Goal: Transaction & Acquisition: Subscribe to service/newsletter

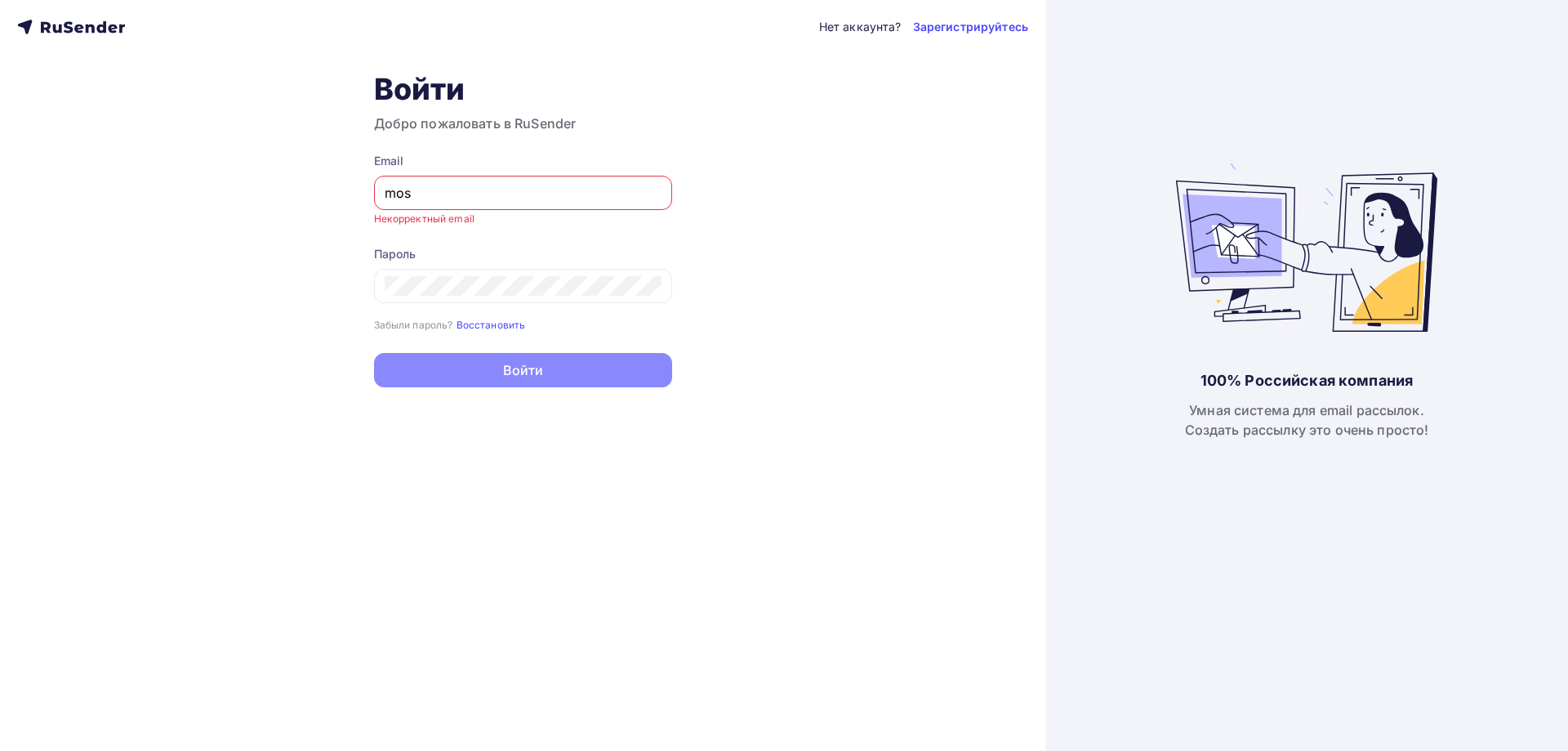
type input "[EMAIL_ADDRESS][DOMAIN_NAME]"
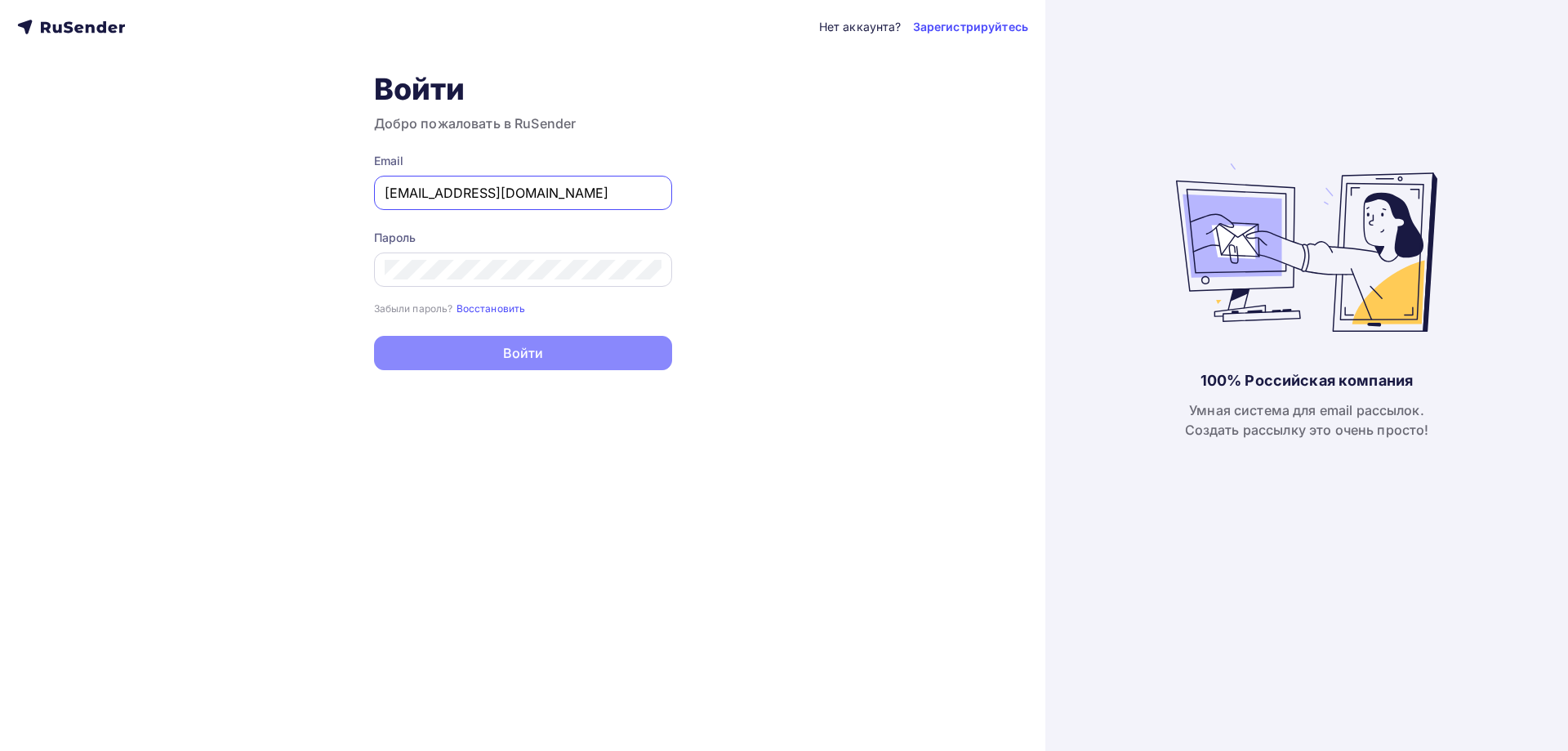
click at [515, 286] on div "Пароль Забыли пароль? Восстановить Забыли пароль? Восстановить" at bounding box center [522, 272] width 298 height 86
click at [514, 282] on div at bounding box center [522, 269] width 298 height 34
click at [689, 222] on div "Нет аккаунта? Зарегистрируйтесь Войти Добро пожаловать в RuSender Email moskale…" at bounding box center [522, 375] width 1045 height 751
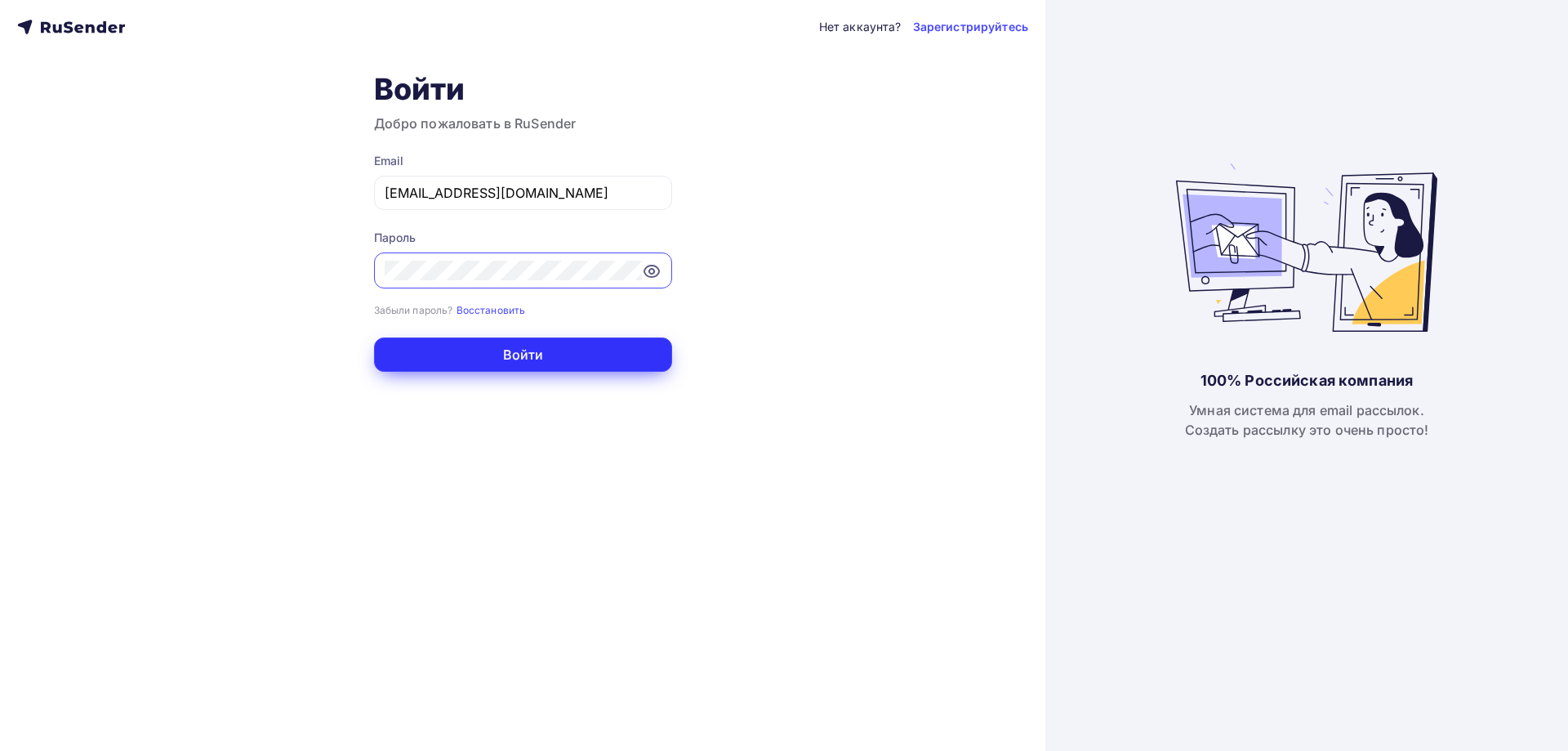
click at [533, 361] on button "Войти" at bounding box center [522, 354] width 298 height 34
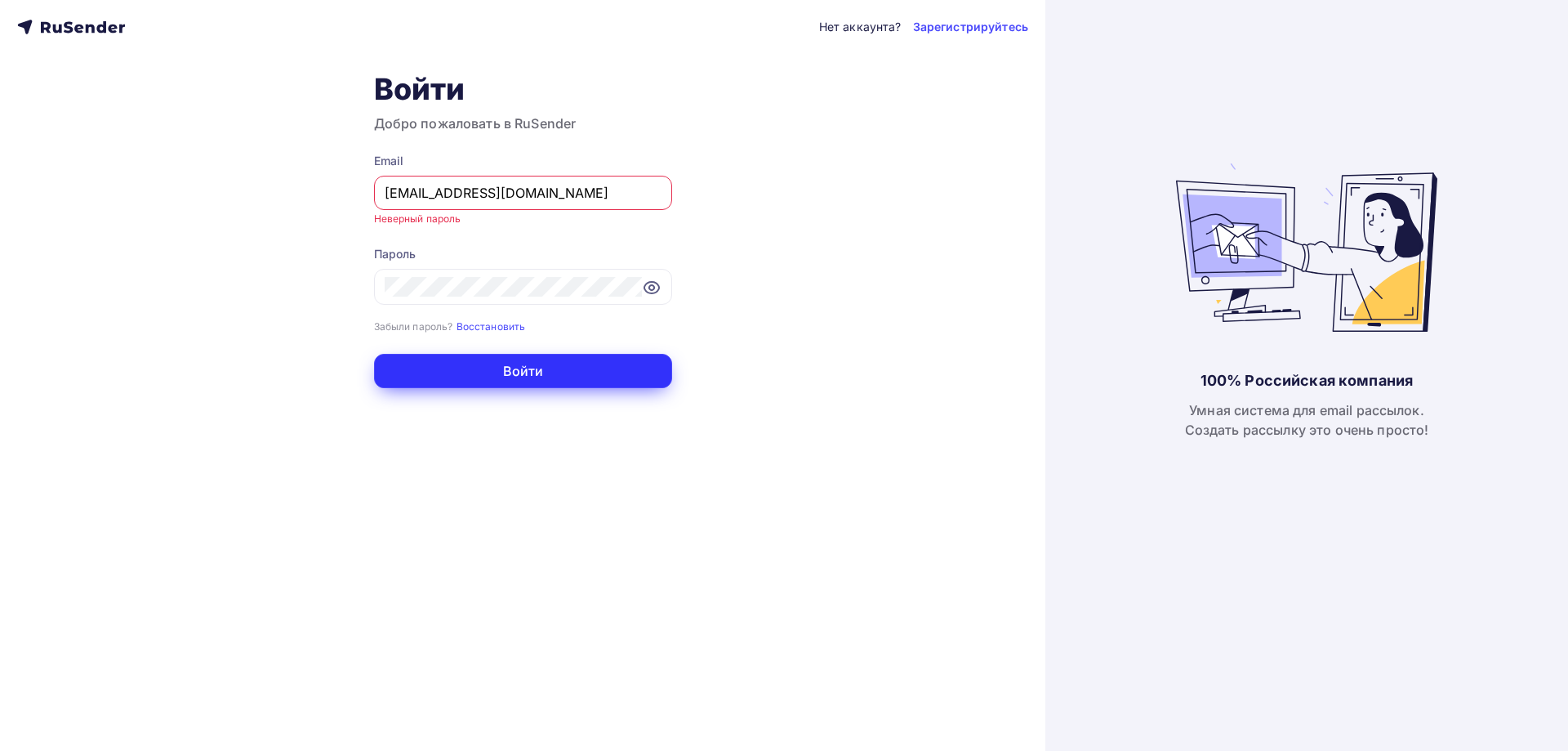
click at [529, 369] on button "Войти" at bounding box center [522, 370] width 298 height 34
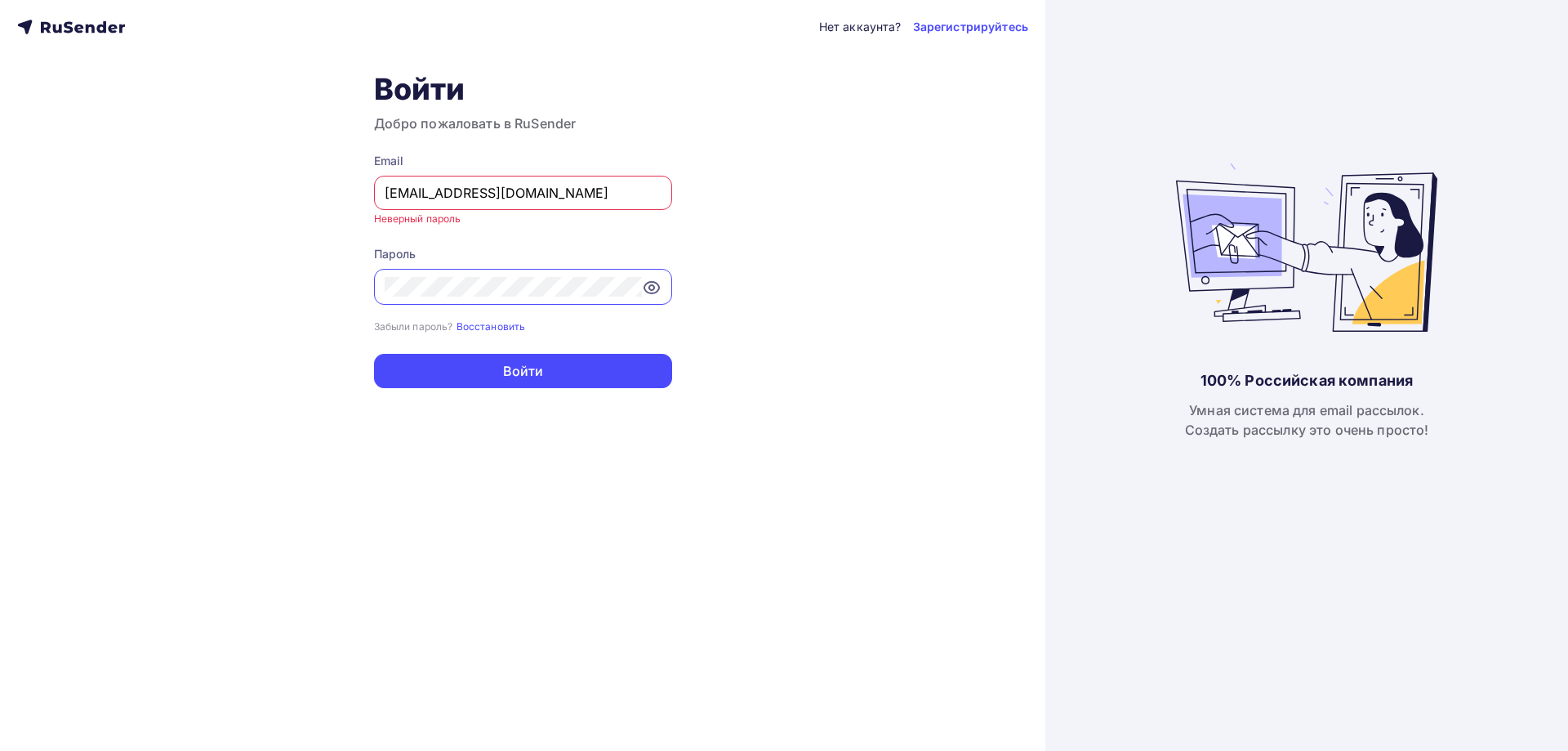
click at [152, 285] on div "Нет аккаунта? Зарегистрируйтесь Войти Добро пожаловать в RuSender Email moskale…" at bounding box center [522, 375] width 1045 height 751
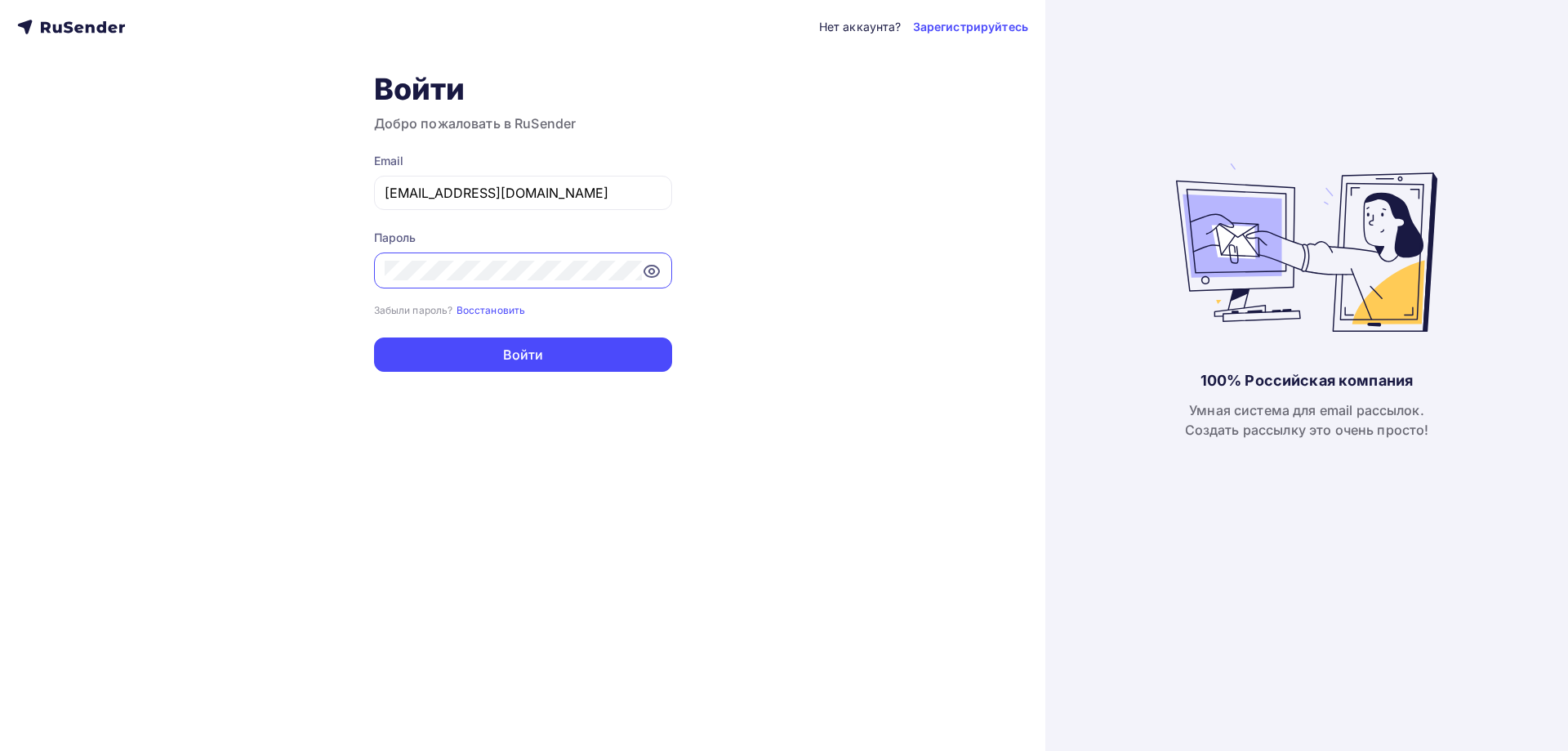
click at [0, 274] on div "Нет аккаунта? Зарегистрируйтесь Войти Добро пожаловать в RuSender Email moskale…" at bounding box center [522, 375] width 1045 height 751
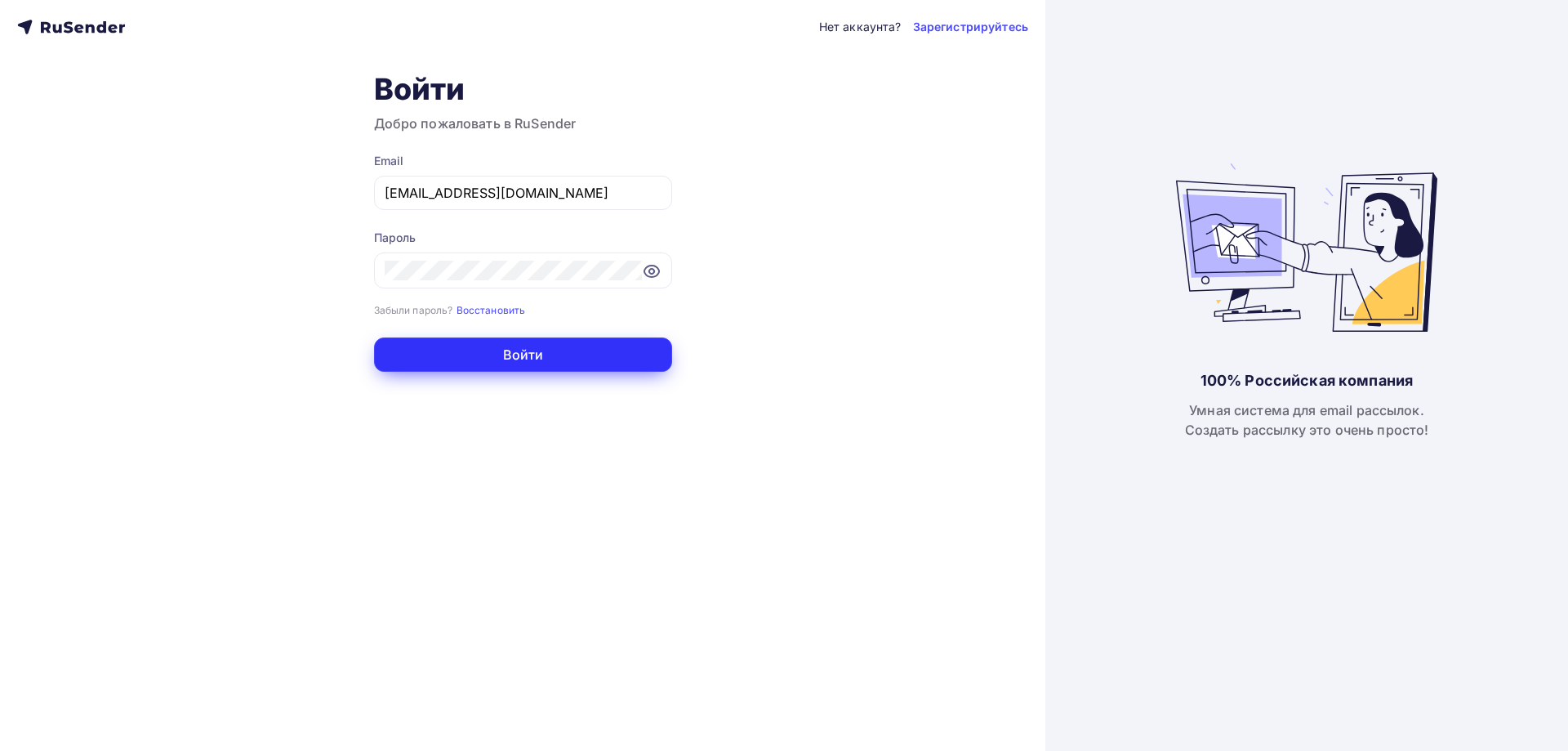
click at [529, 357] on button "Войти" at bounding box center [522, 354] width 298 height 34
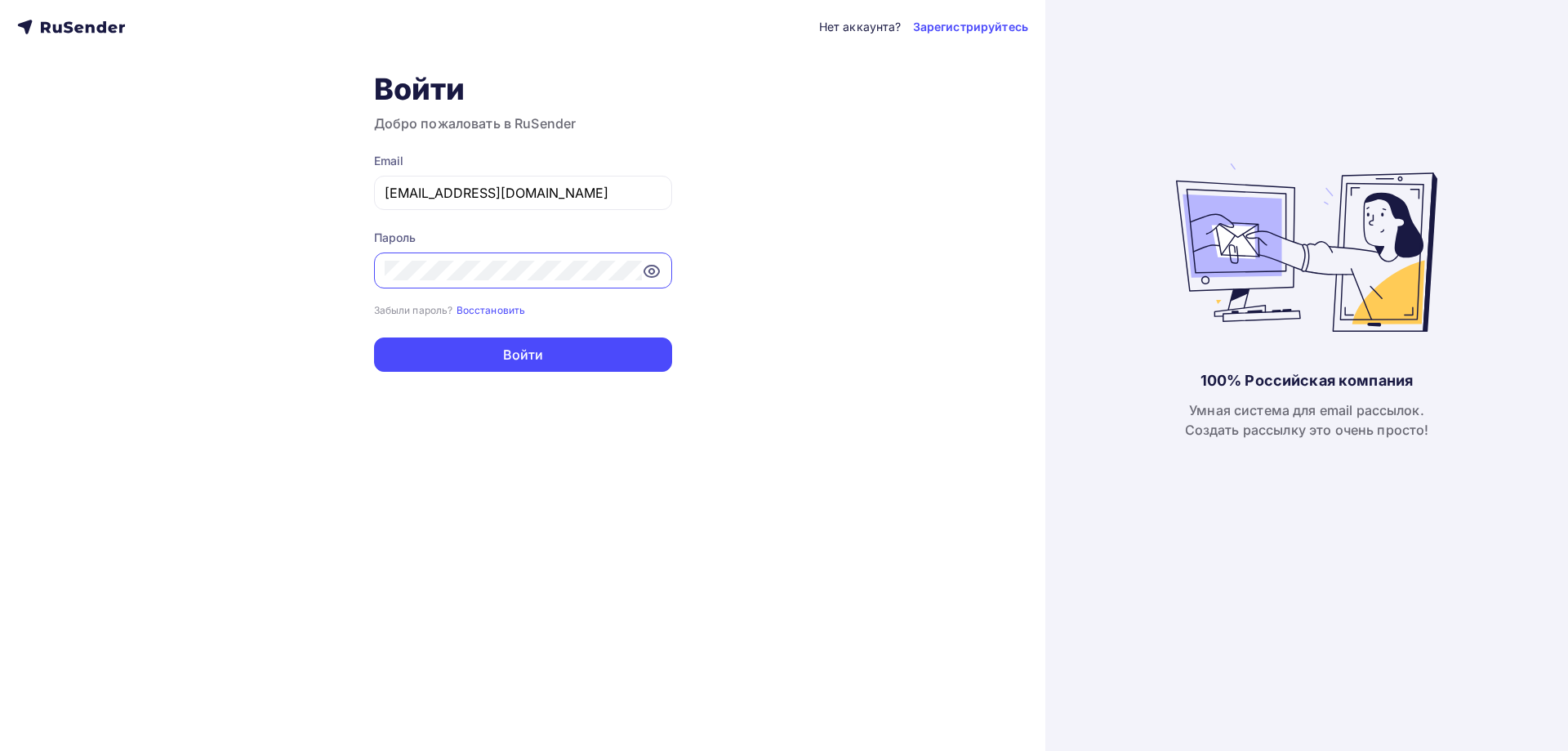
click at [374, 337] on button "Войти" at bounding box center [522, 354] width 298 height 34
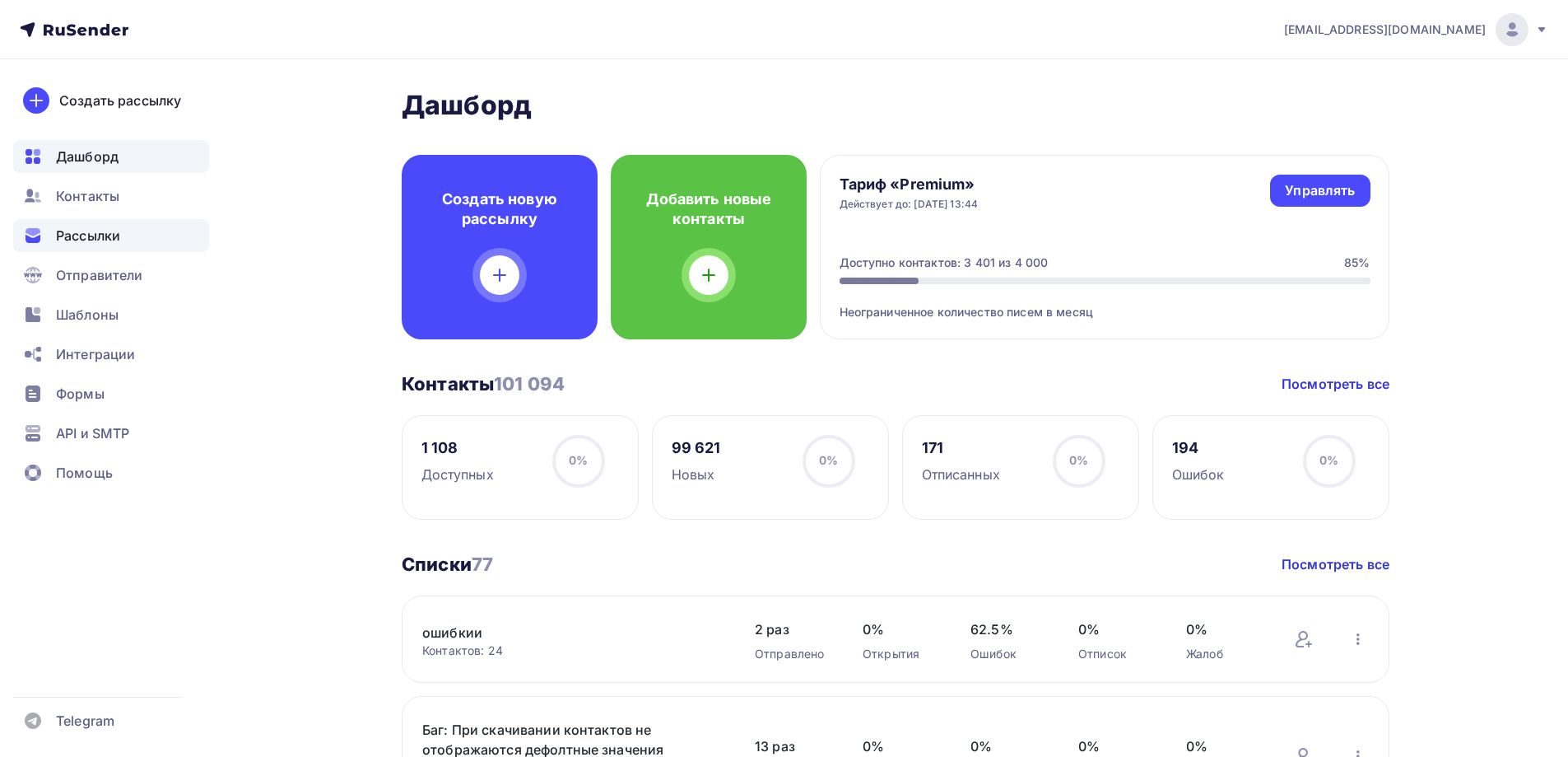
click at [100, 231] on span "Рассылки" at bounding box center [88, 235] width 65 height 20
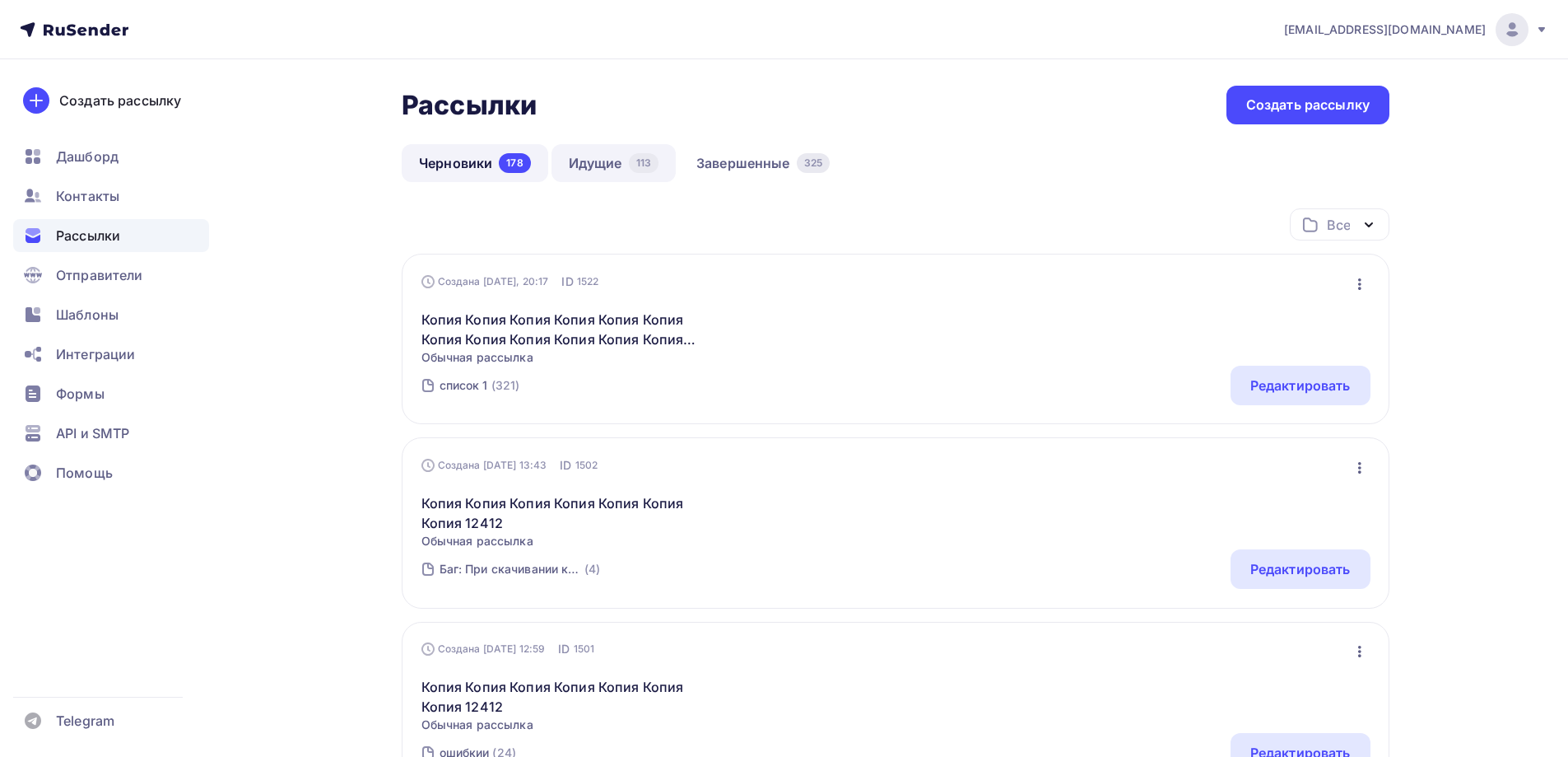
click at [634, 169] on div "113" at bounding box center [643, 163] width 29 height 20
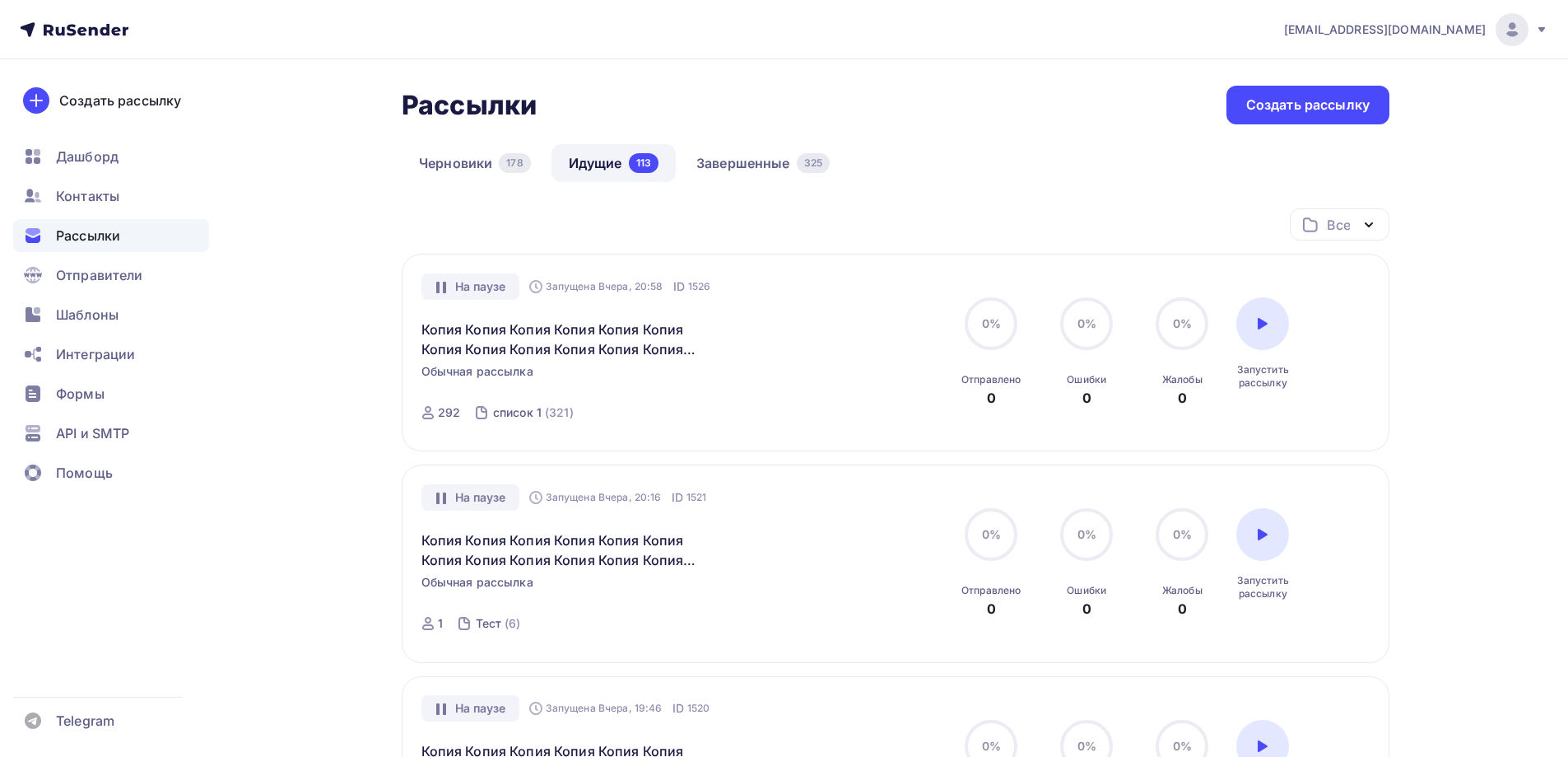
click at [1351, 290] on div "На паузе Запущена Вчера, 20:58 ID 1526 Копия Копия Копия Копия Копия Копия Копи…" at bounding box center [897, 353] width 949 height 159
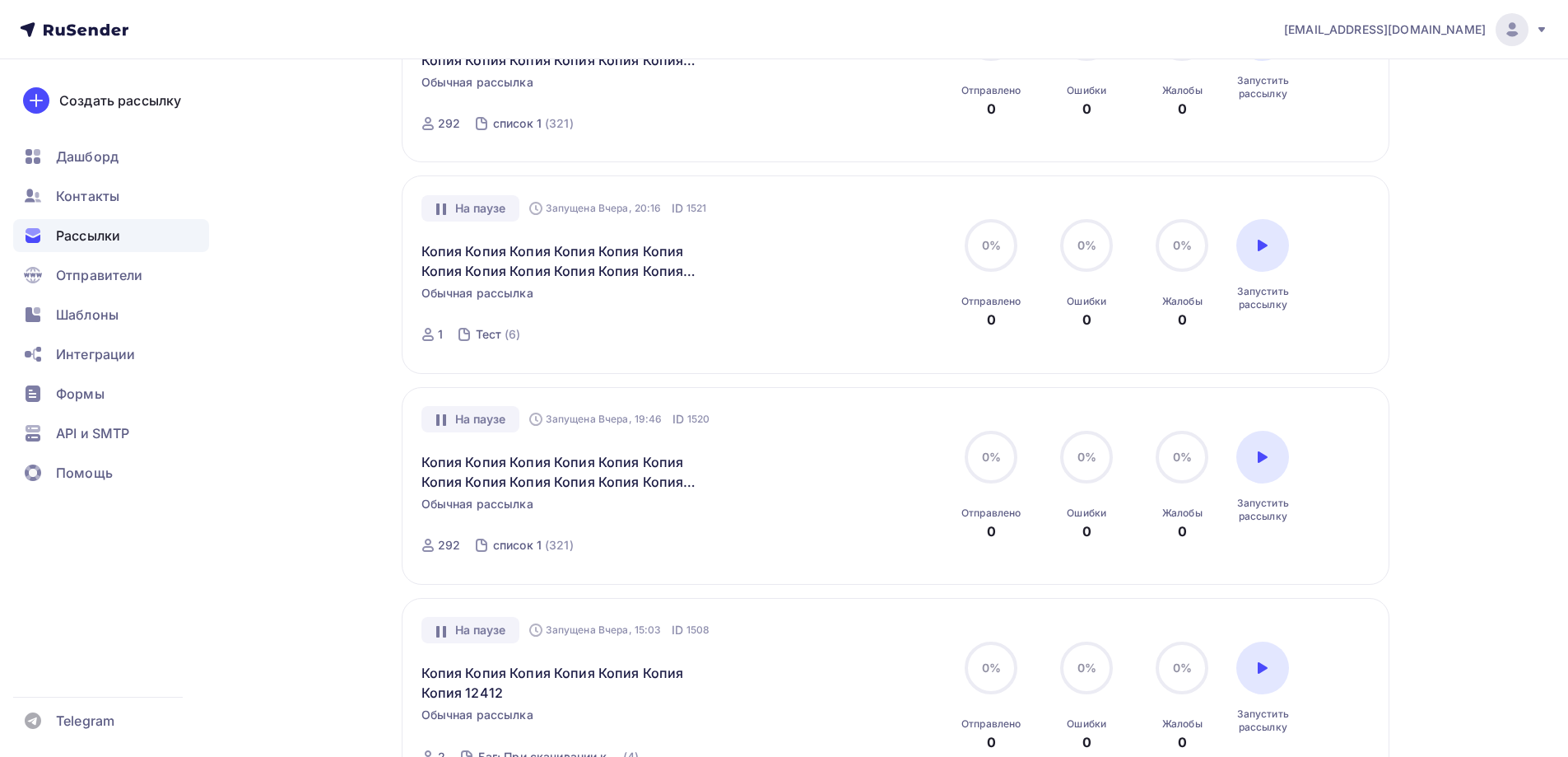
scroll to position [411, 0]
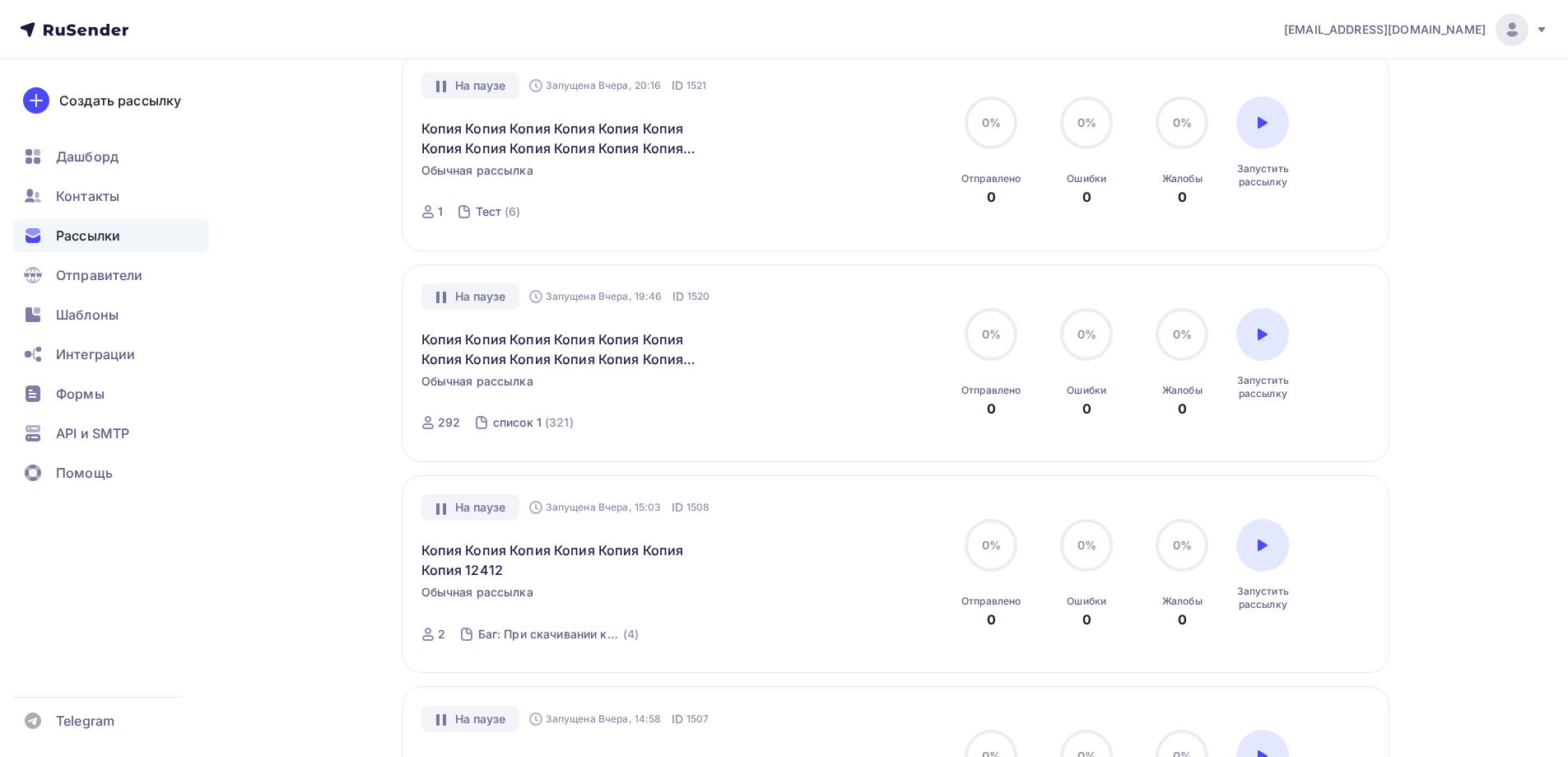
click at [1335, 308] on div "На паузе Запущена Вчера, 19:46 ID 1520 Копия Копия Копия Копия Копия Копия Копи…" at bounding box center [897, 362] width 949 height 159
click at [1354, 305] on div "На паузе Запущена Вчера, 19:46 ID 1520 Копия Копия Копия Копия Копия Копия Копи…" at bounding box center [897, 362] width 949 height 159
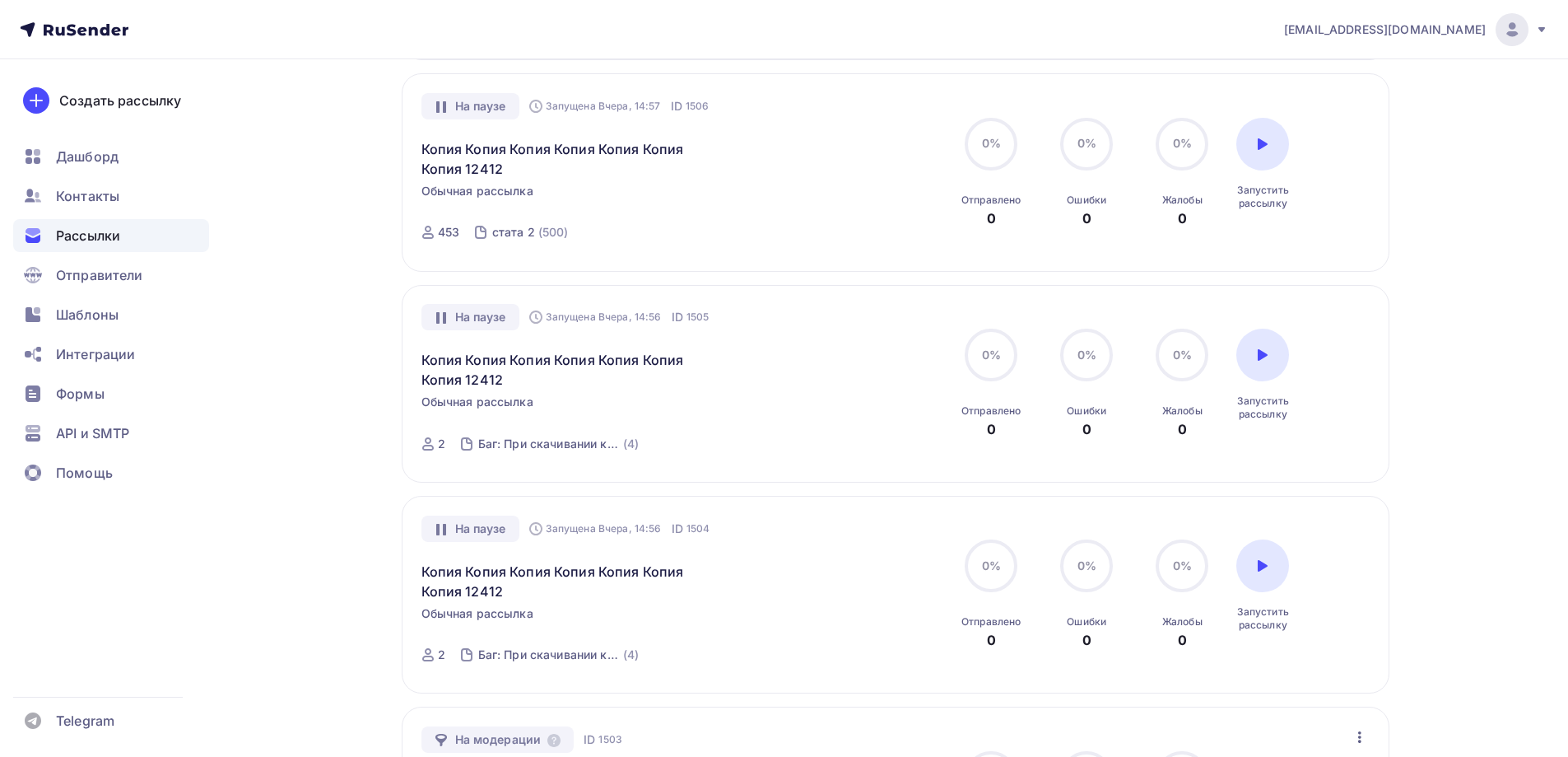
click at [1354, 305] on div "На паузе Запущена Вчера, 14:56 ID 1505 Копия Копия Копия Копия Копия Копия Копи…" at bounding box center [897, 383] width 949 height 159
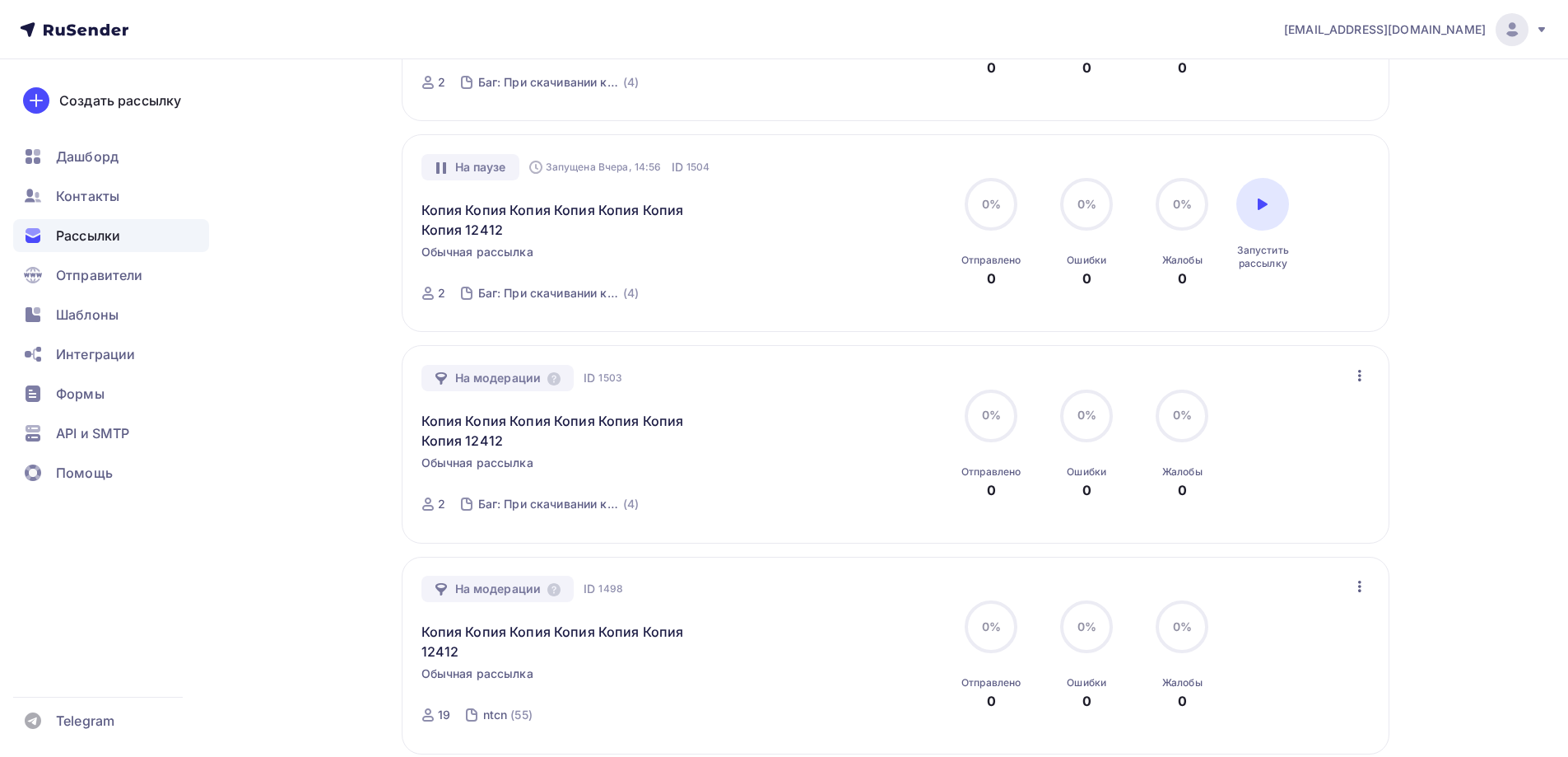
scroll to position [1729, 0]
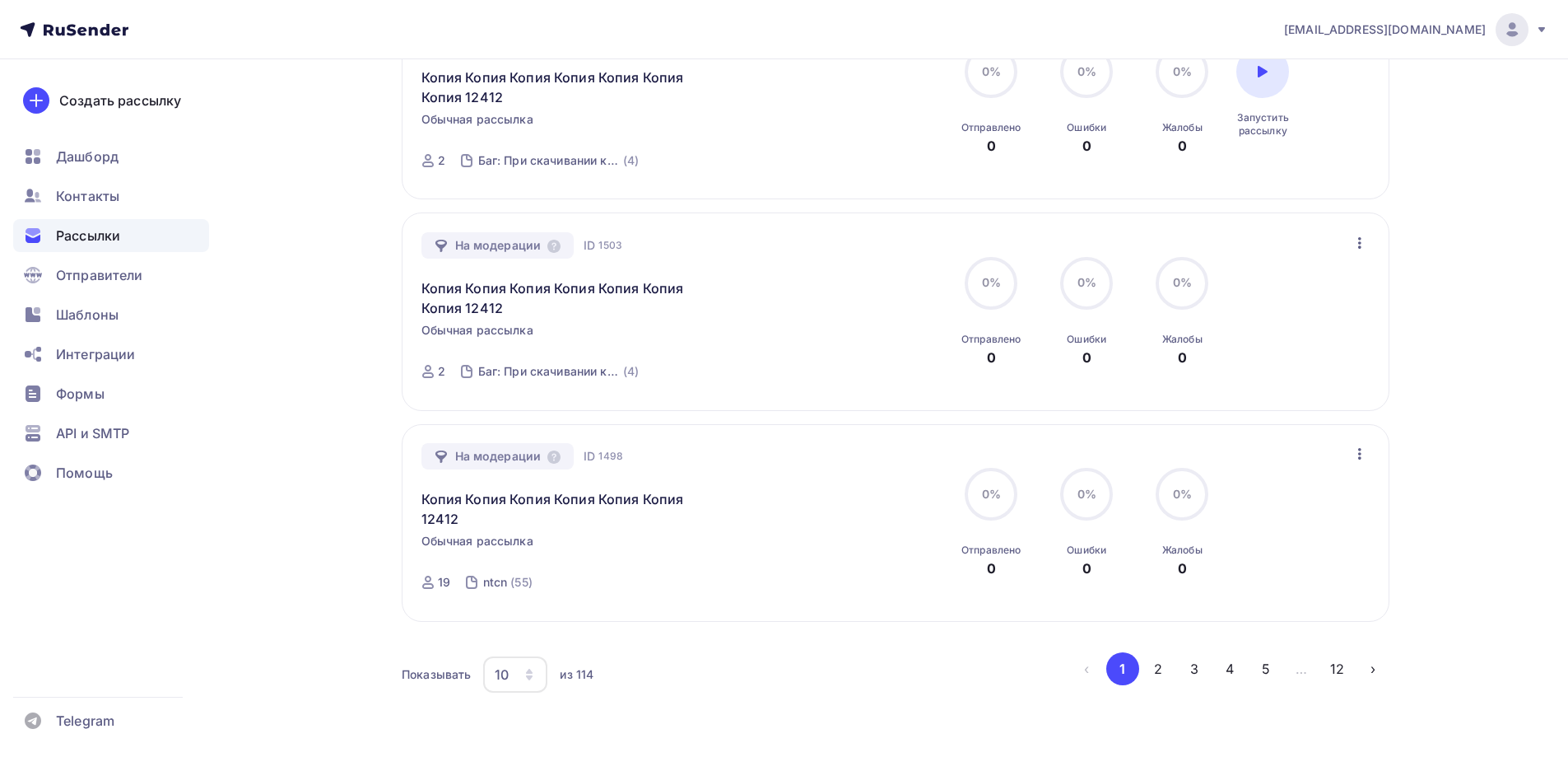
click at [1362, 444] on icon "button" at bounding box center [1360, 453] width 20 height 20
click at [1361, 443] on button "button" at bounding box center [1360, 453] width 22 height 22
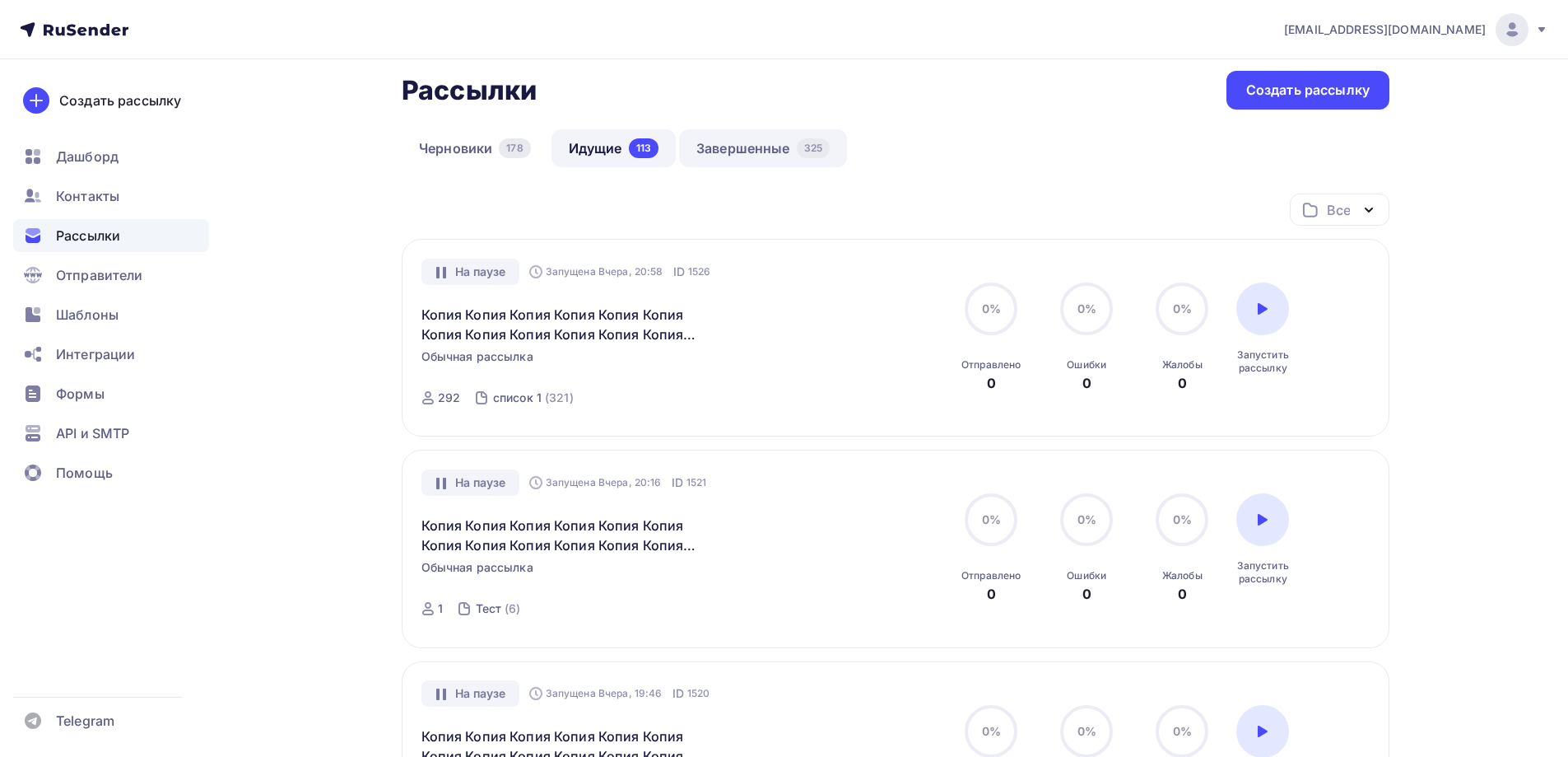
scroll to position [0, 0]
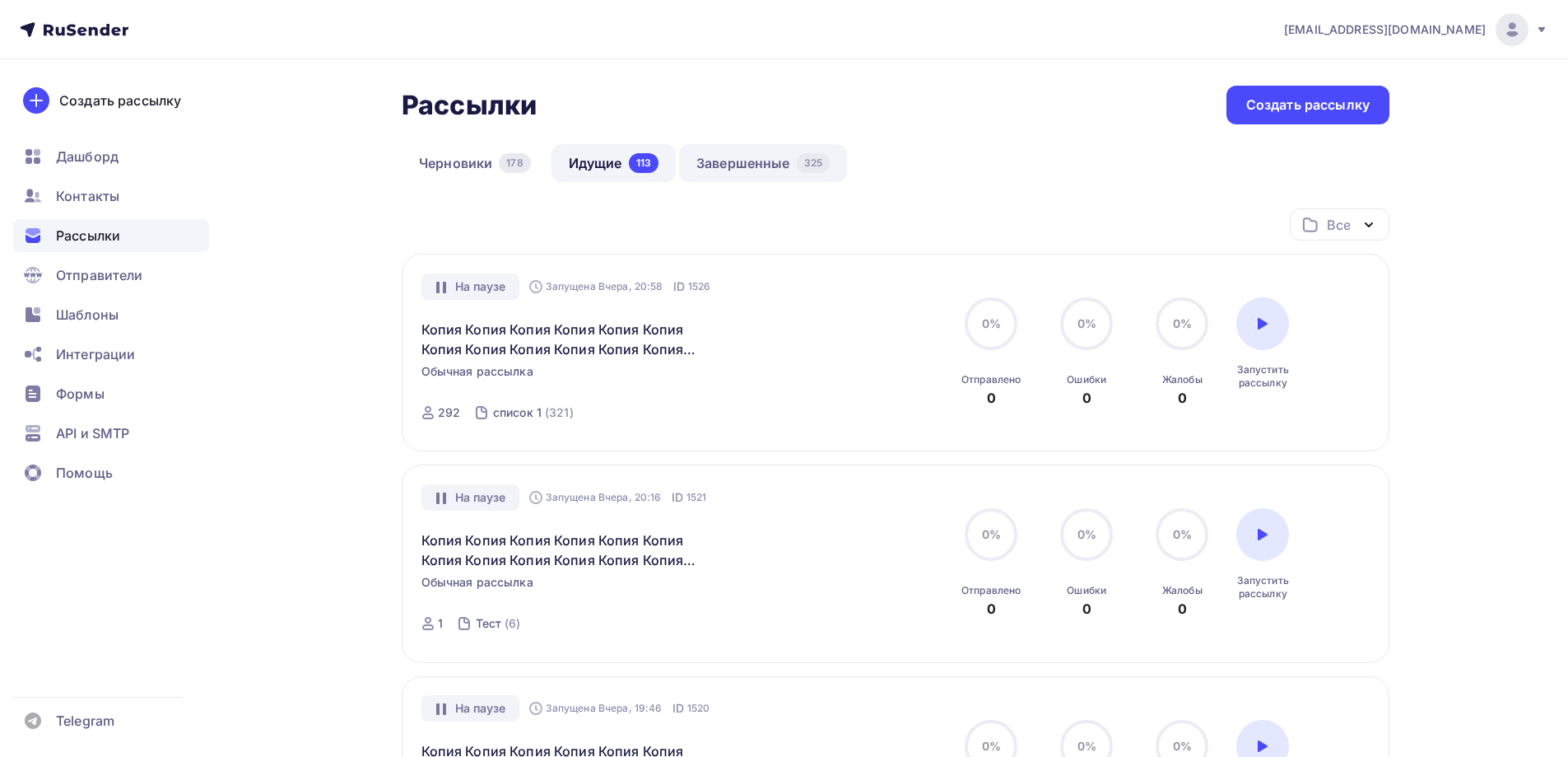
click at [758, 164] on link "Завершенные 325" at bounding box center [763, 163] width 168 height 38
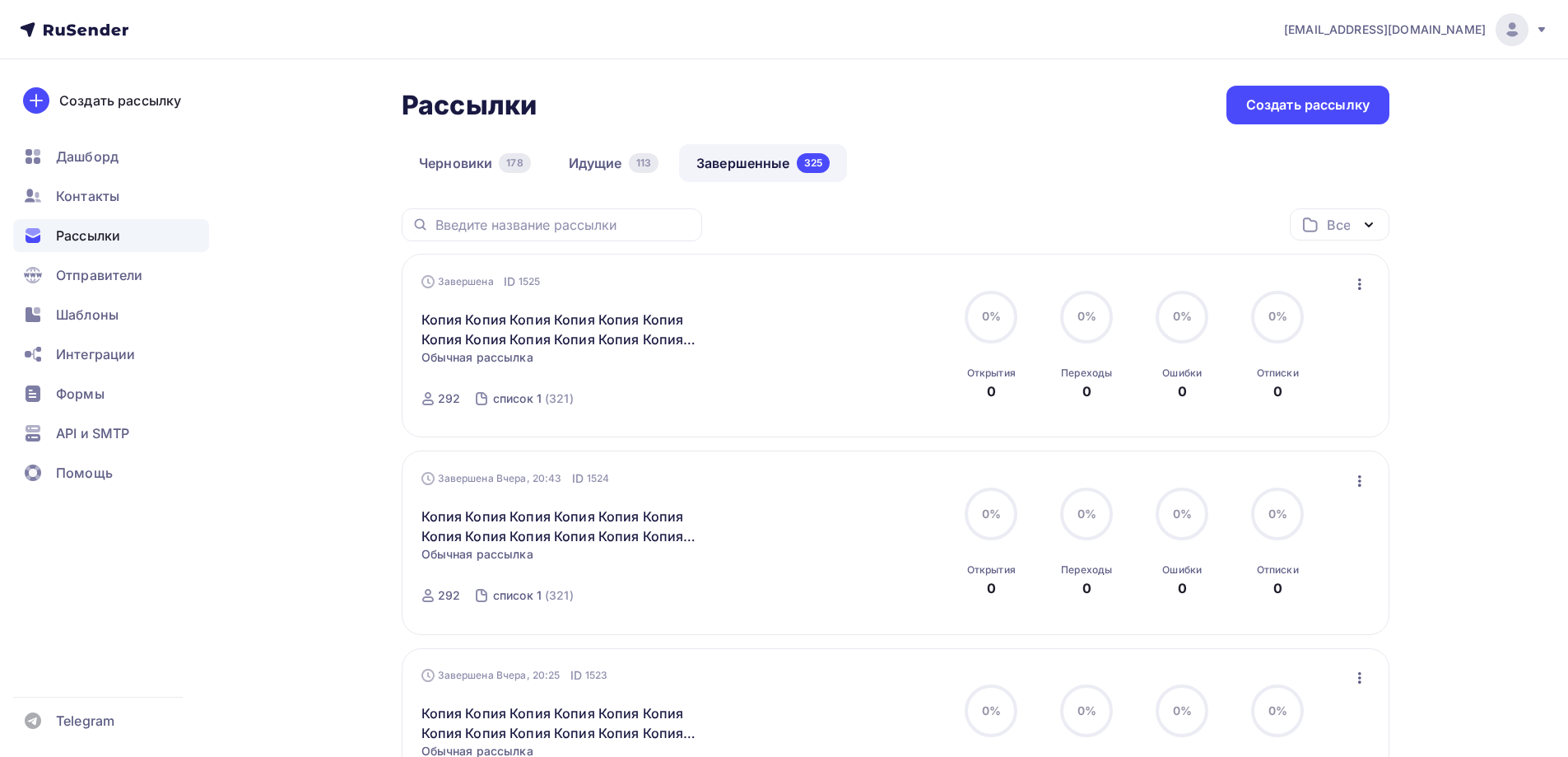
click at [1364, 281] on icon "button" at bounding box center [1360, 284] width 20 height 20
click at [1360, 287] on icon "button" at bounding box center [1360, 284] width 20 height 20
click at [1360, 289] on icon "button" at bounding box center [1360, 284] width 20 height 20
drag, startPoint x: 1260, startPoint y: 394, endPoint x: 1219, endPoint y: 388, distance: 41.4
click at [1260, 393] on div "Копировать в новую" at bounding box center [1284, 393] width 168 height 20
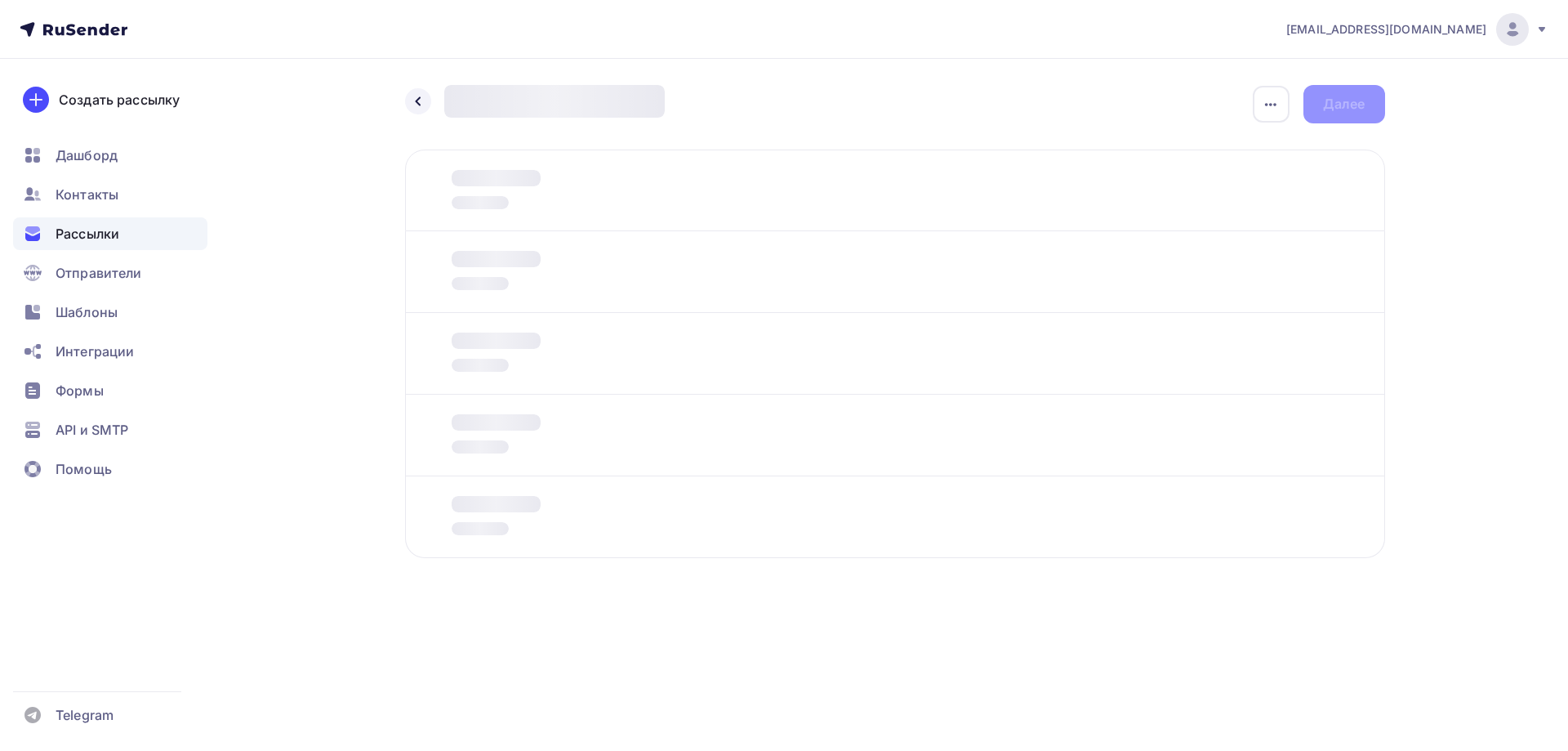
click at [507, 284] on div at bounding box center [480, 283] width 57 height 13
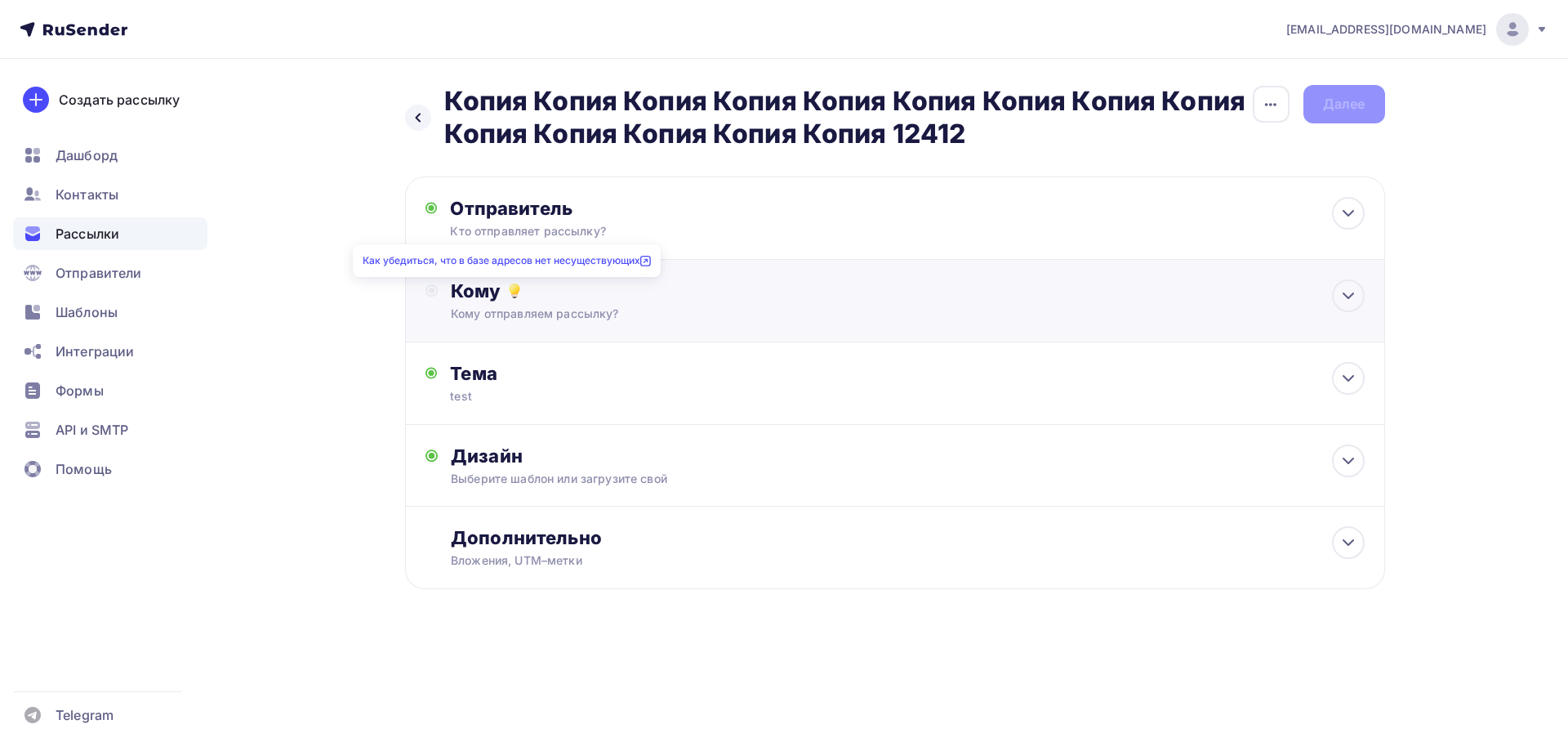
click at [517, 284] on icon at bounding box center [515, 290] width 19 height 19
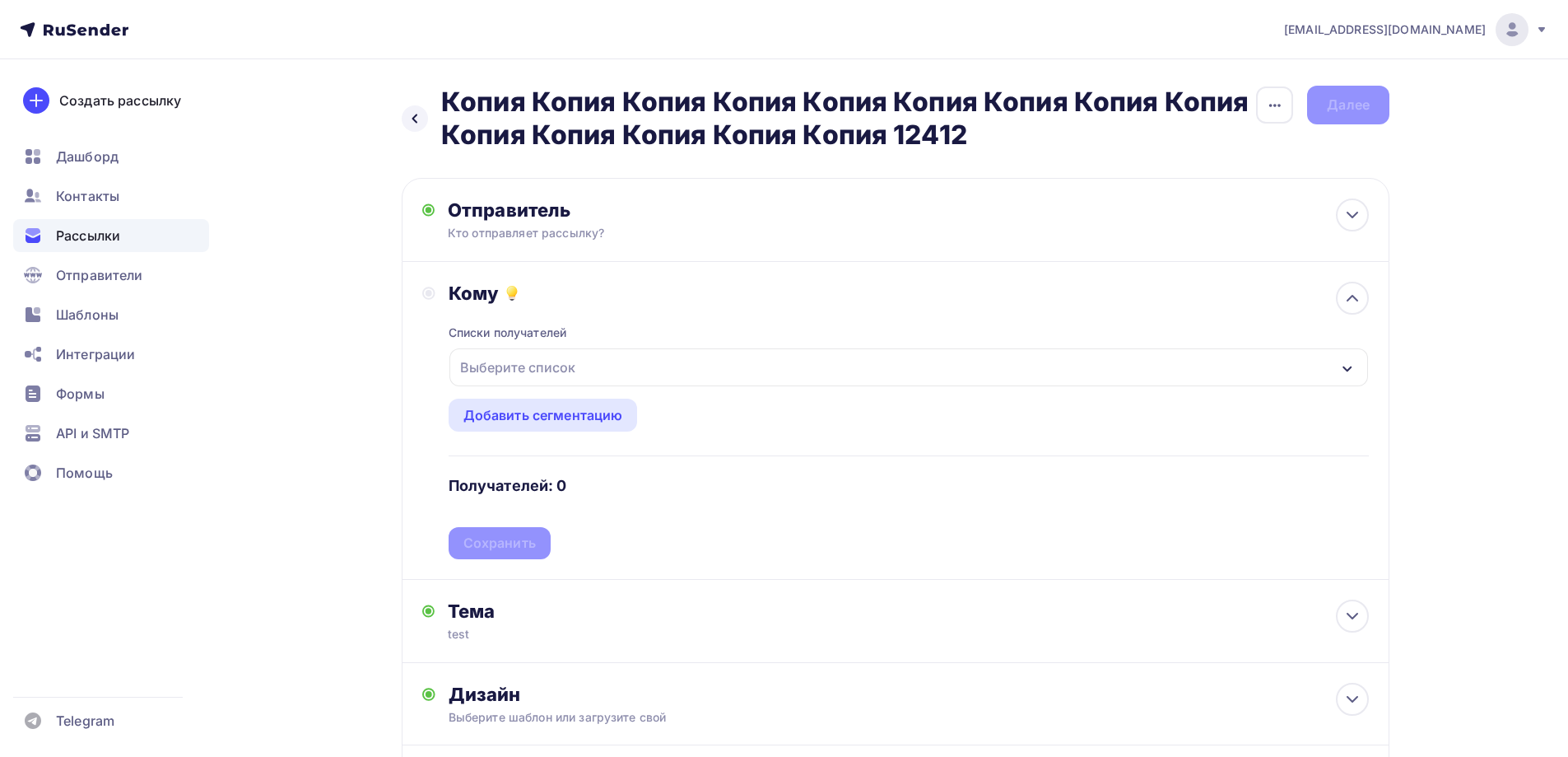
click at [567, 379] on div "Выберите список" at bounding box center [517, 367] width 128 height 29
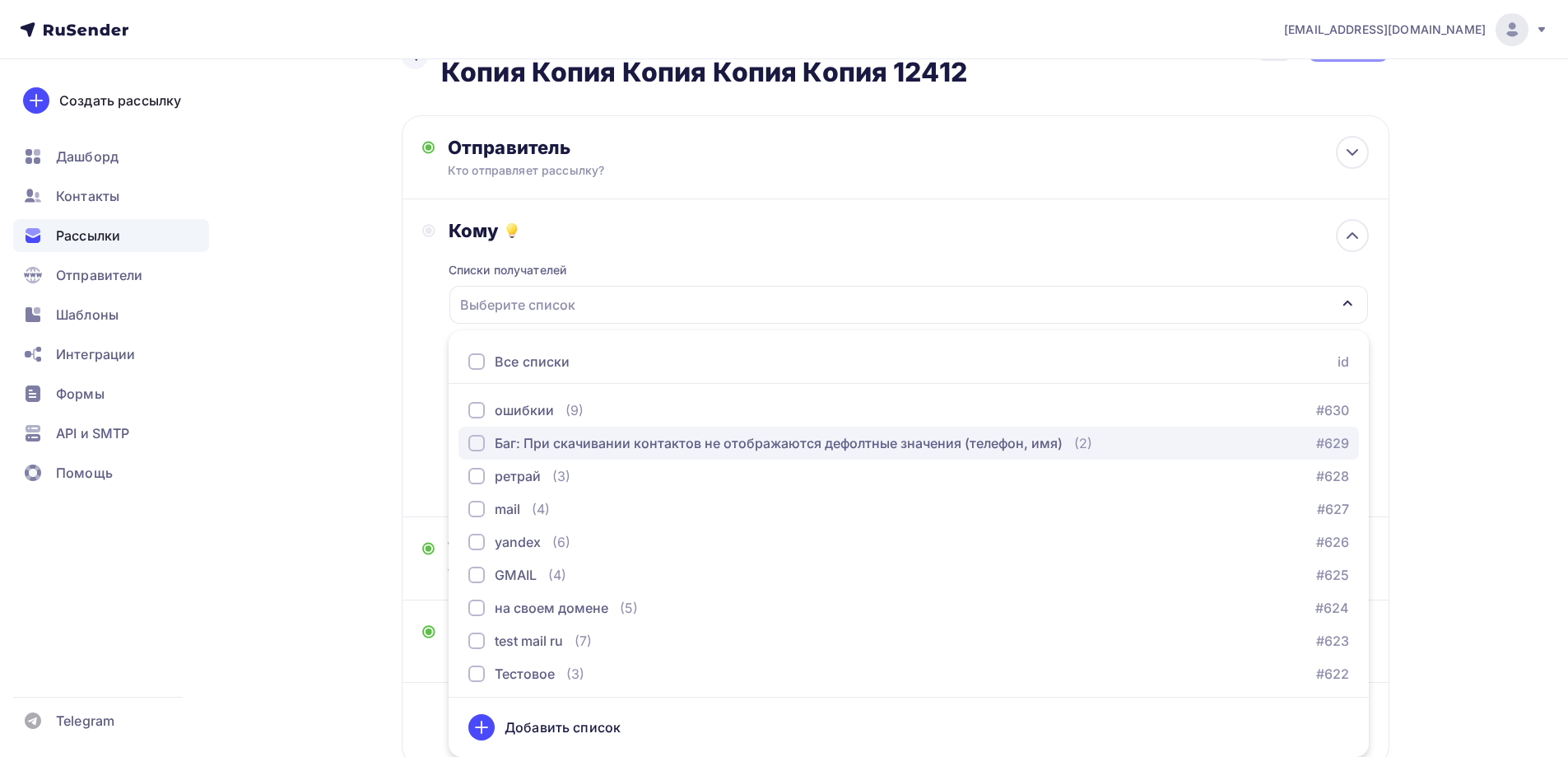
click at [556, 443] on div "Баг: При скачивании контактов не отображаются дефолтные значения (телефон, имя)" at bounding box center [778, 443] width 568 height 20
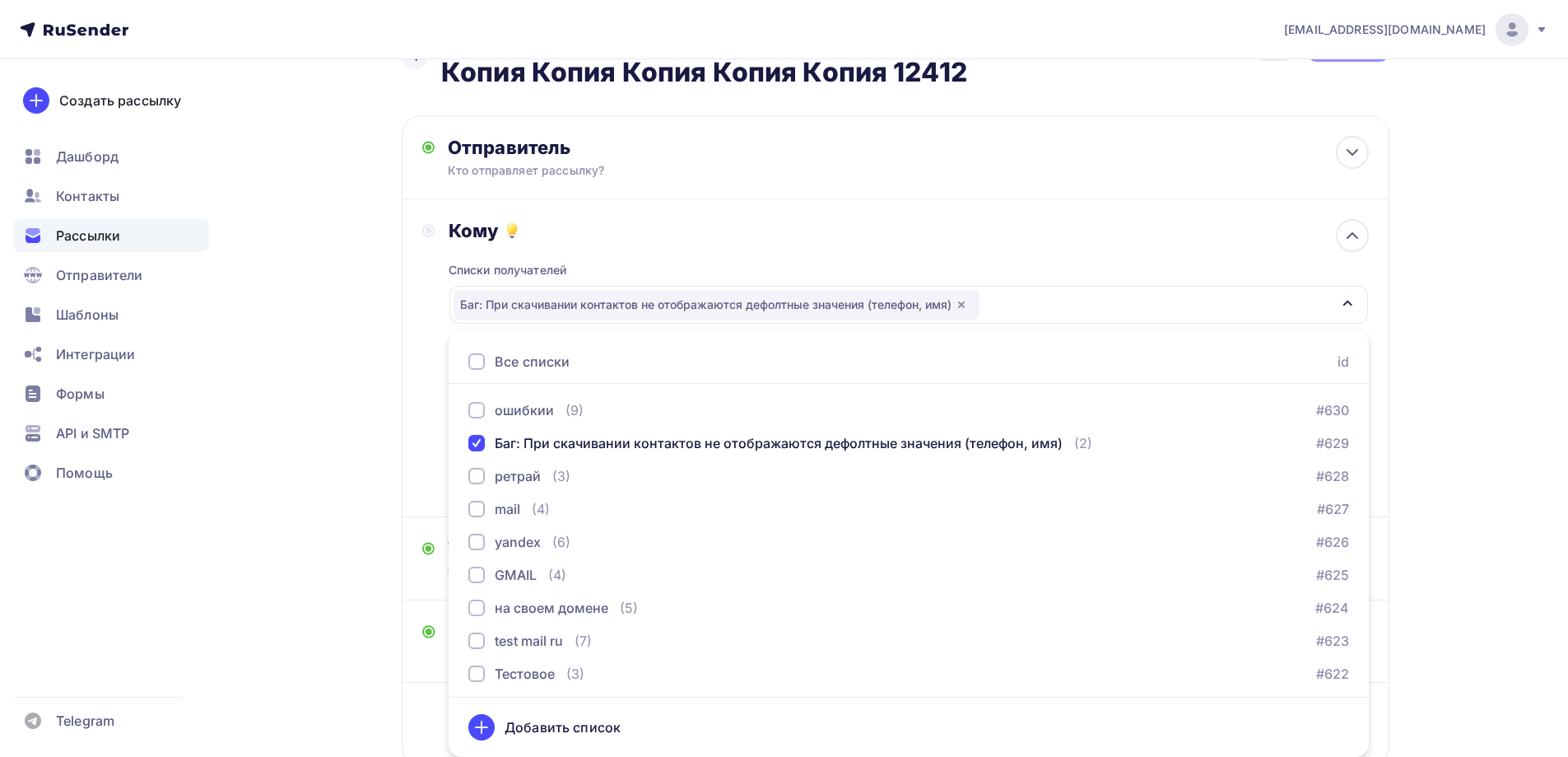
click at [306, 408] on div "Назад Копия Копия Копия Копия Копия Копия Копия Копия Копия Копия Копия Копия К…" at bounding box center [784, 435] width 1349 height 875
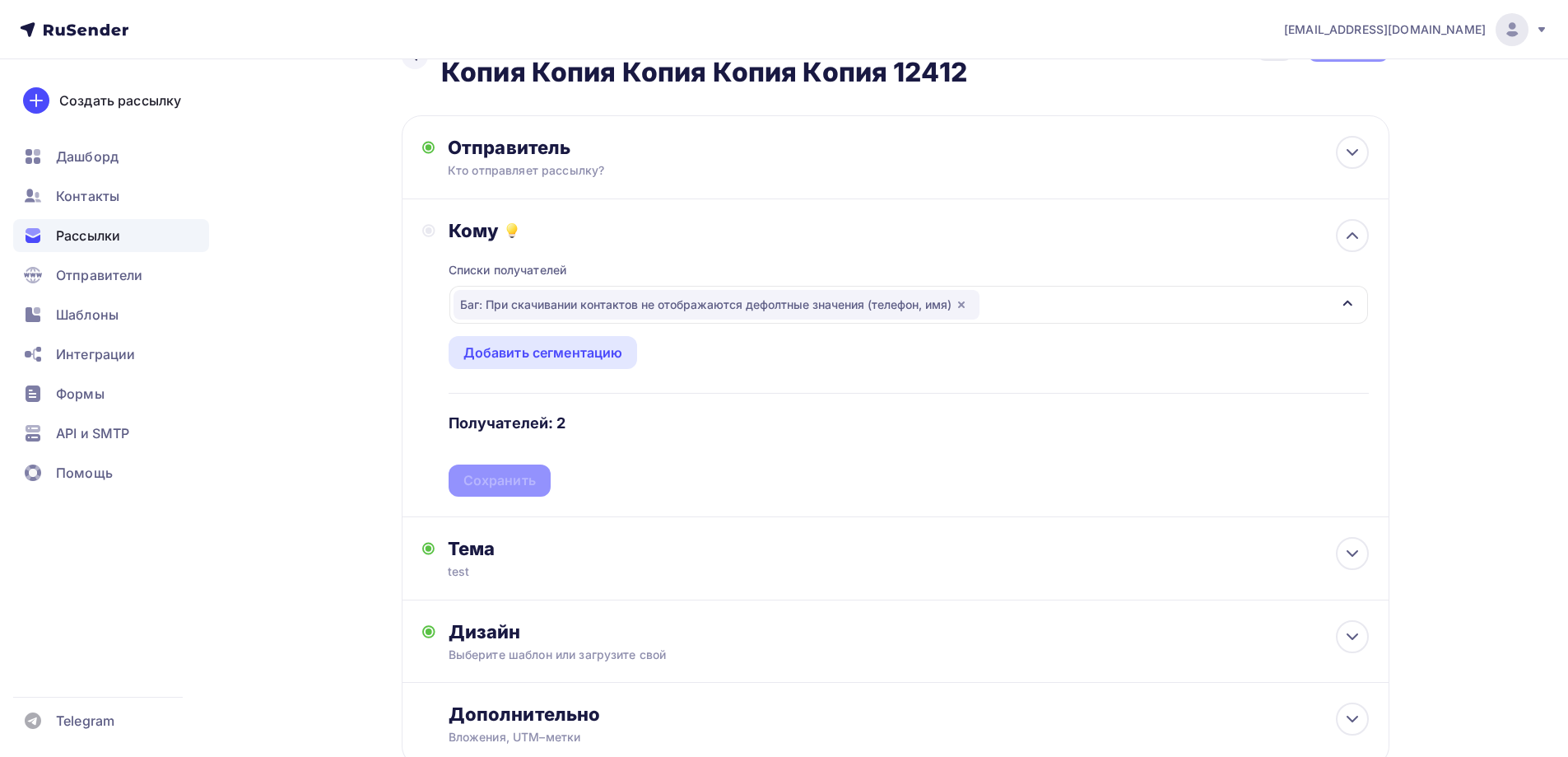
click at [500, 478] on div "Сохранить" at bounding box center [499, 480] width 72 height 19
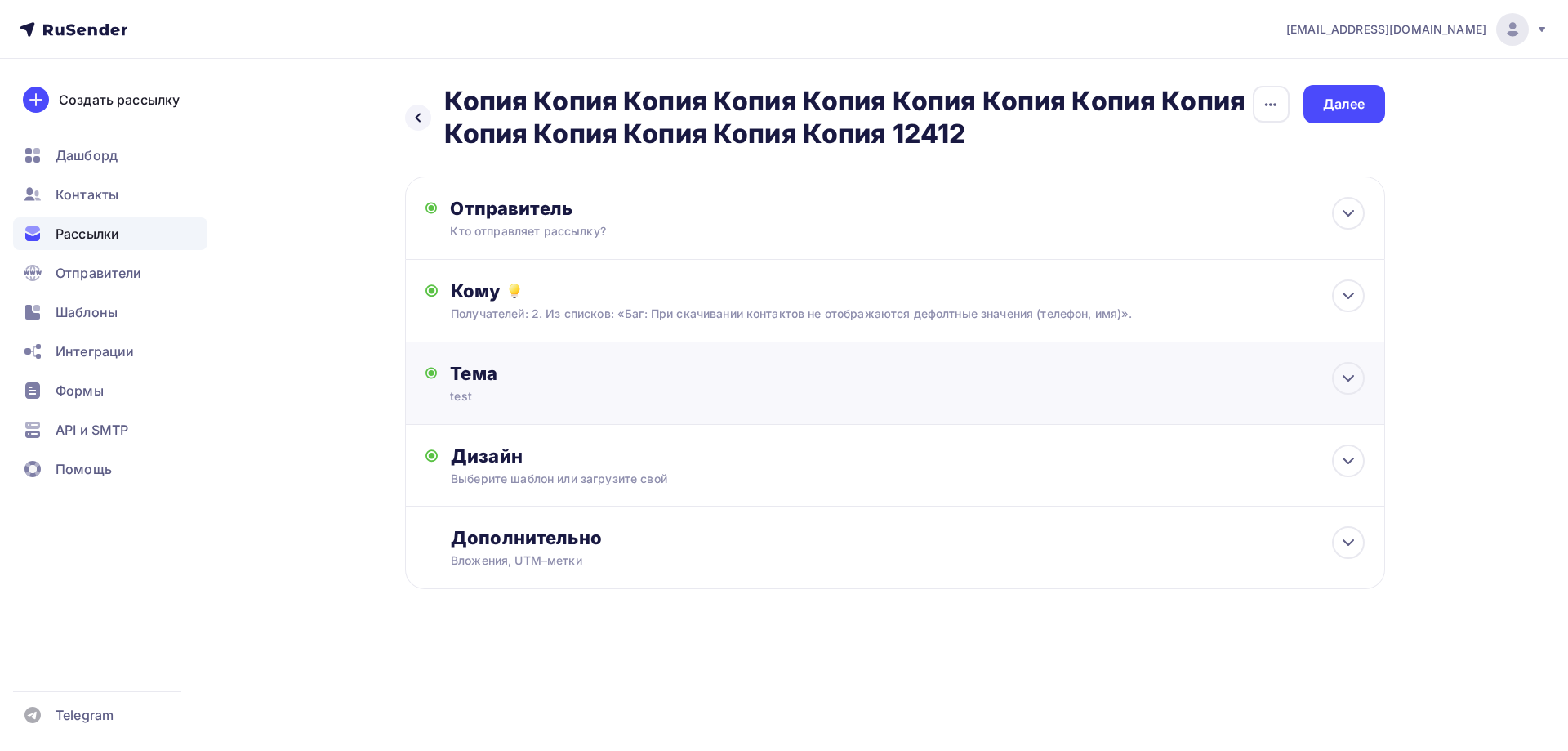
click at [500, 398] on div "test" at bounding box center [594, 395] width 290 height 17
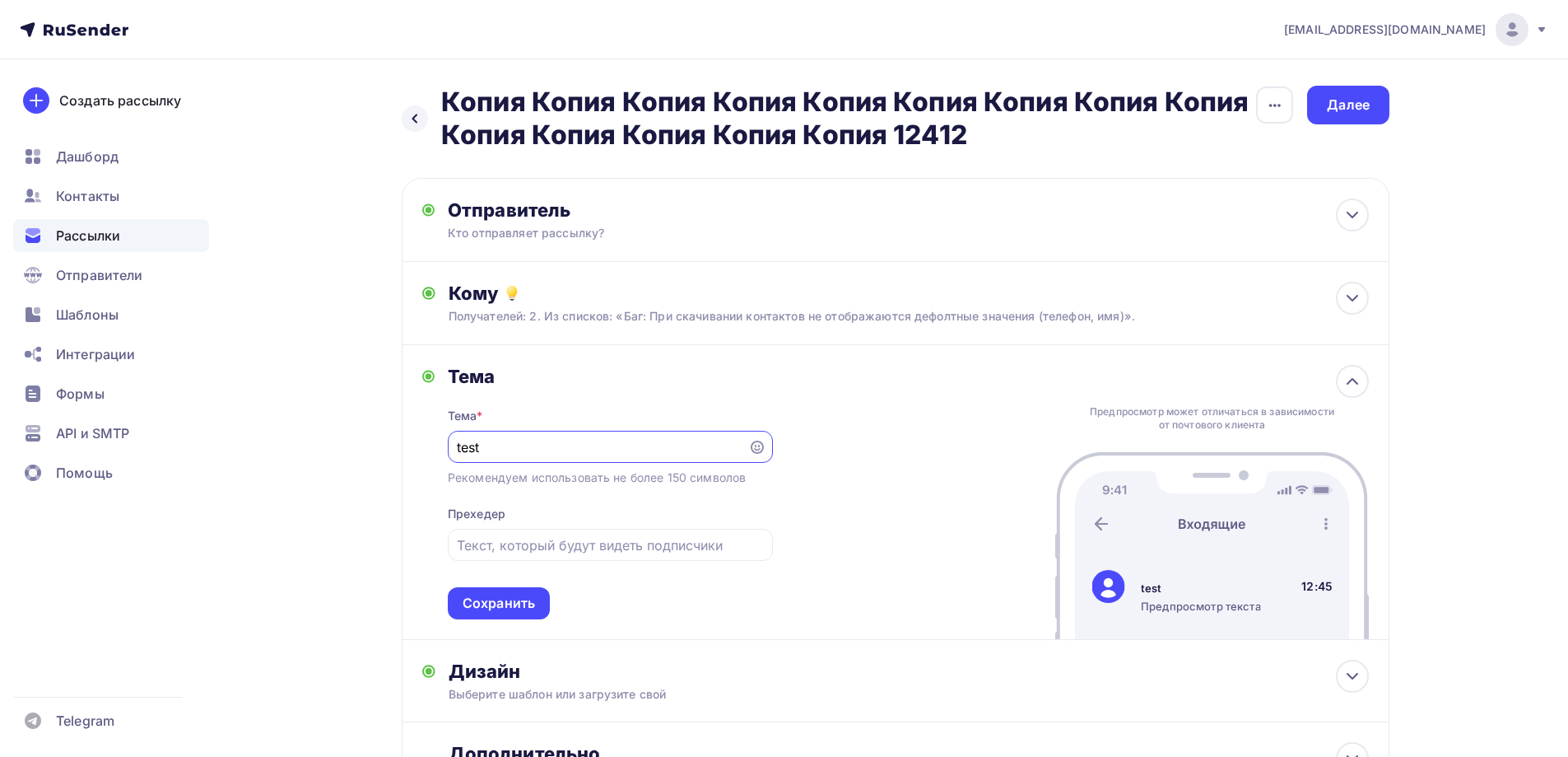
click at [520, 591] on div "Сохранить" at bounding box center [498, 603] width 102 height 32
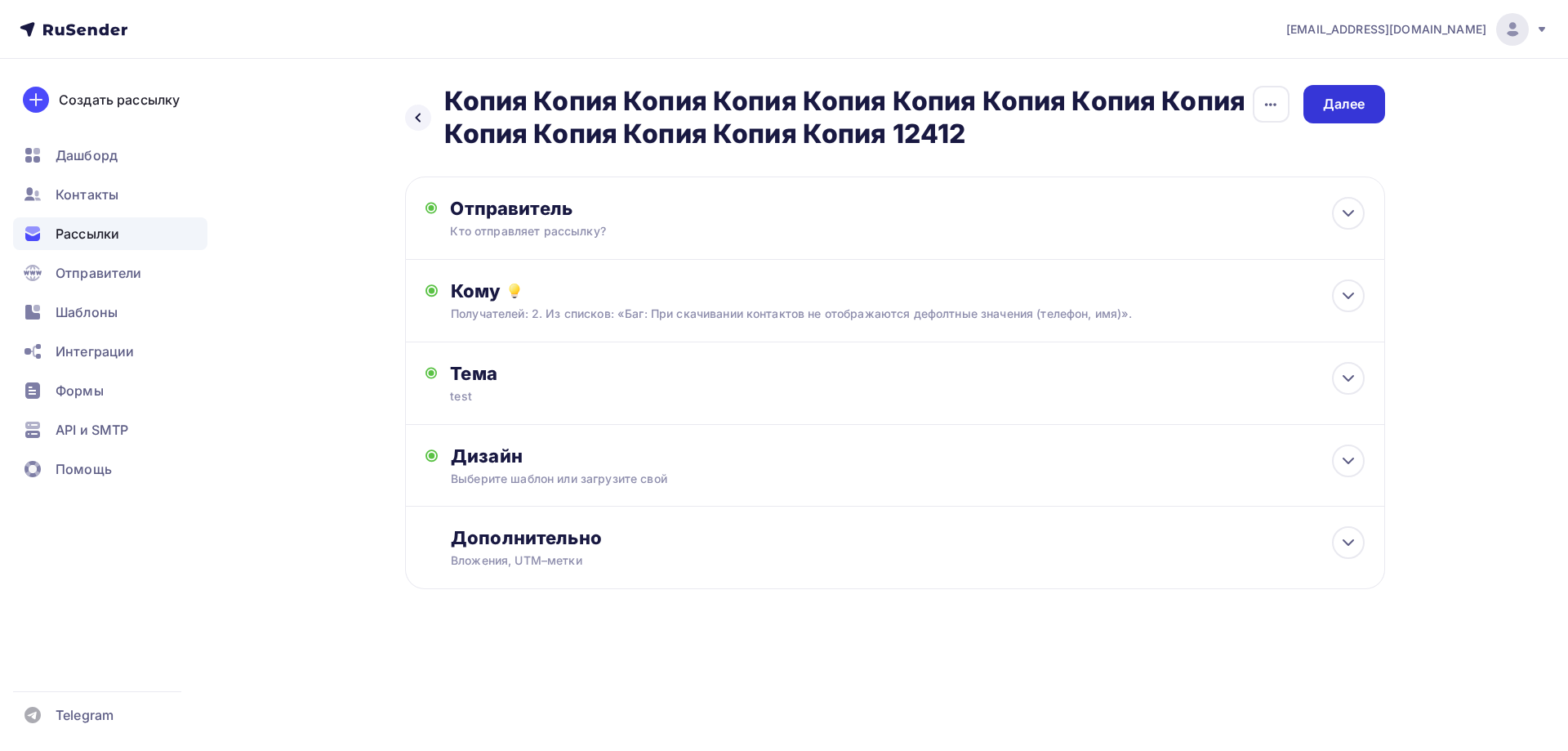
click at [1364, 100] on div "Далее" at bounding box center [1344, 104] width 43 height 18
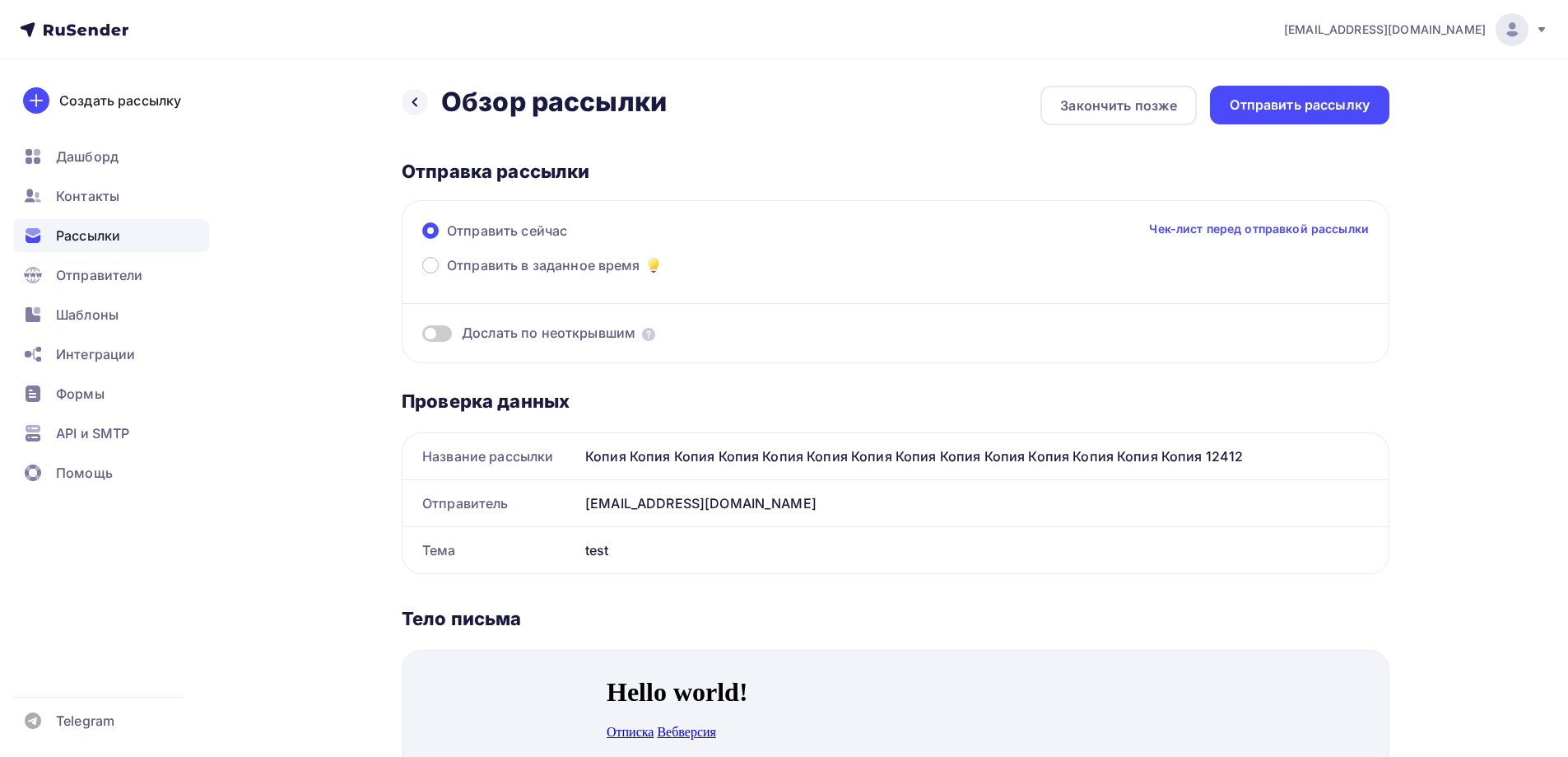
click at [437, 329] on span at bounding box center [437, 333] width 29 height 17
click at [422, 336] on input "checkbox" at bounding box center [422, 336] width 0 height 0
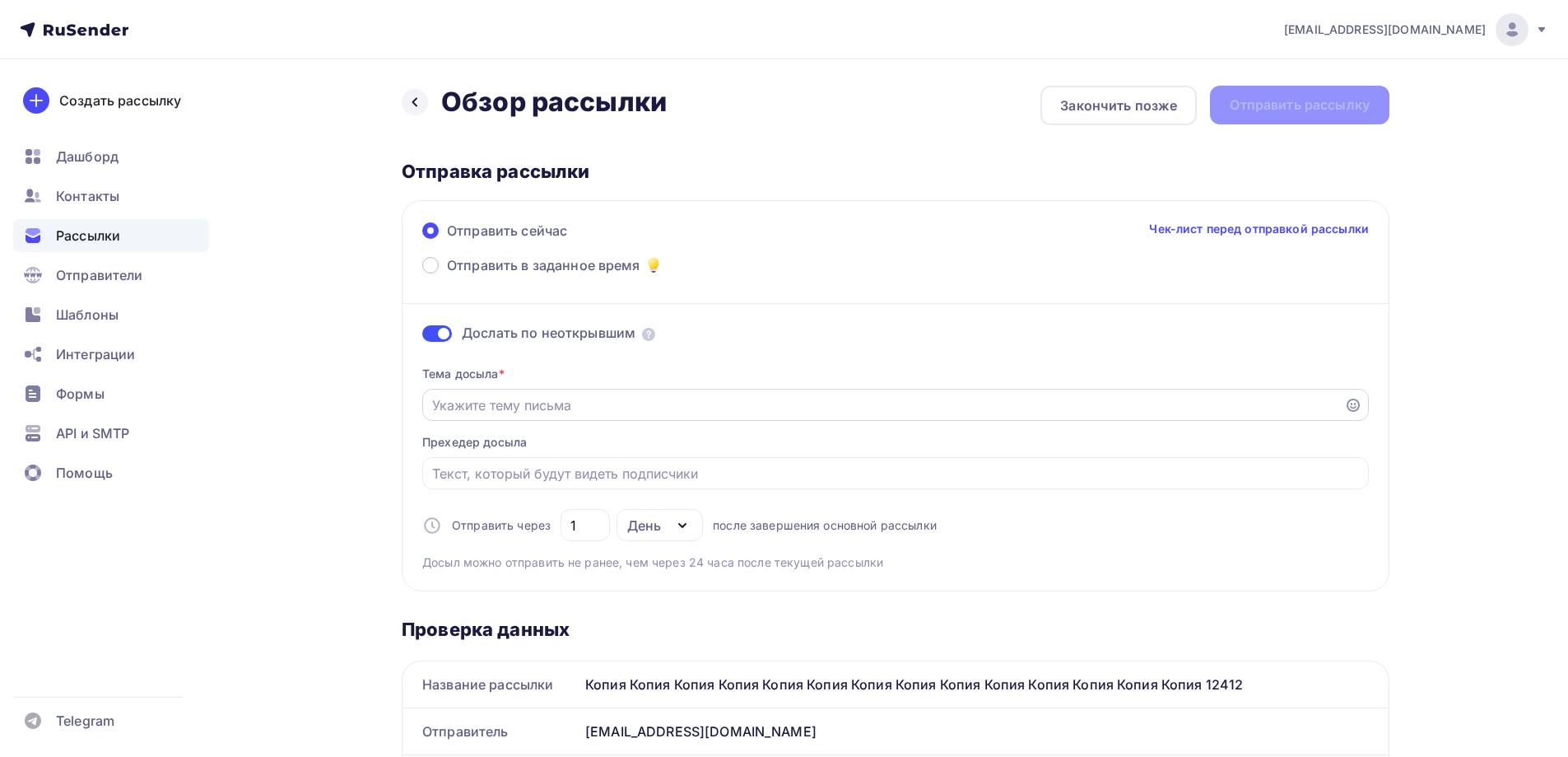
click at [516, 406] on input "Отправить в заданное время" at bounding box center [883, 405] width 902 height 20
click at [665, 526] on div "День" at bounding box center [660, 525] width 86 height 32
type input "Досыл"
click at [1055, 495] on div "Тема досыла * Досыл Прехедер досыла Отправить через 1 День День Часы после заве…" at bounding box center [895, 461] width 946 height 218
click at [1301, 105] on div "Отправить рассылку" at bounding box center [1299, 105] width 140 height 19
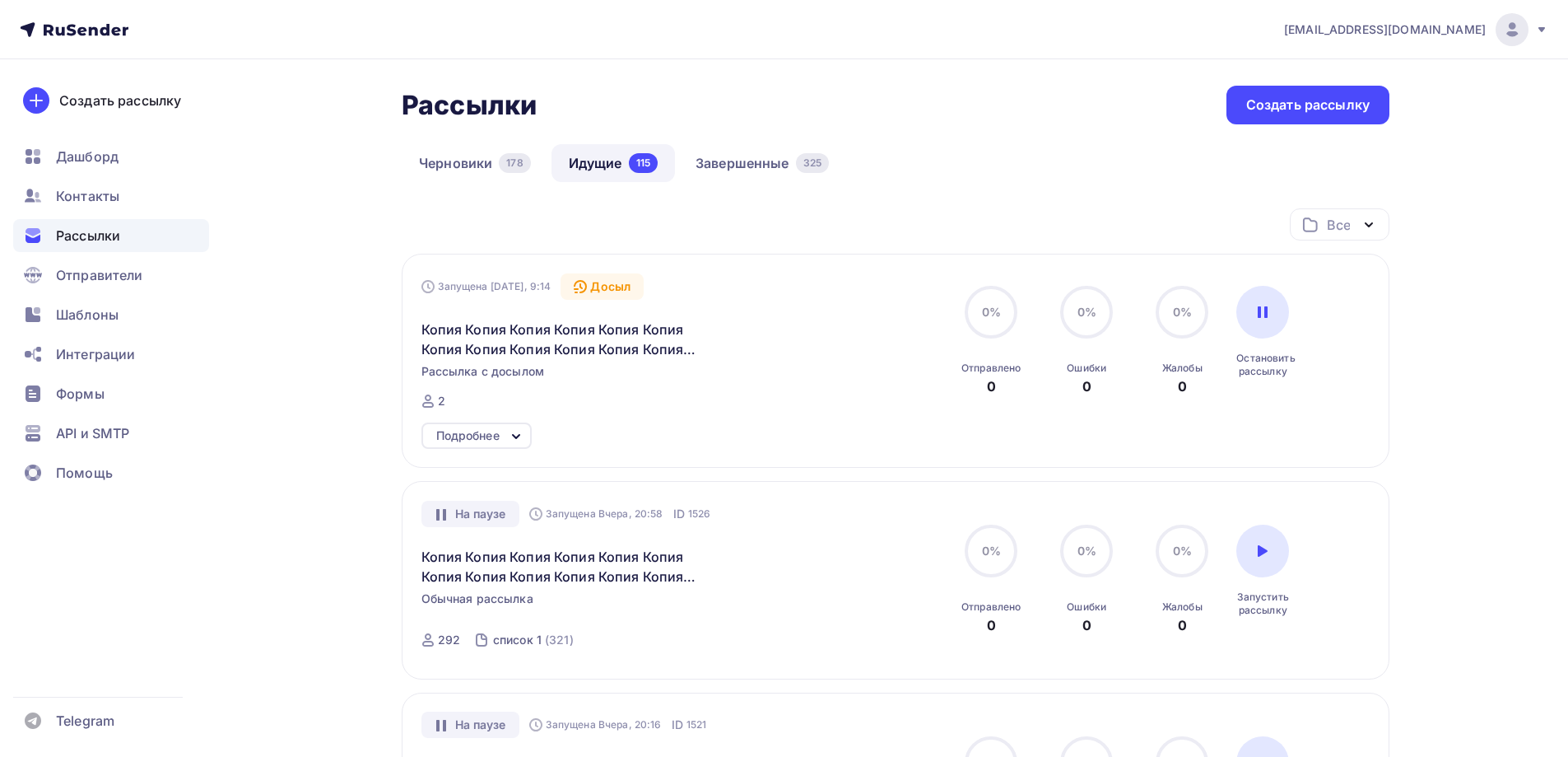
click at [479, 438] on div "Подробнее" at bounding box center [468, 436] width 64 height 20
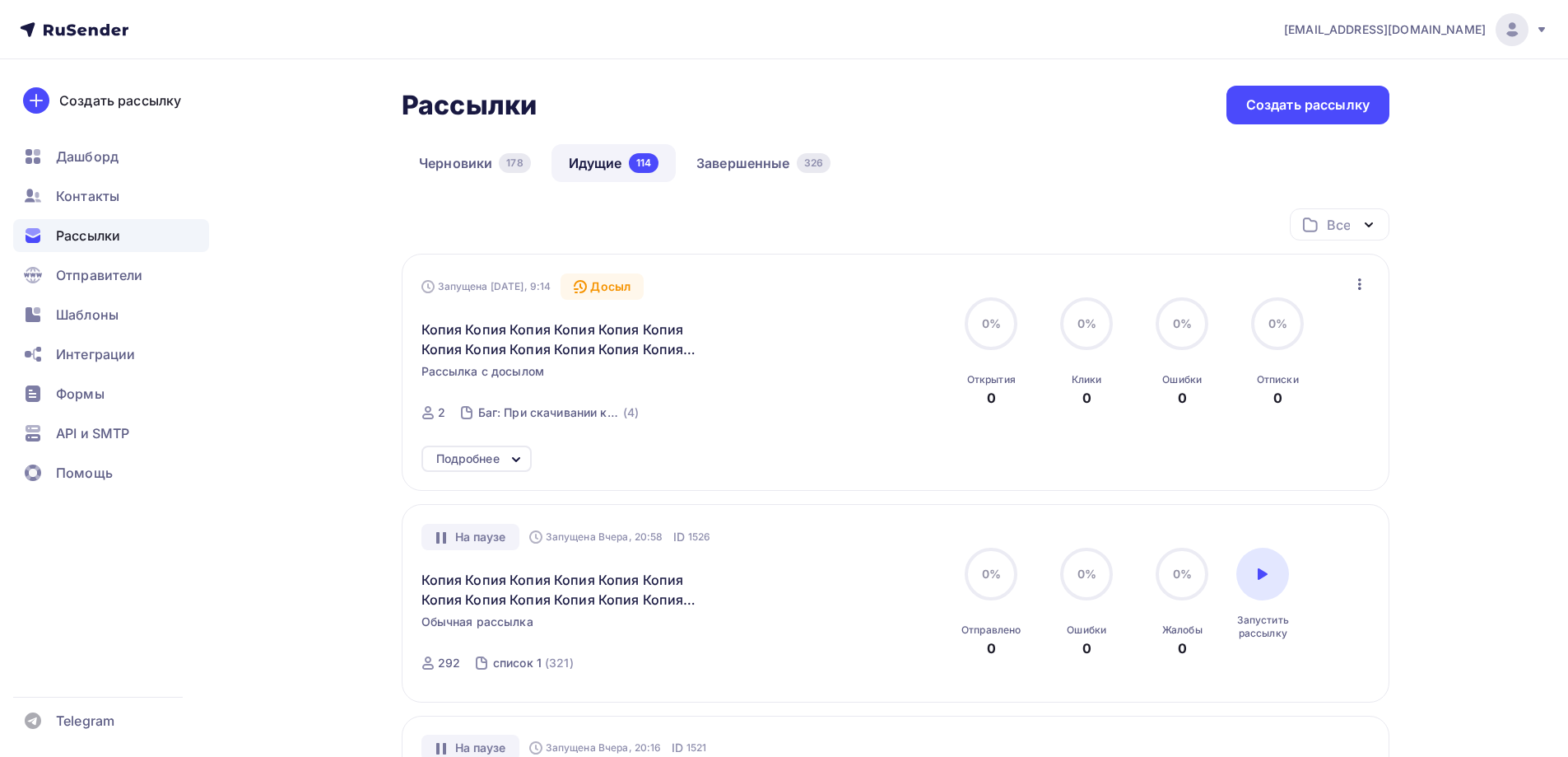
click at [497, 454] on div "Подробнее" at bounding box center [468, 458] width 64 height 20
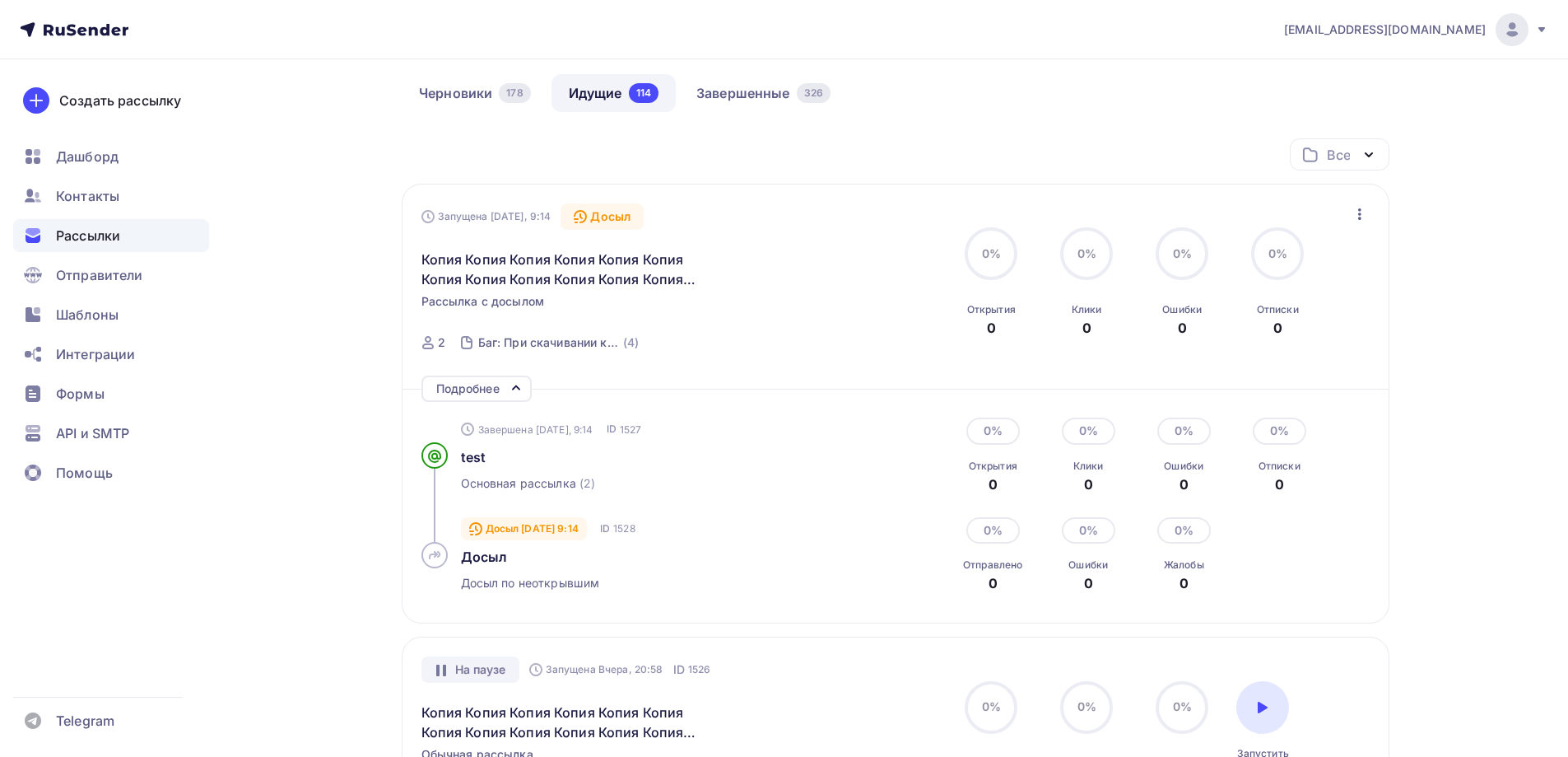
scroll to position [82, 0]
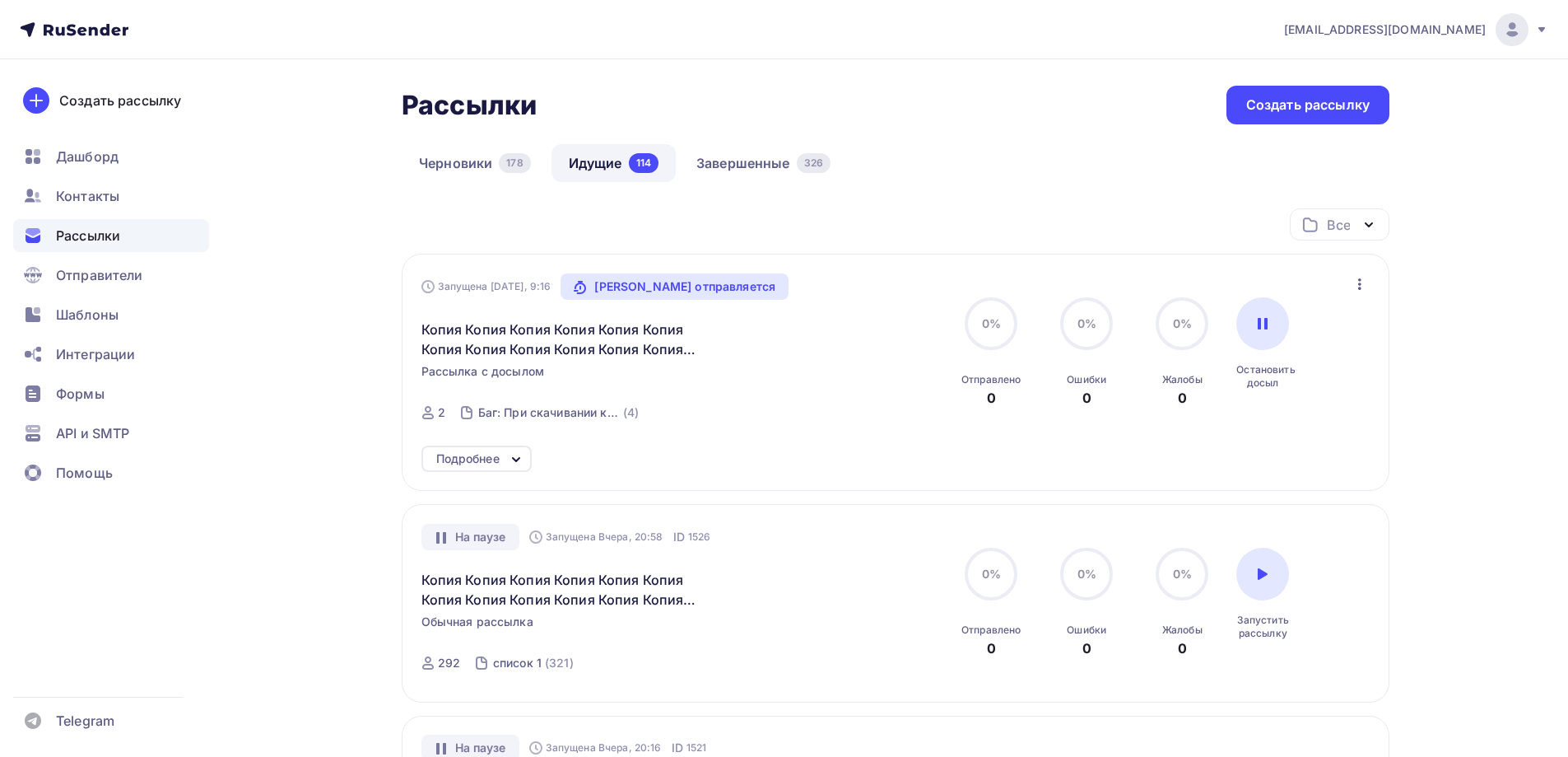
click at [504, 457] on div "Подробнее" at bounding box center [477, 458] width 111 height 26
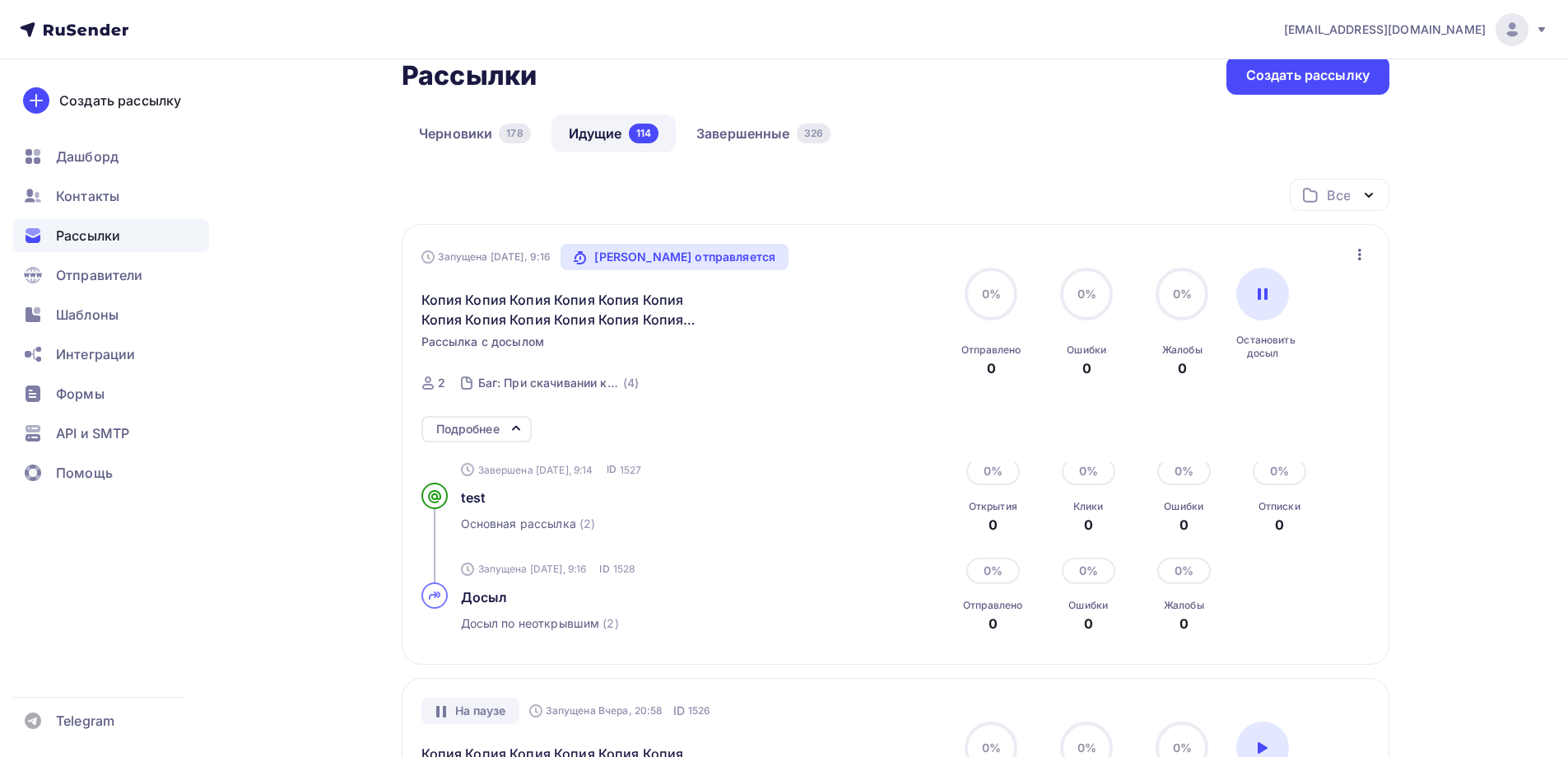
scroll to position [82, 0]
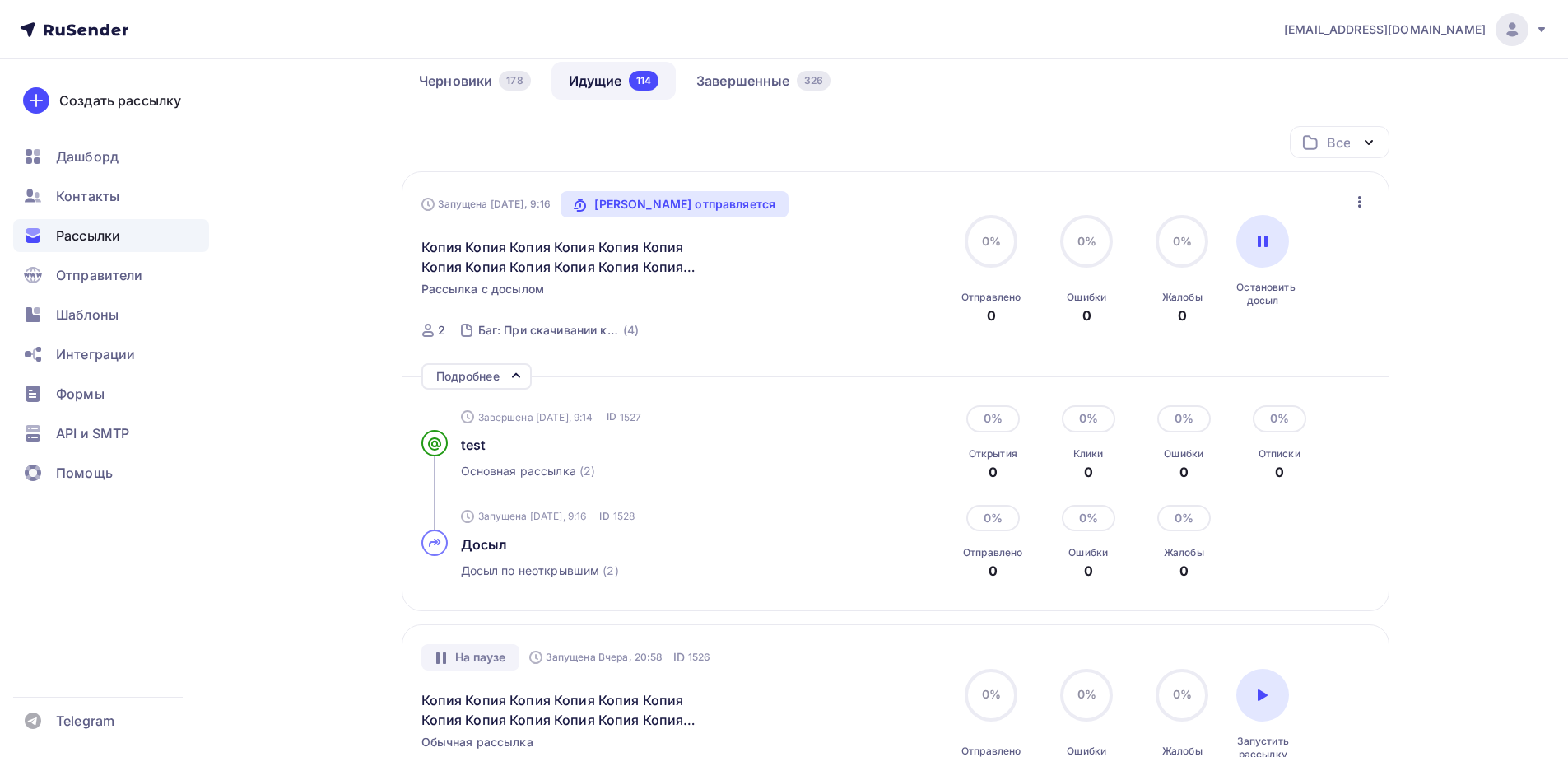
click at [1355, 205] on icon "button" at bounding box center [1360, 202] width 20 height 20
click at [1386, 588] on div "Запущена Сегодня, 9:16 Досыл отправляется Копия Копия Копия Копия Копия Копия К…" at bounding box center [895, 391] width 988 height 440
click at [748, 77] on link "Завершенные 326" at bounding box center [763, 80] width 168 height 38
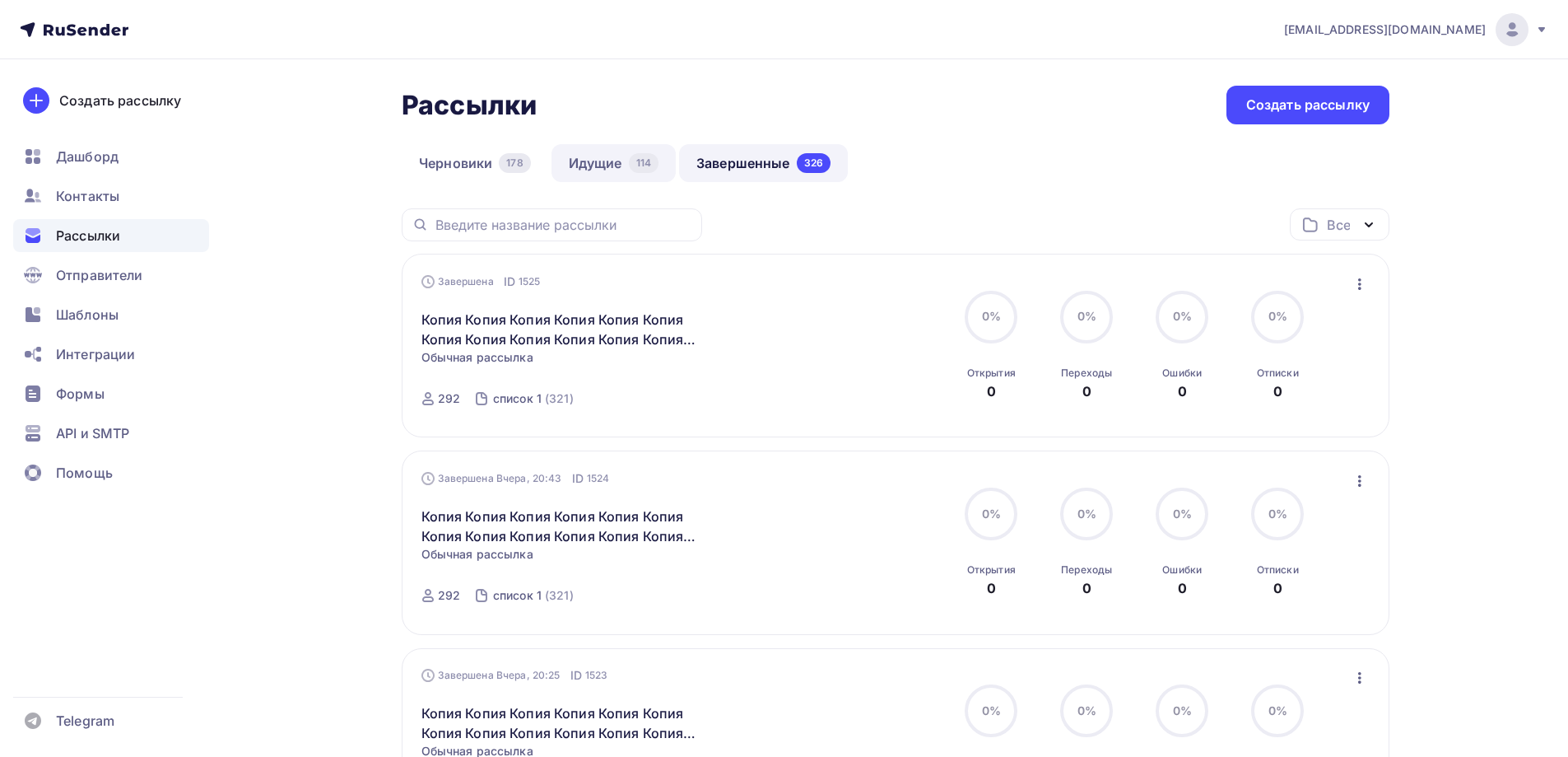
click at [619, 180] on link "Идущие 114" at bounding box center [613, 163] width 124 height 38
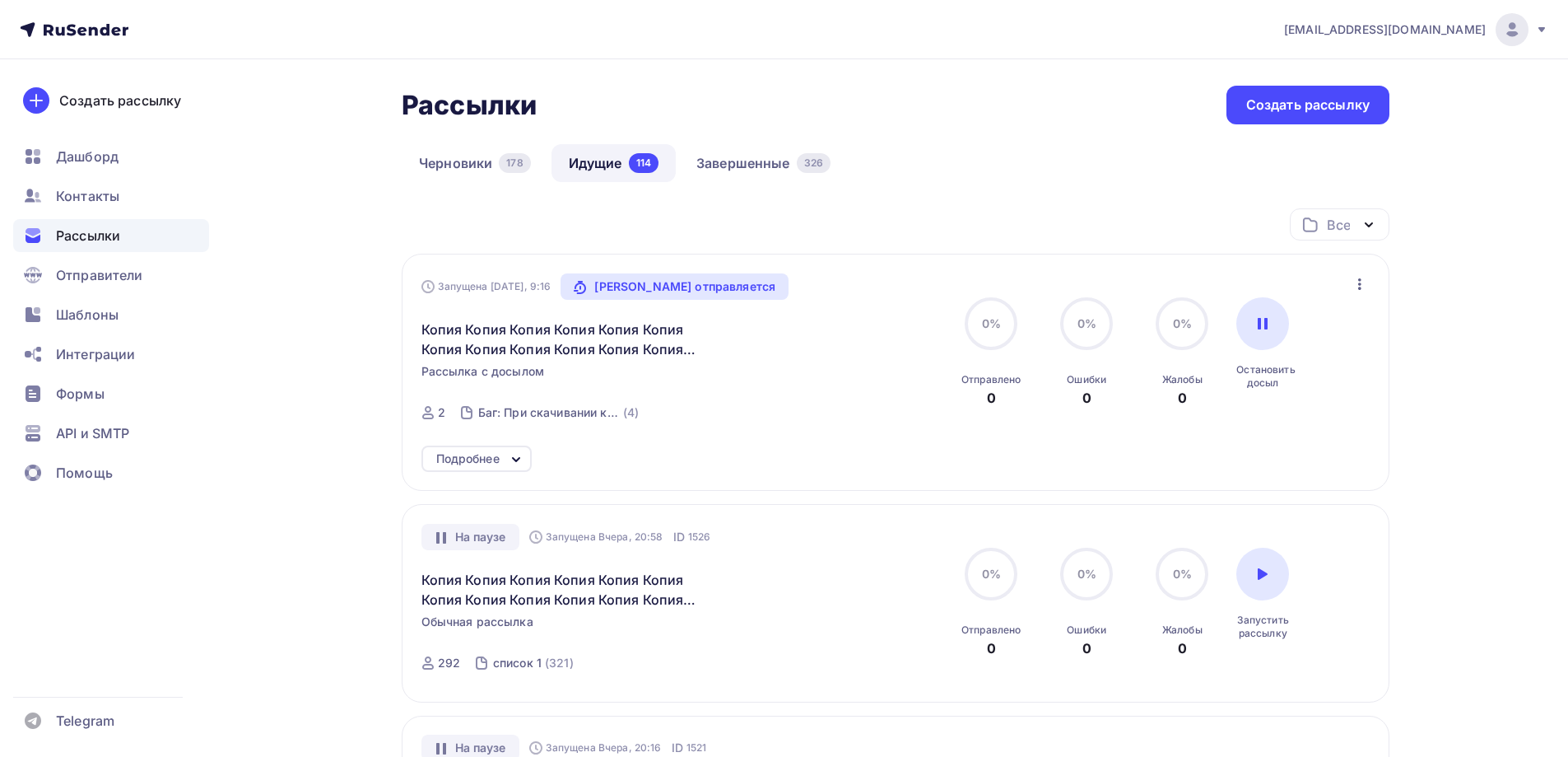
click at [476, 434] on div "Запущена [DATE], 9:16 Досыл отправляется Копия Копия Копия Копия Копия Копия Ко…" at bounding box center [895, 372] width 988 height 237
click at [478, 442] on div "Запущена Сегодня, 9:16 Досыл отправляется Копия Копия Копия Копия Копия Копия К…" at bounding box center [895, 372] width 988 height 237
click at [478, 448] on div "Подробнее" at bounding box center [477, 458] width 111 height 26
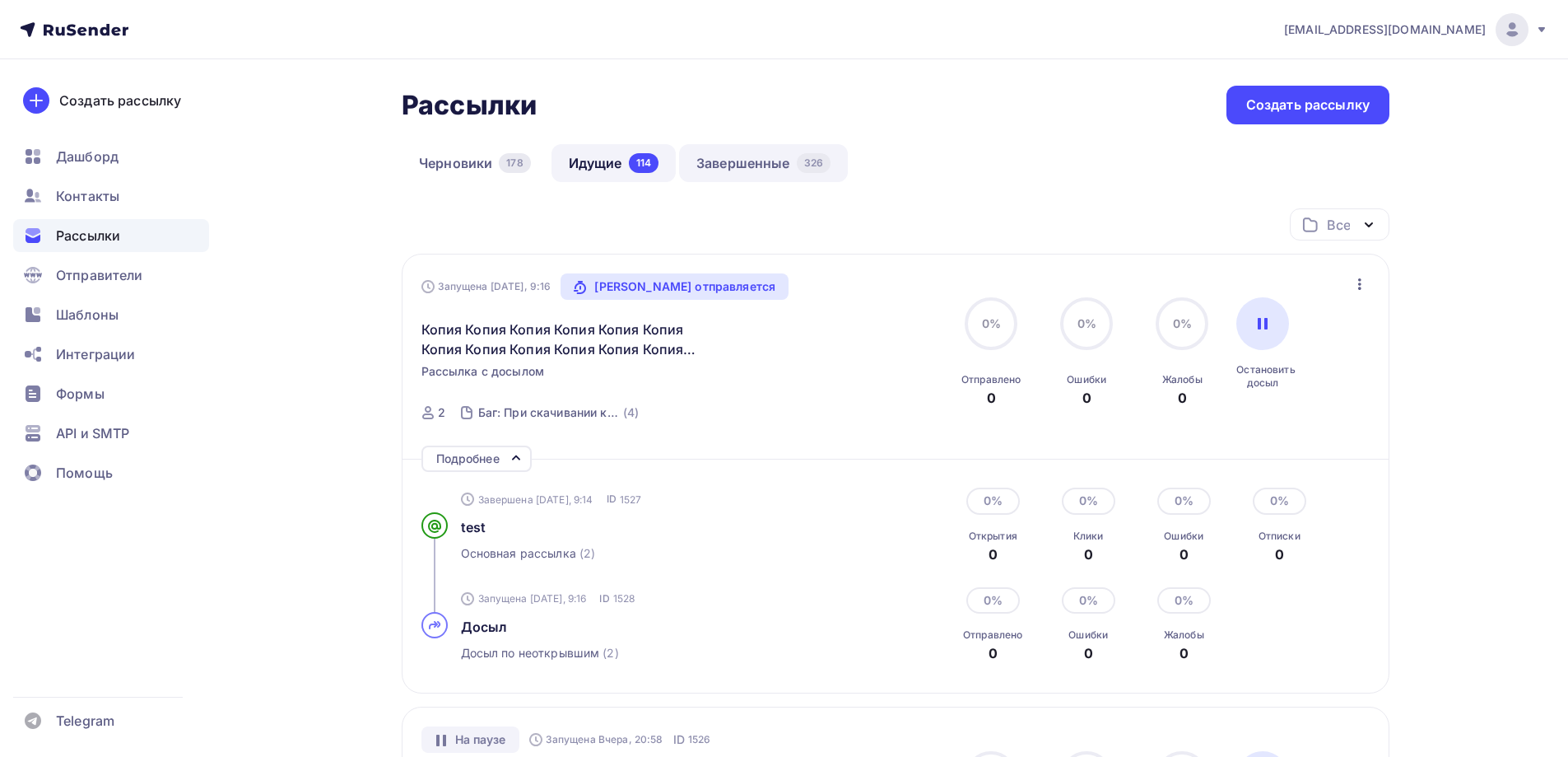
click at [727, 167] on link "Завершенные 326" at bounding box center [763, 163] width 168 height 38
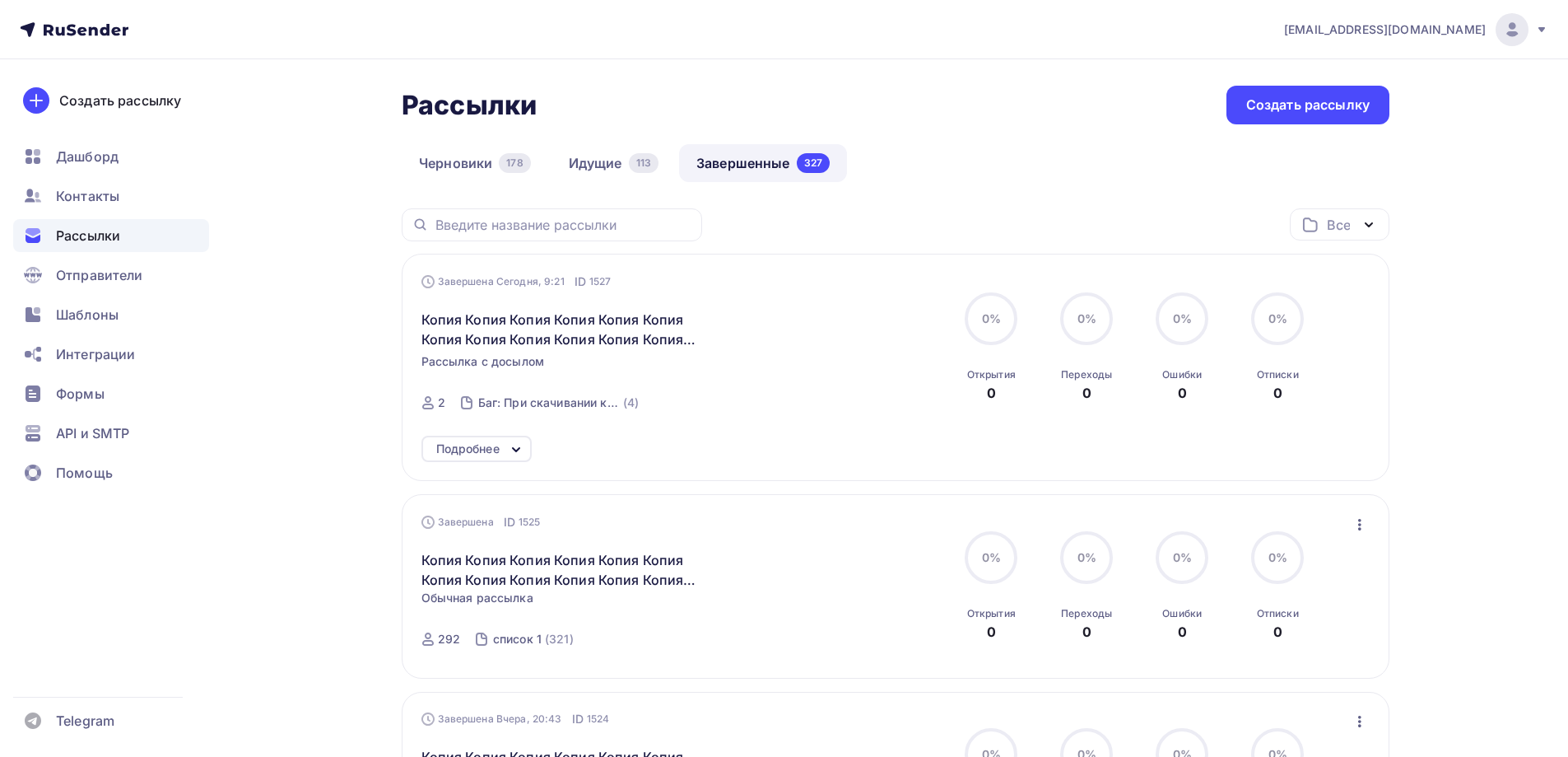
click at [1356, 273] on div "Завершена Сегодня, 9:21 ID 1527 Копия Копия Копия Копия Копия Копия Копия Копия…" at bounding box center [897, 348] width 949 height 149
click at [1368, 288] on div "Завершена Сегодня, 9:21 ID 1527 Копия Копия Копия Копия Копия Копия Копия Копия…" at bounding box center [897, 348] width 949 height 149
click at [1367, 287] on div "Завершена Сегодня, 9:21 ID 1527 Копия Копия Копия Копия Копия Копия Копия Копия…" at bounding box center [897, 348] width 949 height 149
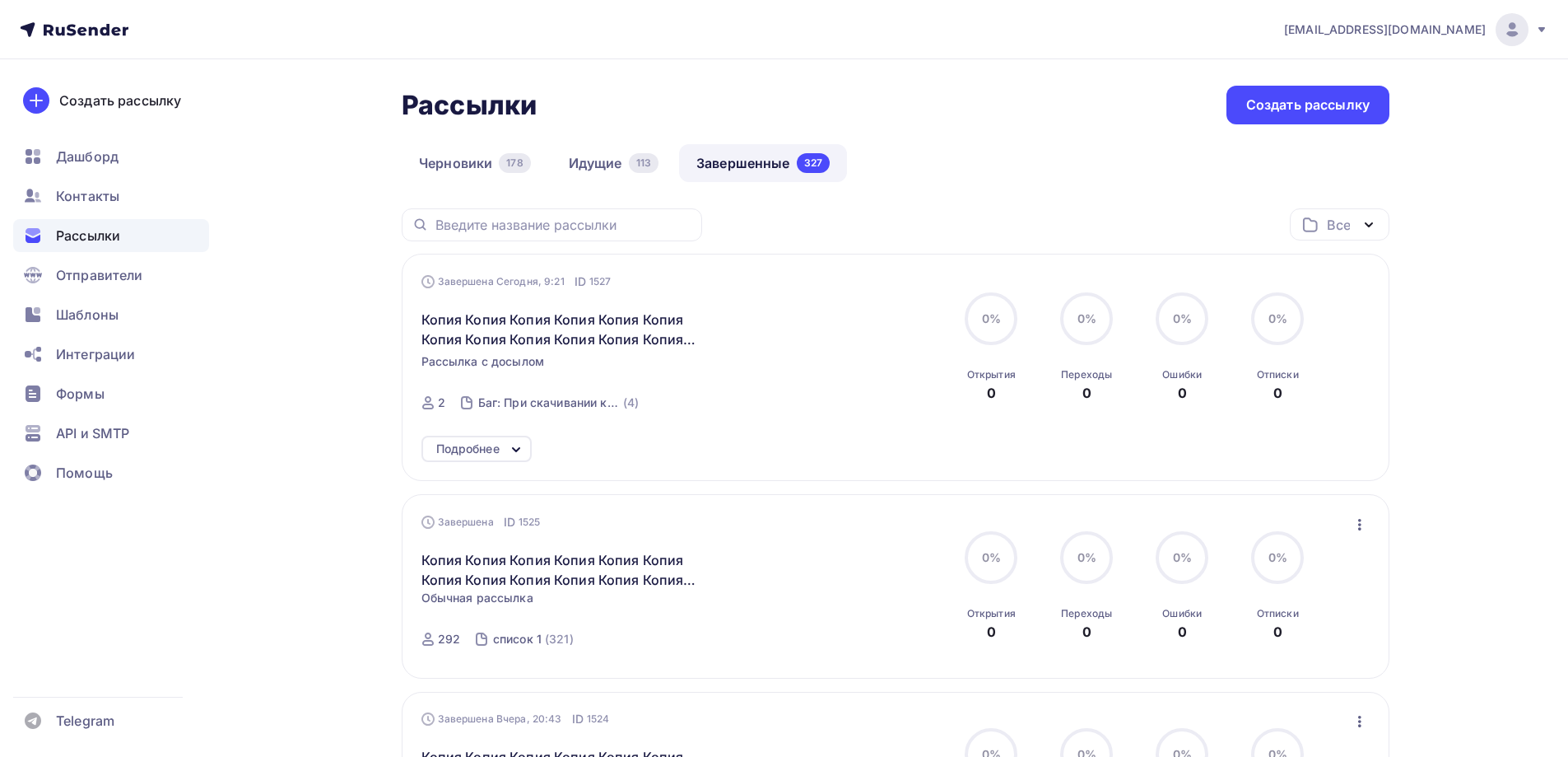
click at [1332, 328] on div "Завершена Сегодня, 9:21 ID 1527 Копия Копия Копия Копия Копия Копия Копия Копия…" at bounding box center [897, 348] width 949 height 149
click at [1361, 269] on div "Завершена Сегодня, 9:21 ID 1527 Копия Копия Копия Копия Копия Копия Копия Копия…" at bounding box center [895, 367] width 988 height 227
click at [1350, 523] on icon "button" at bounding box center [1360, 525] width 20 height 20
click at [1227, 642] on div "Копировать в новую" at bounding box center [1284, 634] width 168 height 20
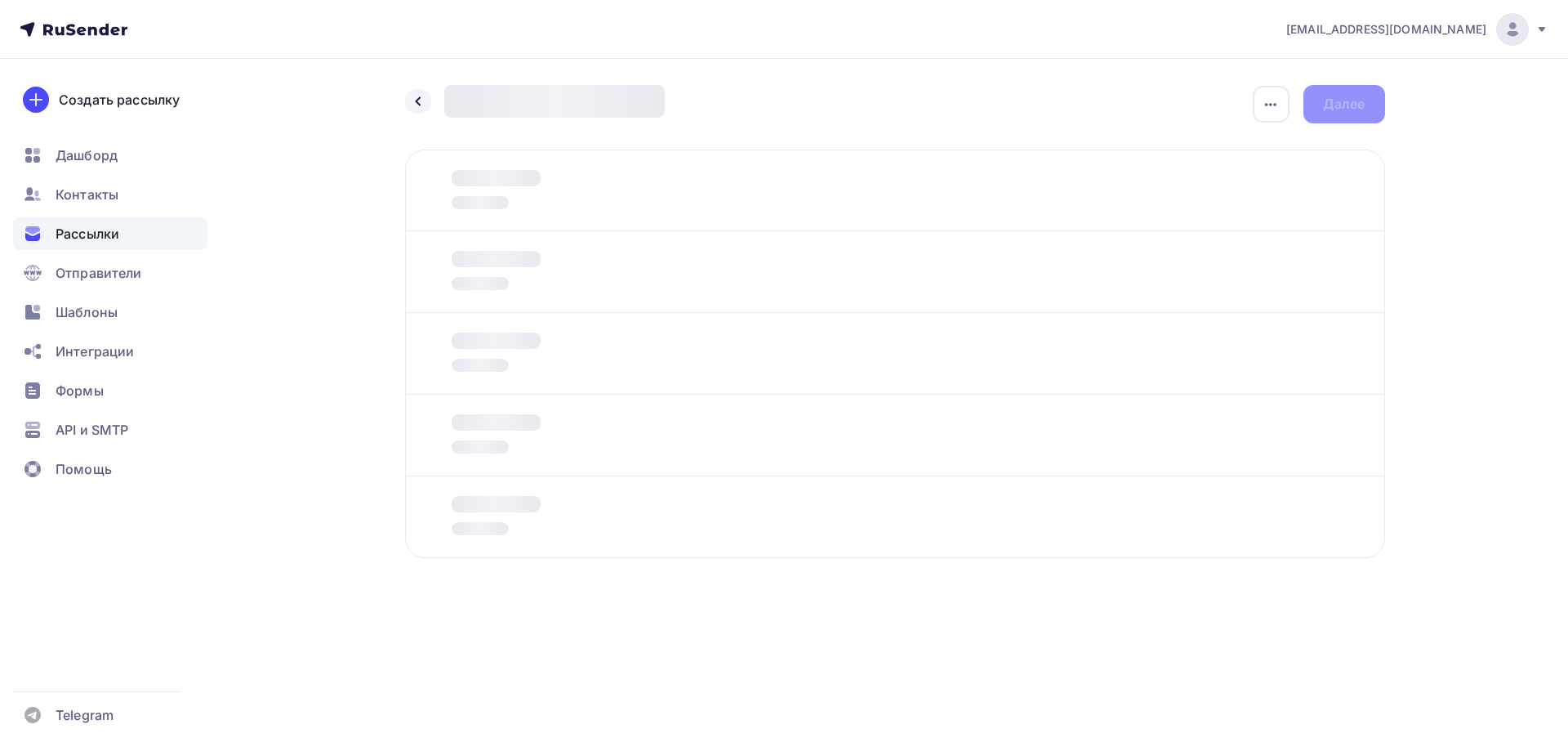
click at [495, 282] on div at bounding box center [480, 283] width 57 height 13
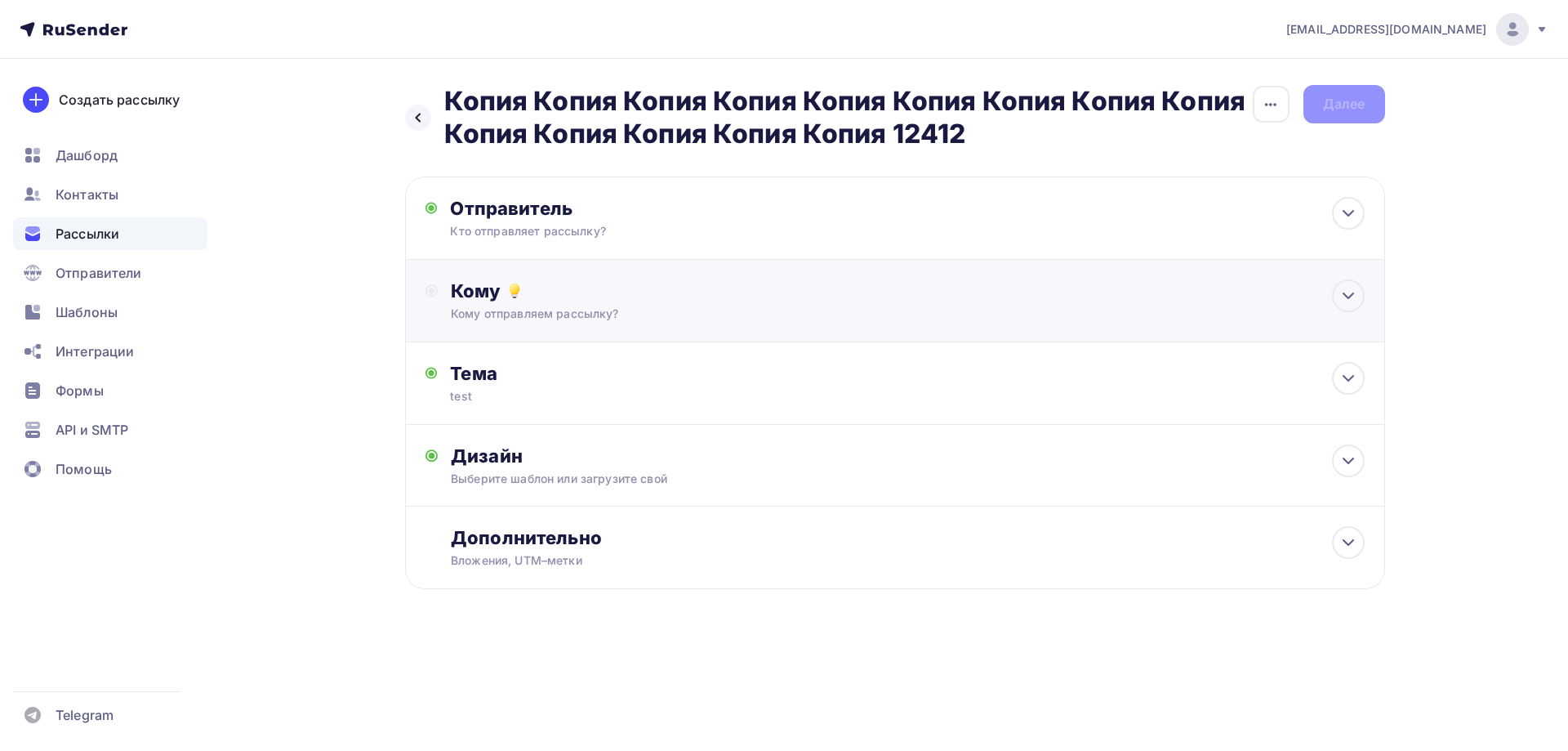
click at [517, 277] on div "Кому Кому отправляем рассылку? Списки получателей Выберите список Все списки id…" at bounding box center [894, 300] width 980 height 83
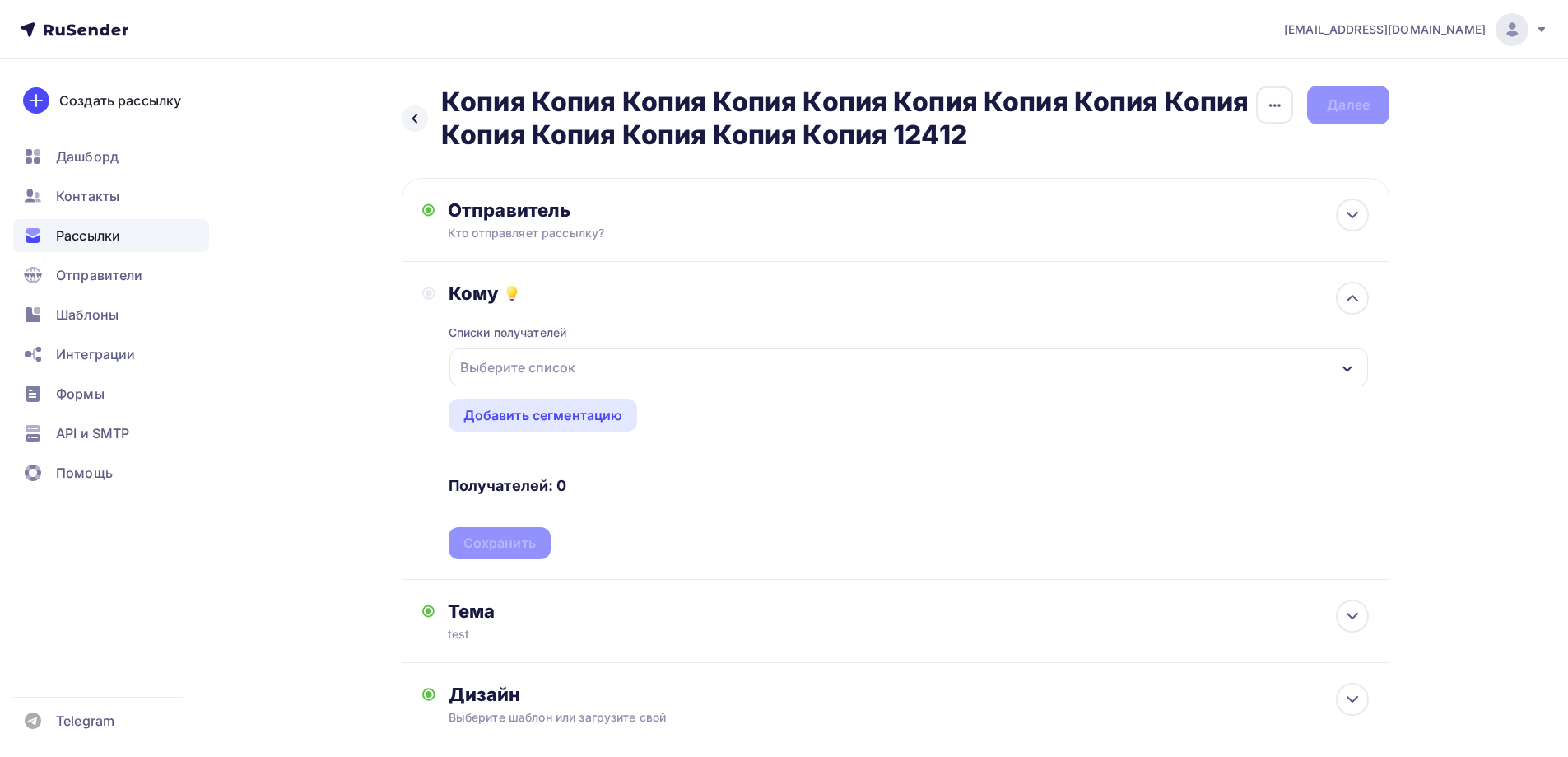
click at [522, 356] on div "Выберите список" at bounding box center [517, 367] width 128 height 29
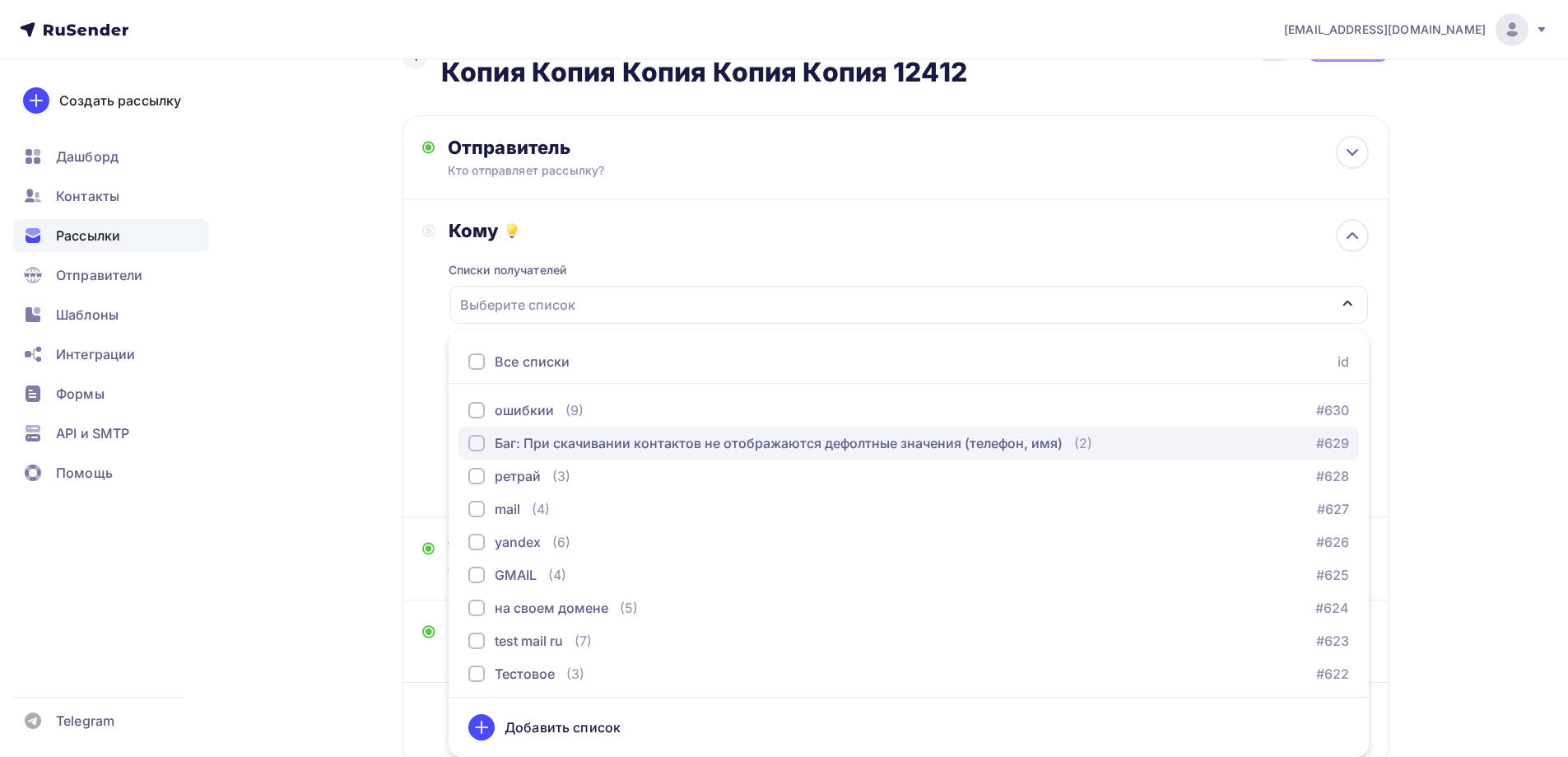
click at [555, 432] on button "Баг: При скачивании контактов не отображаются дефолтные значения (телефон, имя)…" at bounding box center [908, 444] width 900 height 33
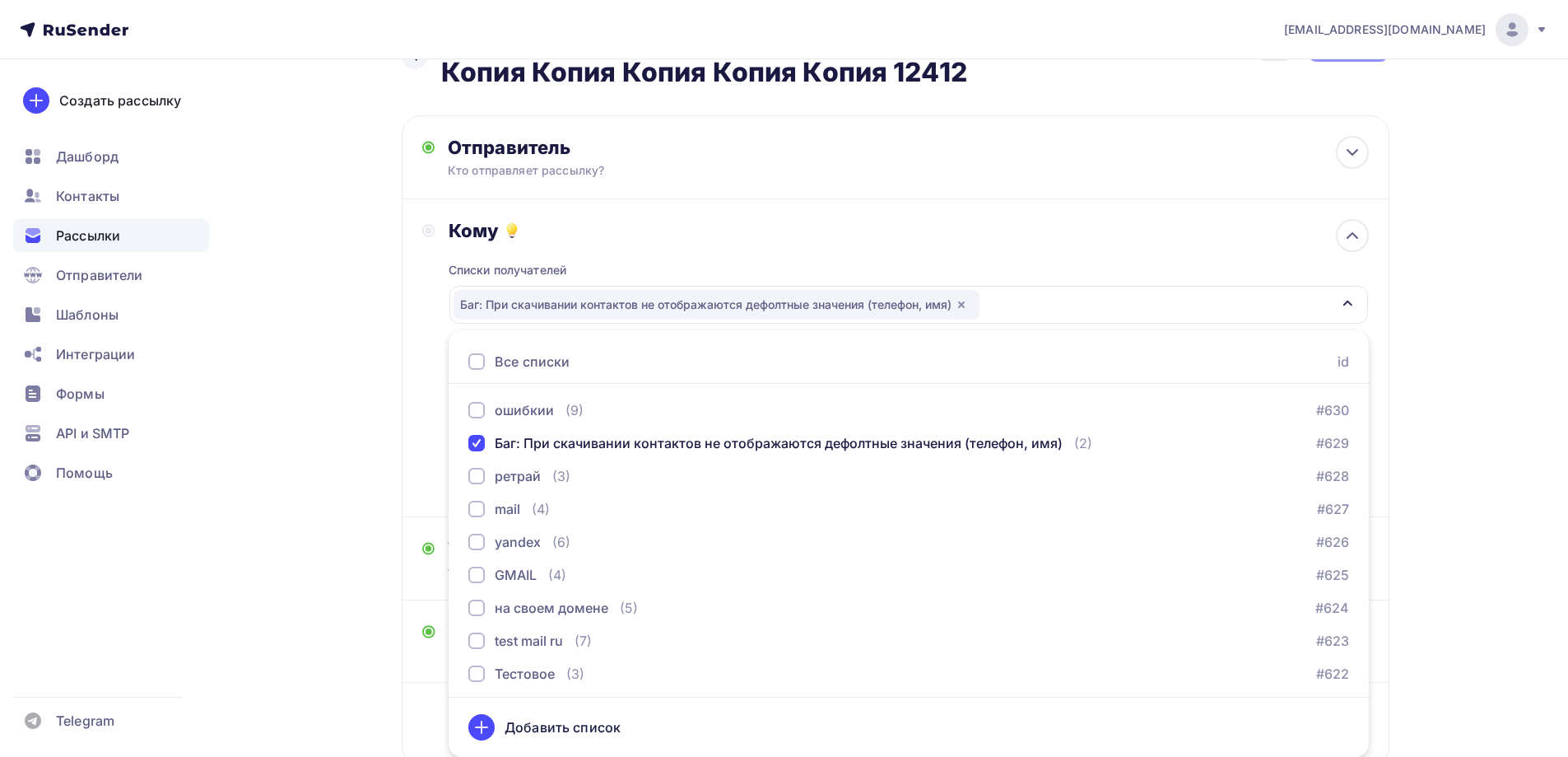
drag, startPoint x: 314, startPoint y: 402, endPoint x: 334, endPoint y: 416, distance: 24.4
click at [317, 404] on div "Назад Копия Копия Копия Копия Копия Копия Копия Копия Копия Копия Копия Копия К…" at bounding box center [784, 435] width 1349 height 875
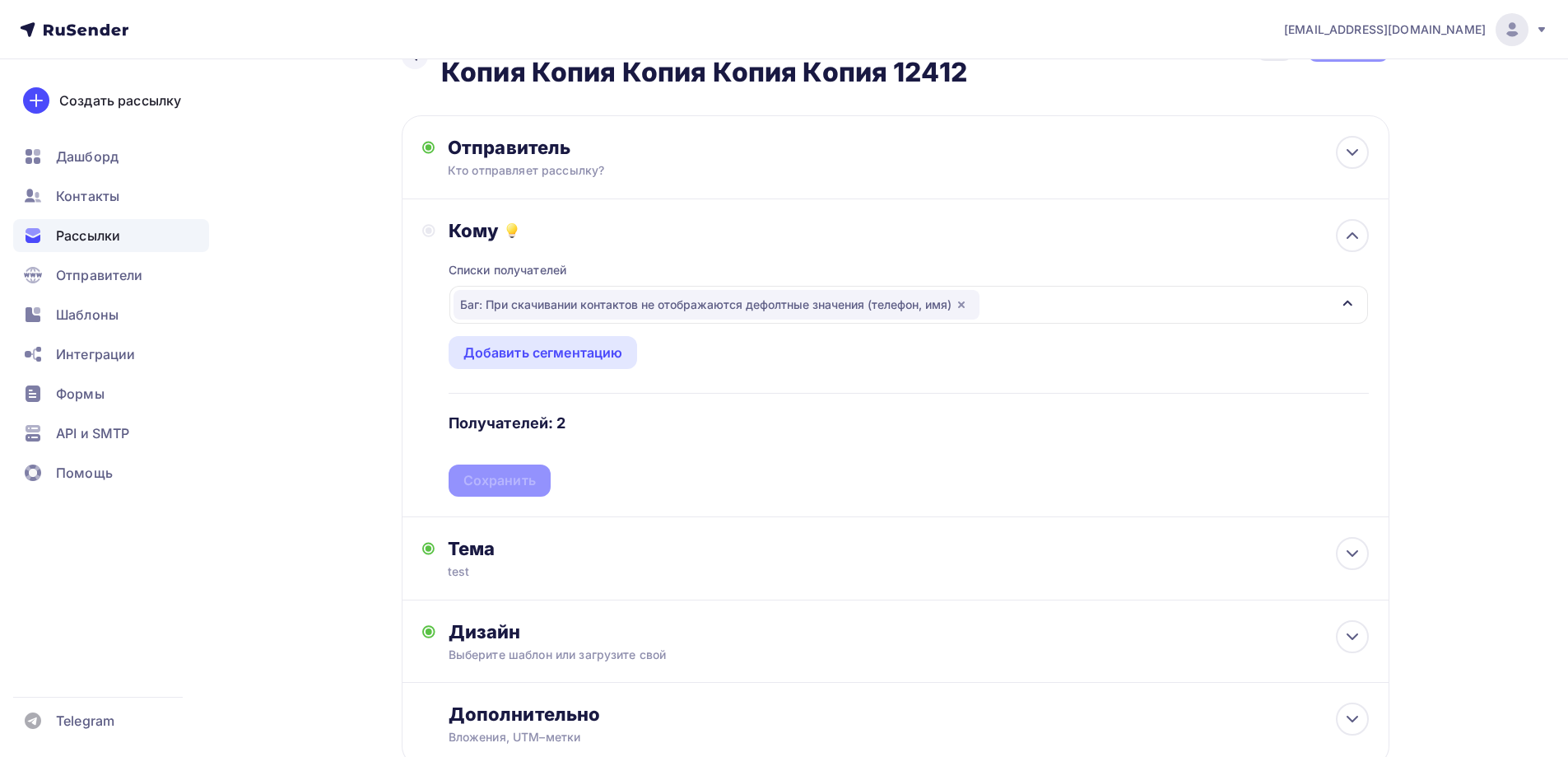
click at [479, 485] on div "Списки получателей Баг: При скачивании контактов не отображаются дефолтные знач…" at bounding box center [908, 369] width 920 height 255
click at [550, 470] on div "Списки получателей Баг: При скачивании контактов не отображаются дефолтные знач…" at bounding box center [908, 369] width 920 height 255
click at [525, 481] on div "Сохранить" at bounding box center [499, 480] width 72 height 19
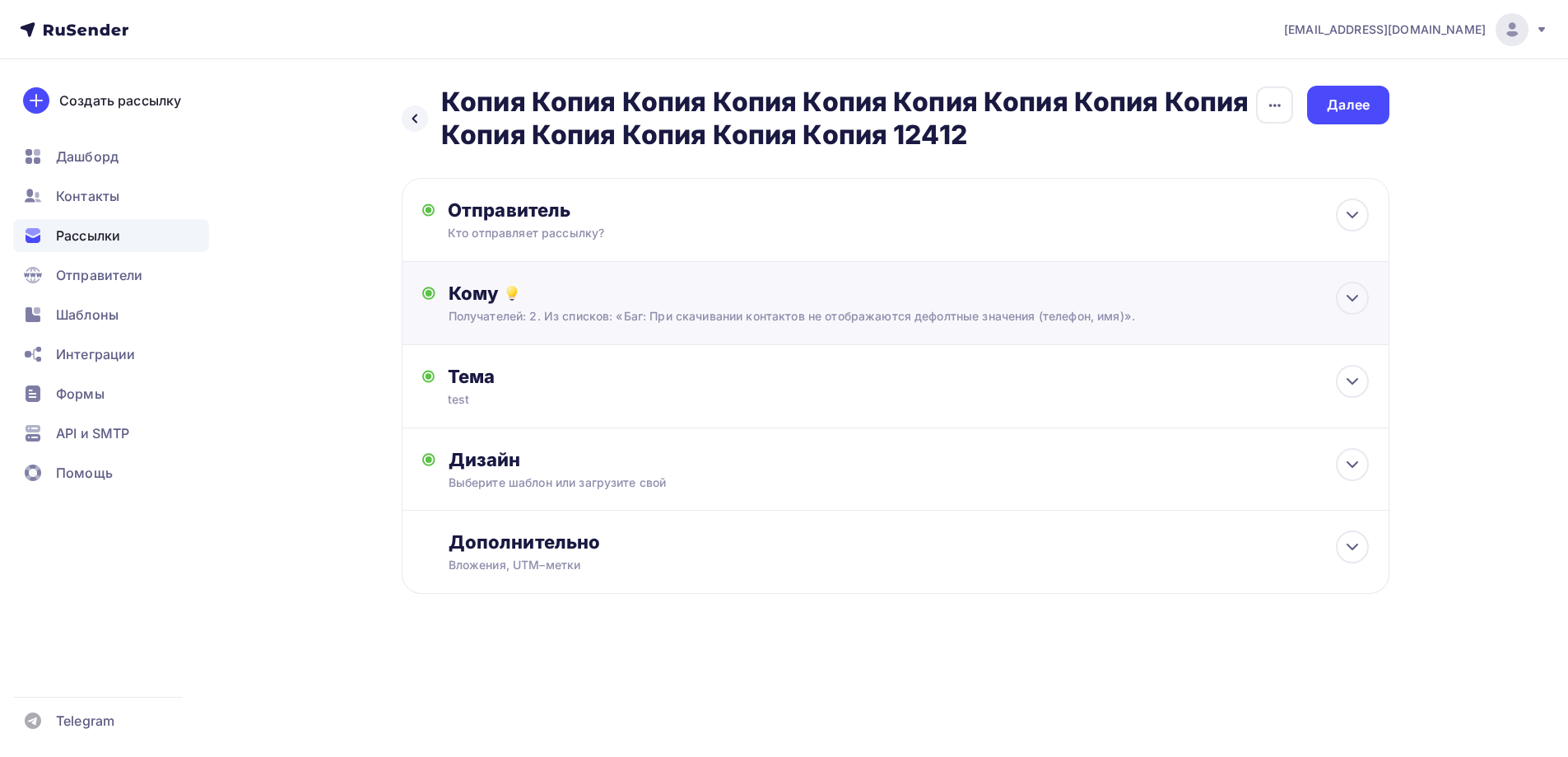
scroll to position [0, 0]
click at [1352, 109] on div "Далее" at bounding box center [1355, 105] width 43 height 19
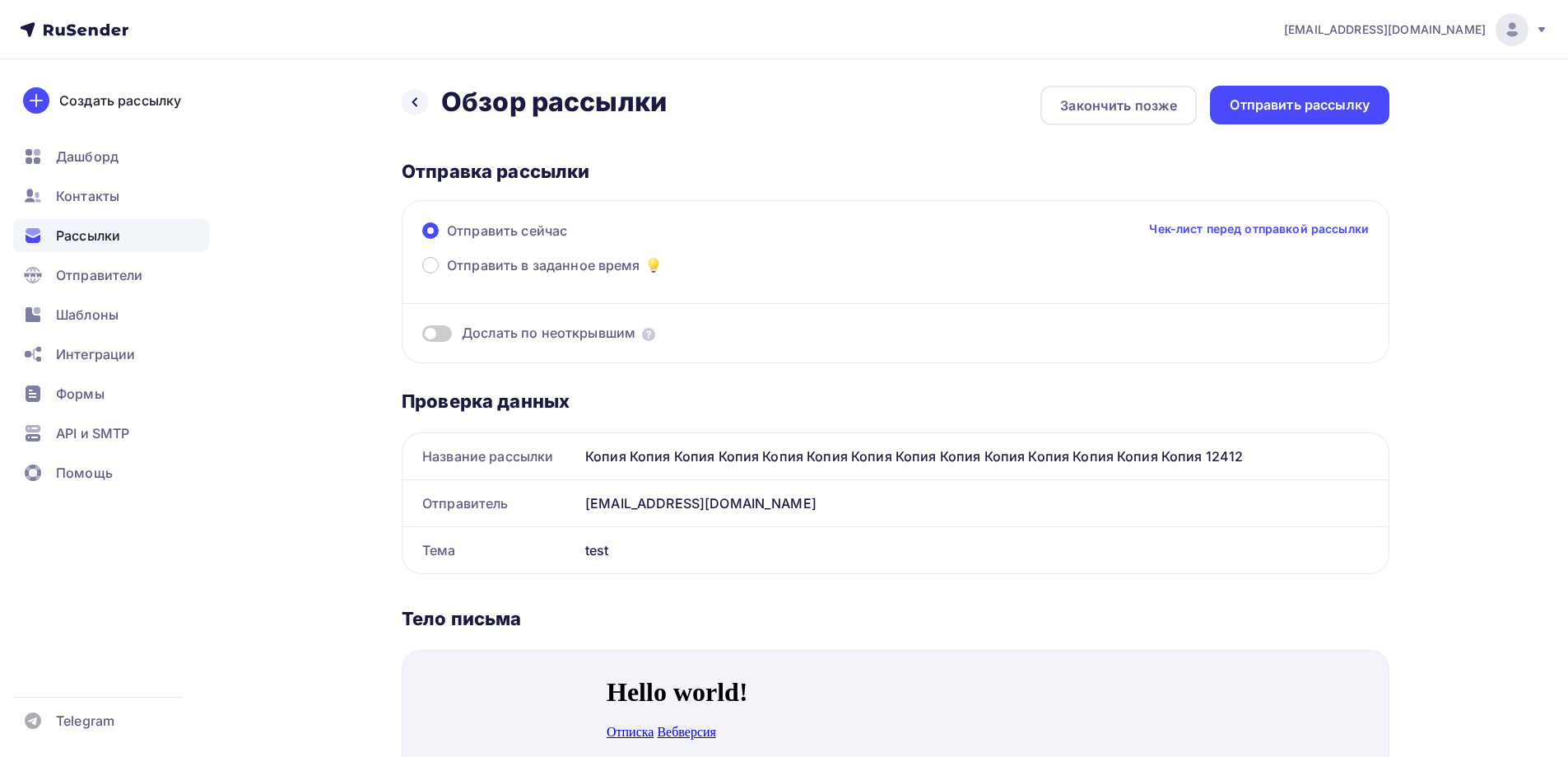
click at [435, 334] on span at bounding box center [437, 333] width 29 height 17
click at [422, 336] on input "checkbox" at bounding box center [422, 336] width 0 height 0
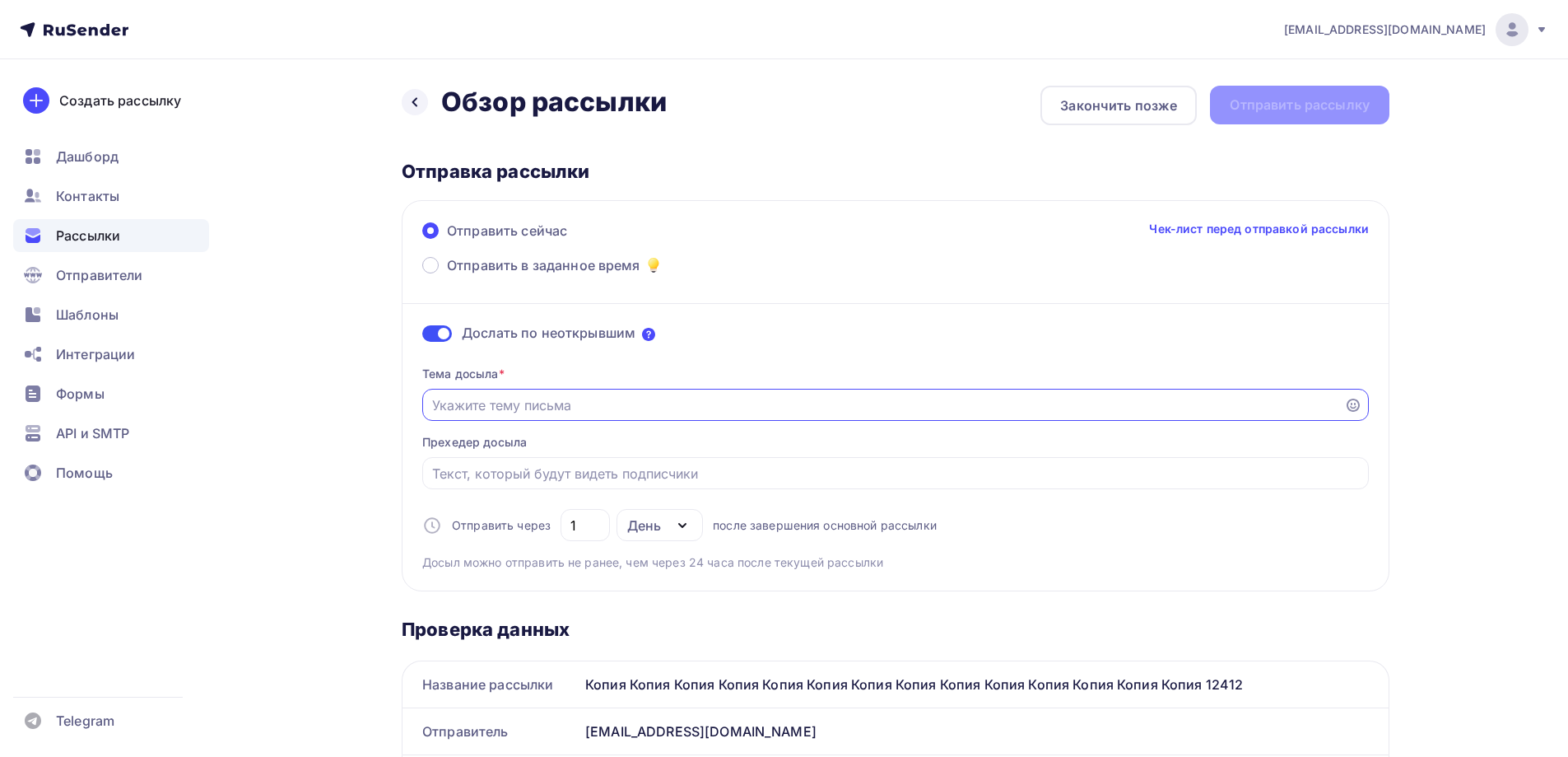
drag, startPoint x: 542, startPoint y: 409, endPoint x: 644, endPoint y: 337, distance: 124.9
click at [536, 409] on input "Отправить в заданное время" at bounding box center [883, 405] width 902 height 20
type input "l"
type input "L"
type input "Досыл"
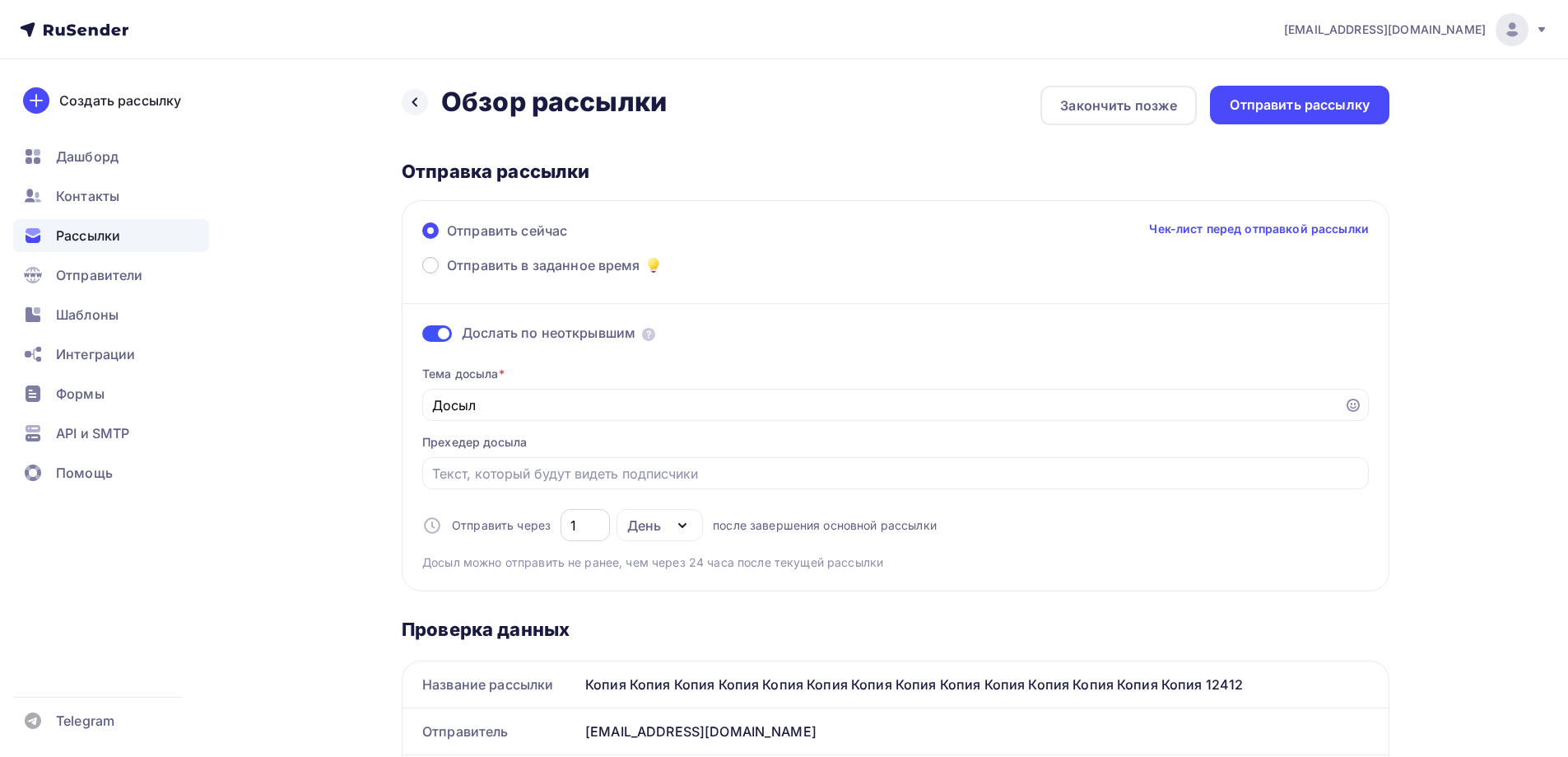
click at [564, 525] on div "1" at bounding box center [585, 525] width 49 height 32
click at [636, 525] on div "День" at bounding box center [644, 525] width 33 height 20
click at [644, 597] on div "Часы" at bounding box center [653, 606] width 34 height 20
type input "24"
click at [1239, 109] on div "Отправить рассылку" at bounding box center [1299, 105] width 140 height 19
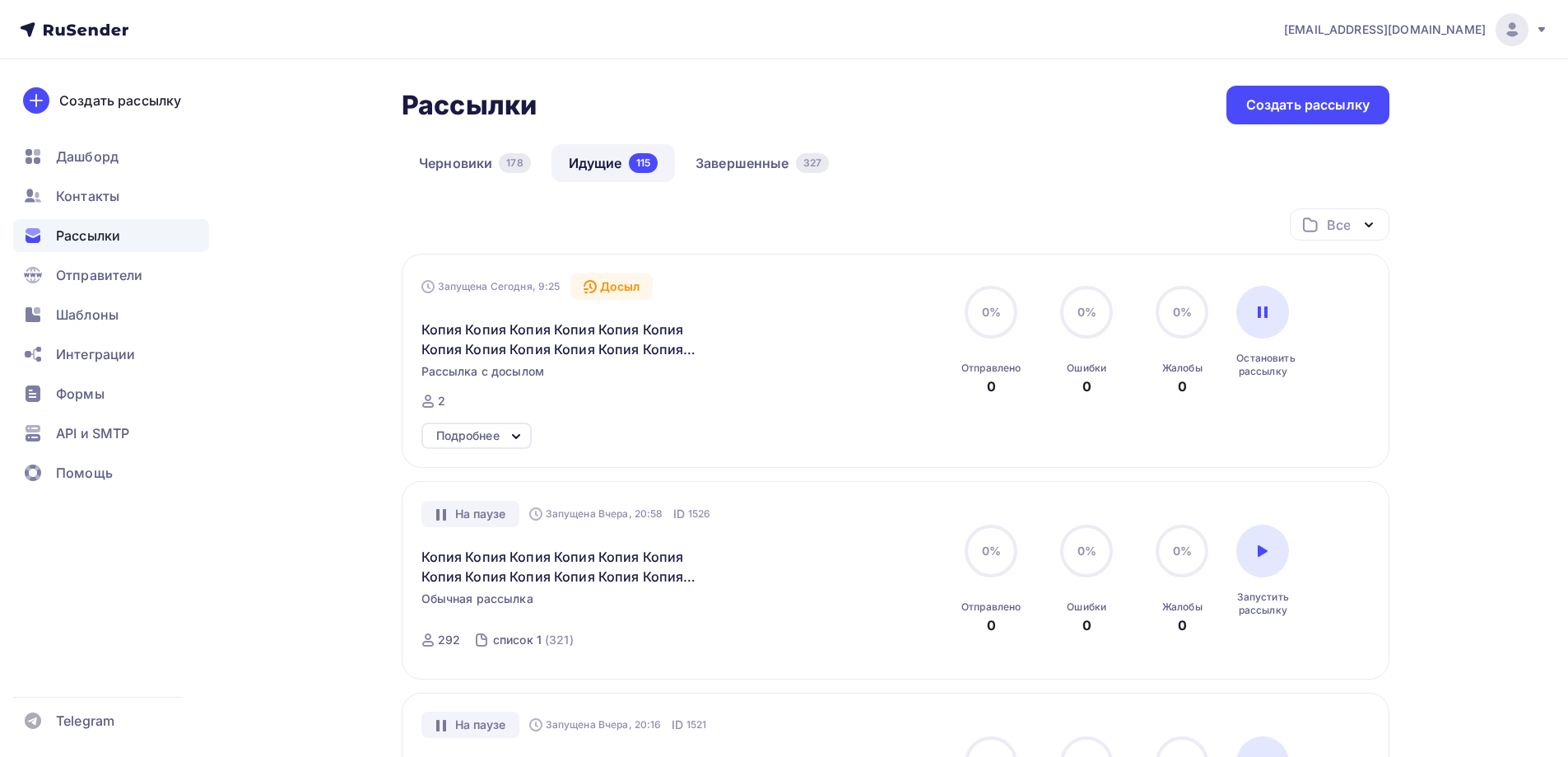
click at [489, 433] on div "Подробнее" at bounding box center [468, 436] width 64 height 20
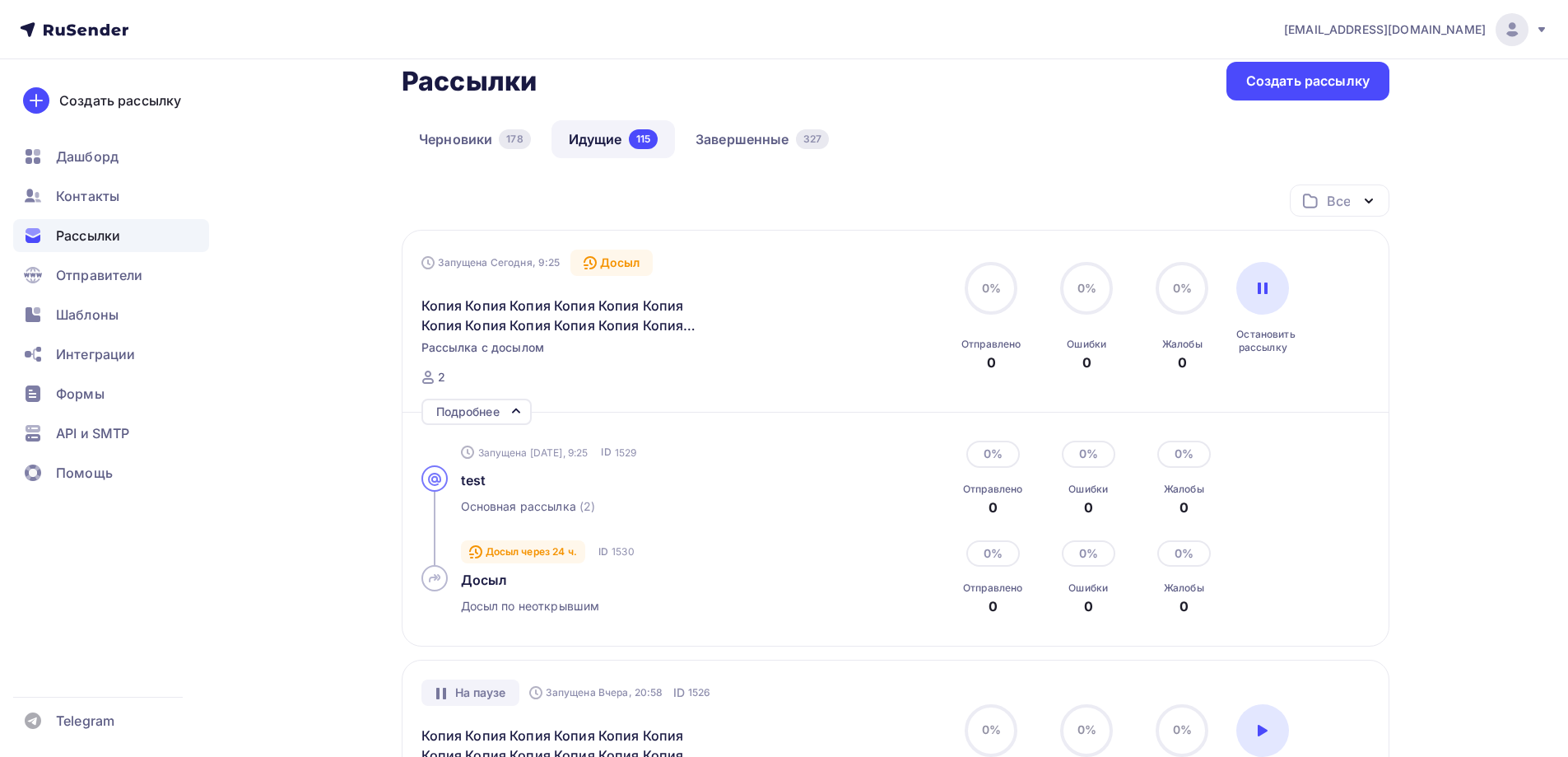
scroll to position [82, 0]
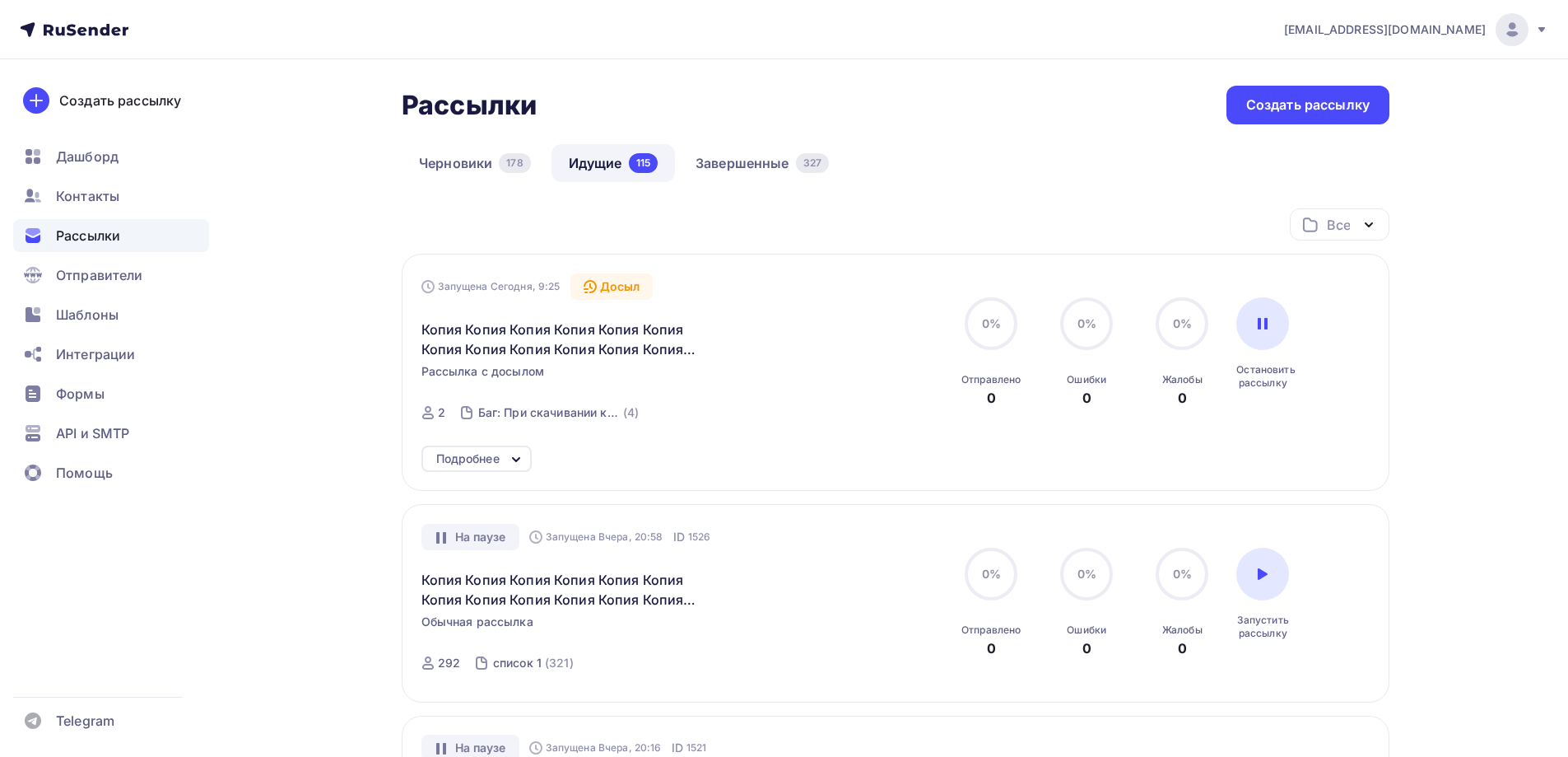
click at [472, 460] on div "Подробнее" at bounding box center [468, 458] width 64 height 20
click at [508, 460] on icon at bounding box center [516, 459] width 20 height 20
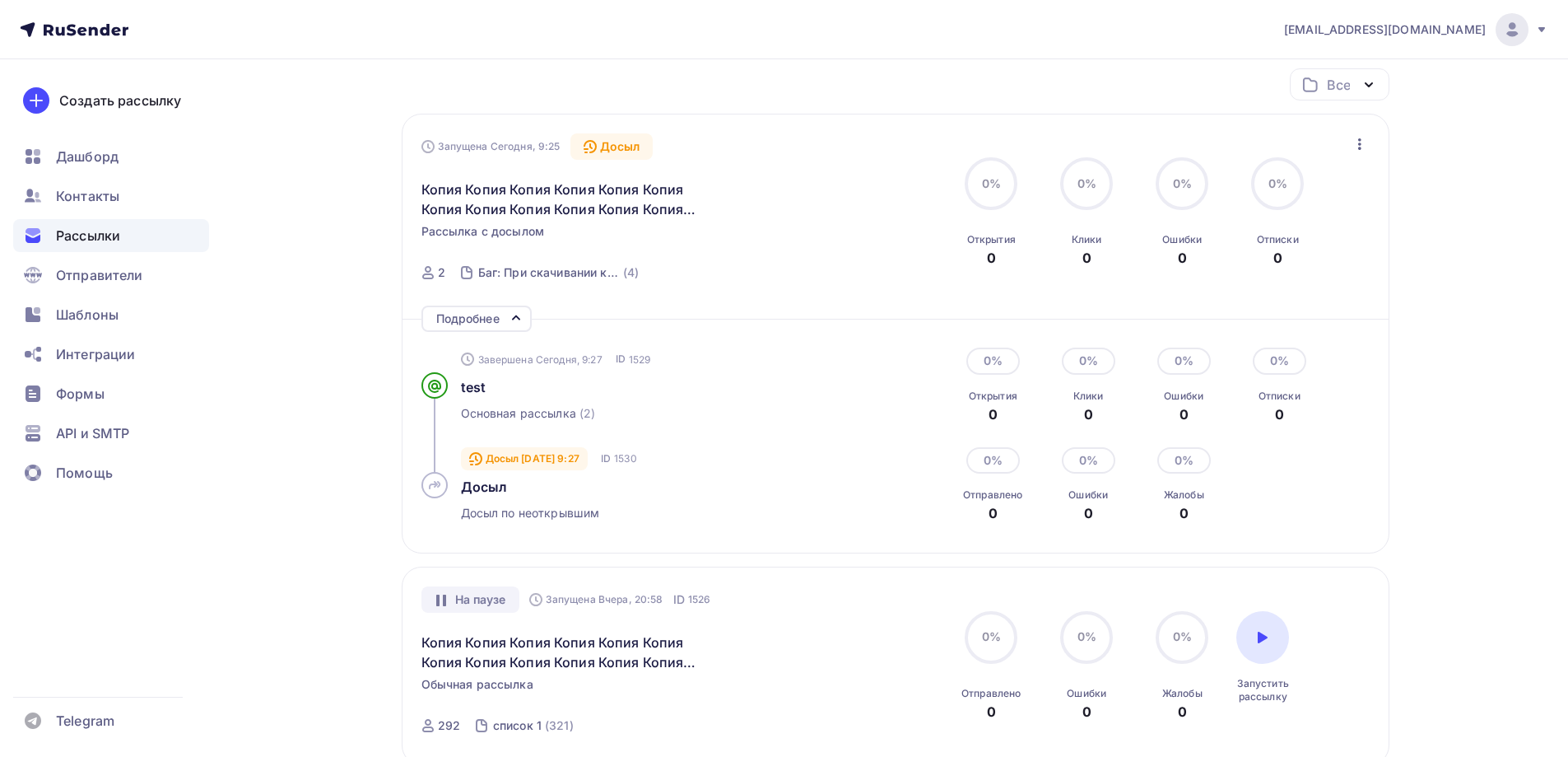
scroll to position [82, 0]
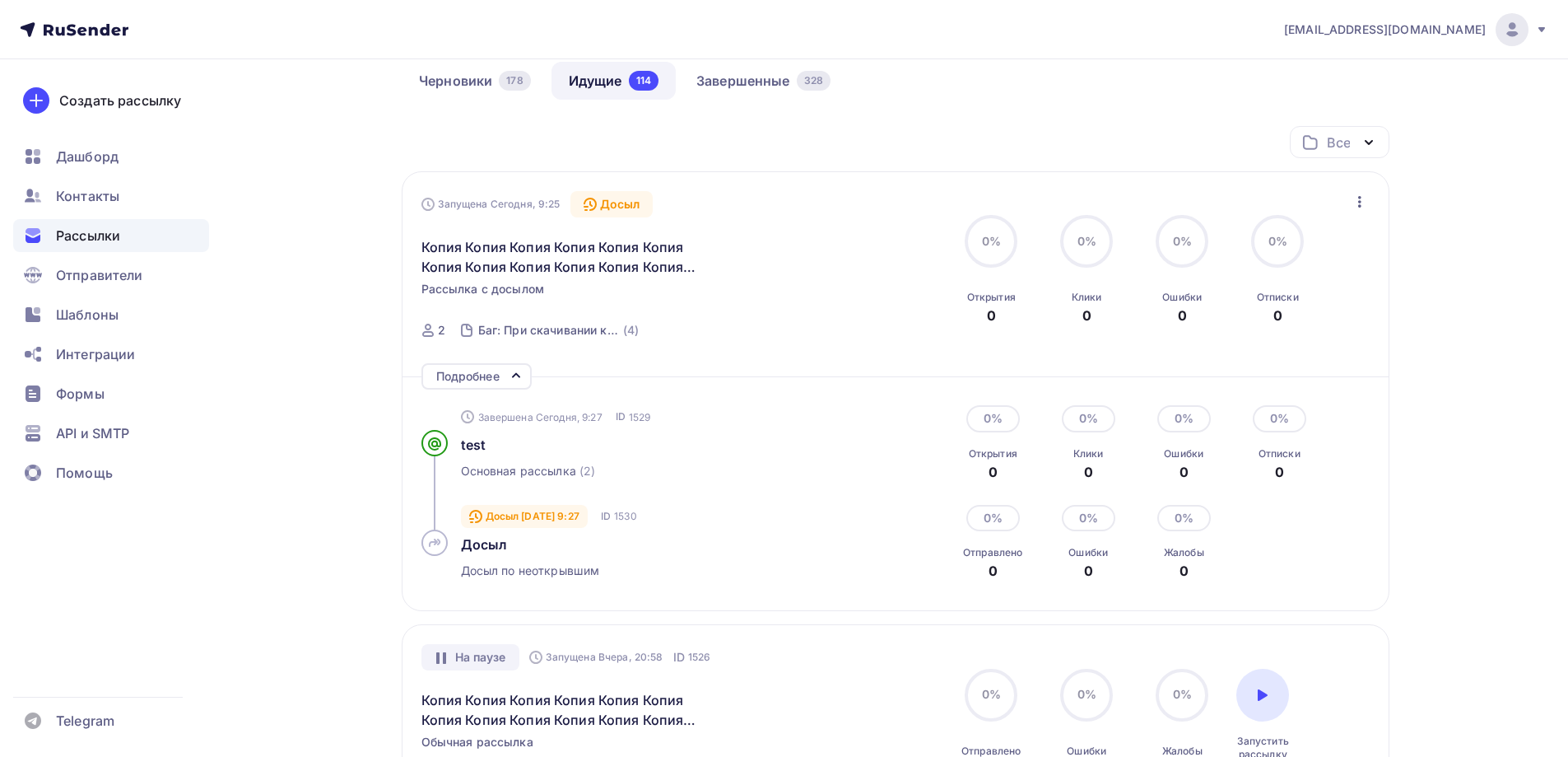
click at [1356, 198] on icon "button" at bounding box center [1360, 202] width 20 height 20
drag, startPoint x: 1272, startPoint y: 238, endPoint x: 1266, endPoint y: 225, distance: 14.3
click at [1270, 237] on div "Отменить досыл" at bounding box center [1287, 245] width 158 height 20
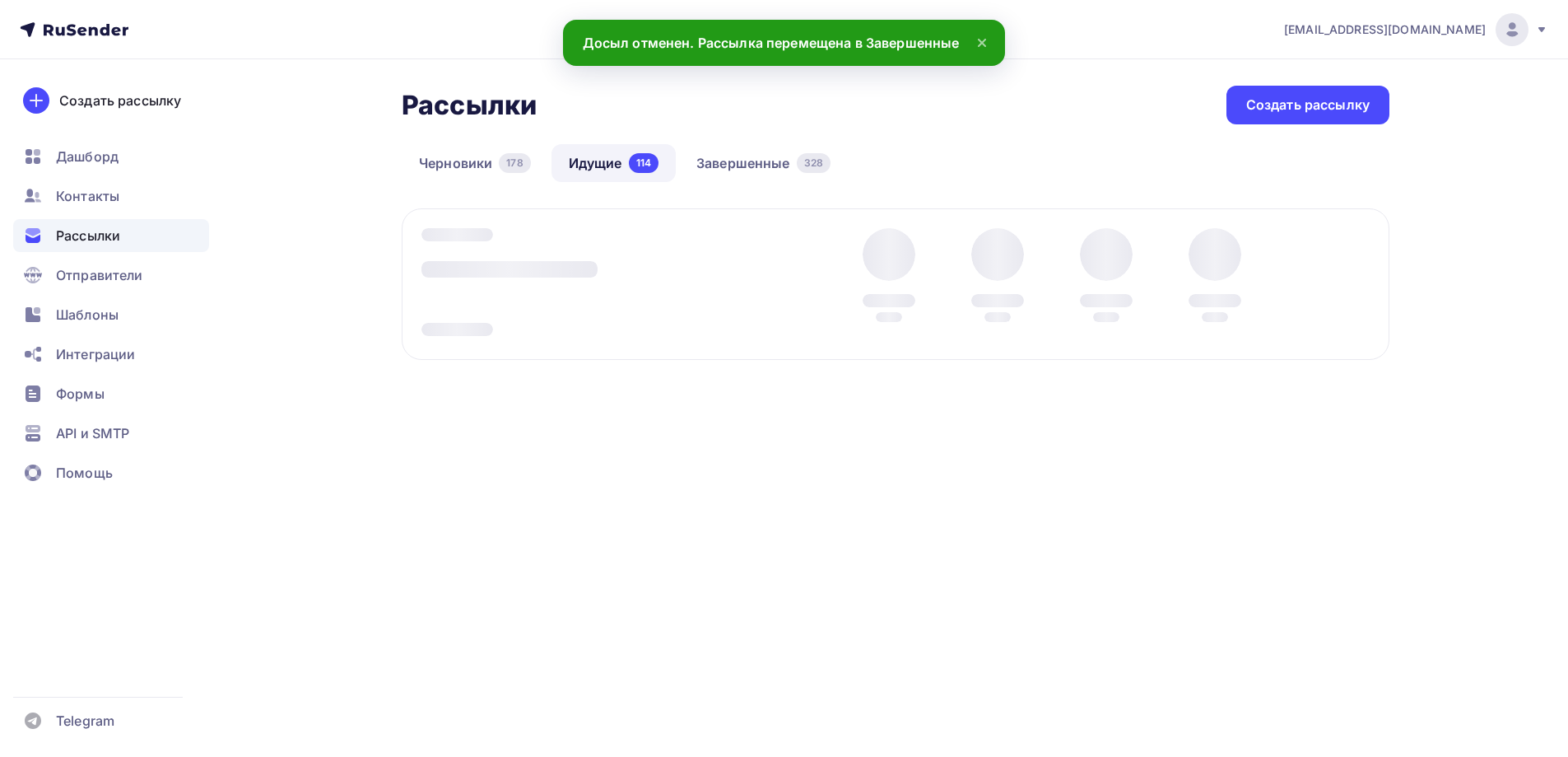
scroll to position [0, 0]
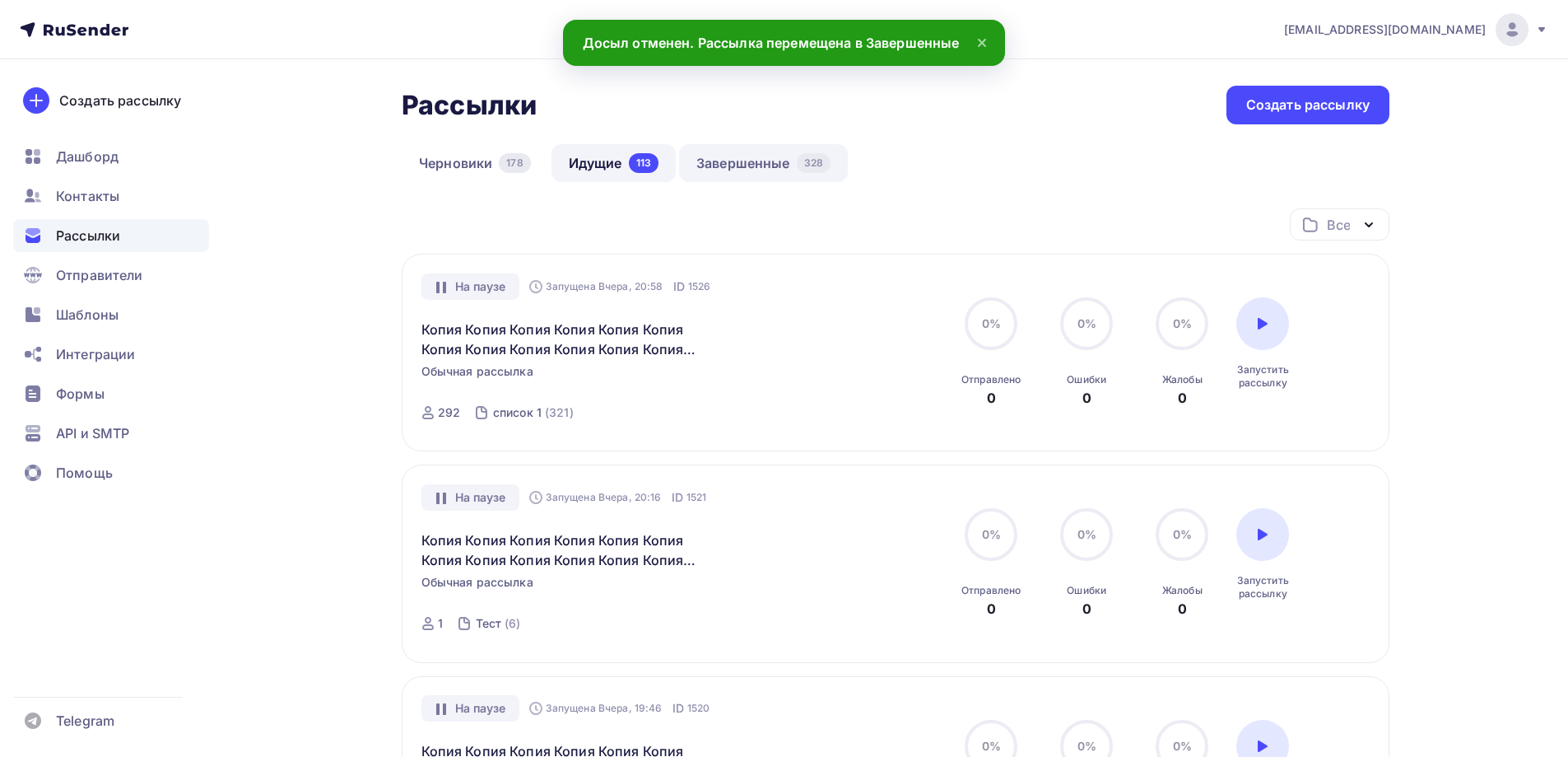
click at [746, 175] on link "Завершенные 328" at bounding box center [763, 163] width 168 height 38
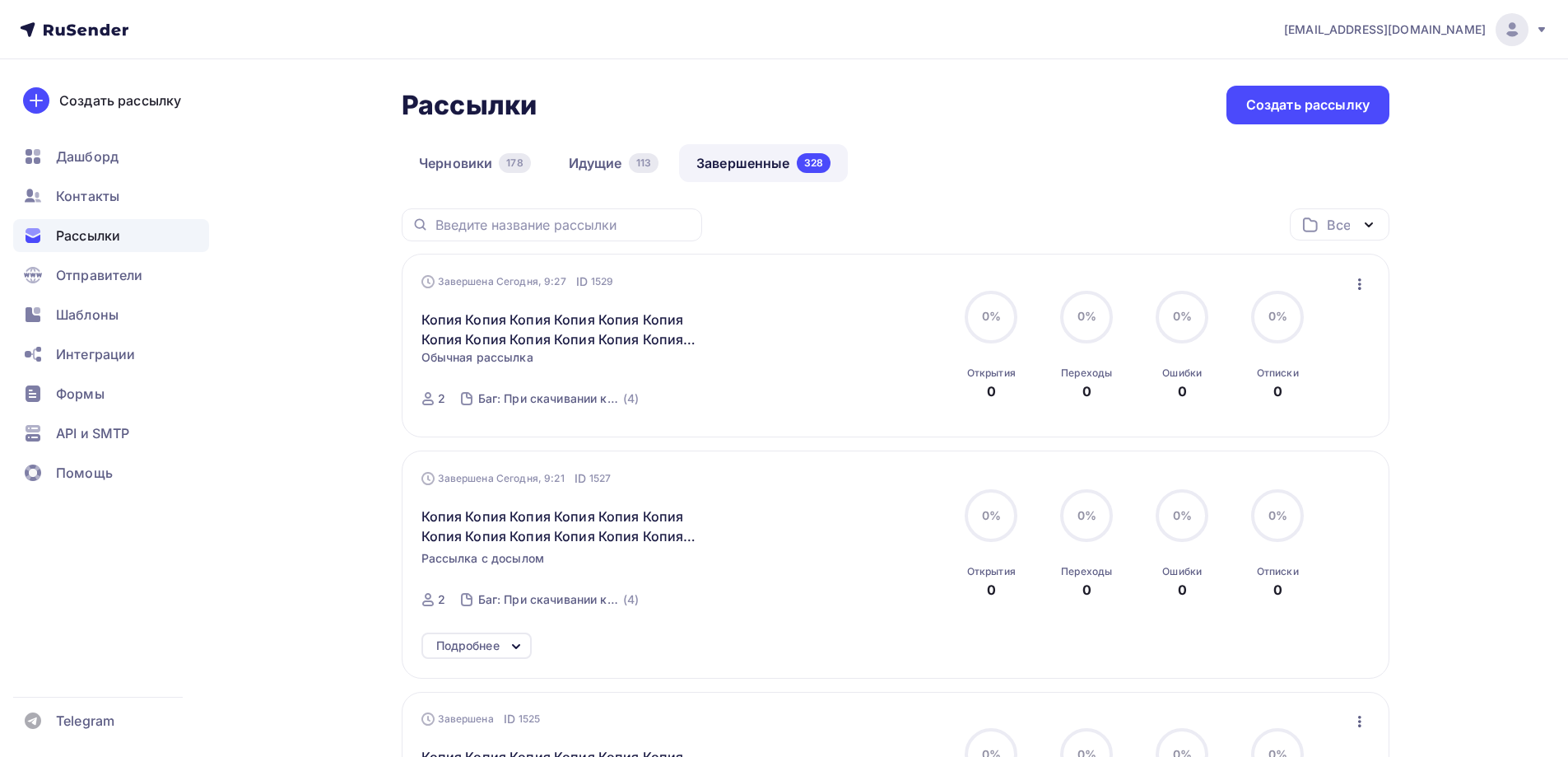
click at [1358, 281] on icon "button" at bounding box center [1360, 284] width 20 height 20
click at [1353, 293] on icon "button" at bounding box center [1360, 284] width 20 height 20
click at [1322, 391] on div "Копировать в новую" at bounding box center [1284, 393] width 168 height 20
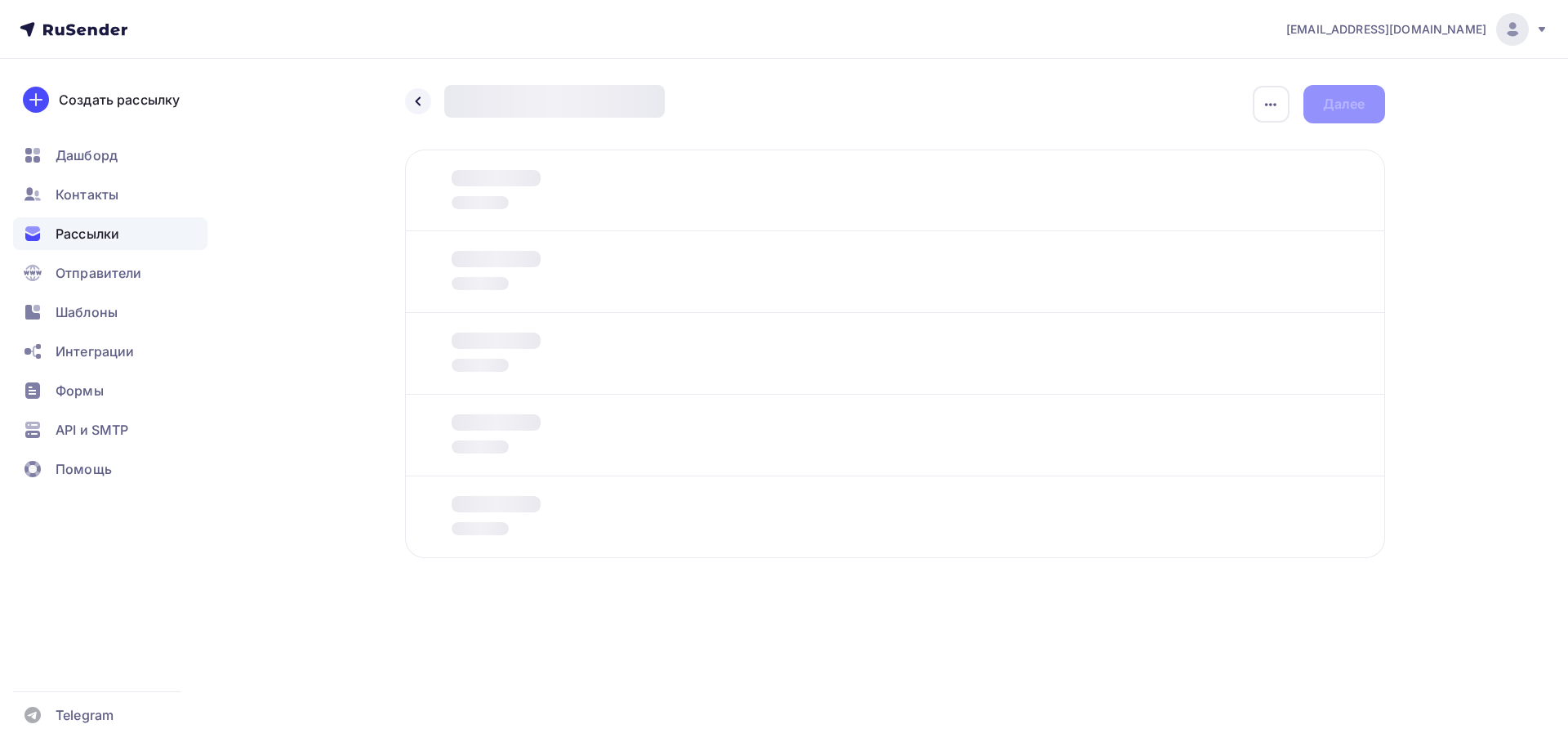
click at [501, 274] on div at bounding box center [483, 271] width 116 height 42
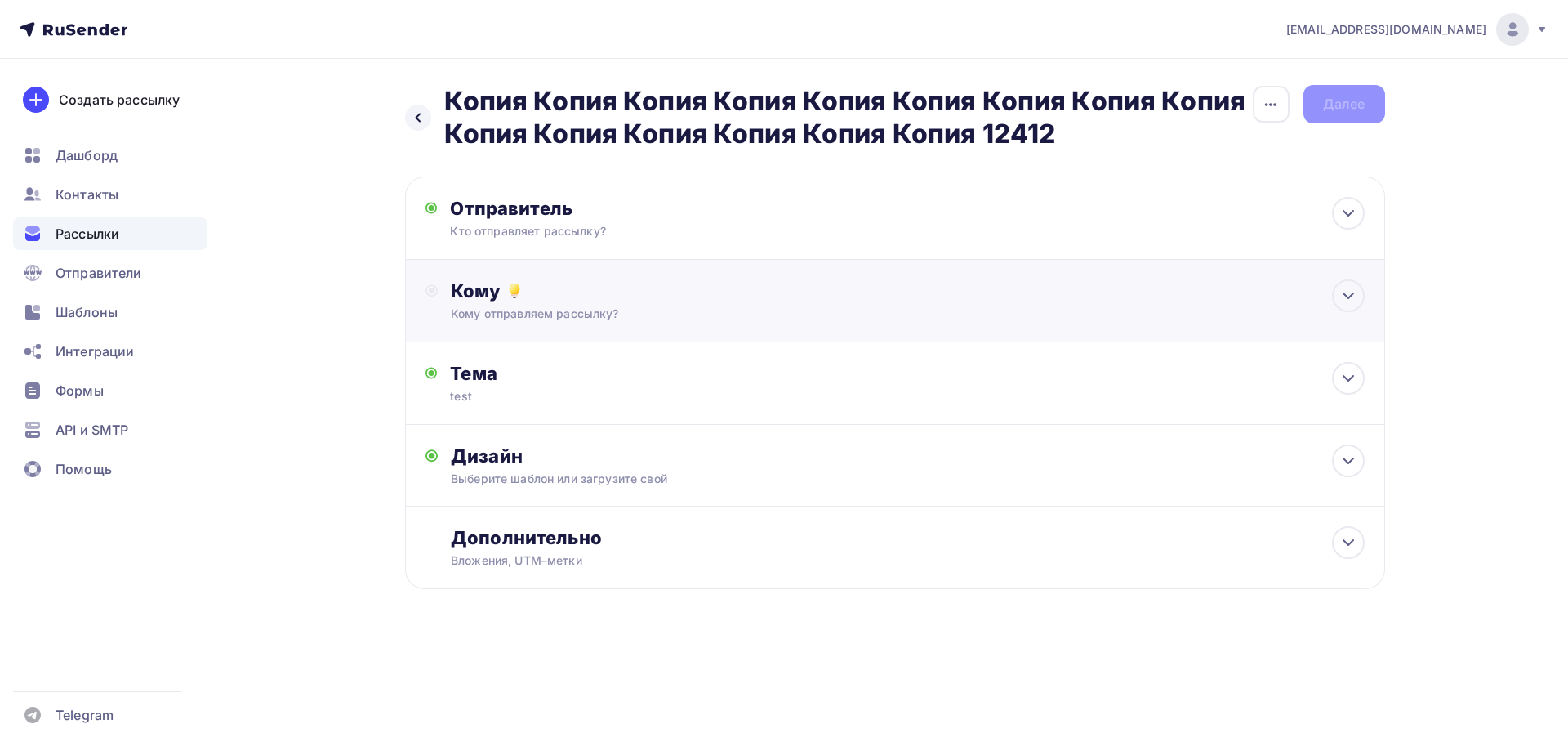
drag, startPoint x: 546, startPoint y: 278, endPoint x: 547, endPoint y: 286, distance: 8.1
click at [547, 286] on div "Кому Кому отправляем рассылку? Списки получателей Выберите список Все списки id…" at bounding box center [894, 300] width 980 height 83
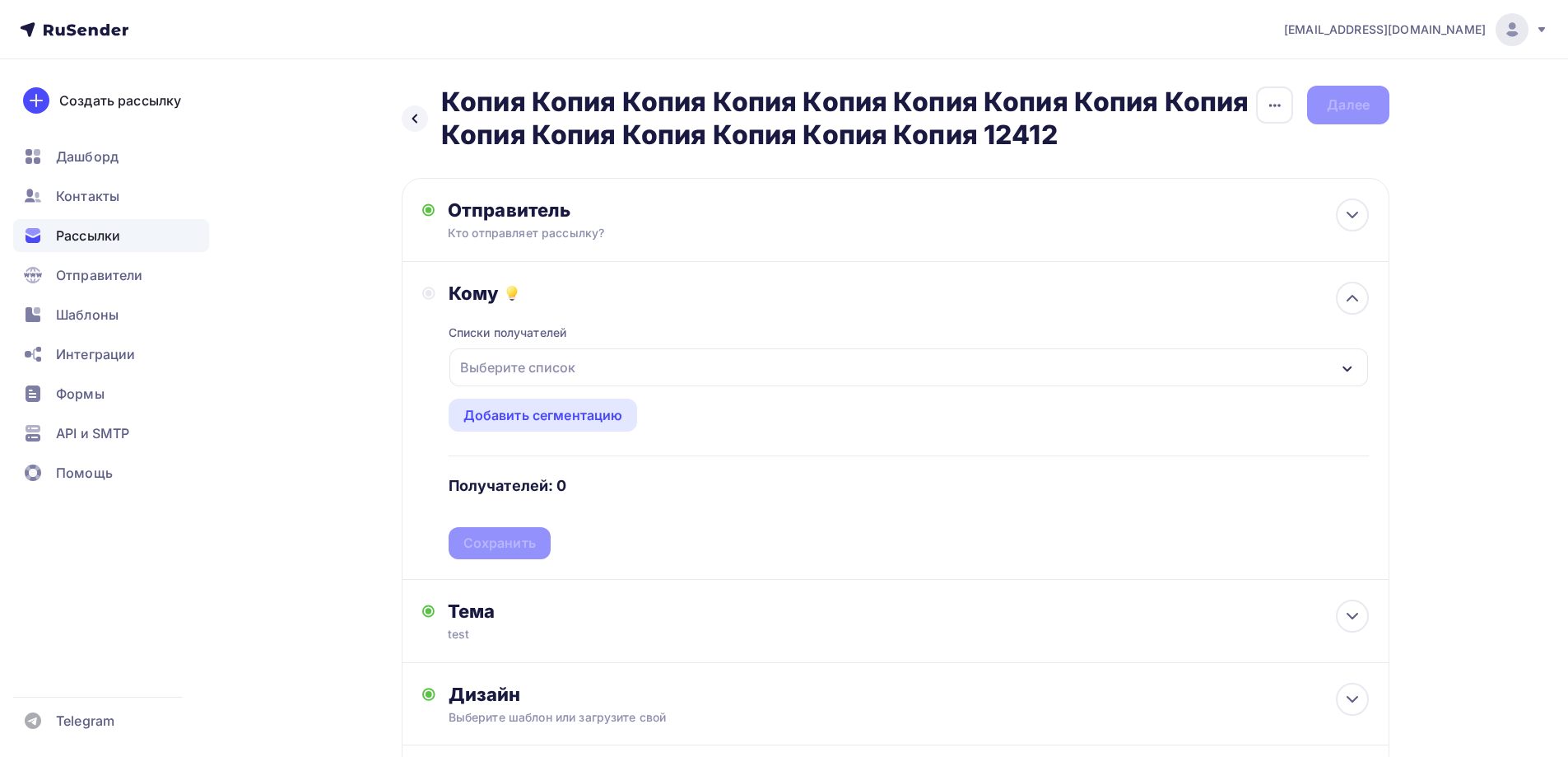
click at [530, 366] on div "Выберите список" at bounding box center [517, 367] width 128 height 29
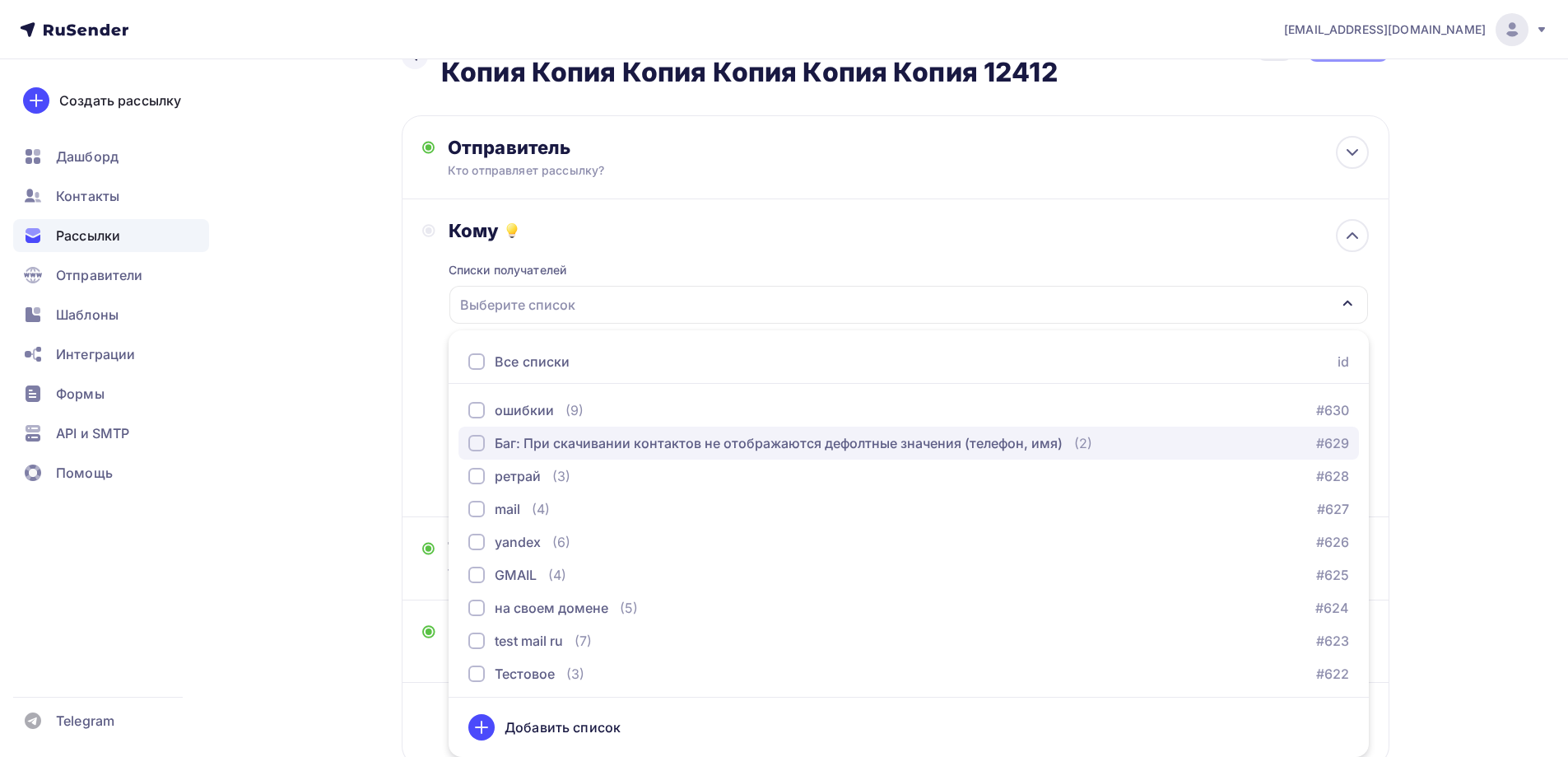
click at [533, 432] on button "Баг: При скачивании контактов не отображаются дефолтные значения (телефон, имя)…" at bounding box center [908, 444] width 900 height 33
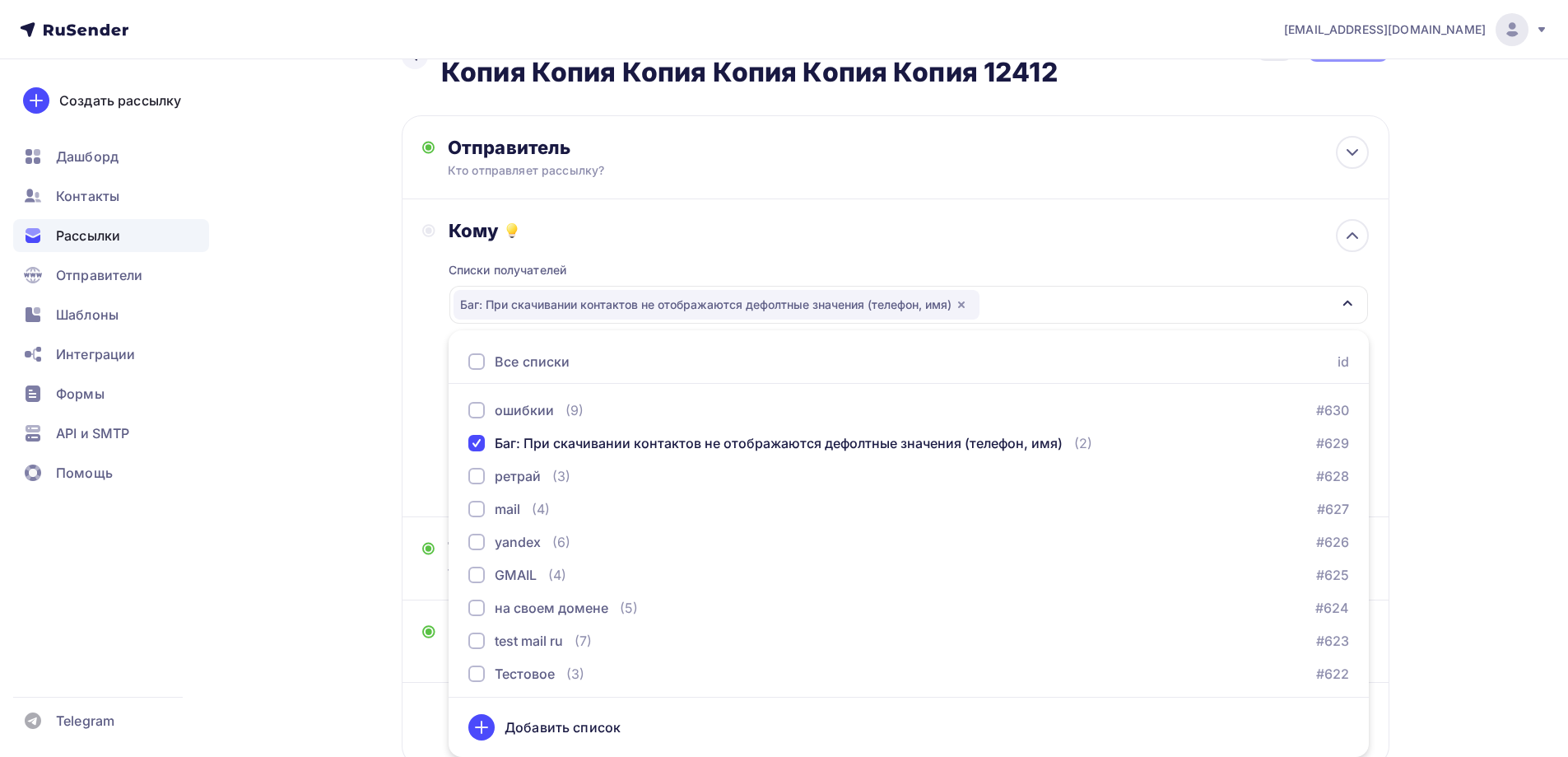
click at [372, 427] on div "Назад Копия Копия Копия Копия Копия Копия Копия Копия Копия Копия Копия Копия К…" at bounding box center [784, 435] width 1349 height 875
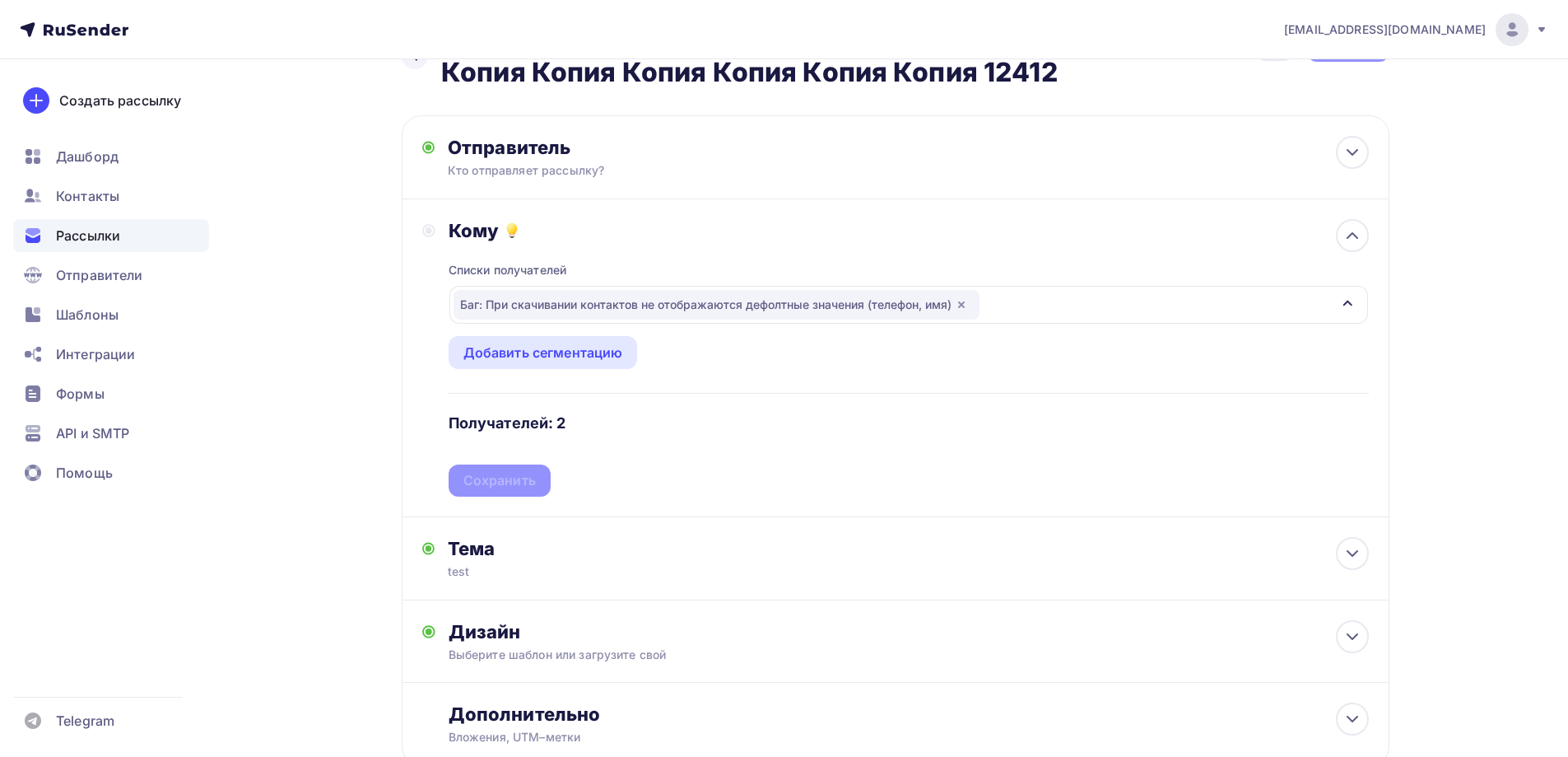
click at [486, 482] on div "Списки получателей Баг: При скачивании контактов не отображаются дефолтные знач…" at bounding box center [908, 369] width 920 height 255
click at [494, 484] on div "Сохранить" at bounding box center [499, 480] width 72 height 19
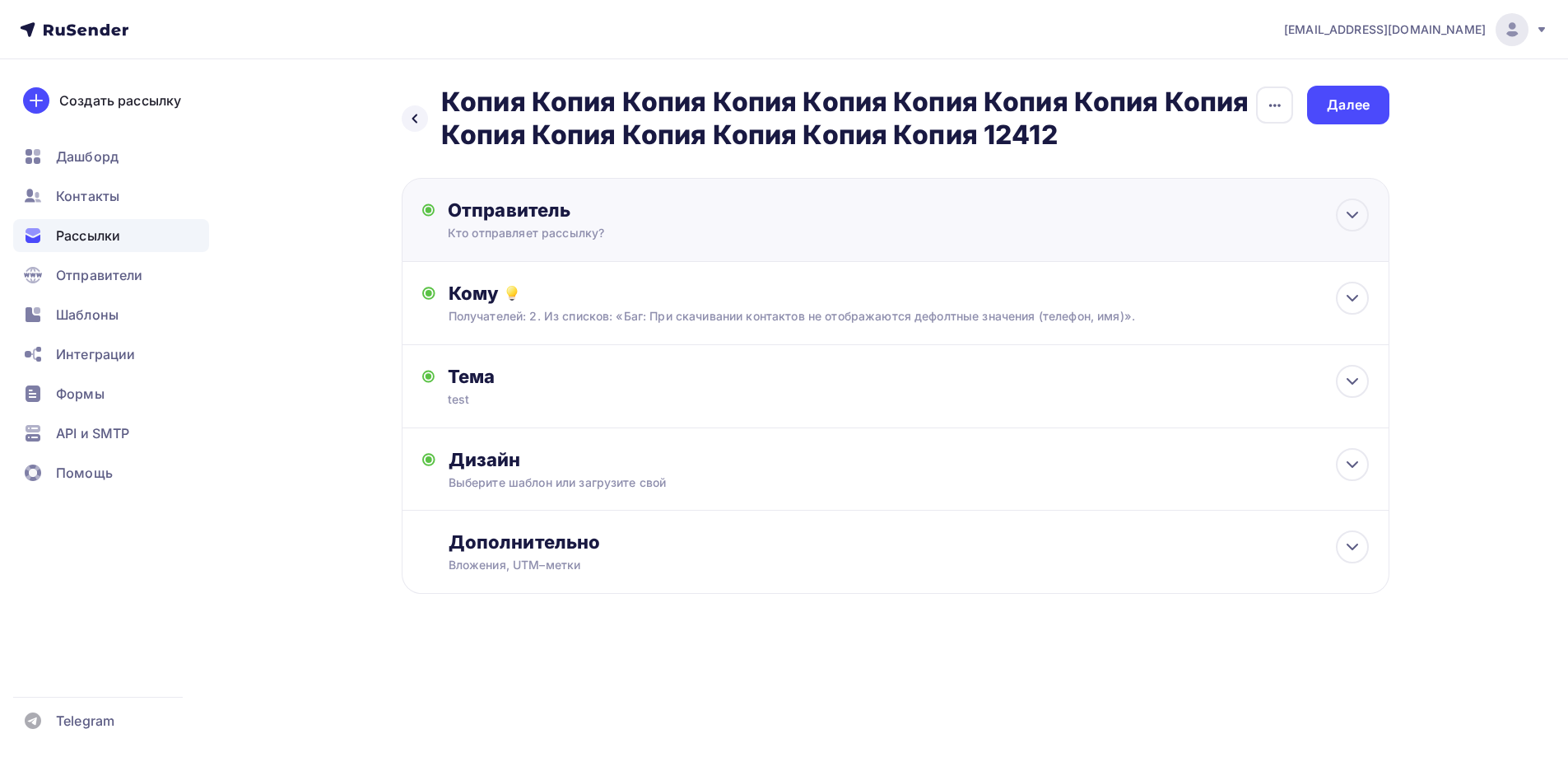
scroll to position [0, 0]
click at [1316, 102] on div "Далее" at bounding box center [1355, 105] width 82 height 39
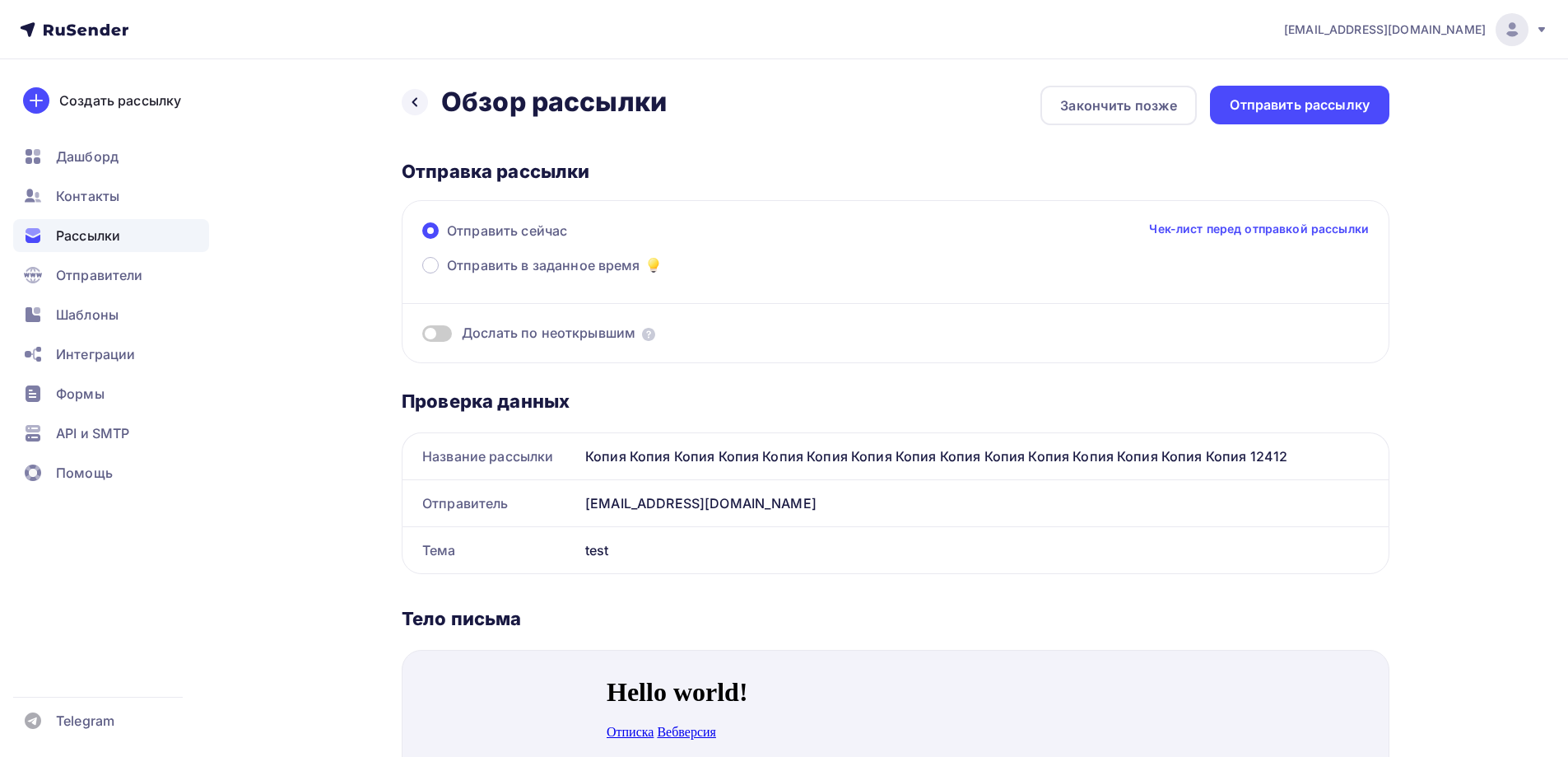
click at [487, 340] on span "Дослать по неоткрывшим" at bounding box center [548, 332] width 173 height 19
drag, startPoint x: 468, startPoint y: 332, endPoint x: 453, endPoint y: 328, distance: 15.5
click at [468, 332] on span "Дослать по неоткрывшим" at bounding box center [548, 332] width 173 height 19
click at [452, 328] on div "Дослать по неоткрывшим" at bounding box center [895, 332] width 946 height 19
click at [438, 329] on span at bounding box center [437, 333] width 29 height 17
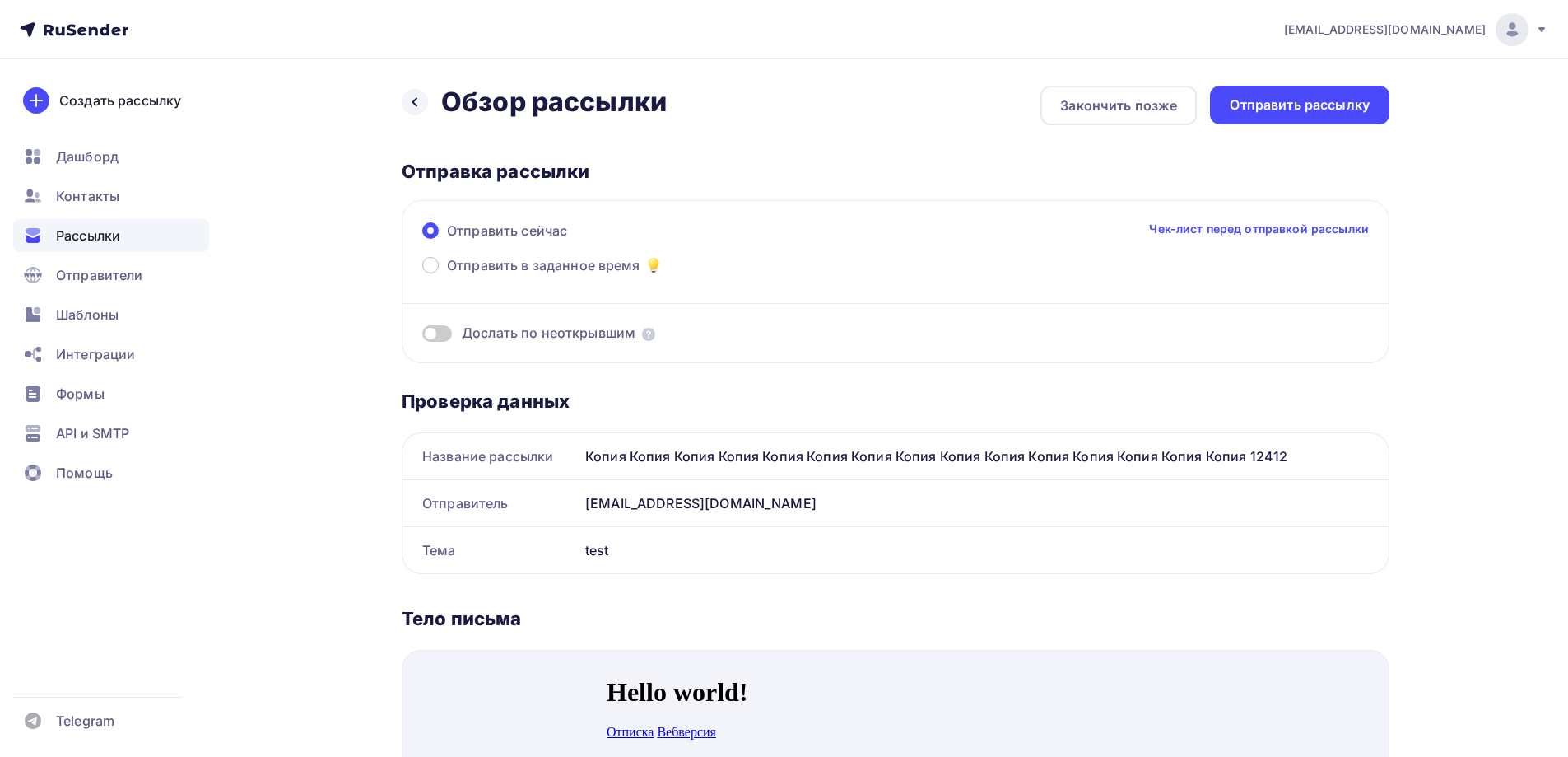
click at [422, 336] on input "checkbox" at bounding box center [422, 336] width 0 height 0
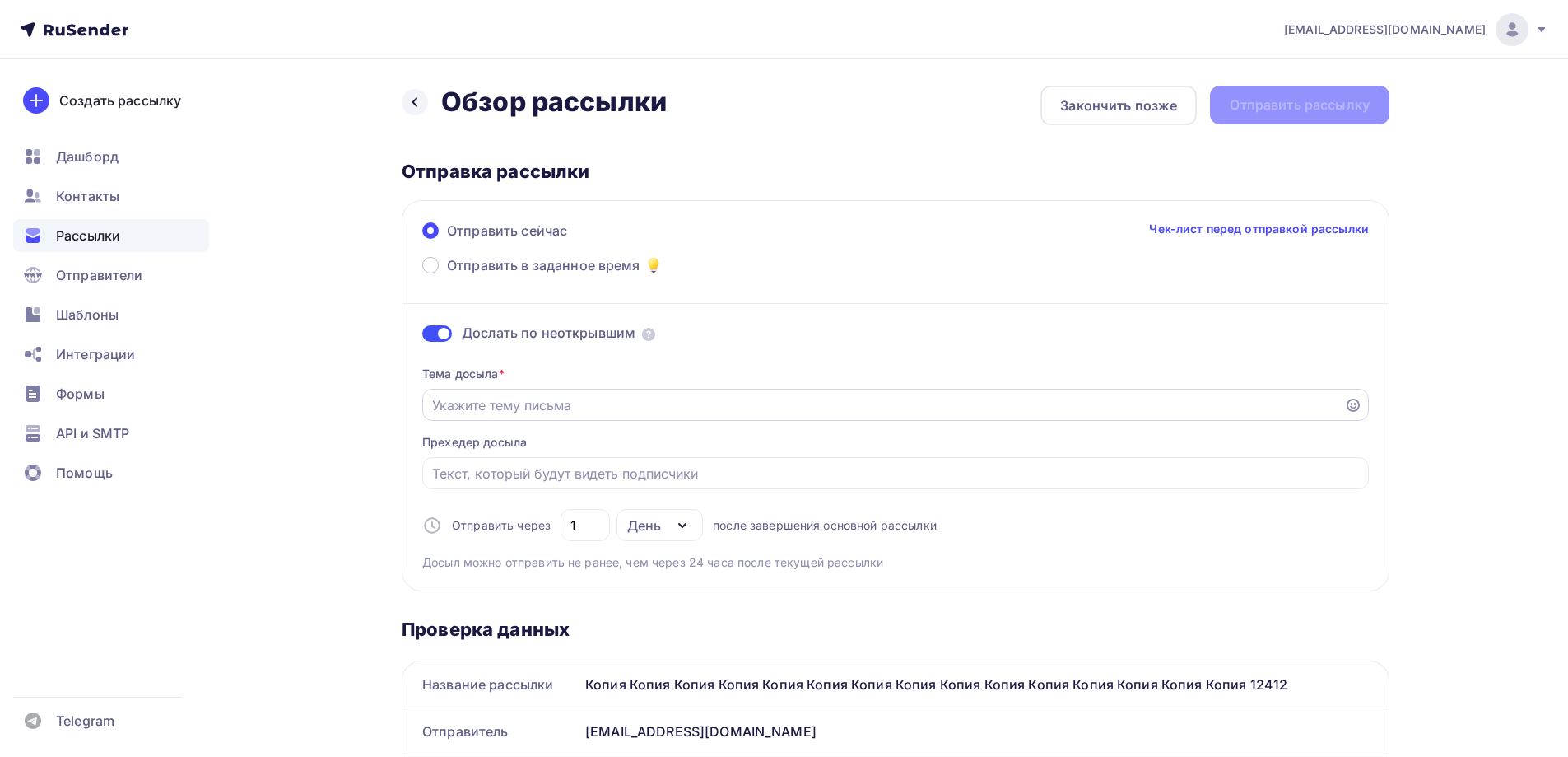
click at [521, 404] on input "Отправить в заданное время" at bounding box center [883, 405] width 902 height 20
type input "Досыл"
click at [529, 257] on span "Отправить в заданное время" at bounding box center [544, 265] width 194 height 20
click at [447, 275] on input "Отправить в заданное время" at bounding box center [447, 275] width 0 height 0
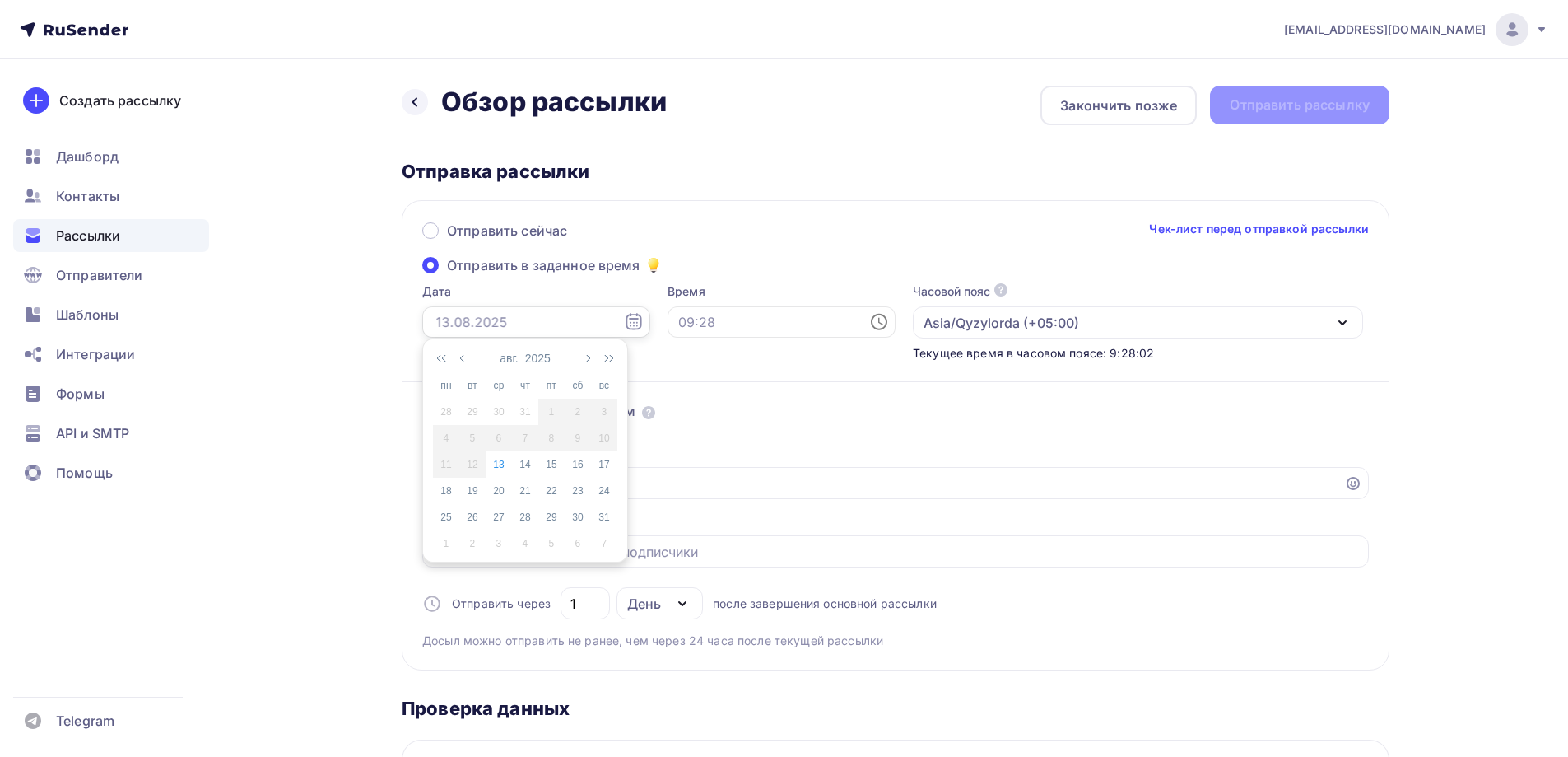
click at [507, 316] on input "text" at bounding box center [535, 322] width 228 height 31
click at [525, 467] on div "14" at bounding box center [525, 464] width 26 height 15
type input "14.08.2025"
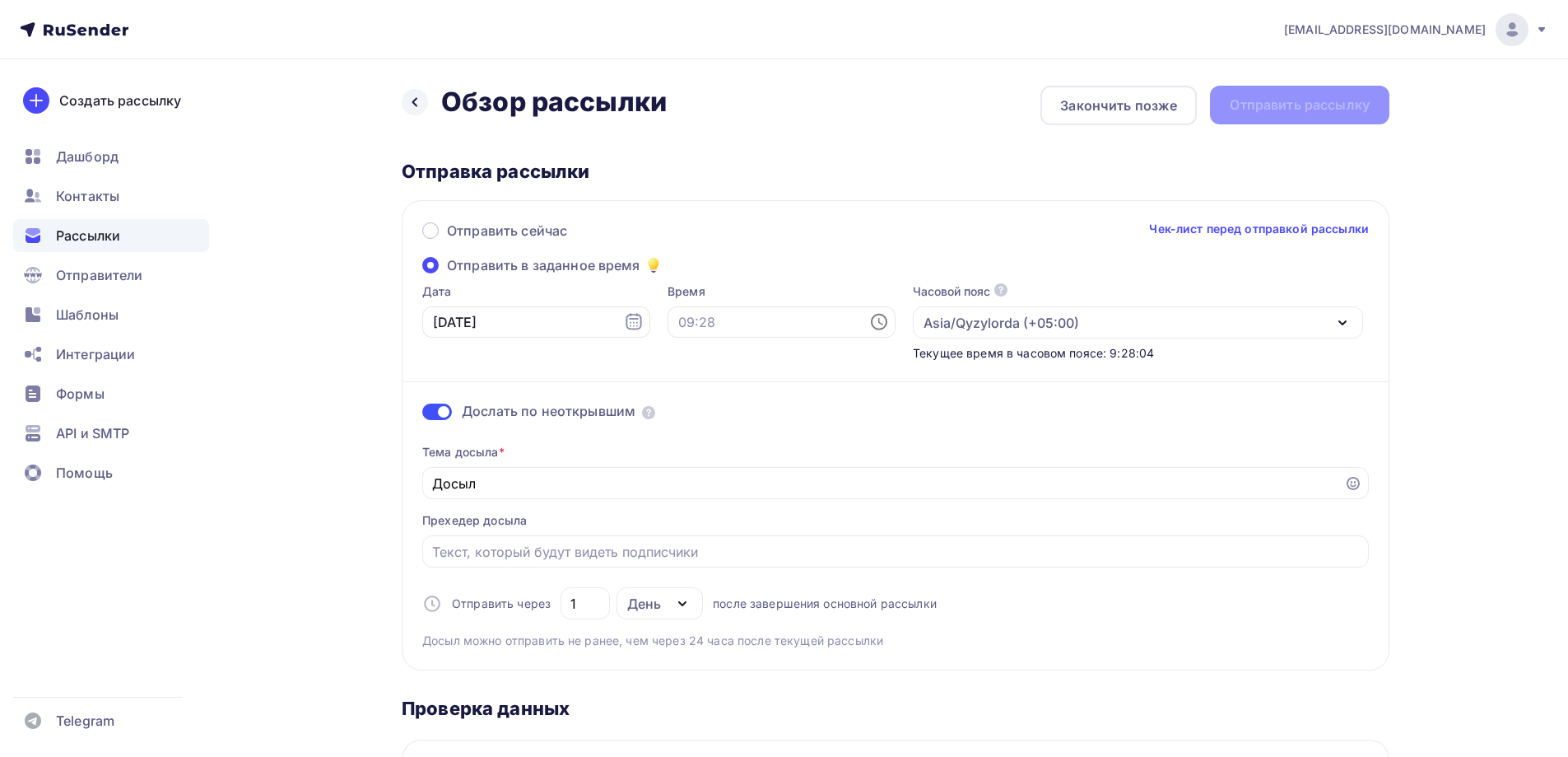
drag, startPoint x: 712, startPoint y: 301, endPoint x: 707, endPoint y: 320, distance: 19.6
click at [710, 308] on div "Время" at bounding box center [781, 322] width 228 height 78
click at [707, 320] on input "text" at bounding box center [781, 322] width 228 height 31
click at [684, 434] on li "03" at bounding box center [691, 431] width 85 height 26
type input "03:00"
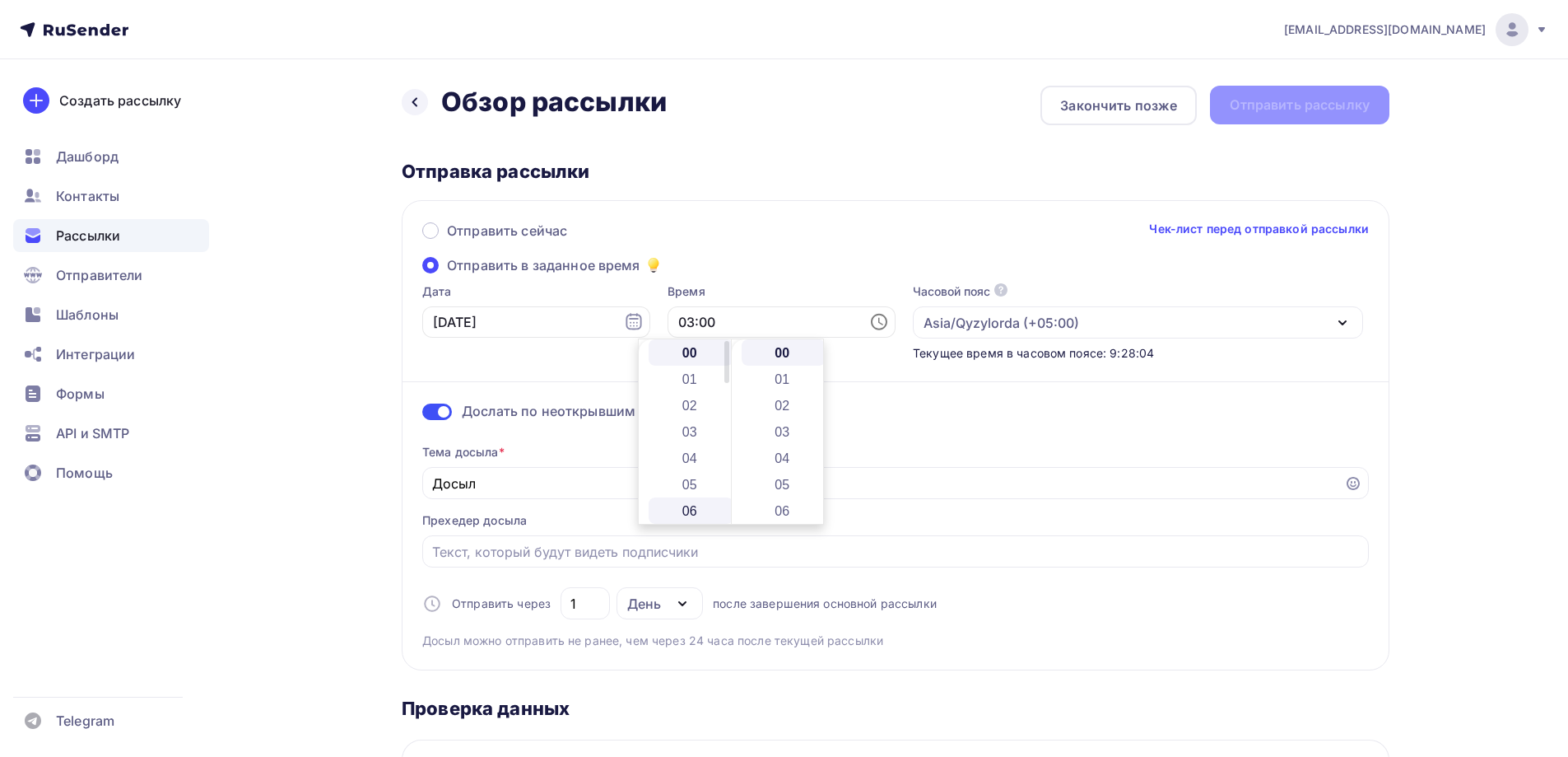
scroll to position [79, 0]
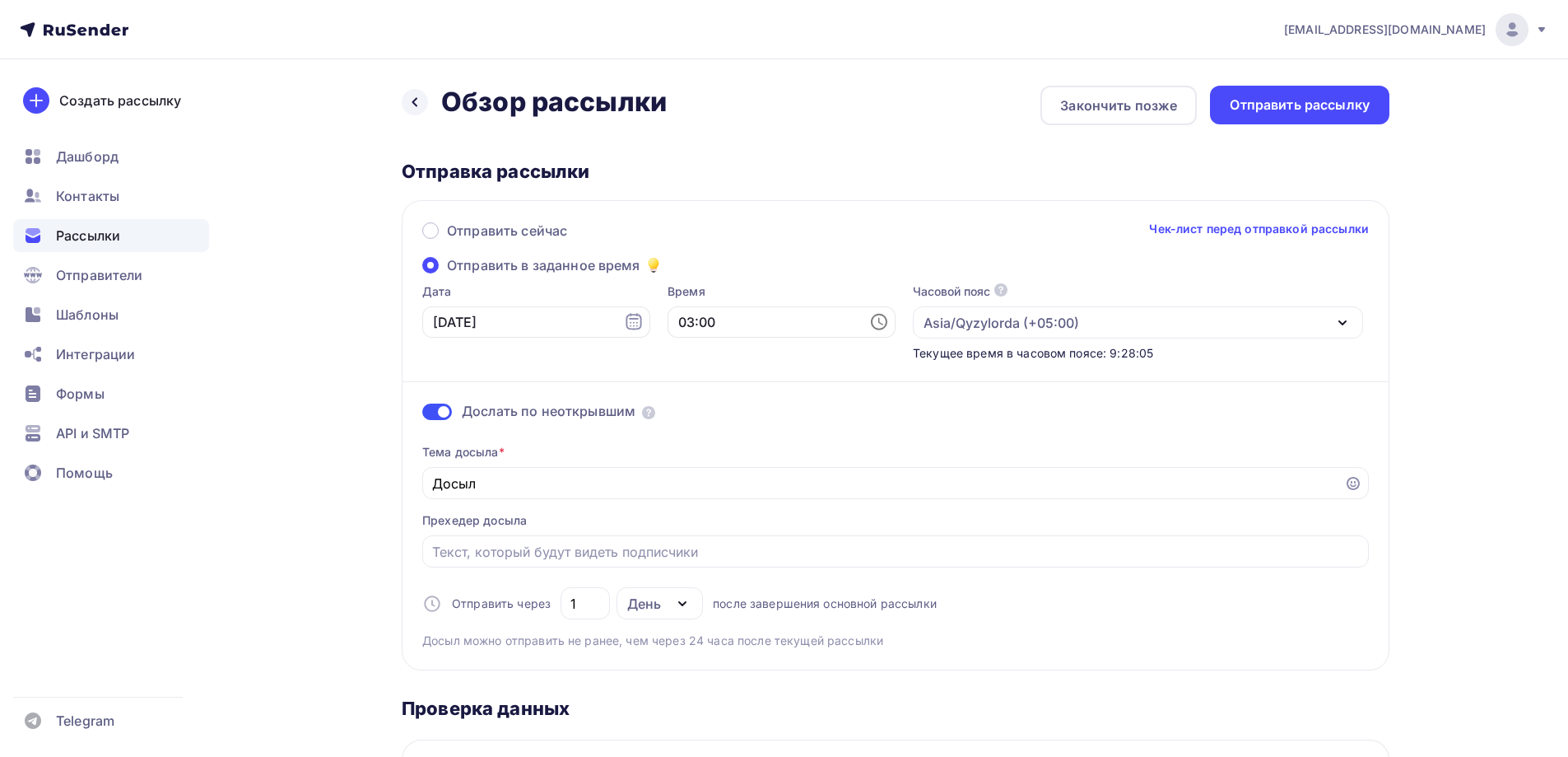
click at [1240, 385] on div "Дослать по неоткрывшим Тема досыла * Досыл Прехедер досыла Отправить через 1 Де…" at bounding box center [895, 504] width 946 height 287
click at [1299, 106] on div "Отправить рассылку" at bounding box center [1299, 105] width 140 height 19
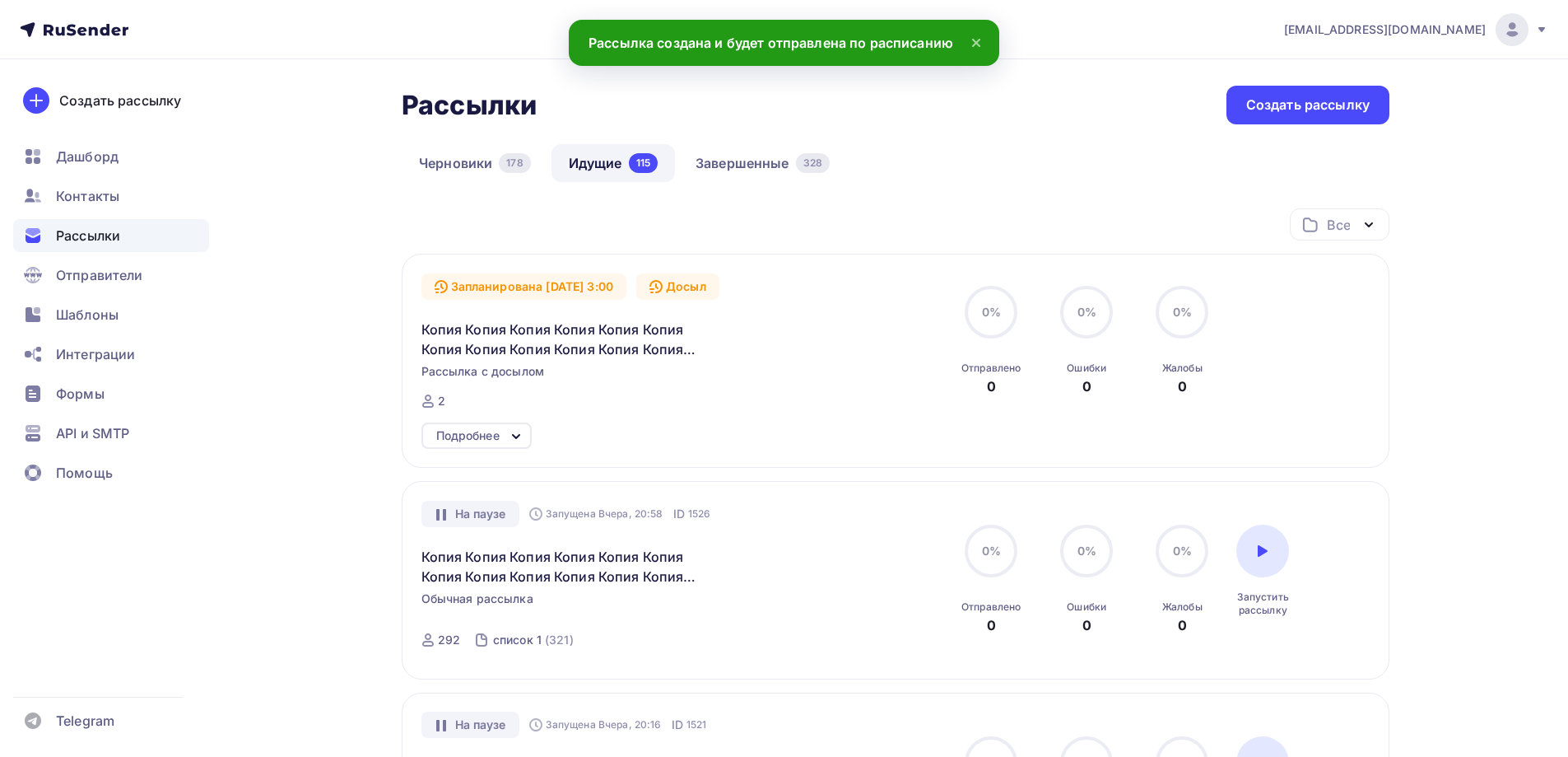
click at [1270, 283] on div "Запланирована 14.08.2025, 3:00 Досыл Копия Копия Копия Копия Копия Копия Копия …" at bounding box center [897, 341] width 949 height 136
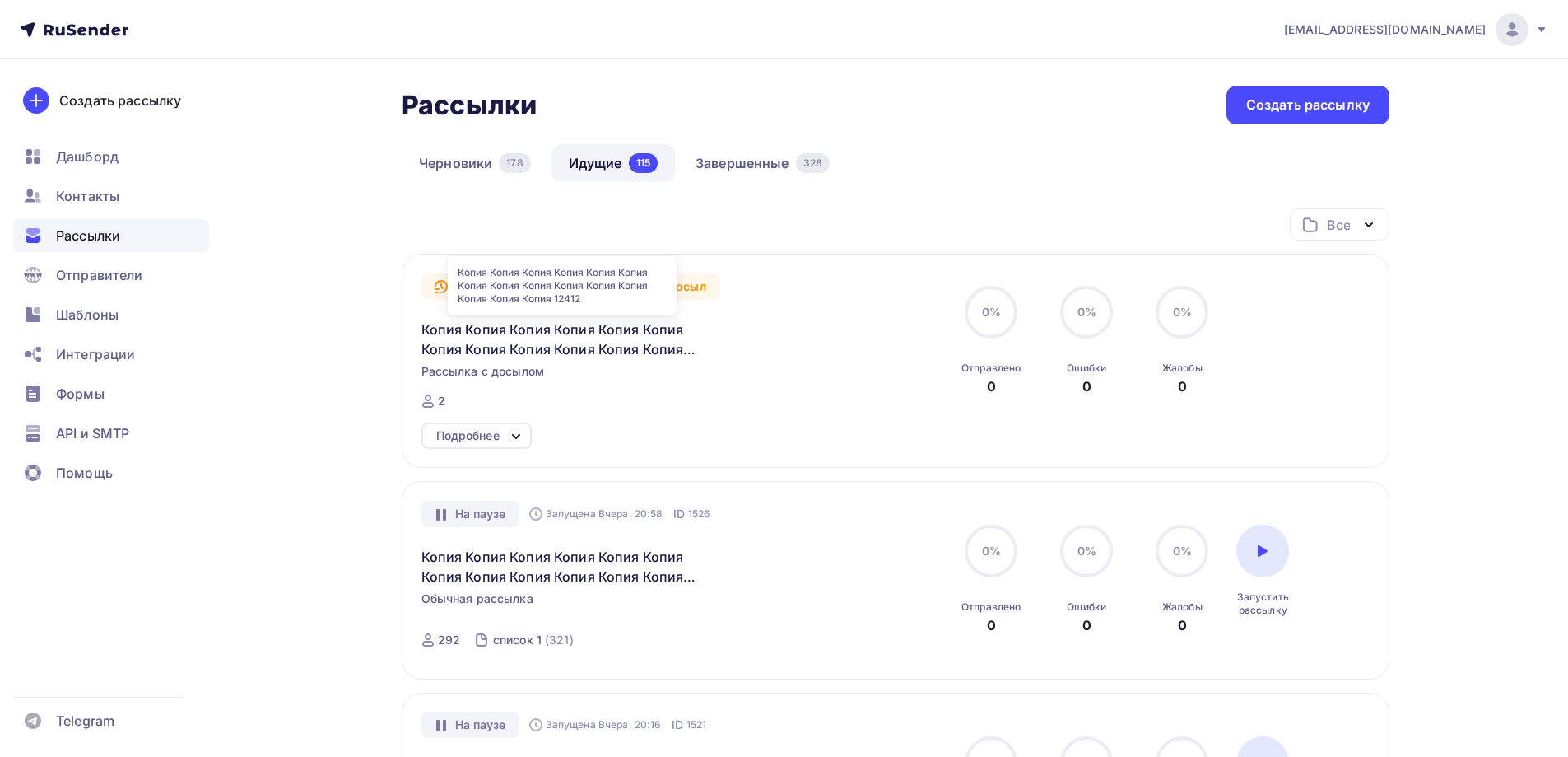
click at [472, 424] on div "Подробнее" at bounding box center [477, 435] width 111 height 26
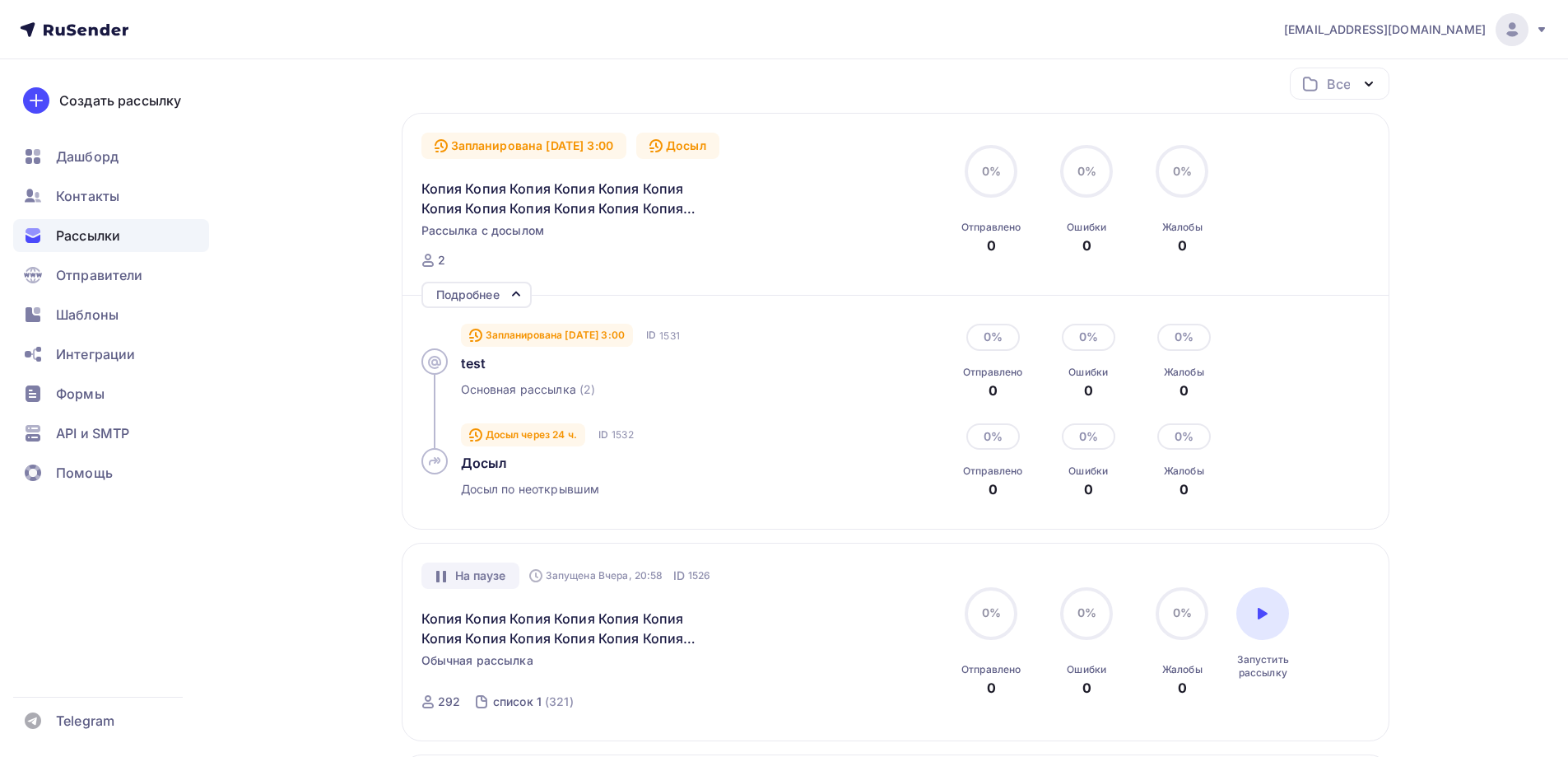
scroll to position [82, 0]
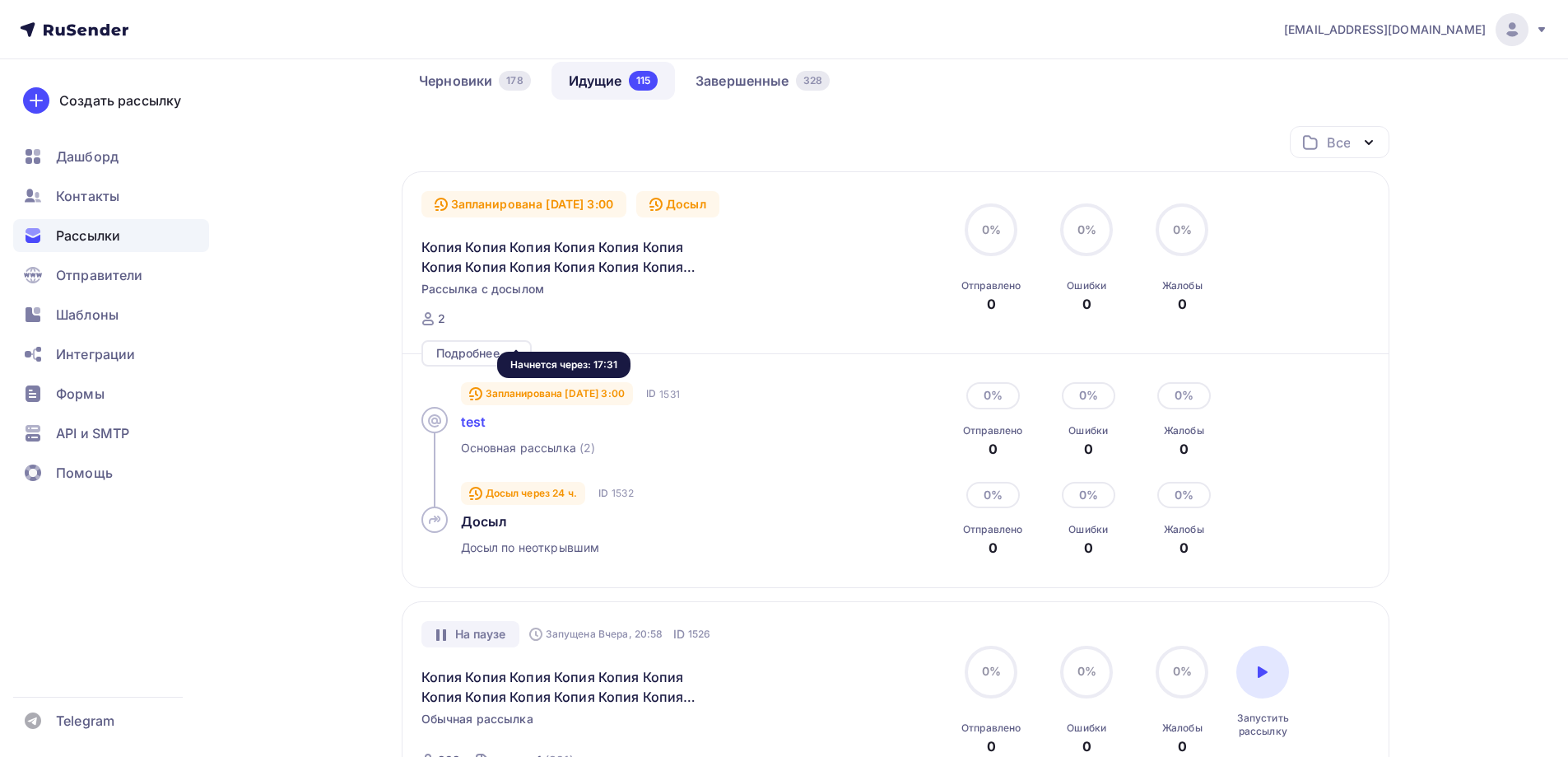
click at [473, 418] on span "test" at bounding box center [474, 421] width 25 height 17
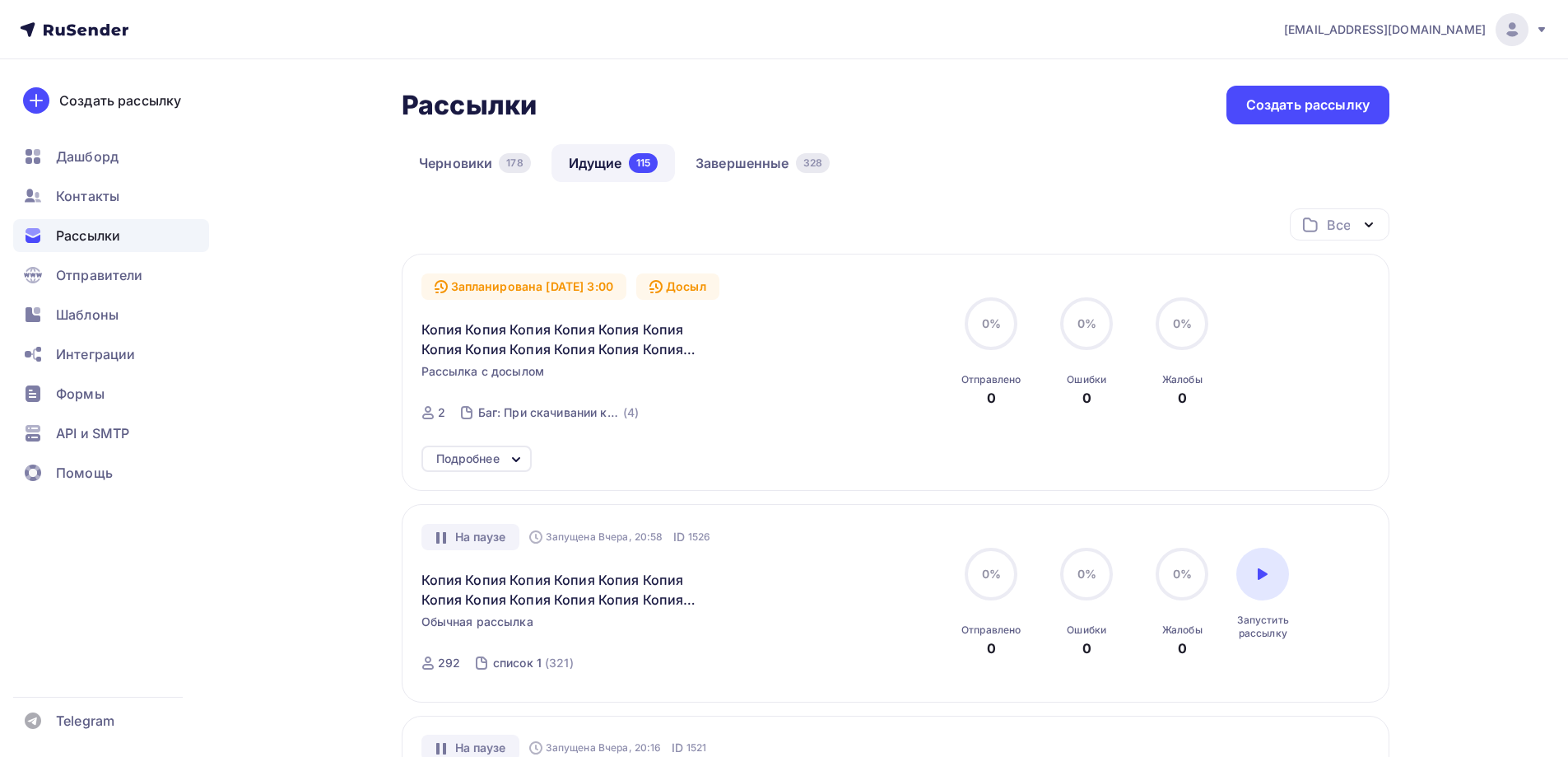
click at [768, 164] on link "Завершенные 328" at bounding box center [762, 163] width 168 height 38
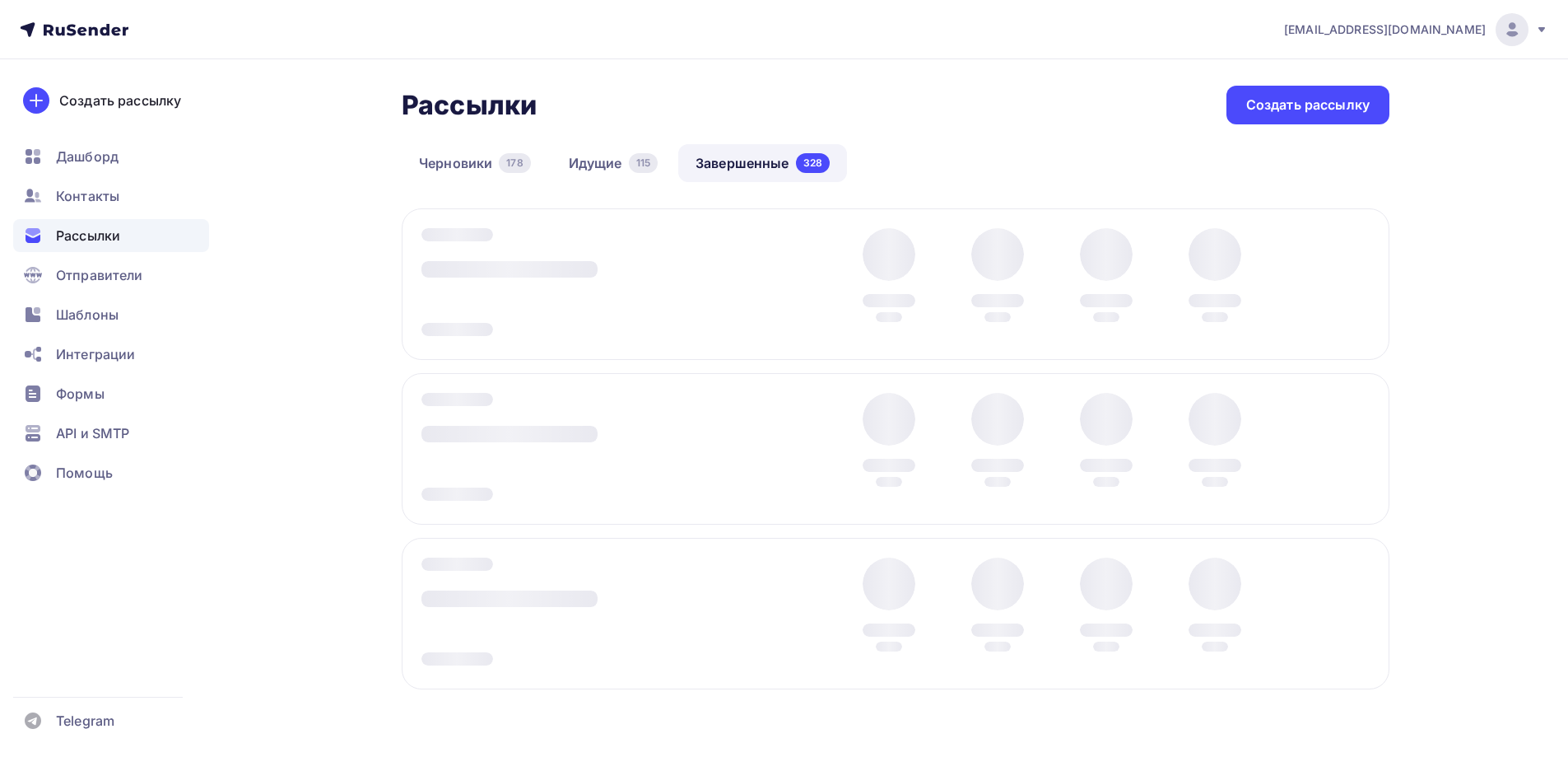
click at [1360, 287] on div at bounding box center [895, 284] width 988 height 152
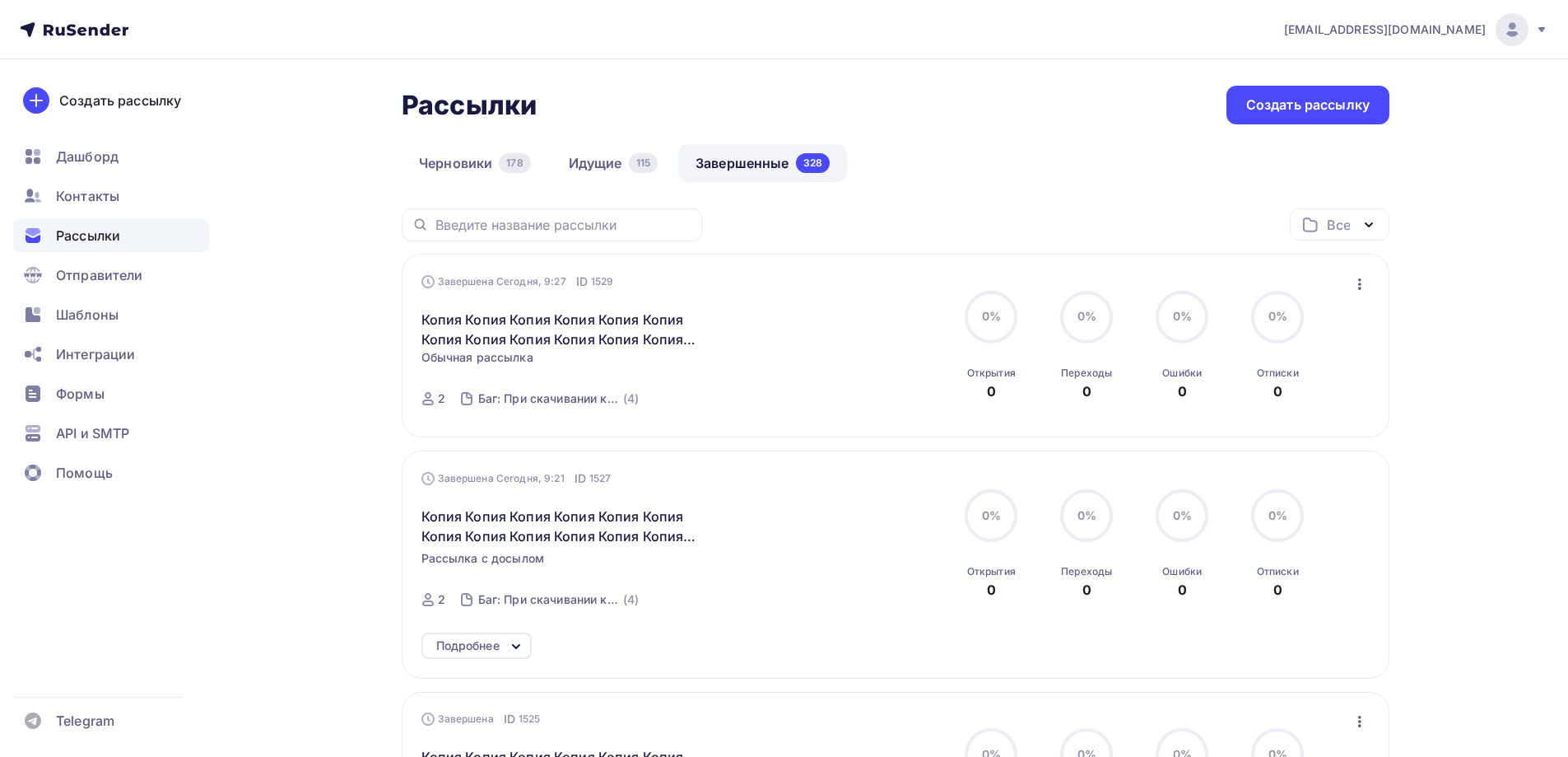
click at [1355, 283] on icon "button" at bounding box center [1360, 284] width 20 height 20
click at [1236, 391] on div "Копировать в новую" at bounding box center [1284, 393] width 168 height 20
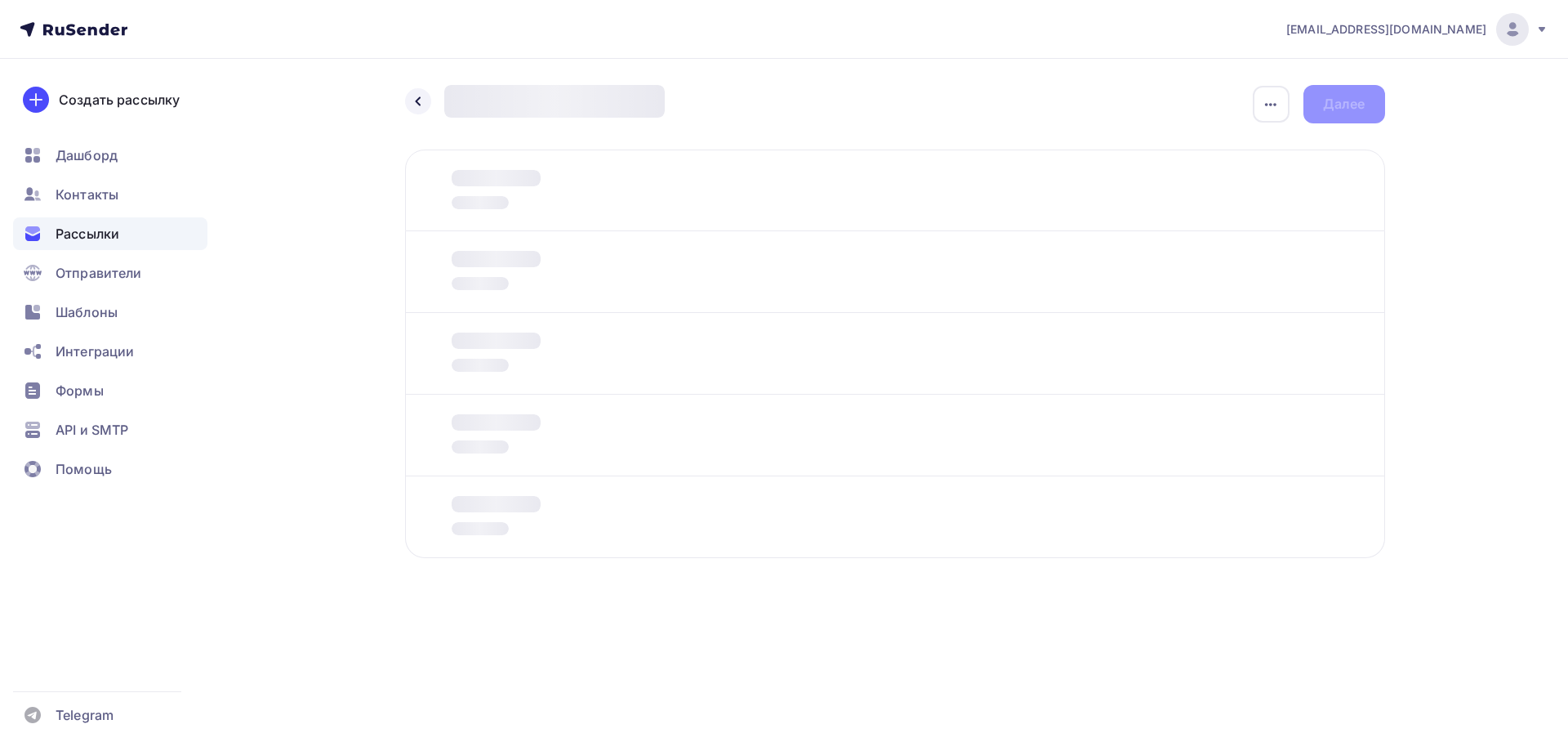
click at [484, 283] on div at bounding box center [480, 283] width 57 height 13
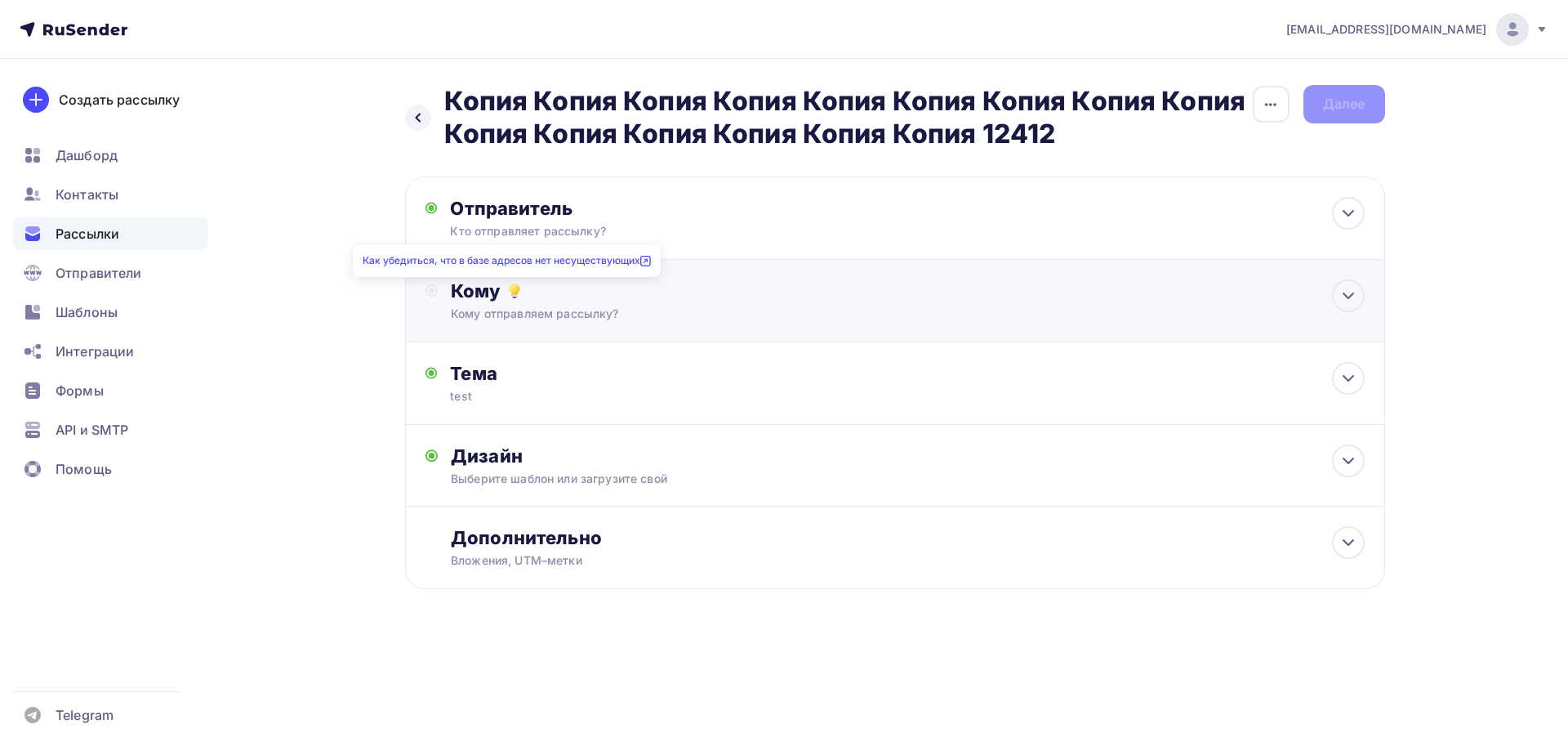
click at [508, 290] on icon at bounding box center [515, 290] width 19 height 19
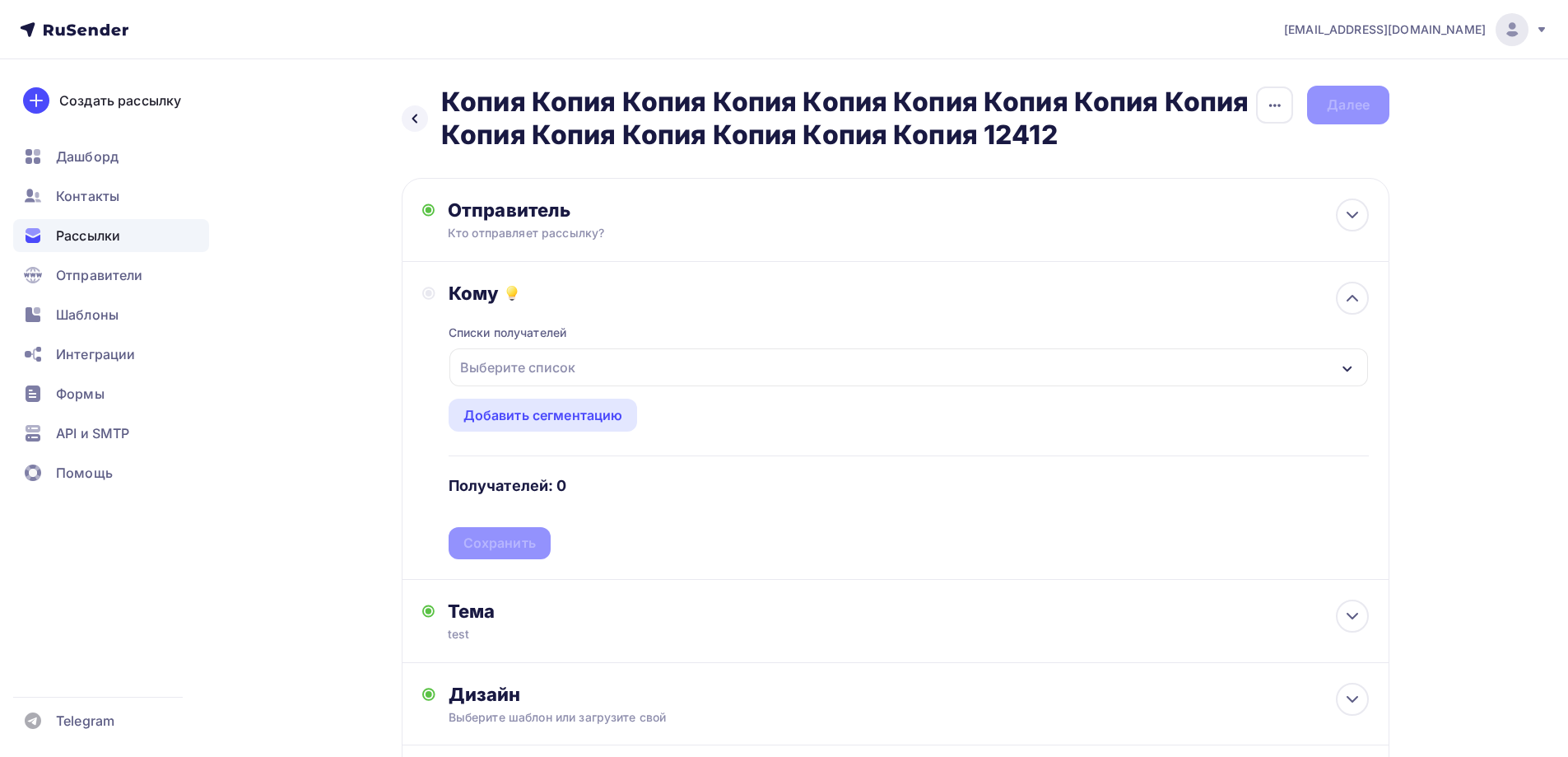
click at [506, 376] on div "Выберите список" at bounding box center [517, 367] width 128 height 29
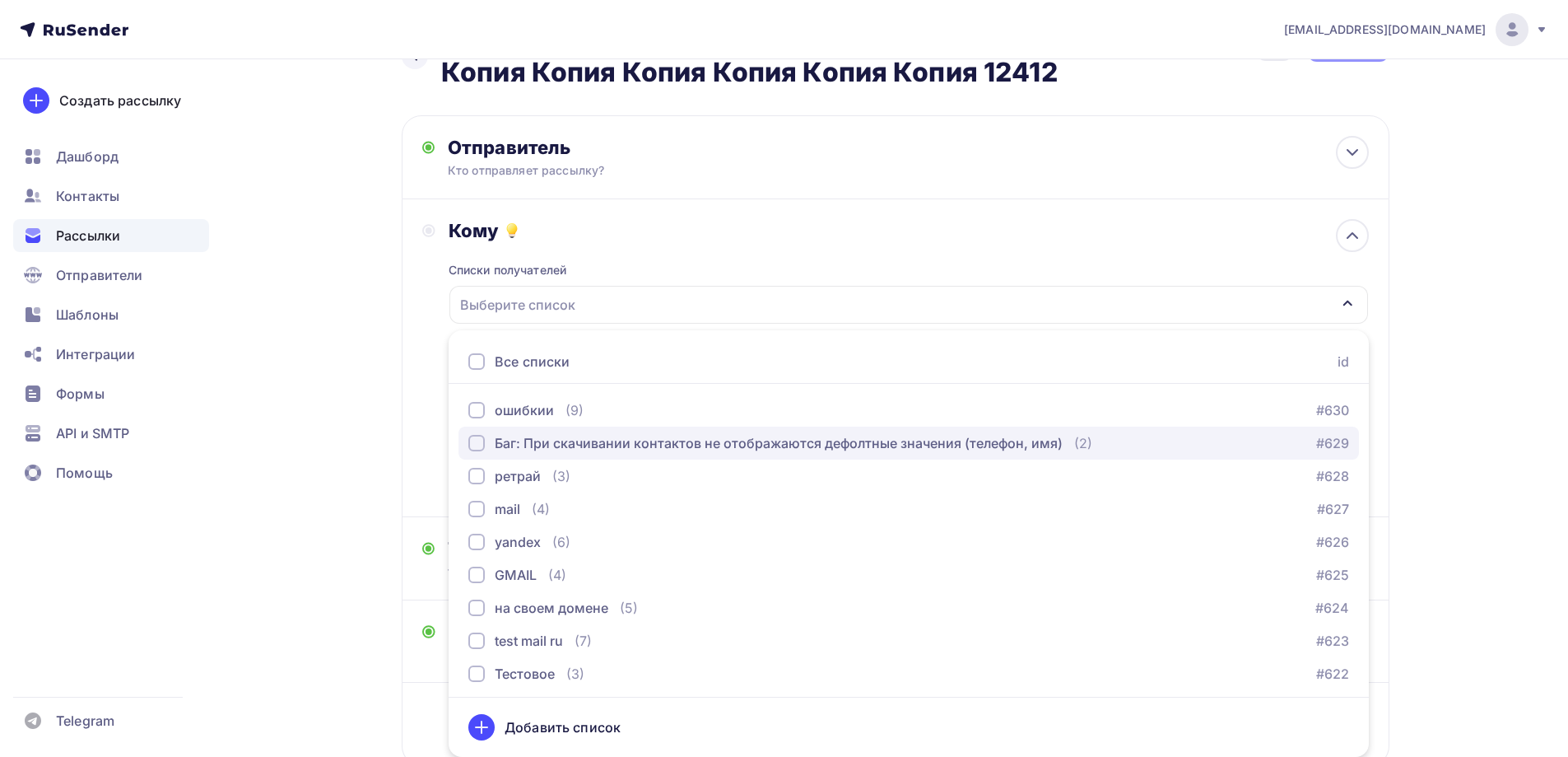
click at [543, 443] on div "Баг: При скачивании контактов не отображаются дефолтные значения (телефон, имя)" at bounding box center [778, 443] width 568 height 20
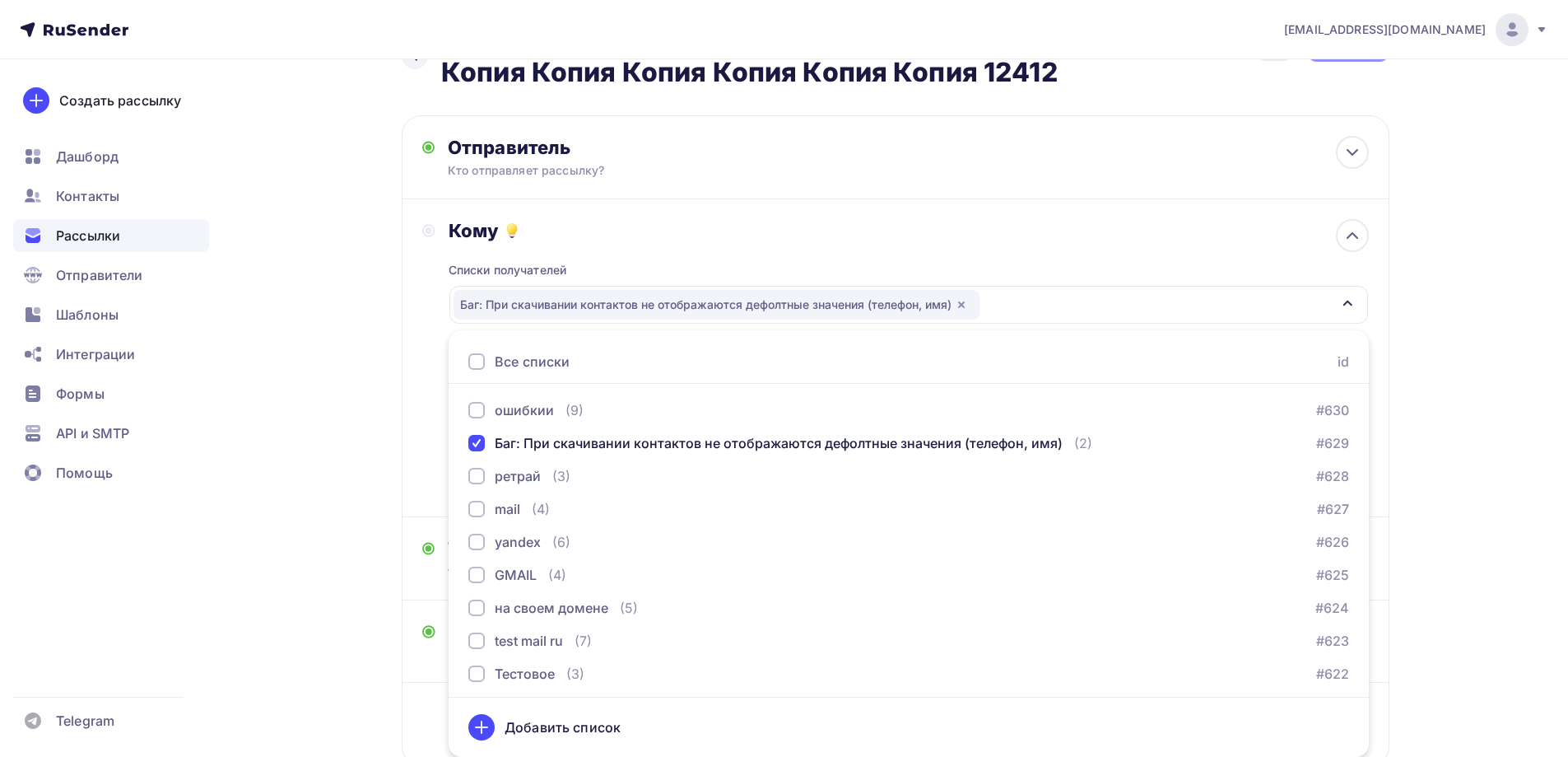
click at [333, 422] on div "Назад Копия Копия Копия Копия Копия Копия Копия Копия Копия Копия Копия Копия К…" at bounding box center [784, 435] width 1349 height 875
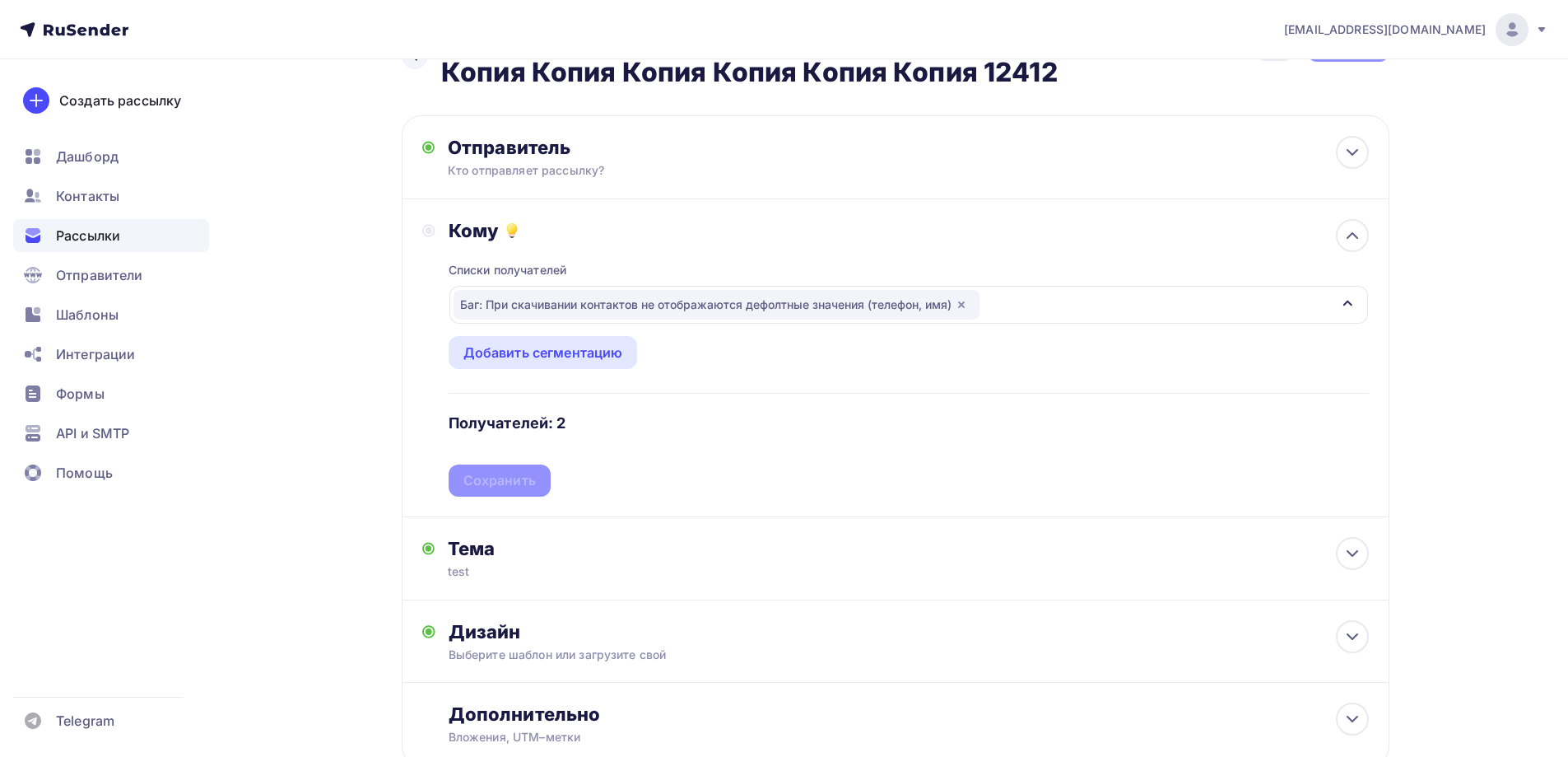
click at [478, 474] on div "Списки получателей Баг: При скачивании контактов не отображаются дефолтные знач…" at bounding box center [908, 369] width 920 height 255
click at [484, 488] on div "Сохранить" at bounding box center [499, 480] width 72 height 19
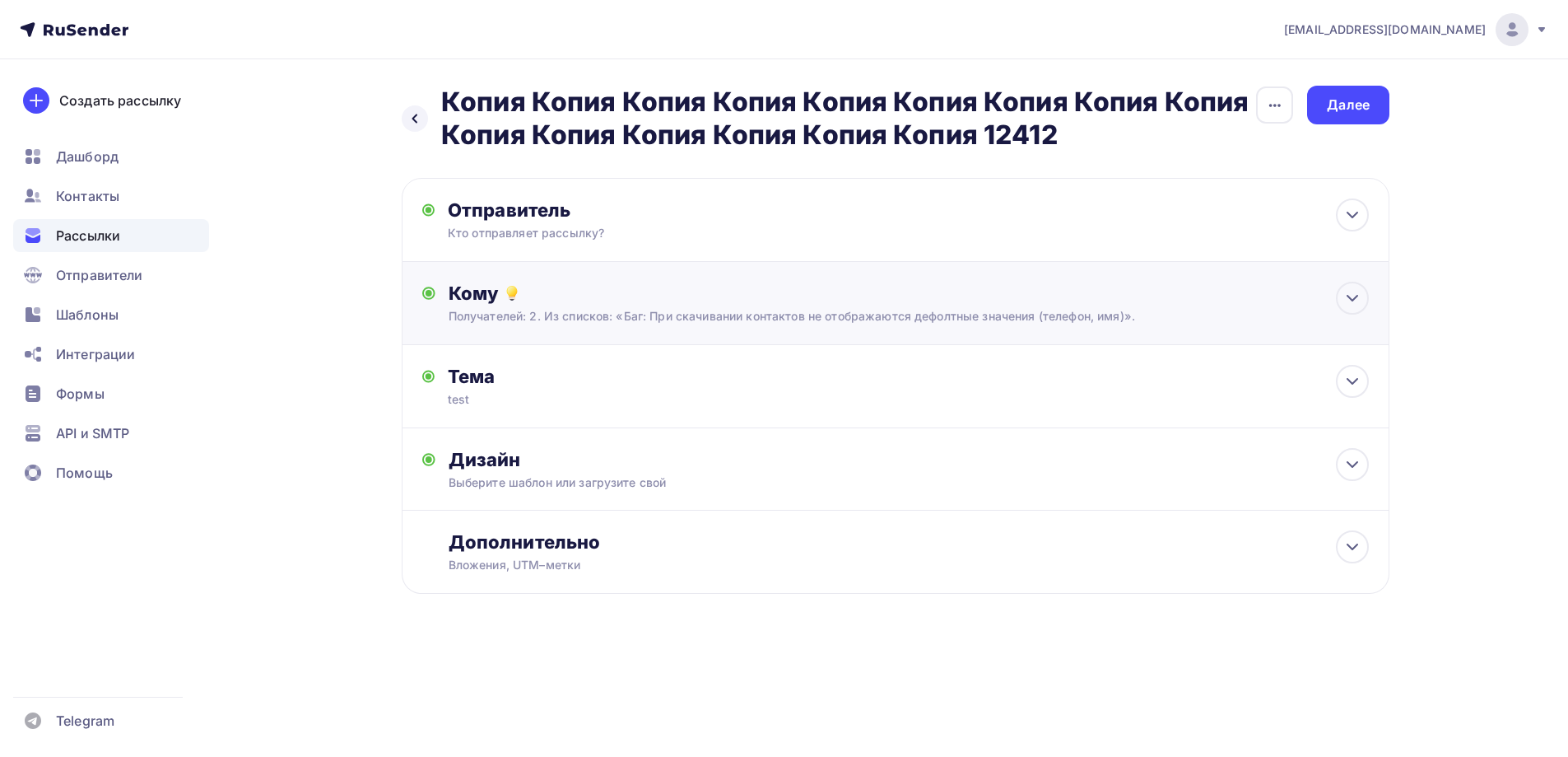
scroll to position [0, 0]
click at [1363, 103] on div "Далее" at bounding box center [1355, 105] width 43 height 19
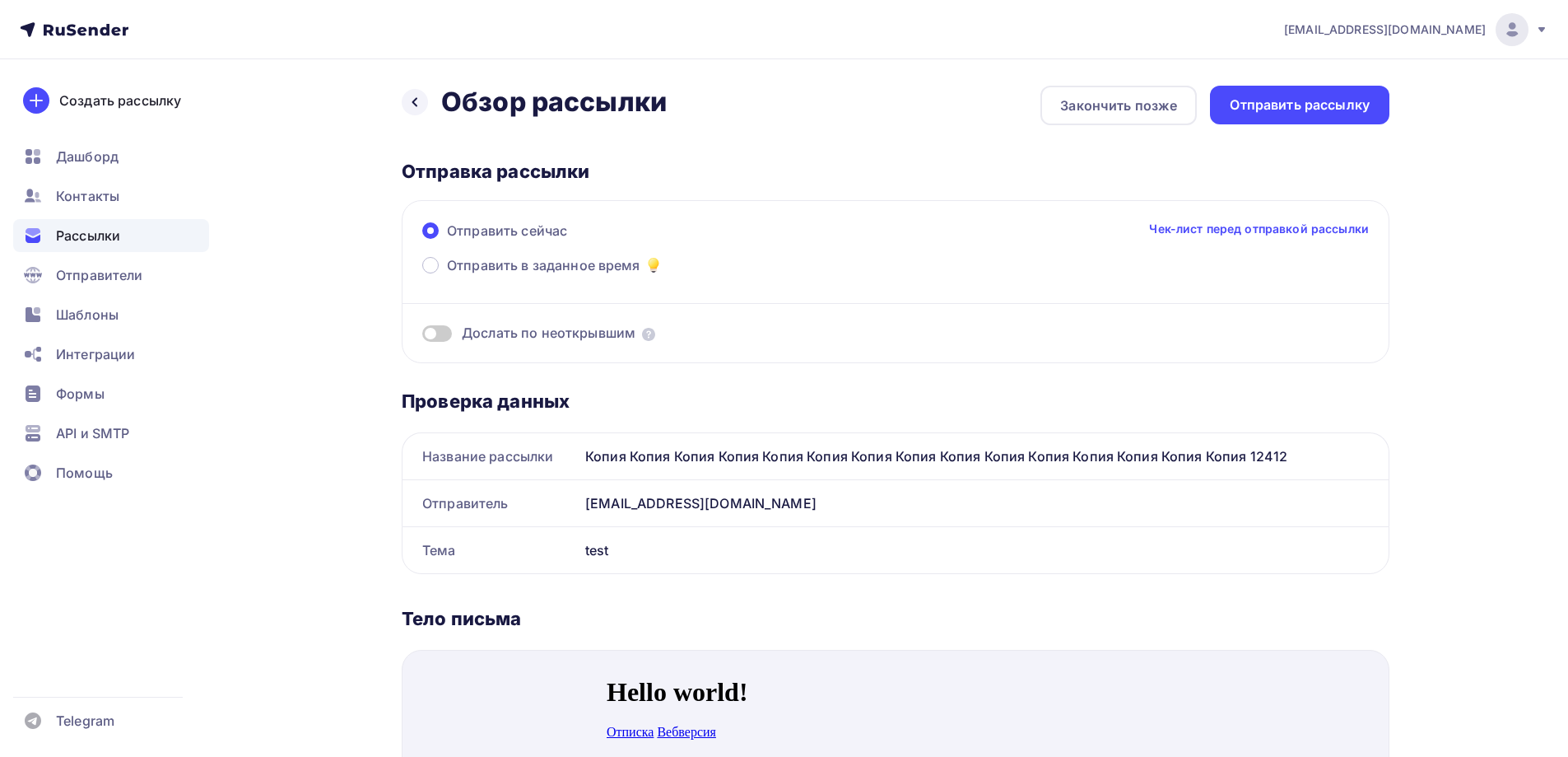
click at [439, 329] on span at bounding box center [437, 333] width 29 height 17
click at [422, 336] on input "checkbox" at bounding box center [422, 336] width 0 height 0
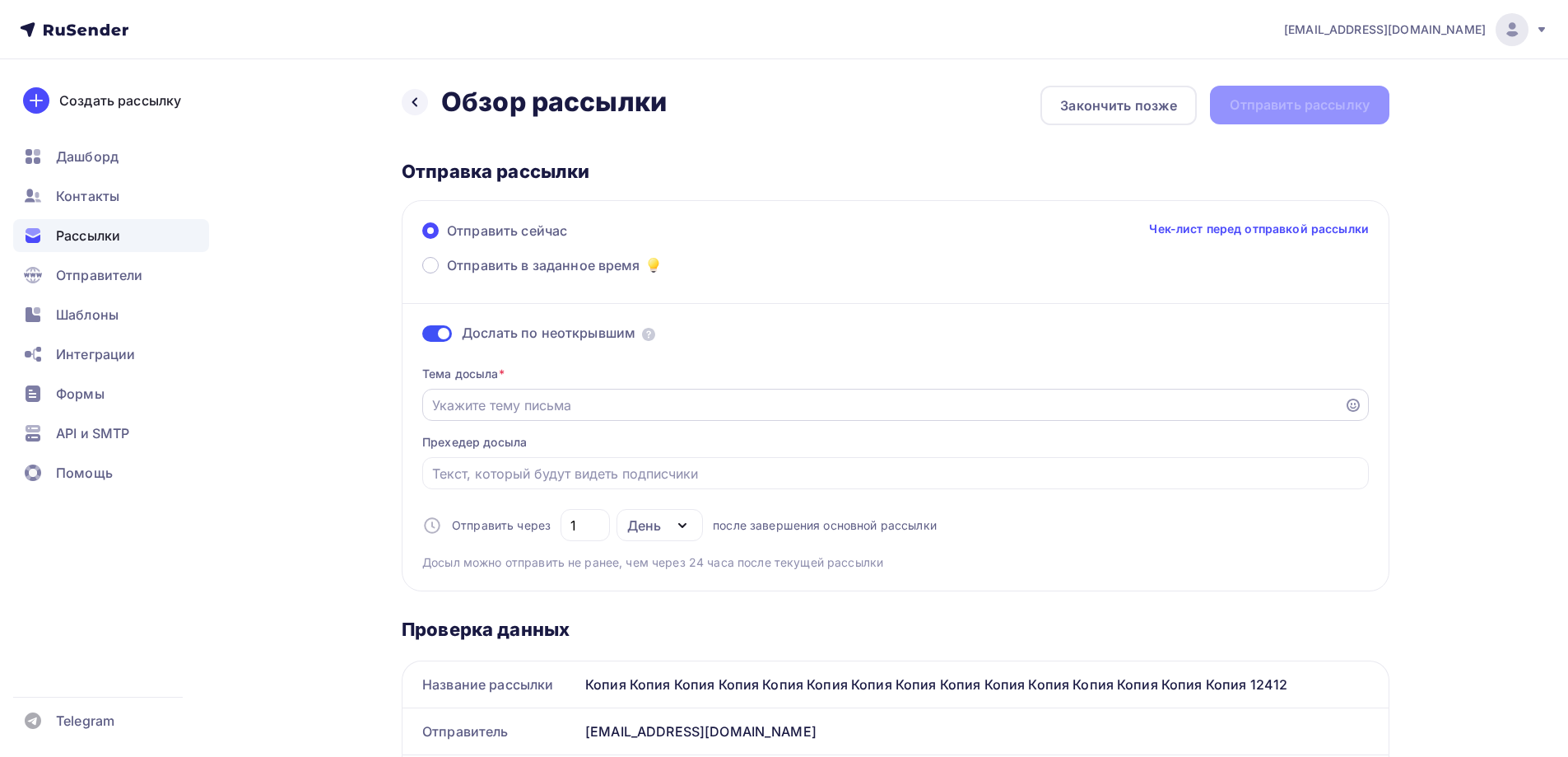
click at [623, 417] on div at bounding box center [895, 404] width 946 height 32
click at [622, 406] on input "Отправить в заданное время" at bounding box center [883, 405] width 902 height 20
type input "2313"
click at [1229, 123] on div "Отправить рассылку" at bounding box center [1299, 105] width 179 height 39
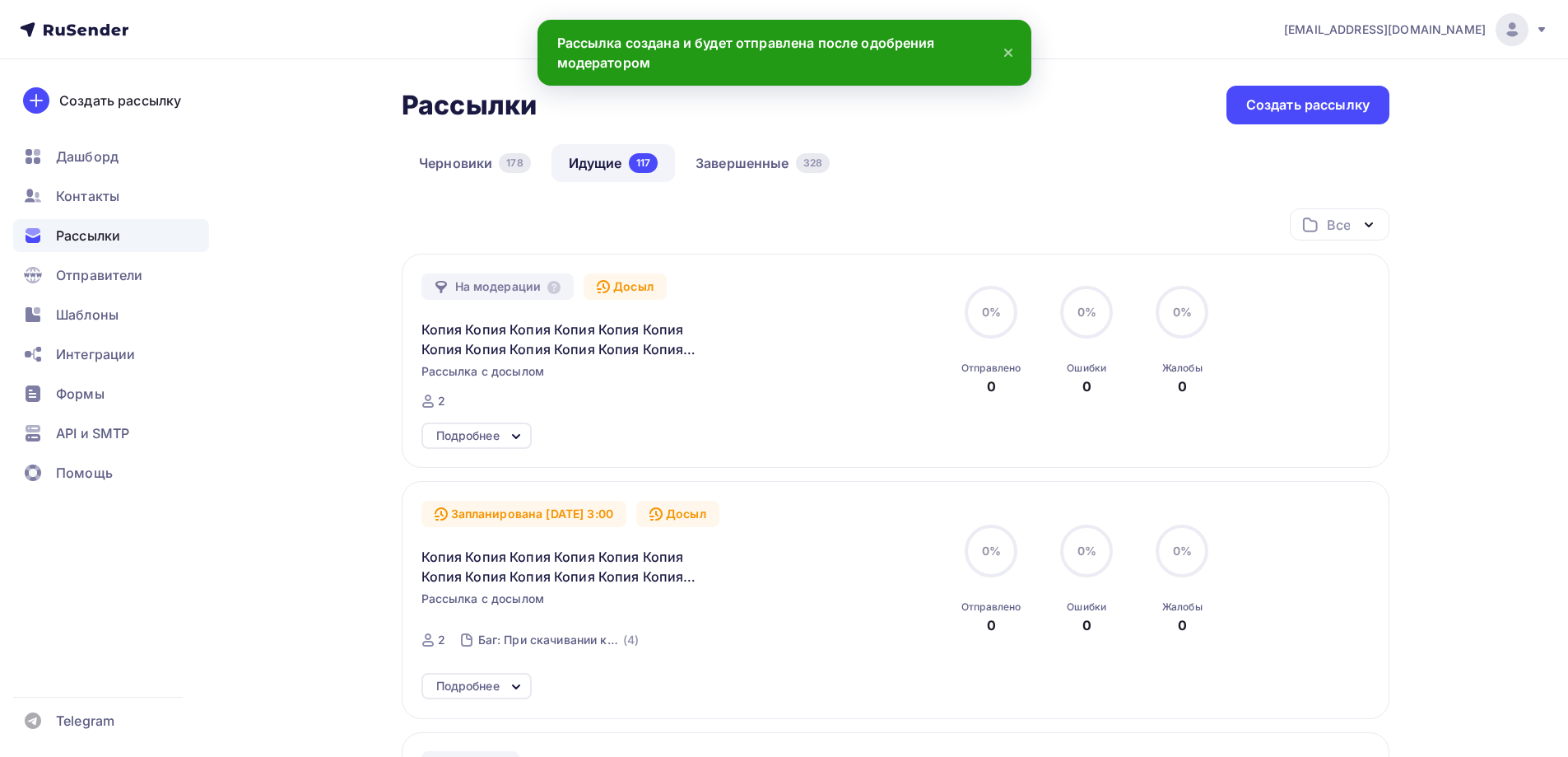
drag, startPoint x: 1355, startPoint y: 285, endPoint x: 1345, endPoint y: 285, distance: 10.0
click at [1354, 285] on div "На модерации Досыл Копия Копия Копия Копия Копия Копия Копия Копия Копия Копия …" at bounding box center [897, 341] width 949 height 136
click at [1363, 100] on div "Создать рассылку" at bounding box center [1308, 105] width 123 height 19
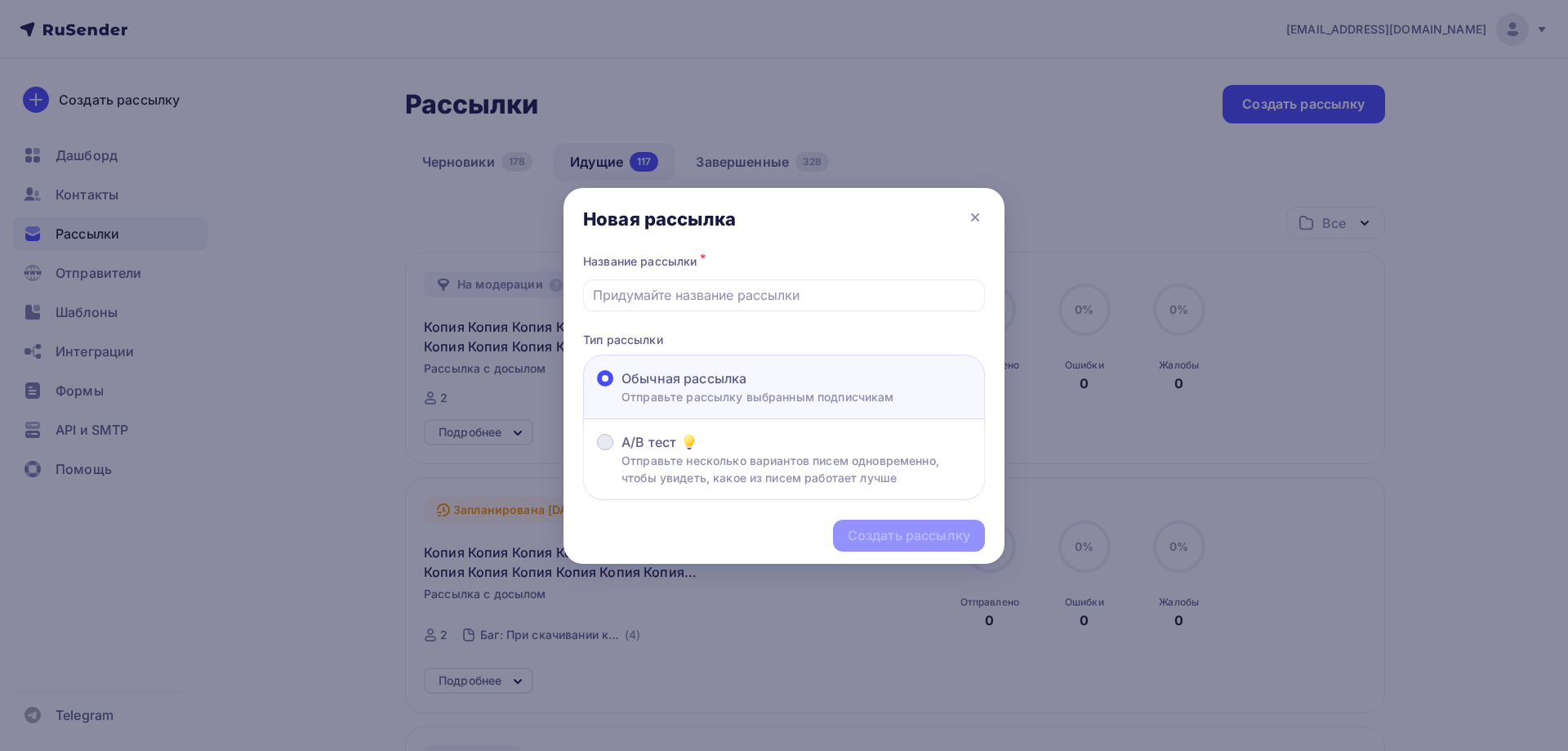
click at [737, 434] on div "A/B тест" at bounding box center [796, 442] width 350 height 19
click at [621, 452] on input "A/B тест Отправьте несколько вариантов писем одновременно, чтобы увидеть, какое…" at bounding box center [621, 452] width 0 height 0
click at [659, 313] on div "Название рассылки * Тип рассылки Обычная рассылка Отправьте рассылку выбранным …" at bounding box center [784, 375] width 441 height 251
click at [659, 290] on input "text" at bounding box center [784, 294] width 383 height 19
drag, startPoint x: 638, startPoint y: 306, endPoint x: 384, endPoint y: 331, distance: 255.2
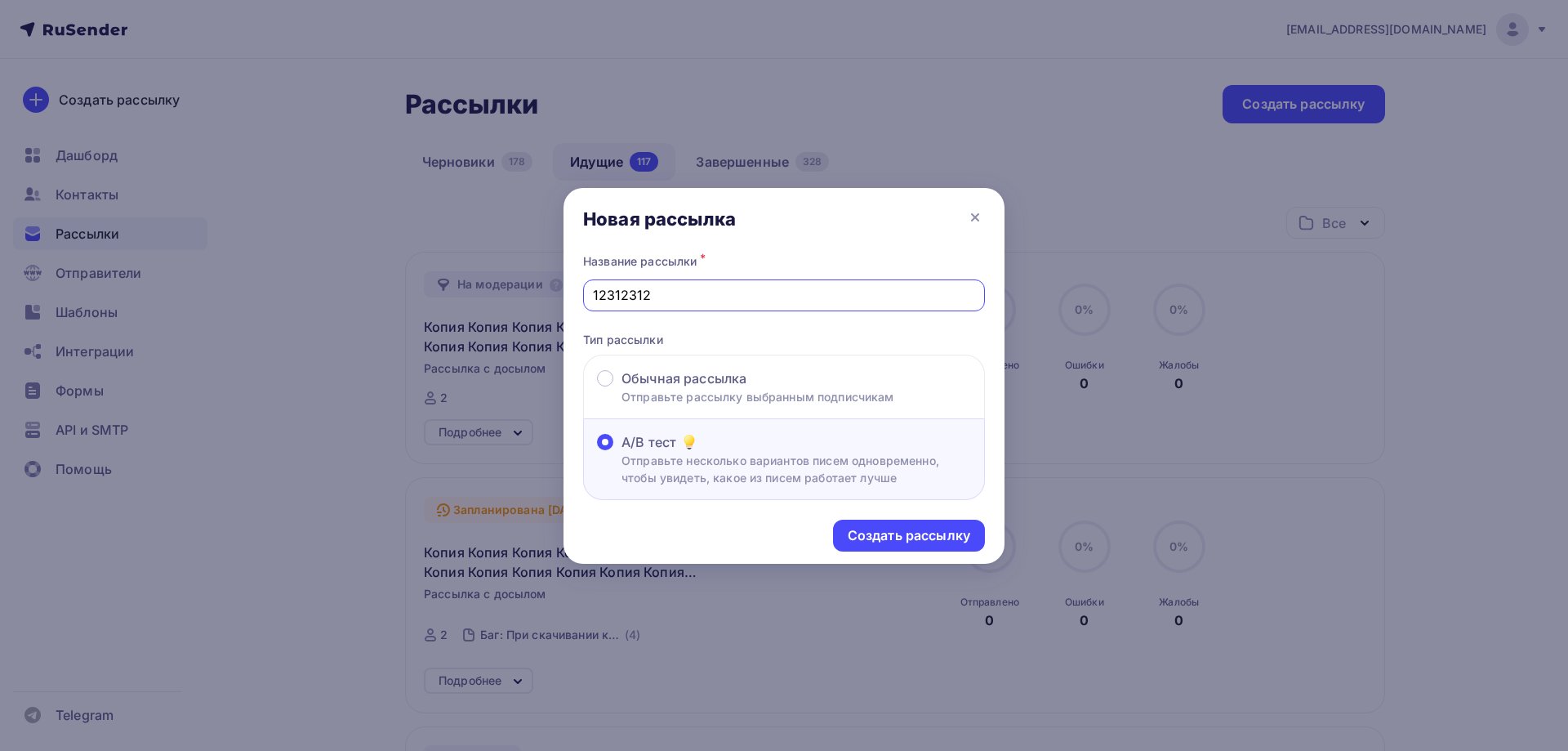
click at [384, 336] on div "Новая рассылка Название рассылки * 12312312 Тип рассылки Обычная рассылка Отпра…" at bounding box center [784, 375] width 1568 height 751
type input "аб аб аб"
click at [948, 541] on div "Создать рассылку" at bounding box center [909, 535] width 122 height 18
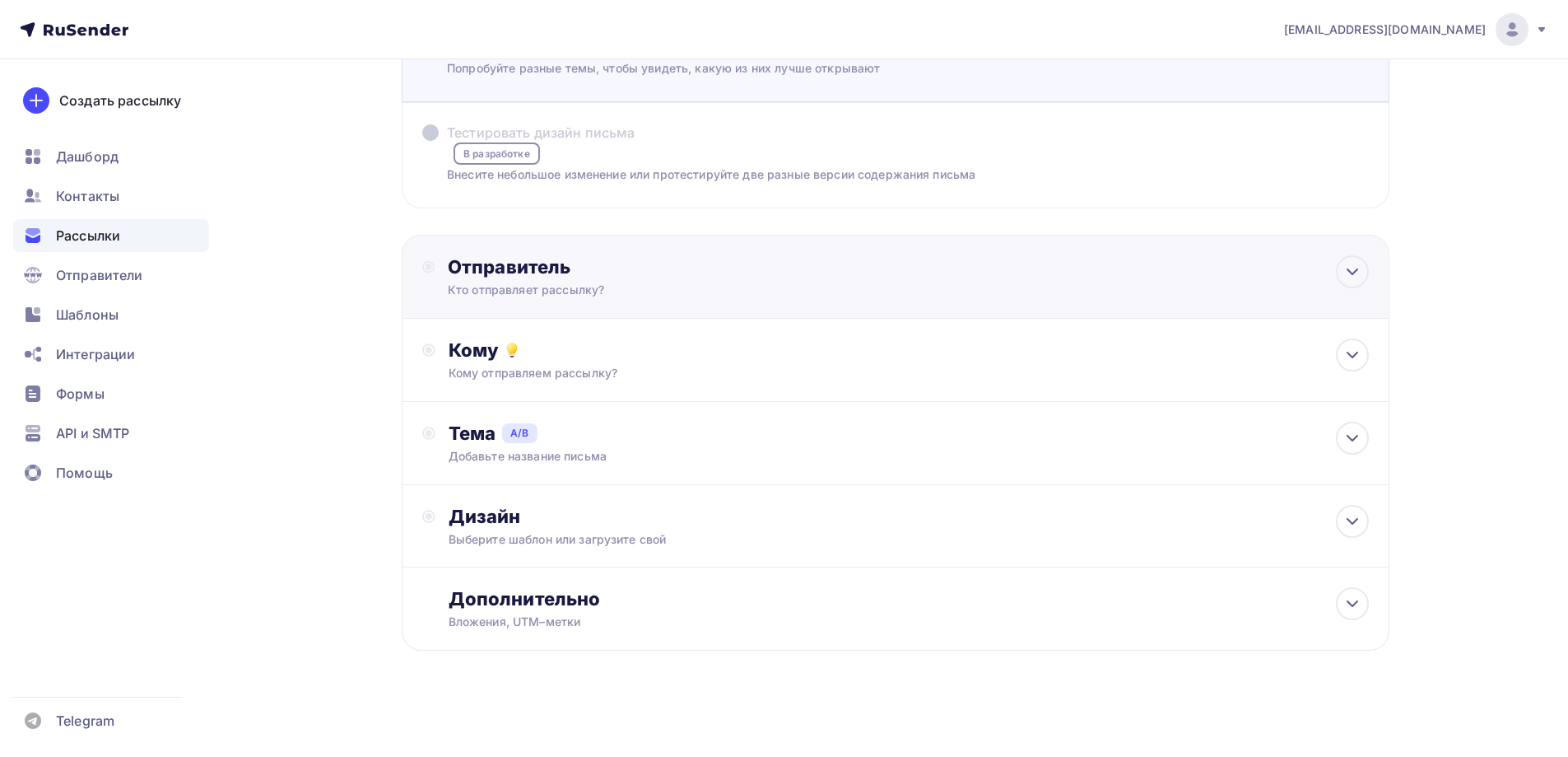
click at [496, 265] on div "Отправитель" at bounding box center [625, 267] width 356 height 24
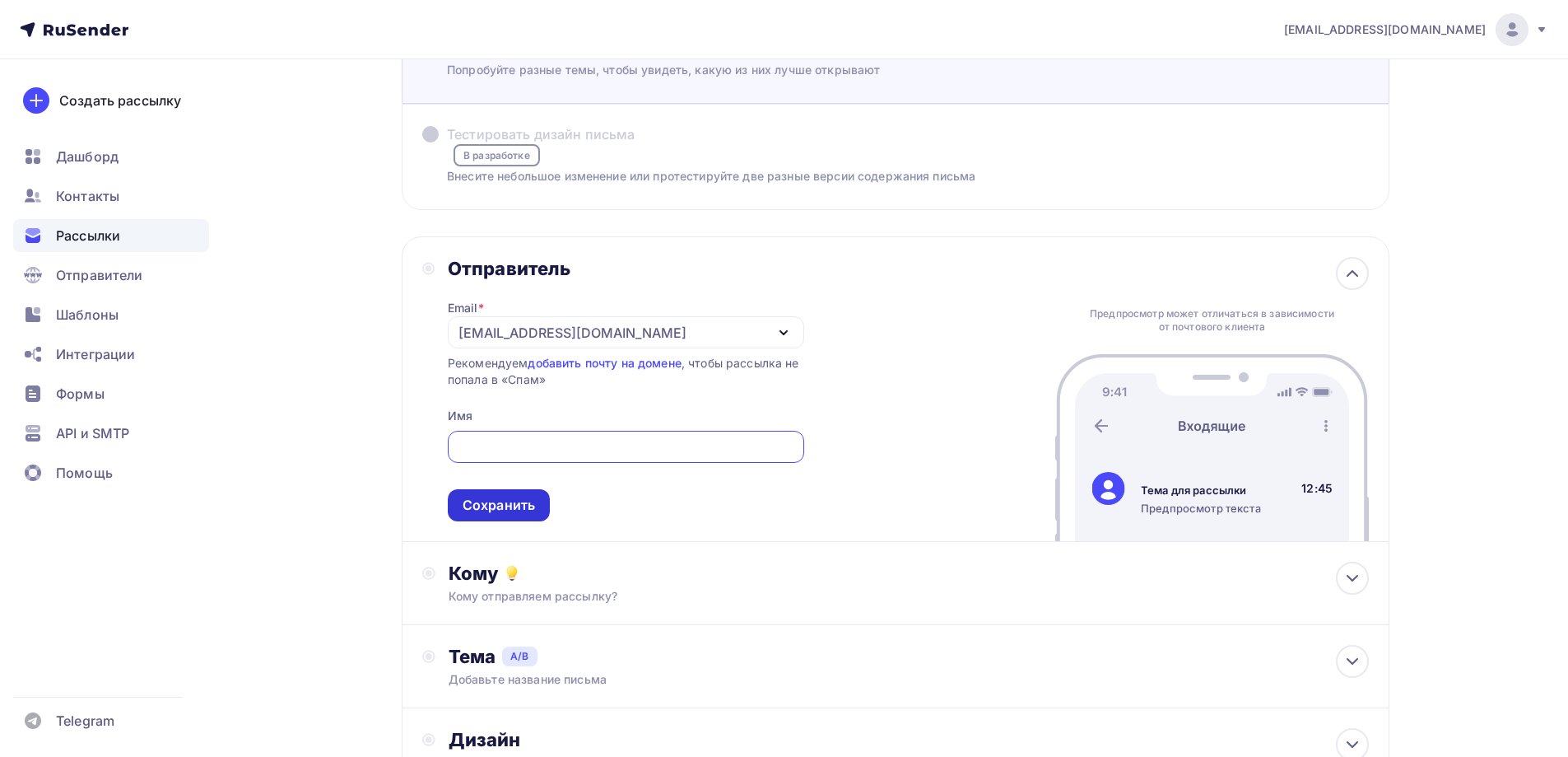
click at [489, 504] on div "Сохранить" at bounding box center [499, 504] width 72 height 19
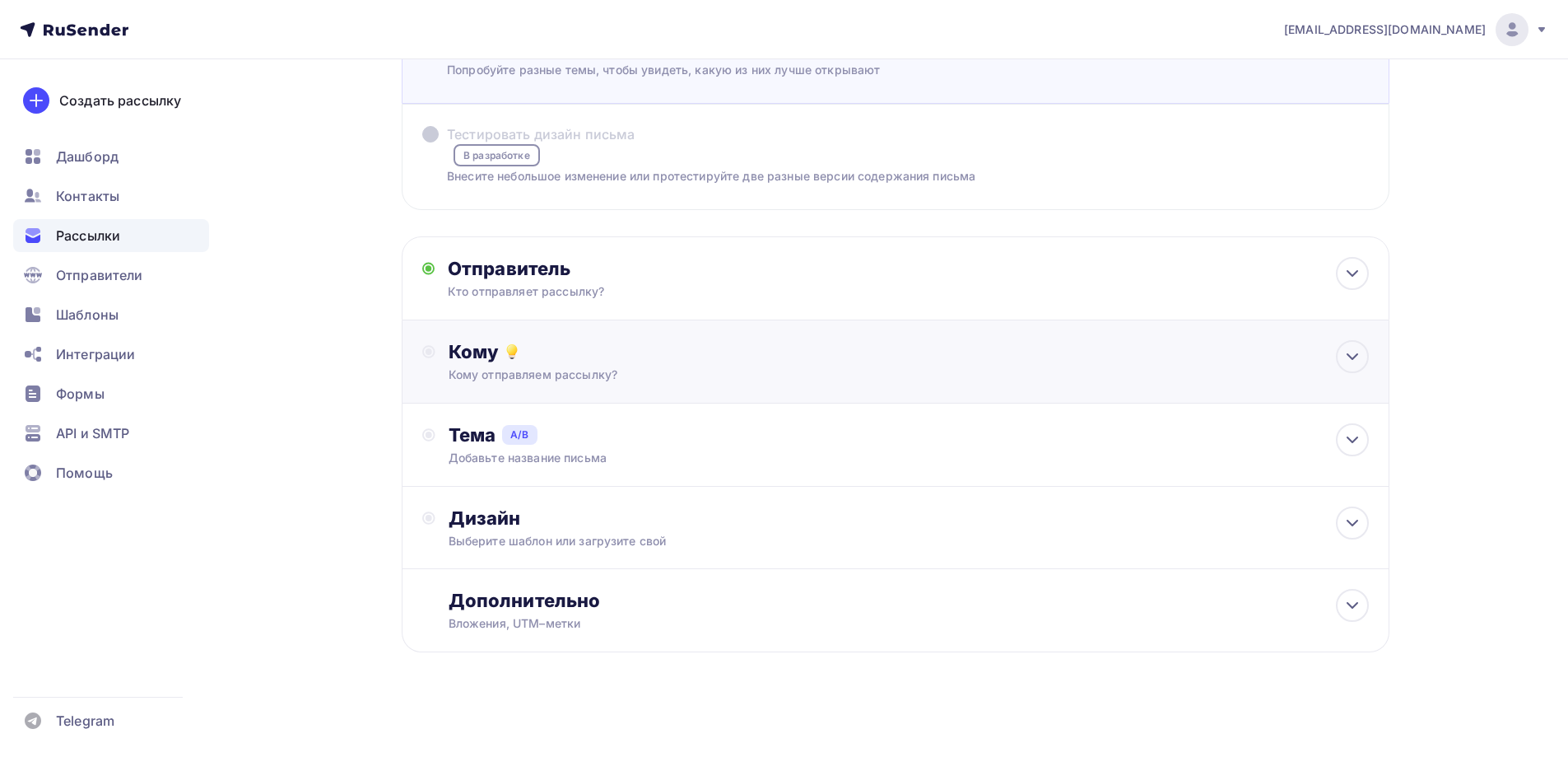
click at [526, 350] on div "Кому" at bounding box center [908, 352] width 920 height 24
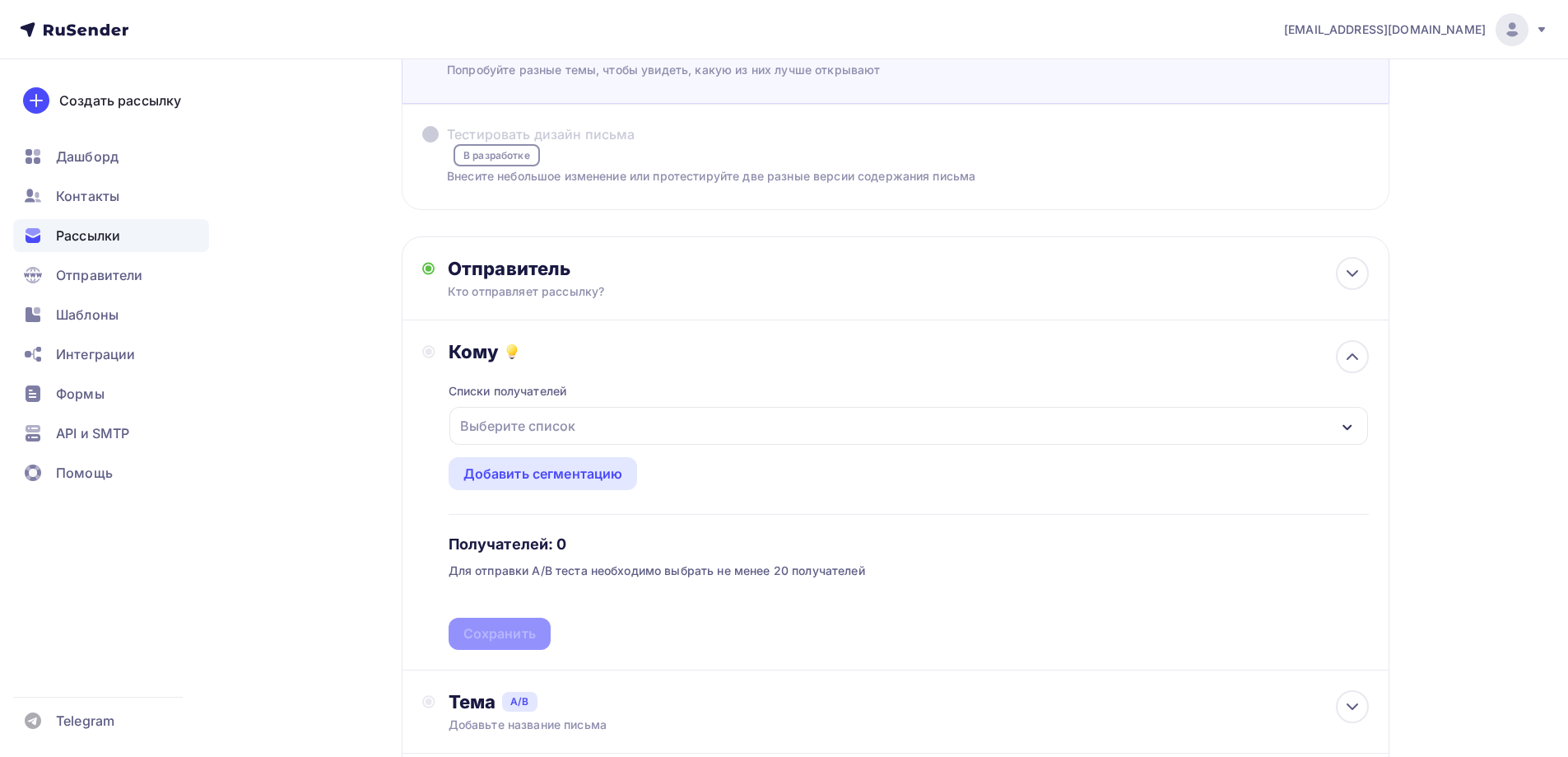
click at [595, 421] on div "Выберите список" at bounding box center [908, 425] width 918 height 38
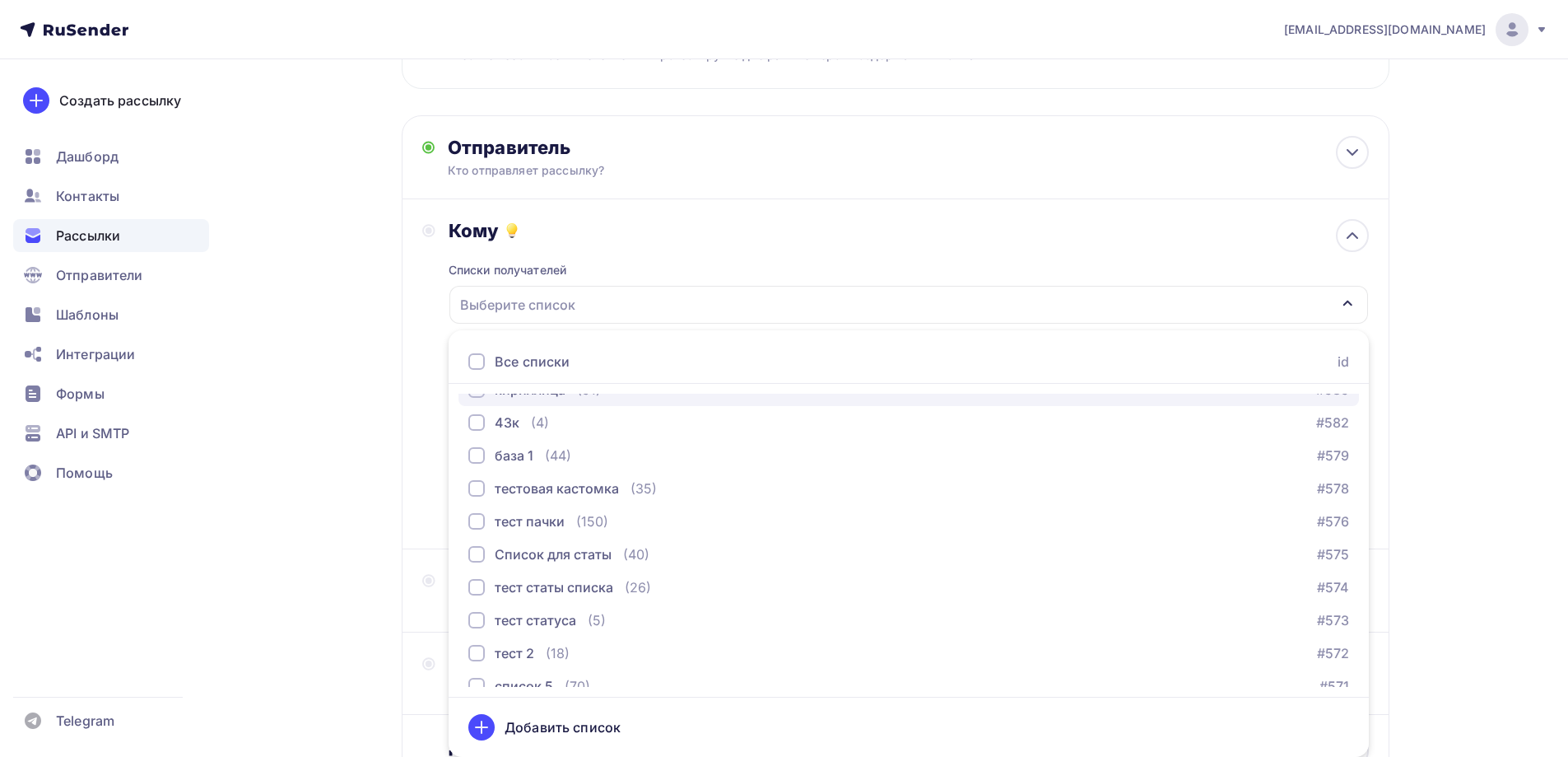
scroll to position [495, 0]
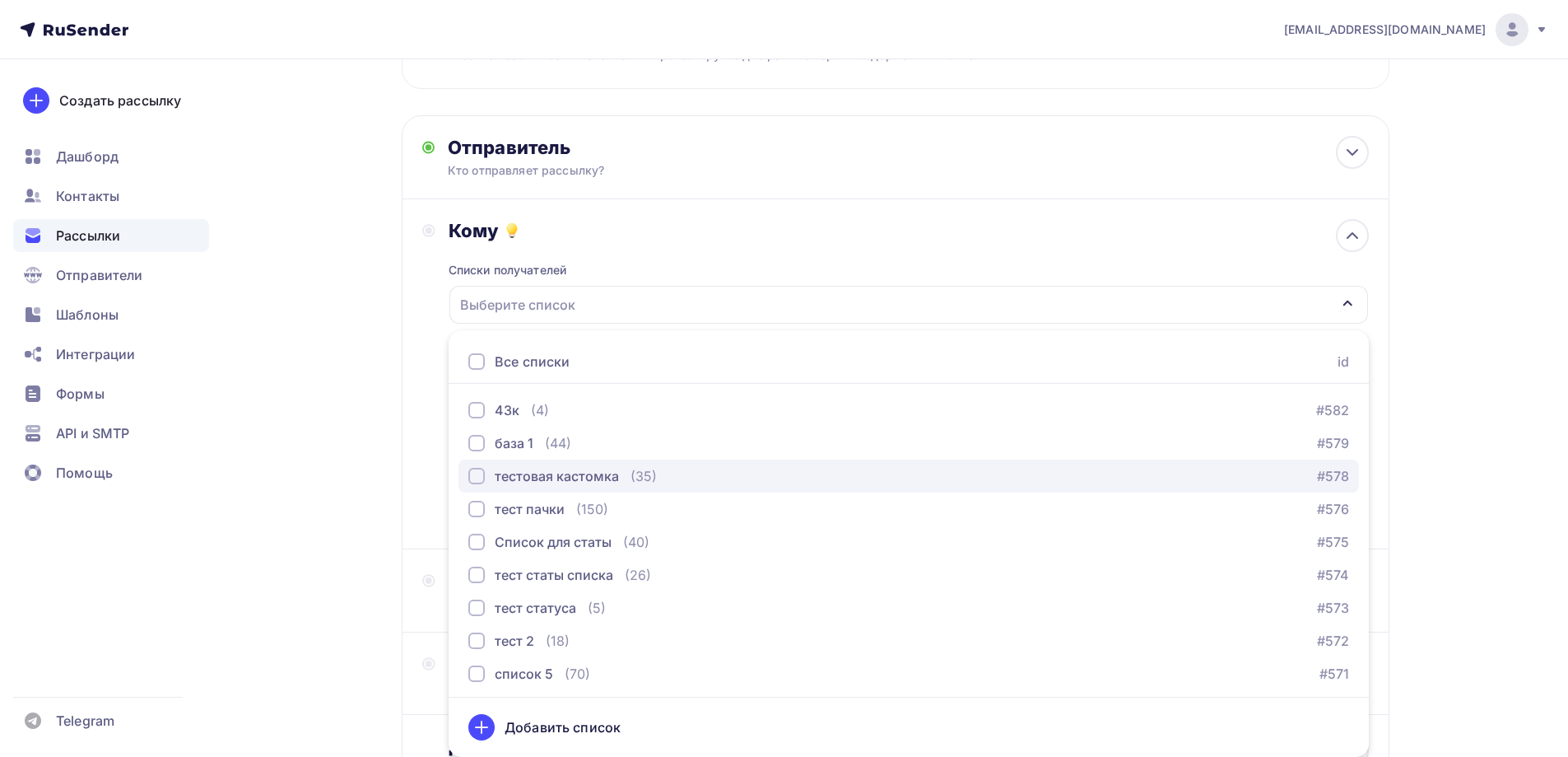
click at [526, 483] on div "тестовая кастомка" at bounding box center [556, 476] width 124 height 20
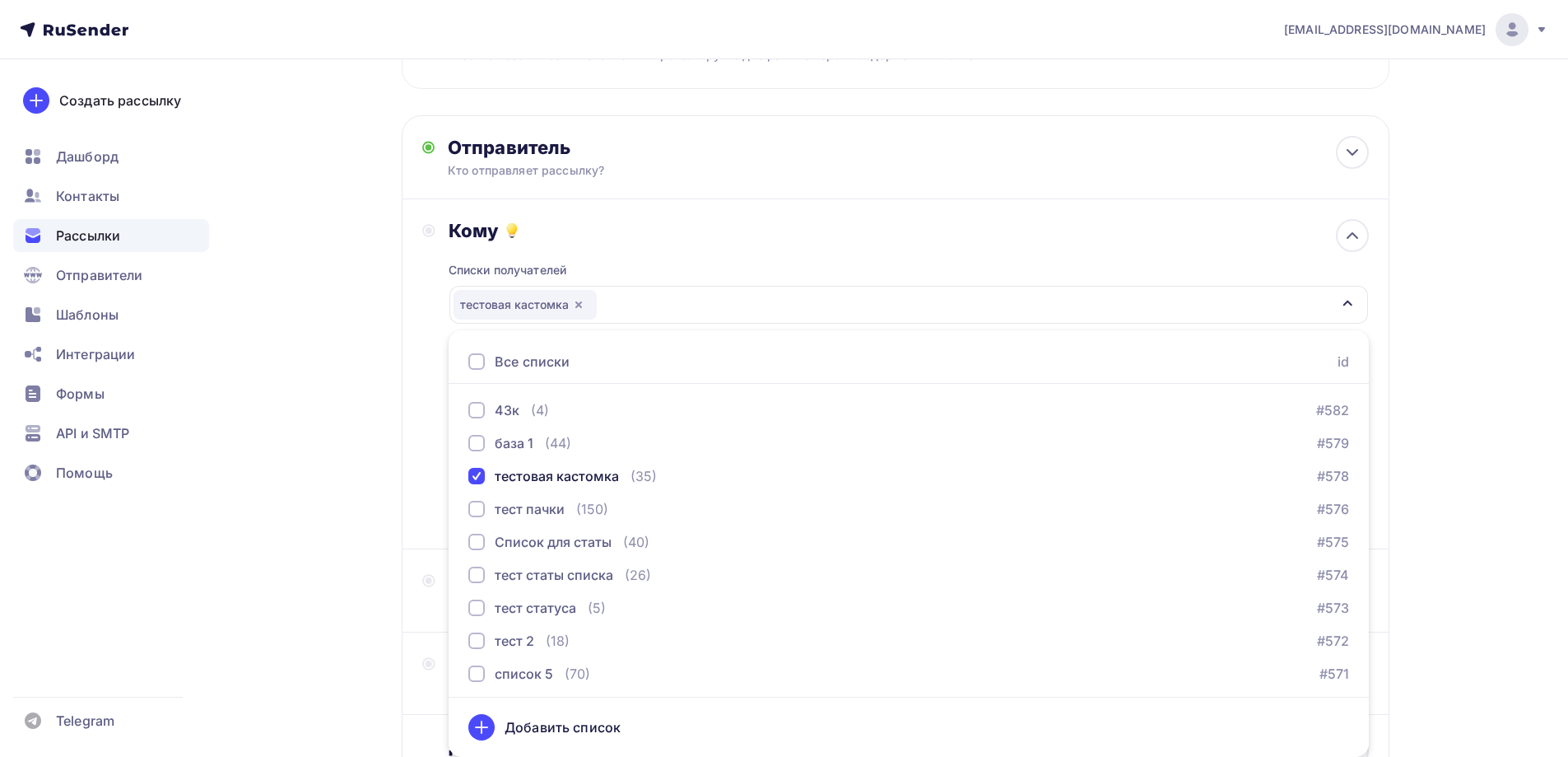
click at [376, 467] on div "Назад аб аб аб аб аб аб Закончить позже Далее Тестировать тему письма Попробуйт…" at bounding box center [784, 354] width 1349 height 1100
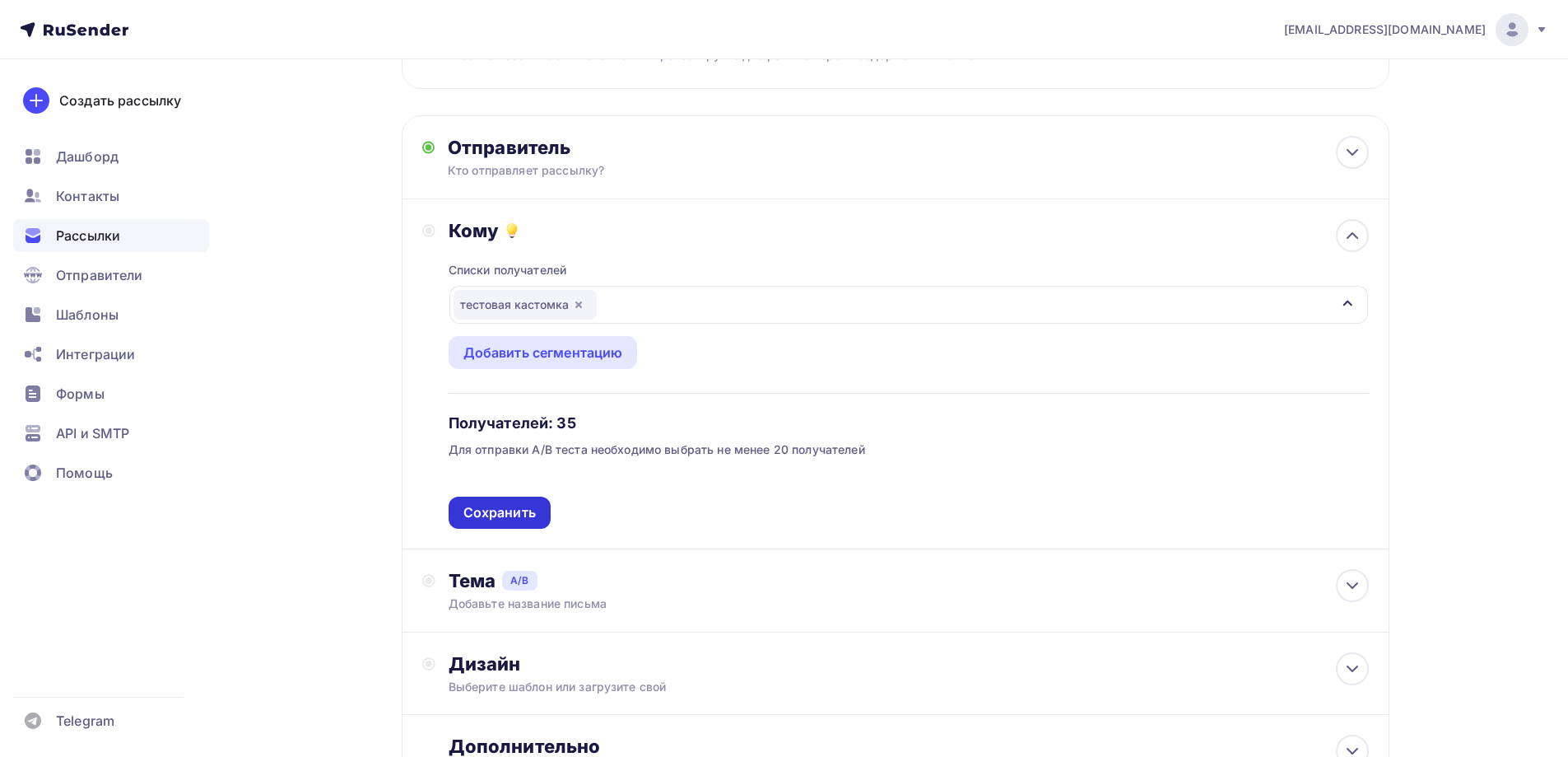
click at [520, 521] on div "Списки получателей тестовая кастомка Все списки id ошибкии (9) #630 Баг: При ск…" at bounding box center [908, 385] width 920 height 287
click at [517, 515] on div "Сохранить" at bounding box center [499, 512] width 72 height 19
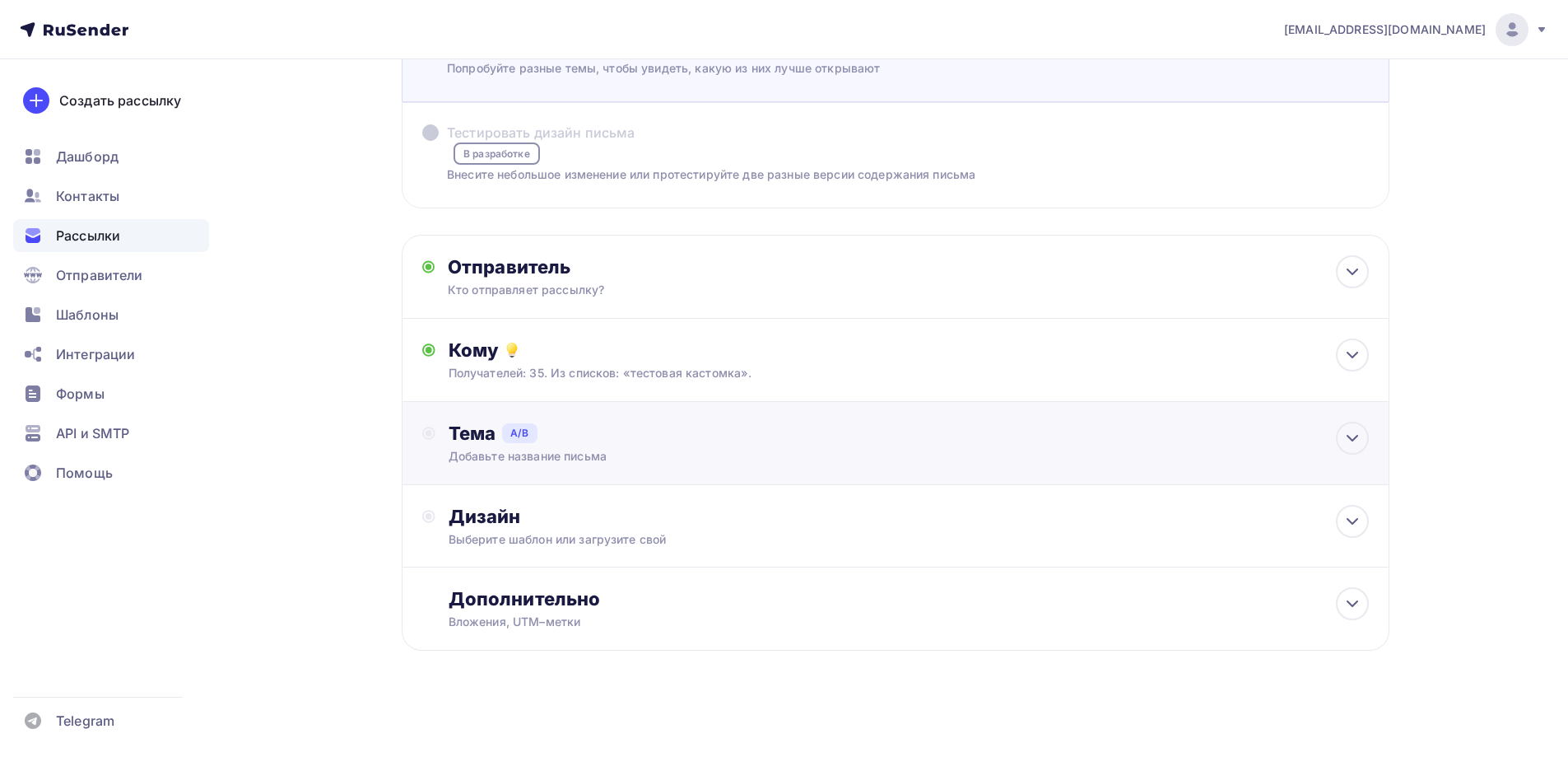
click at [581, 442] on div "Тема A/B" at bounding box center [908, 434] width 920 height 24
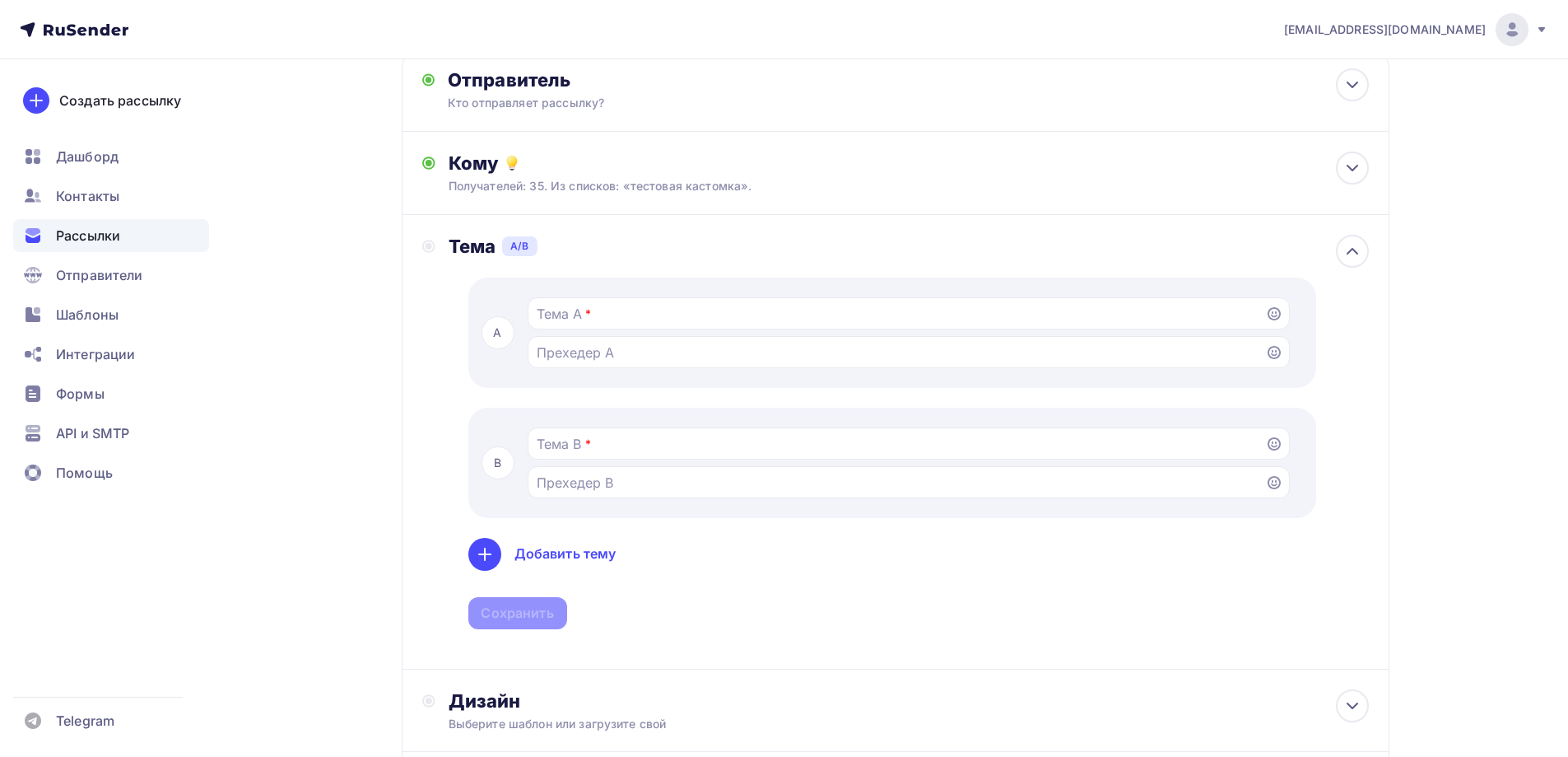
scroll to position [338, 0]
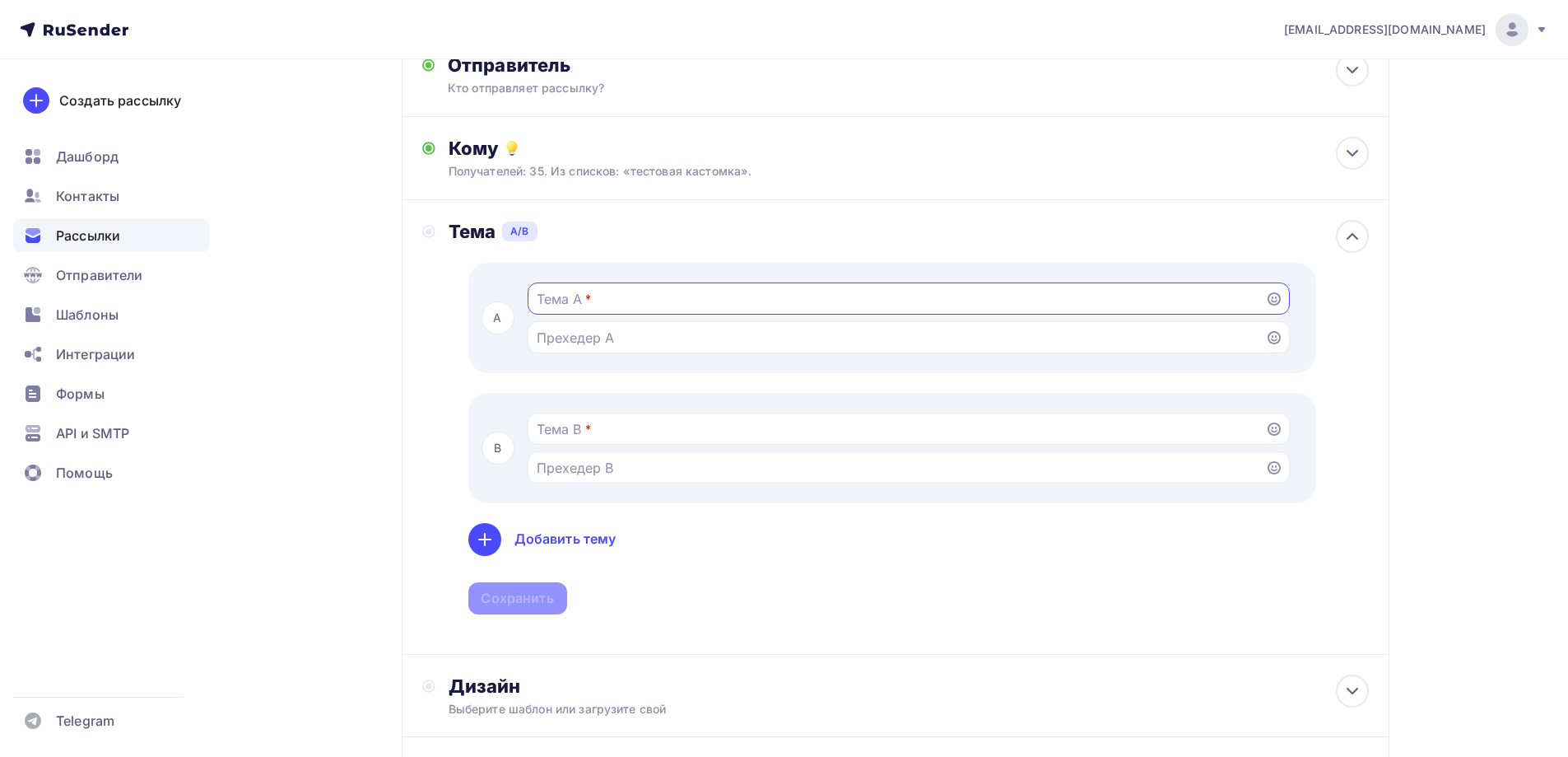
click at [575, 298] on input "Тестировать тему письма Попробуйте разные темы, чтобы увидеть, какую из них луч…" at bounding box center [896, 299] width 718 height 20
type input "Тест 1"
drag, startPoint x: 576, startPoint y: 412, endPoint x: 583, endPoint y: 438, distance: 26.9
click at [576, 422] on div at bounding box center [908, 428] width 762 height 32
click at [583, 438] on input "Тестировать тему письма Попробуйте разные темы, чтобы увидеть, какую из них луч…" at bounding box center [896, 429] width 718 height 20
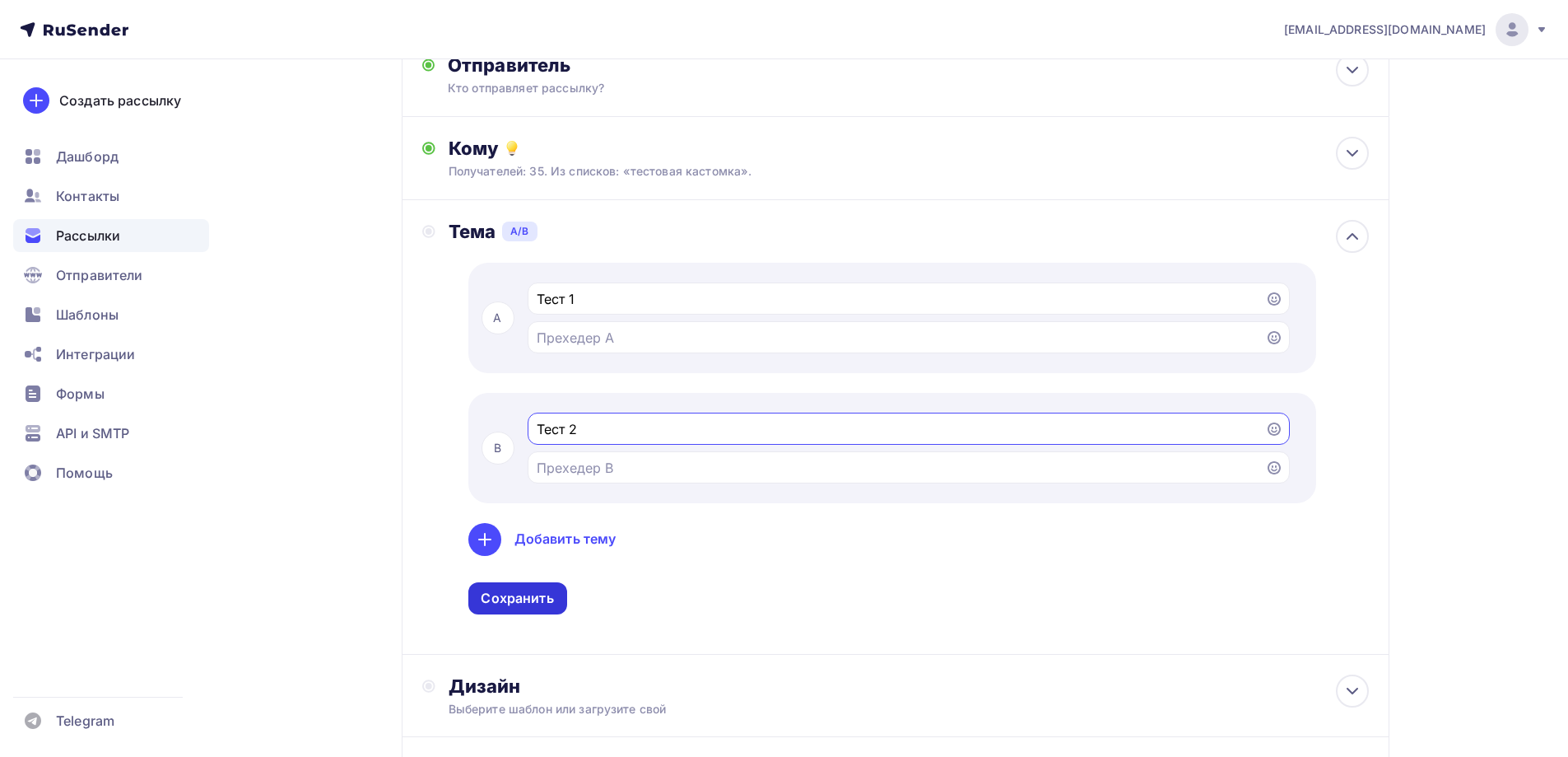
type input "Тест 2"
click at [536, 592] on div "Сохранить" at bounding box center [517, 597] width 72 height 19
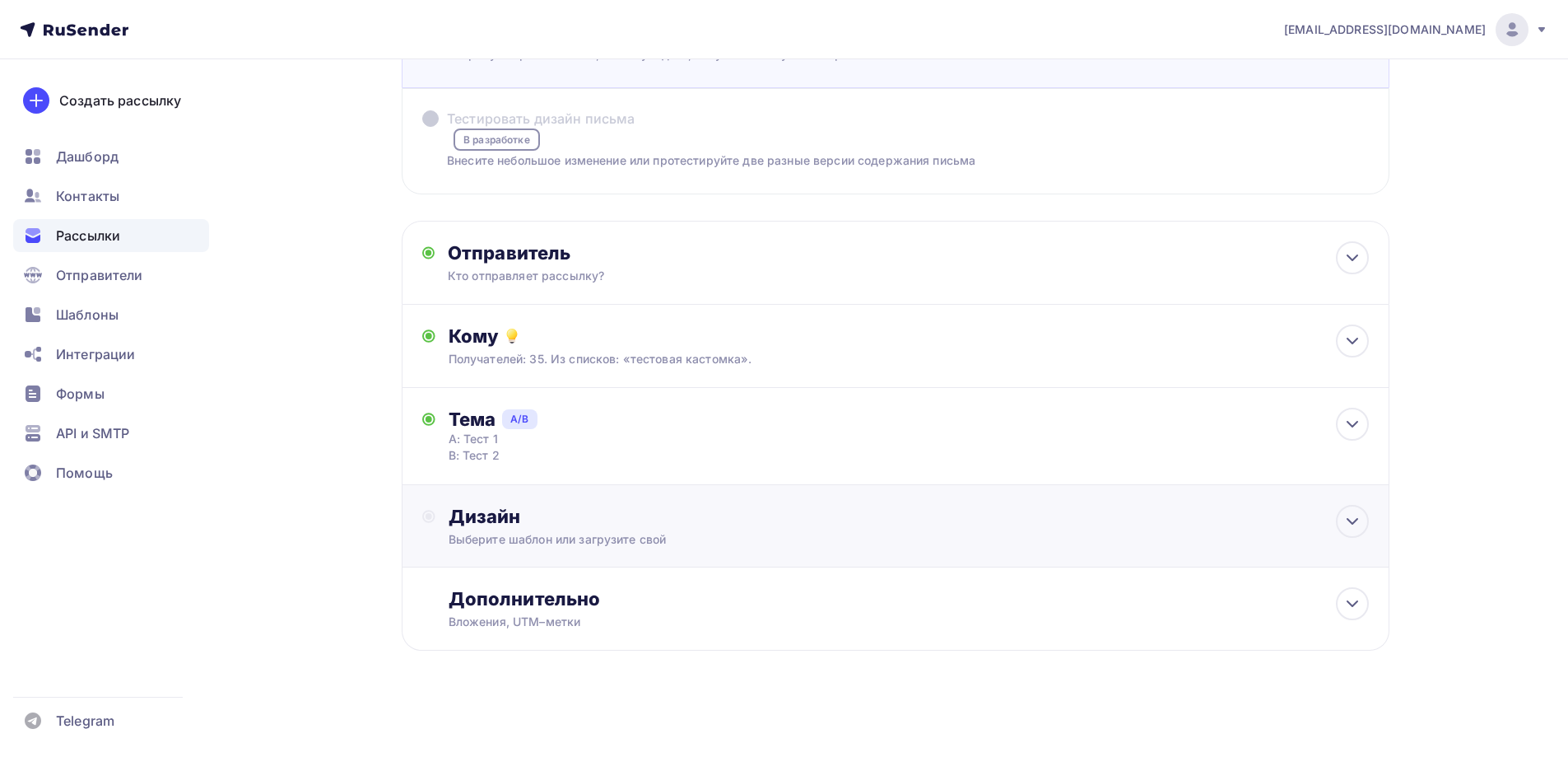
click at [515, 506] on div "Дизайн" at bounding box center [908, 516] width 920 height 24
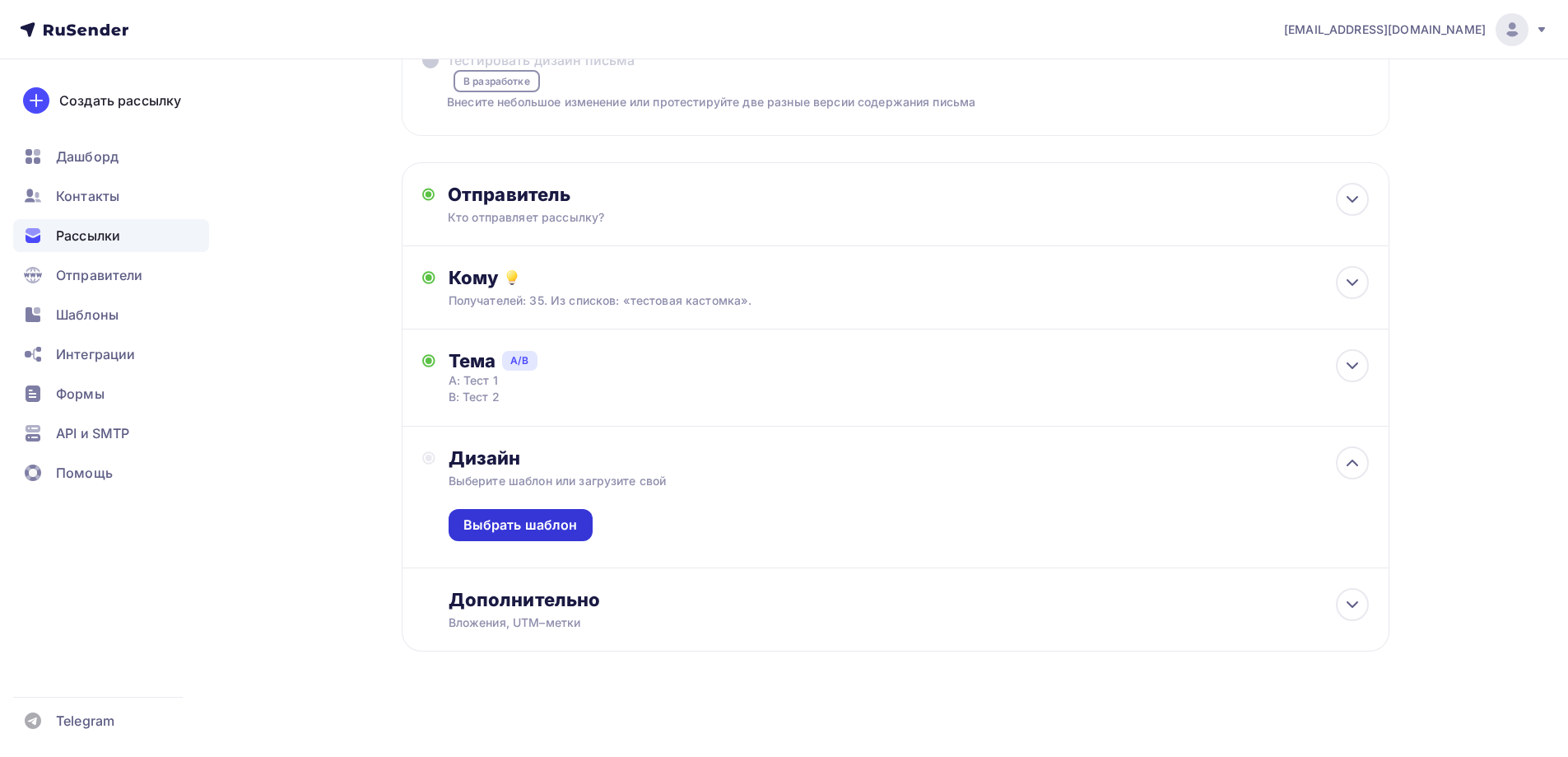
scroll to position [210, 0]
click at [519, 519] on div "Выбрать шаблон" at bounding box center [520, 524] width 115 height 19
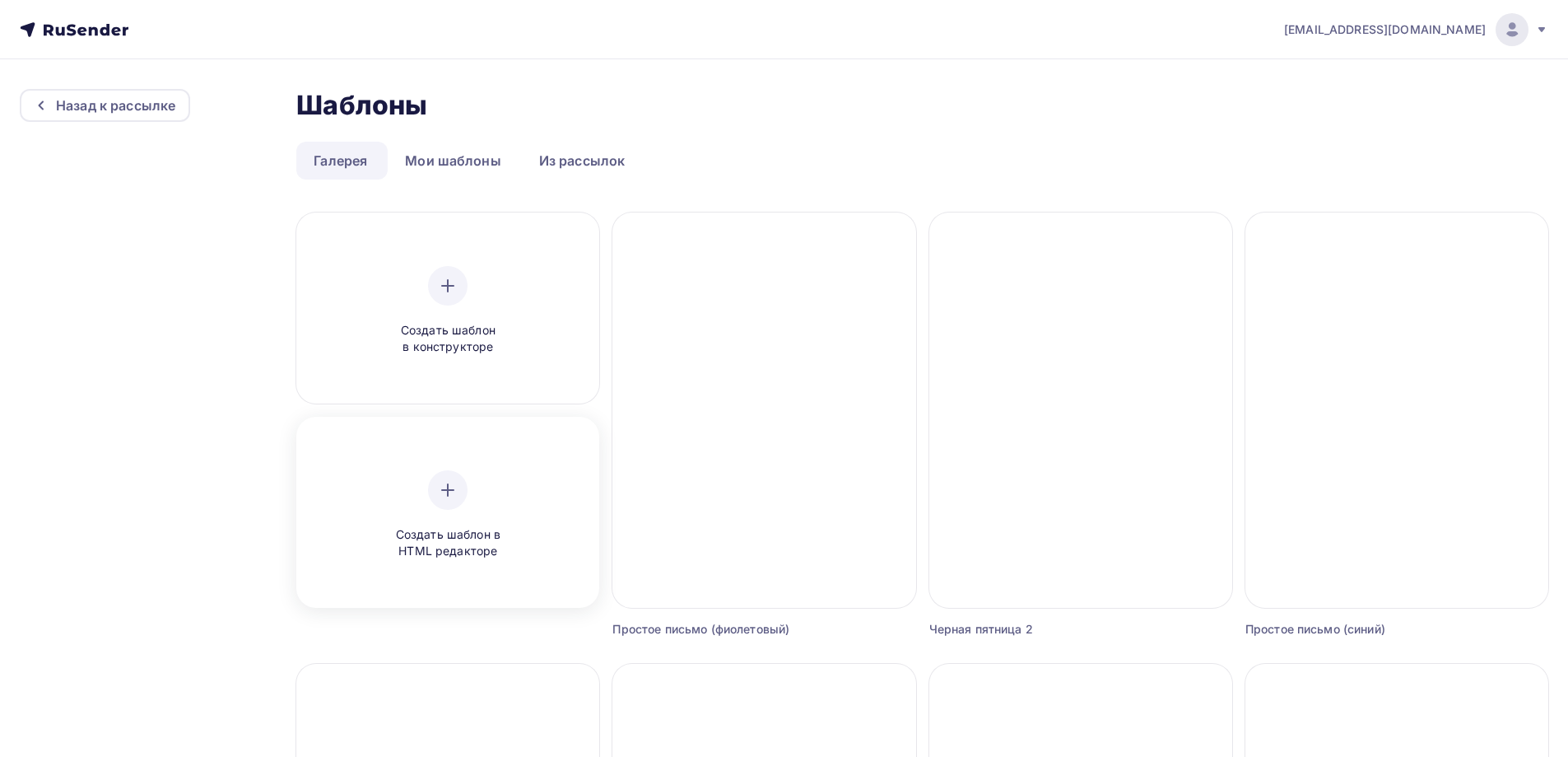
click at [443, 515] on div "Создать шаблон в HTML редакторе" at bounding box center [448, 515] width 157 height 90
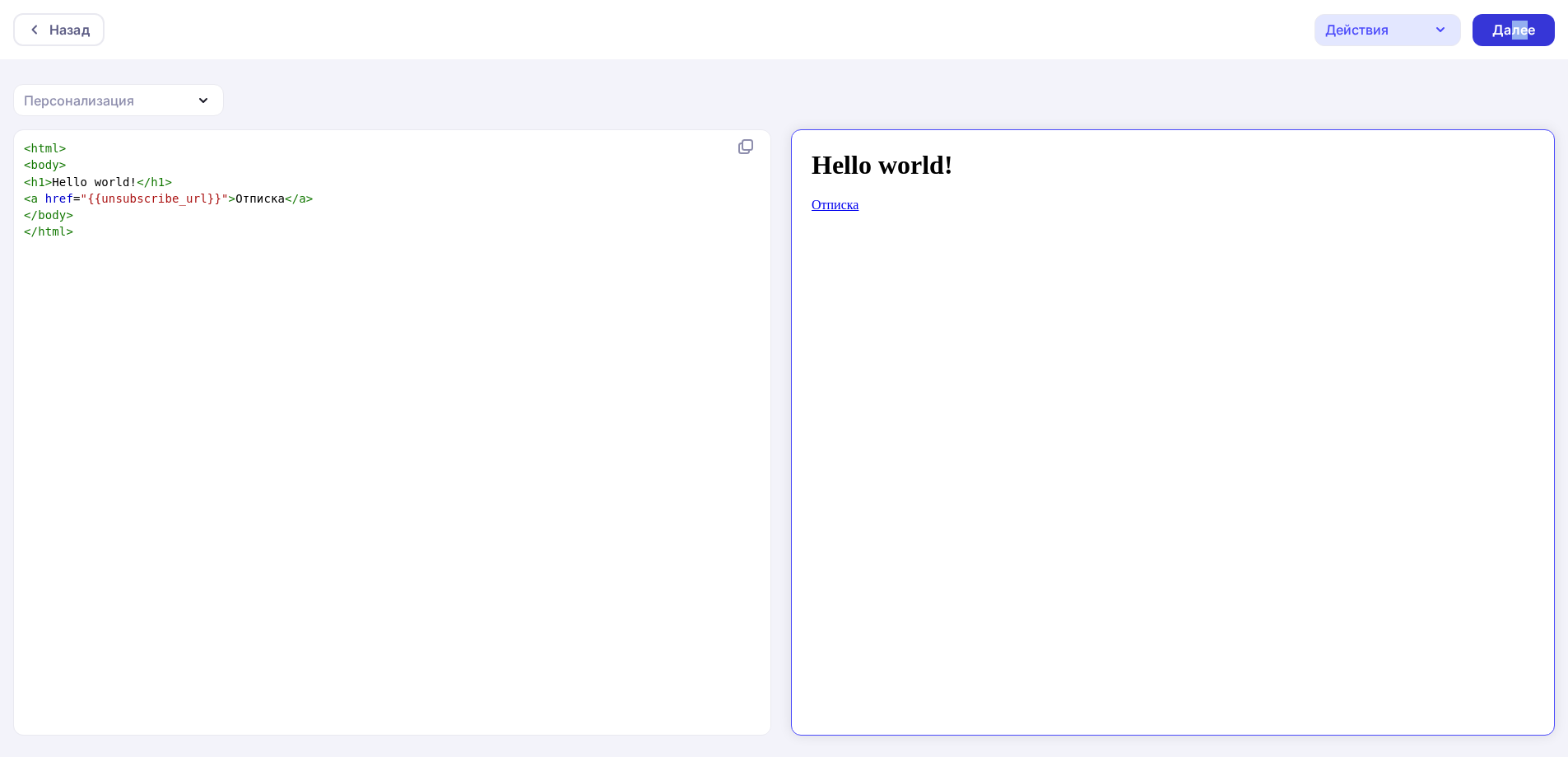
click at [1513, 42] on div "Далее" at bounding box center [1513, 29] width 82 height 32
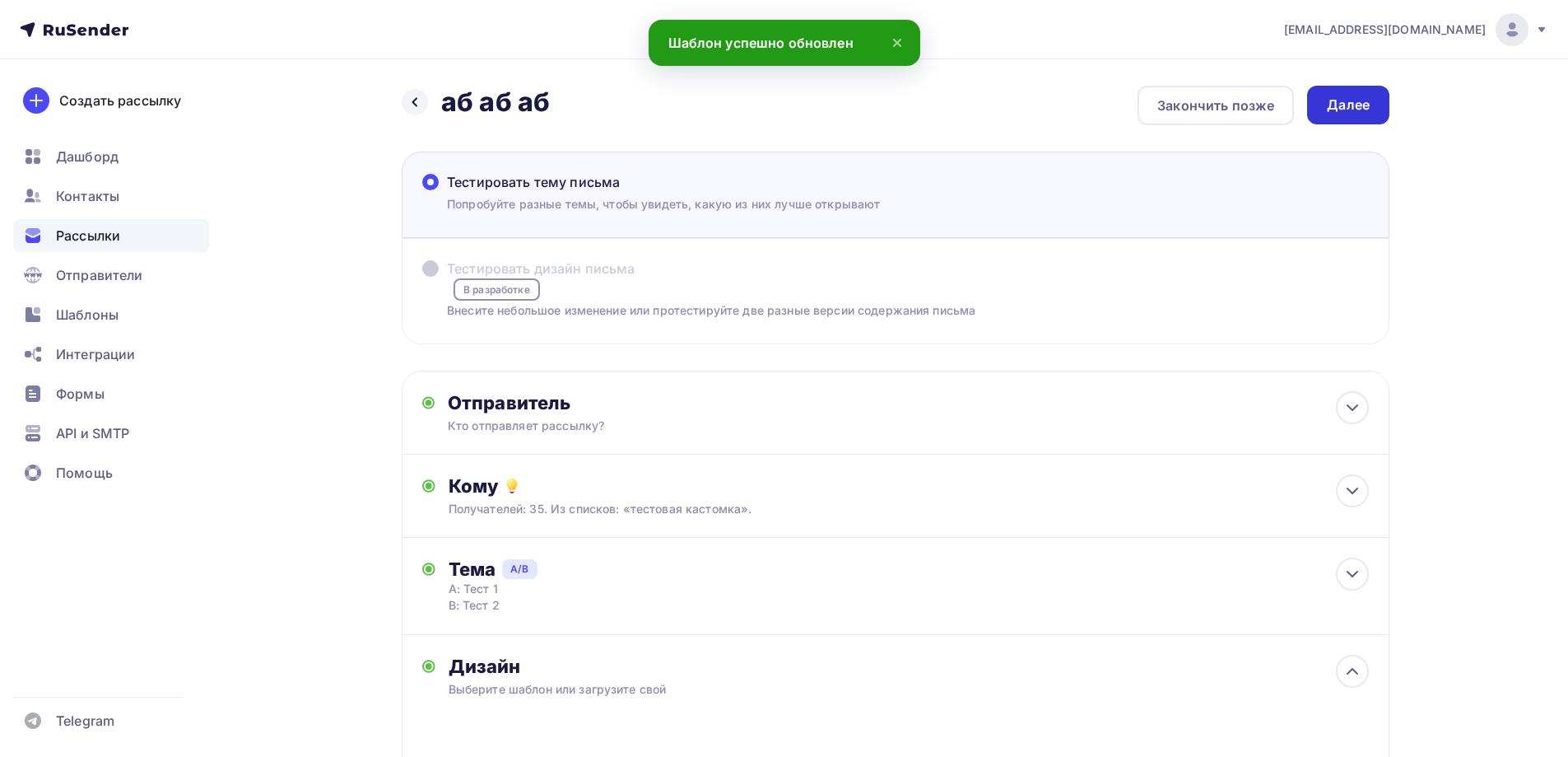
click at [1363, 100] on div "Далее" at bounding box center [1349, 105] width 43 height 19
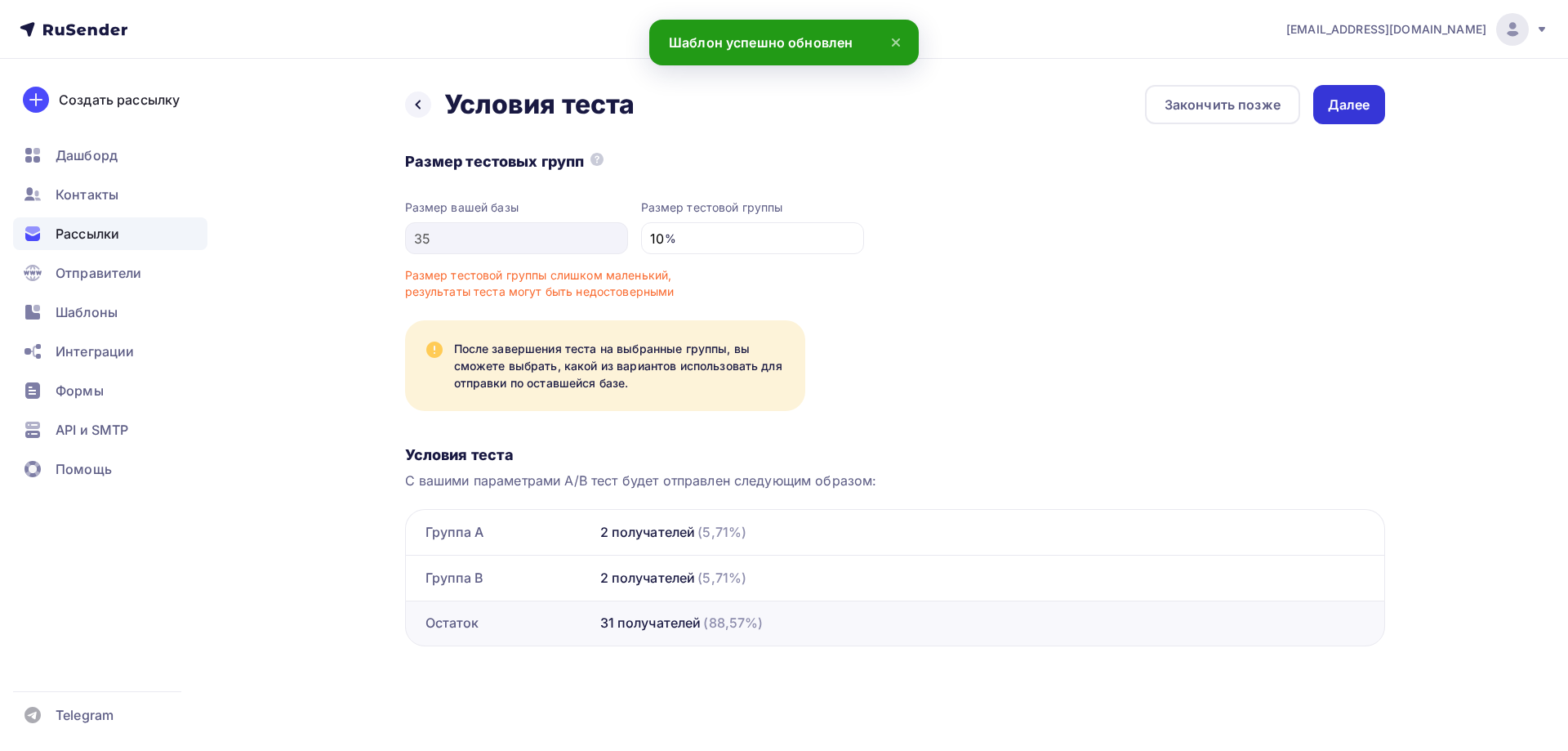
click at [1349, 119] on div "Далее" at bounding box center [1349, 104] width 72 height 39
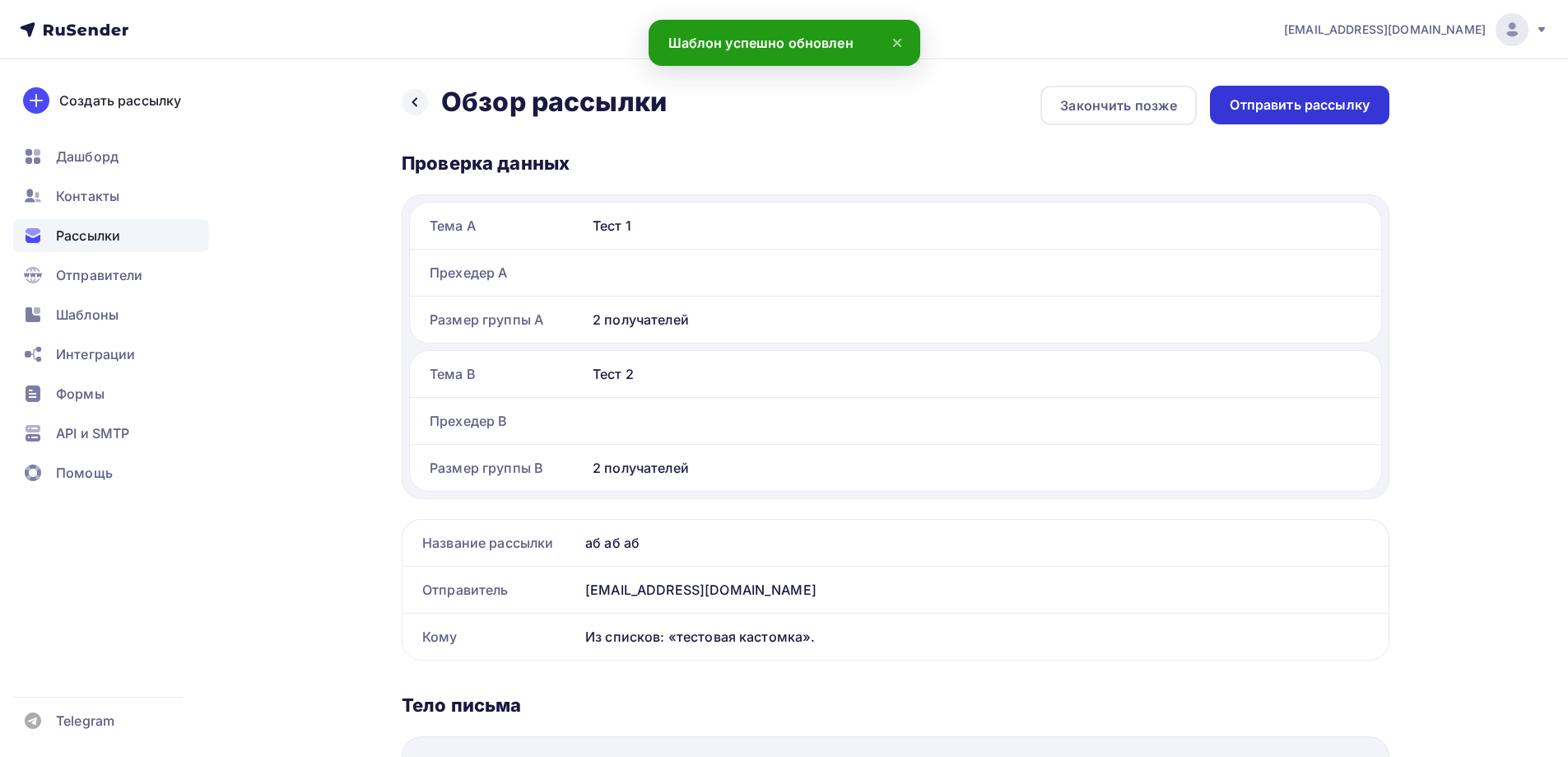
click at [1322, 119] on div "Отправить рассылку" at bounding box center [1299, 105] width 179 height 39
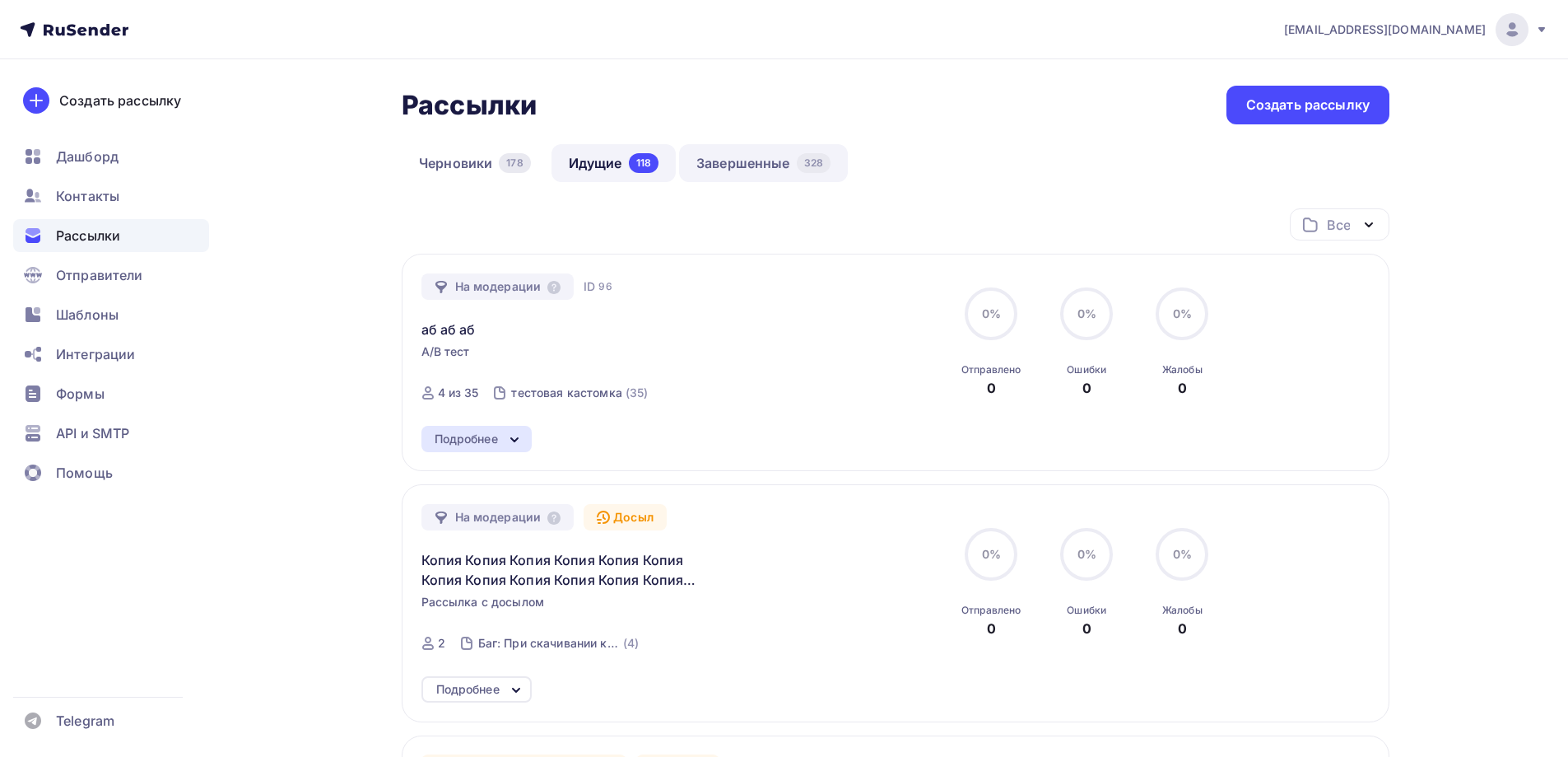
click at [795, 158] on link "Завершенные 328" at bounding box center [763, 163] width 168 height 38
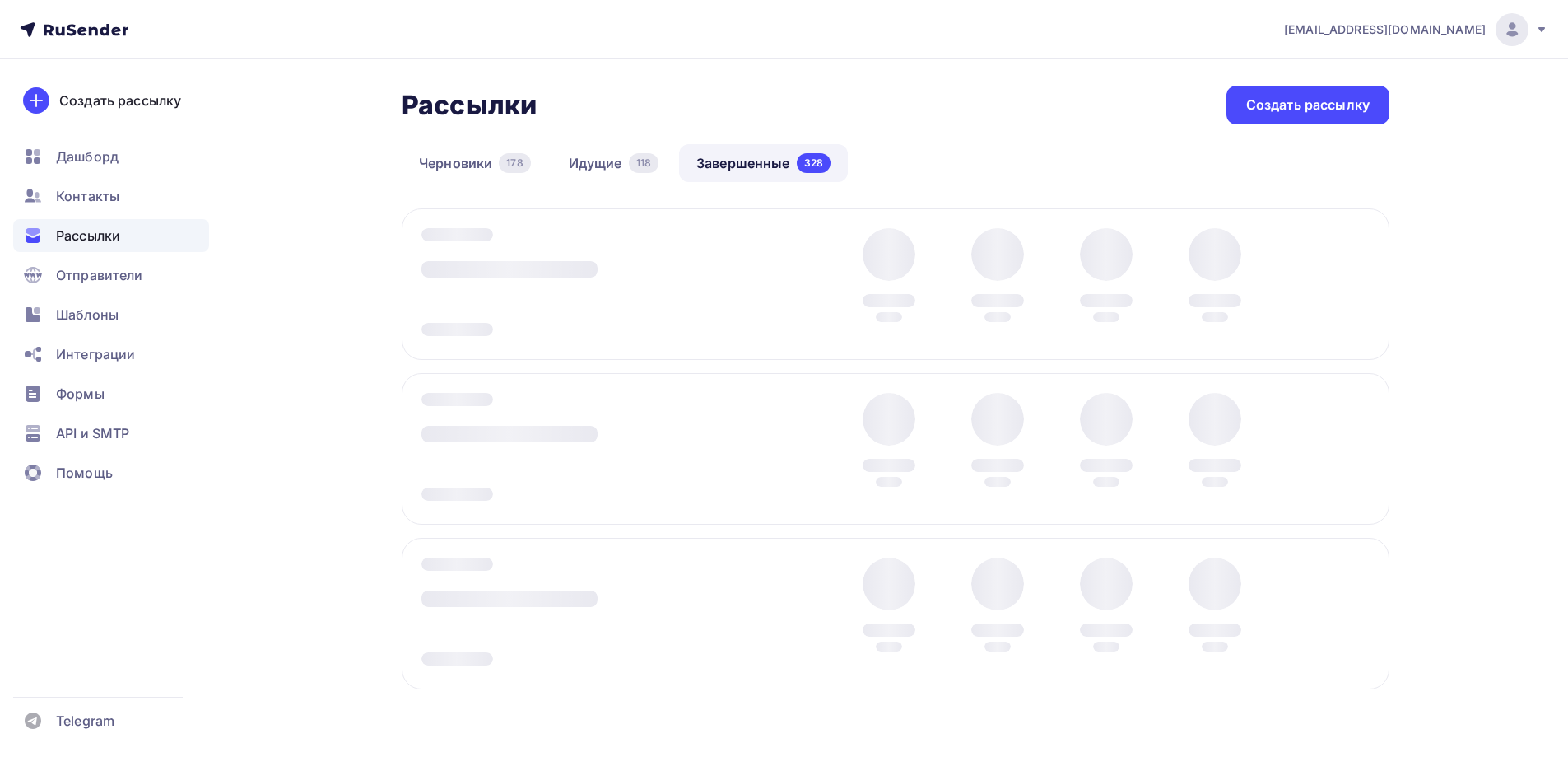
click at [1349, 286] on div at bounding box center [895, 284] width 988 height 152
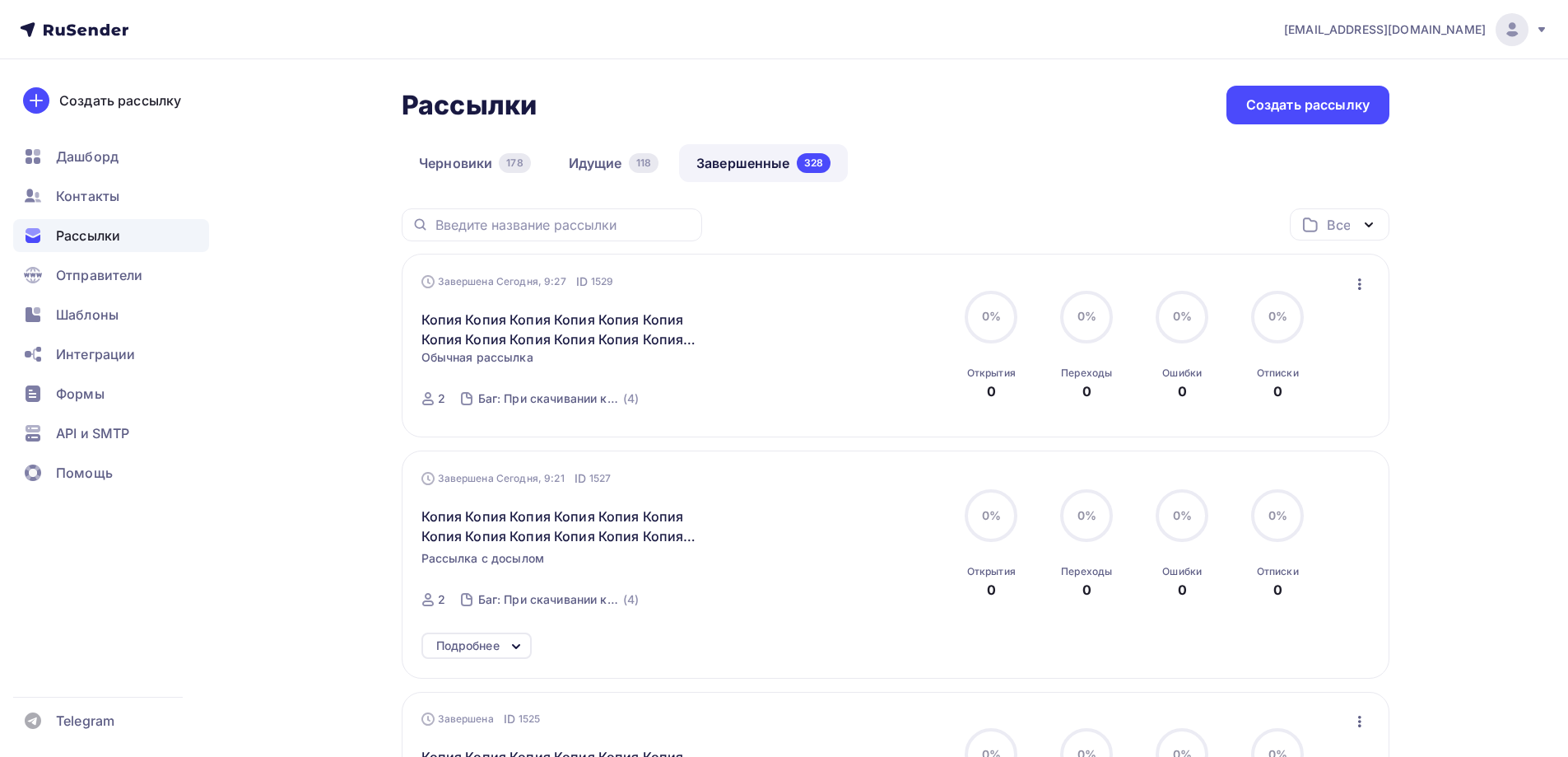
click at [1356, 285] on icon "button" at bounding box center [1360, 284] width 20 height 20
click at [1288, 386] on div "Копировать в новую" at bounding box center [1284, 393] width 168 height 20
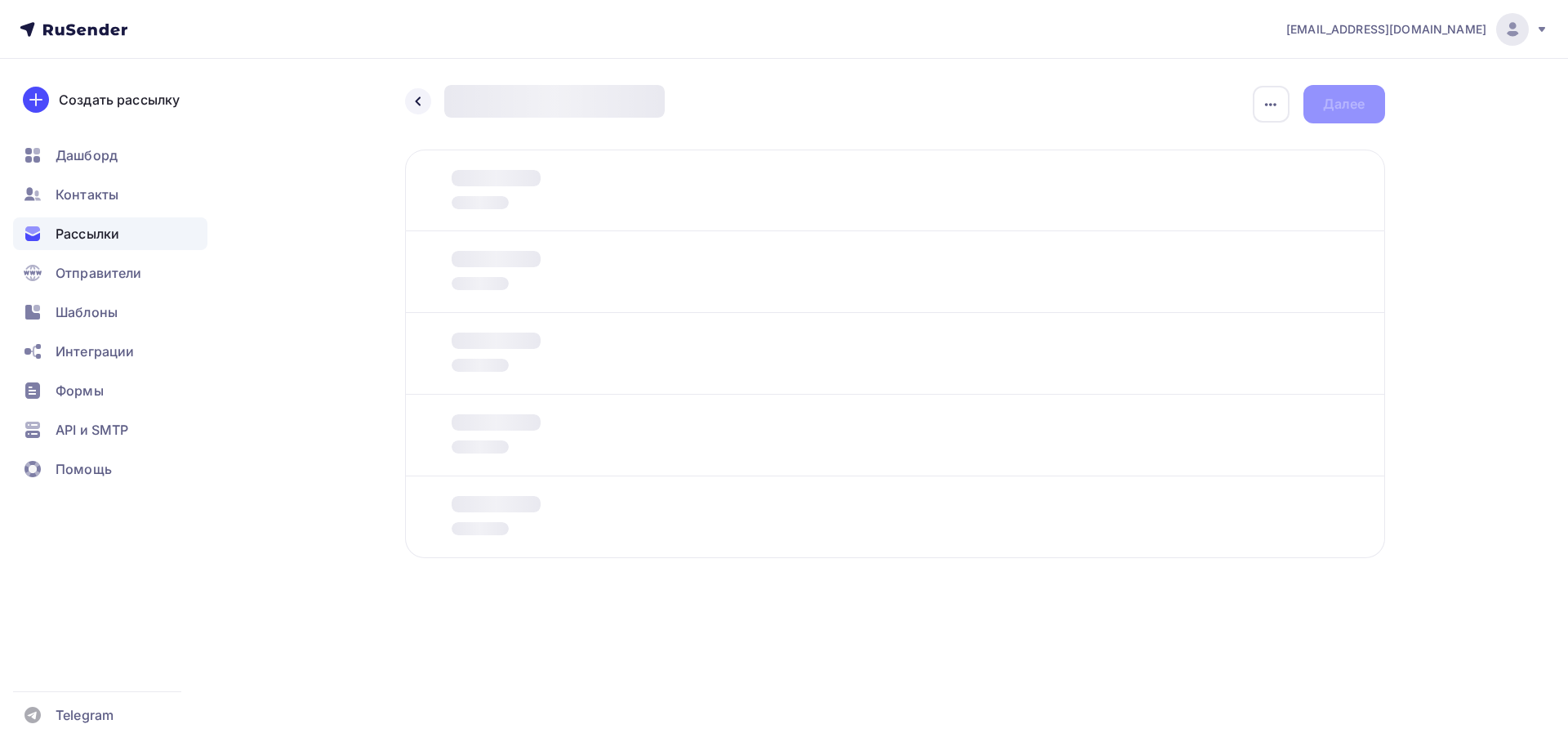
click at [513, 277] on div at bounding box center [483, 271] width 116 height 42
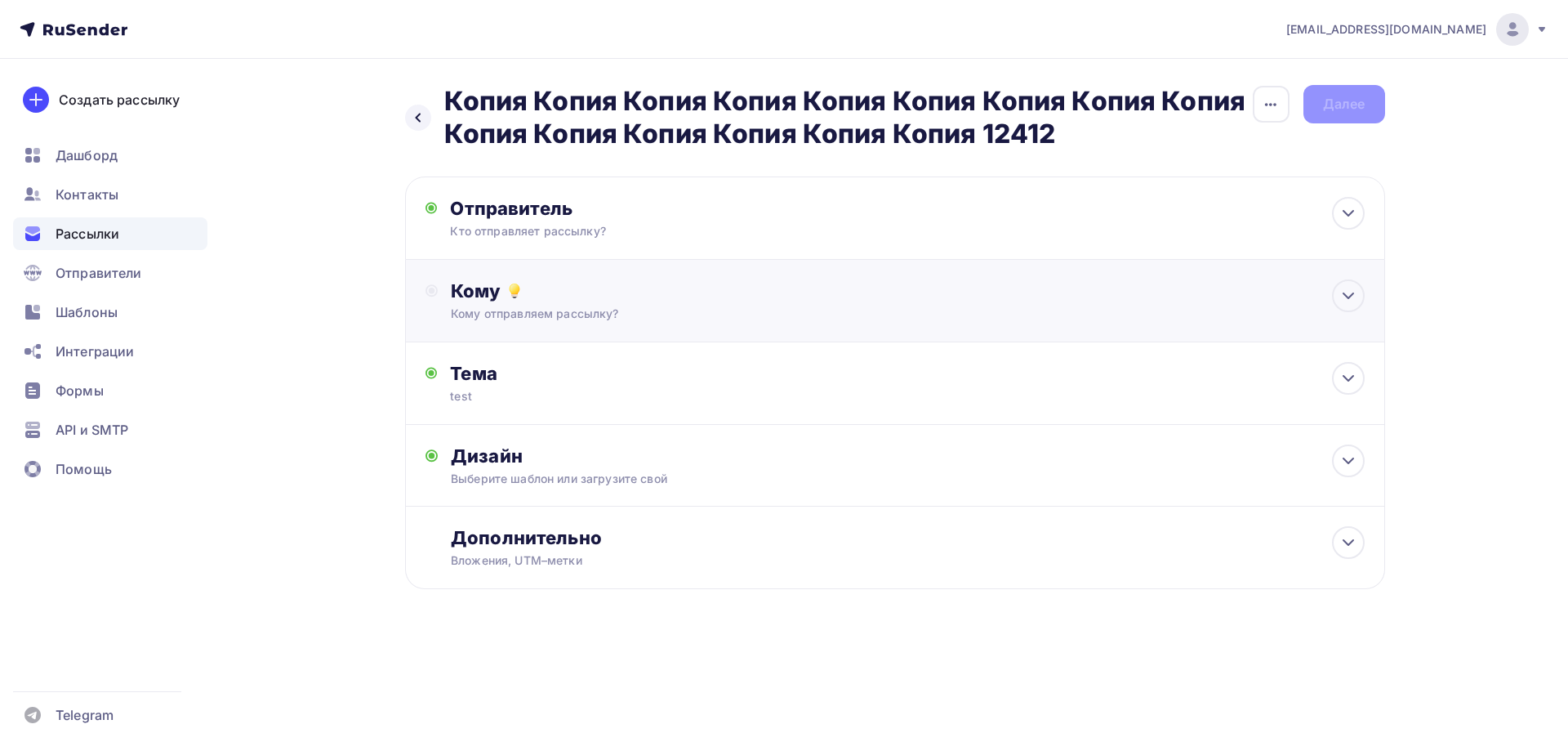
drag, startPoint x: 517, startPoint y: 275, endPoint x: 547, endPoint y: 316, distance: 50.8
click at [517, 274] on div "Кому Кому отправляем рассылку? Списки получателей Выберите список Все списки id…" at bounding box center [894, 300] width 980 height 83
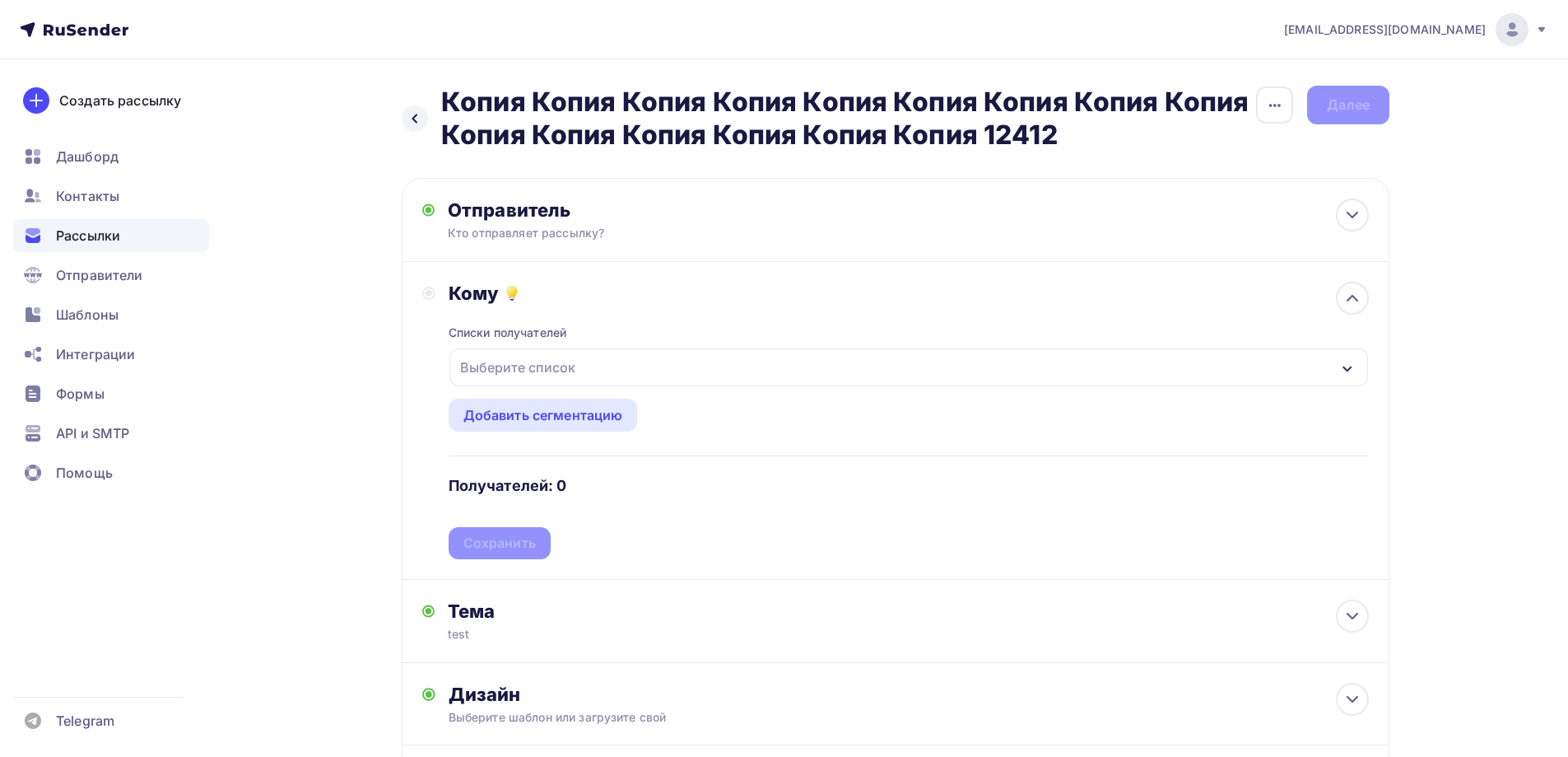
click at [567, 358] on div "Выберите список" at bounding box center [517, 367] width 128 height 29
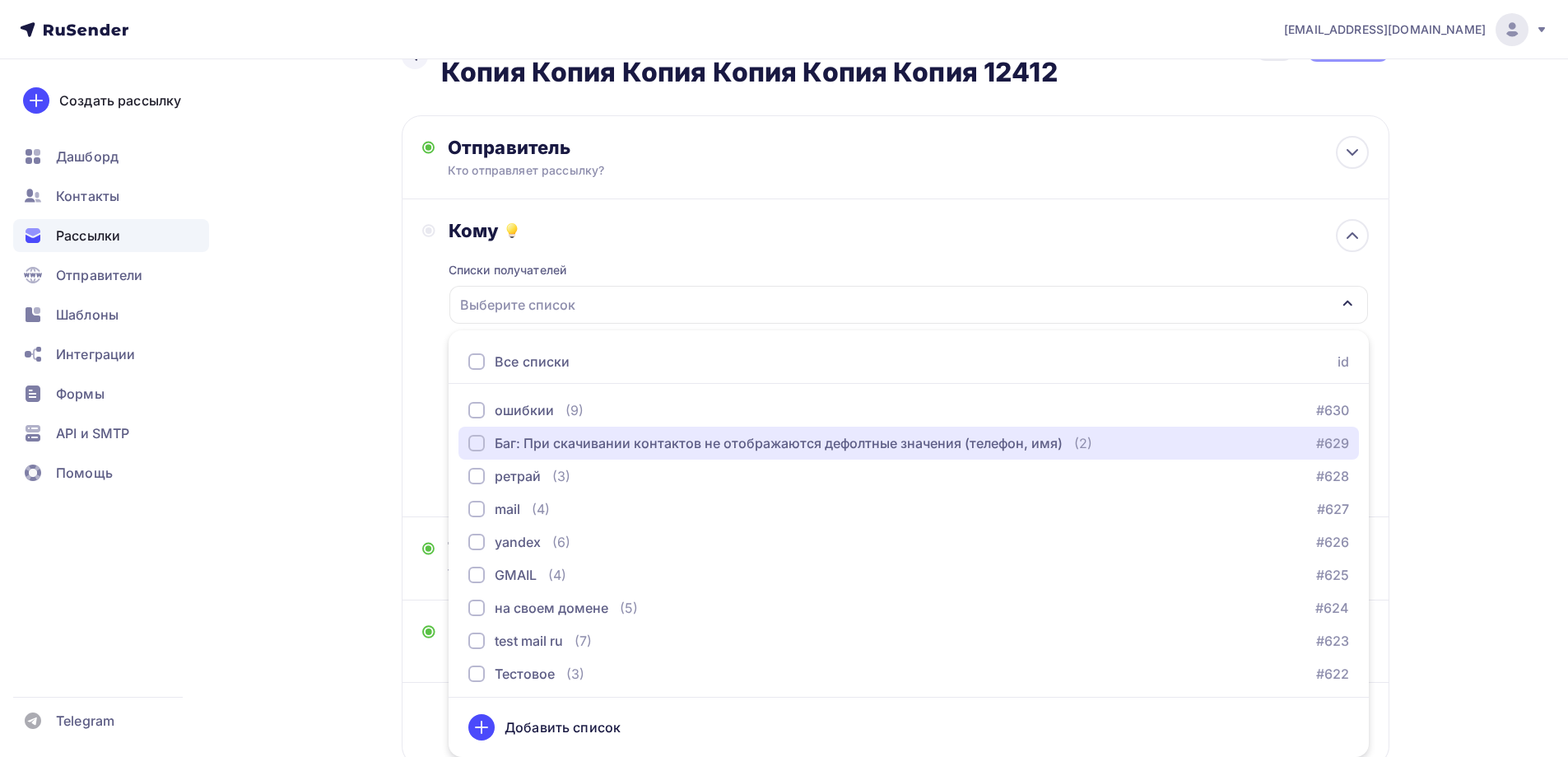
drag, startPoint x: 585, startPoint y: 450, endPoint x: 430, endPoint y: 431, distance: 156.2
click at [585, 449] on div "Баг: При скачивании контактов не отображаются дефолтные значения (телефон, имя)" at bounding box center [778, 443] width 568 height 20
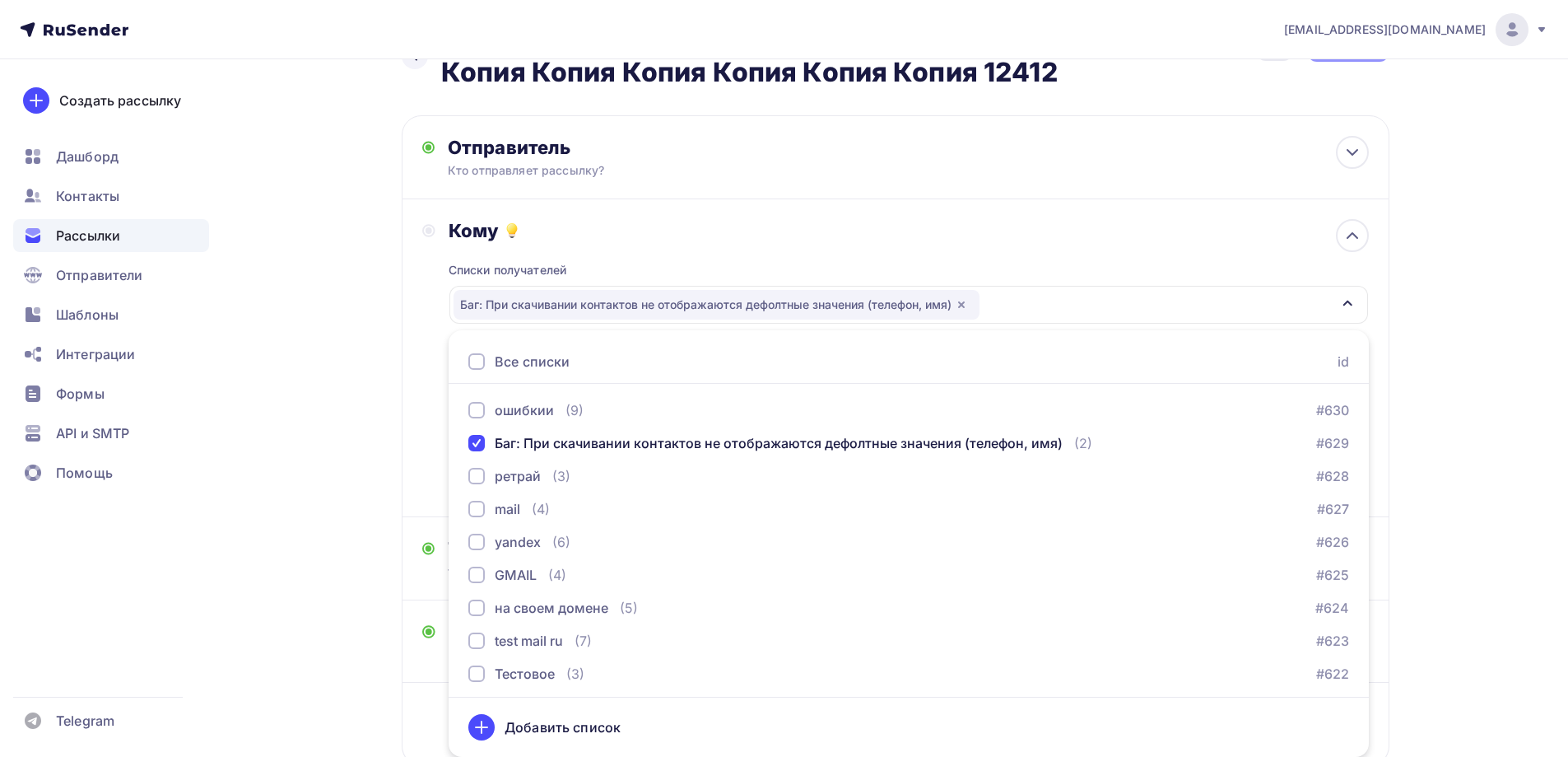
drag, startPoint x: 347, startPoint y: 419, endPoint x: 499, endPoint y: 479, distance: 163.4
click at [349, 421] on div "Назад Копия Копия Копия Копия Копия Копия Копия Копия Копия Копия Копия Копия К…" at bounding box center [784, 435] width 1349 height 875
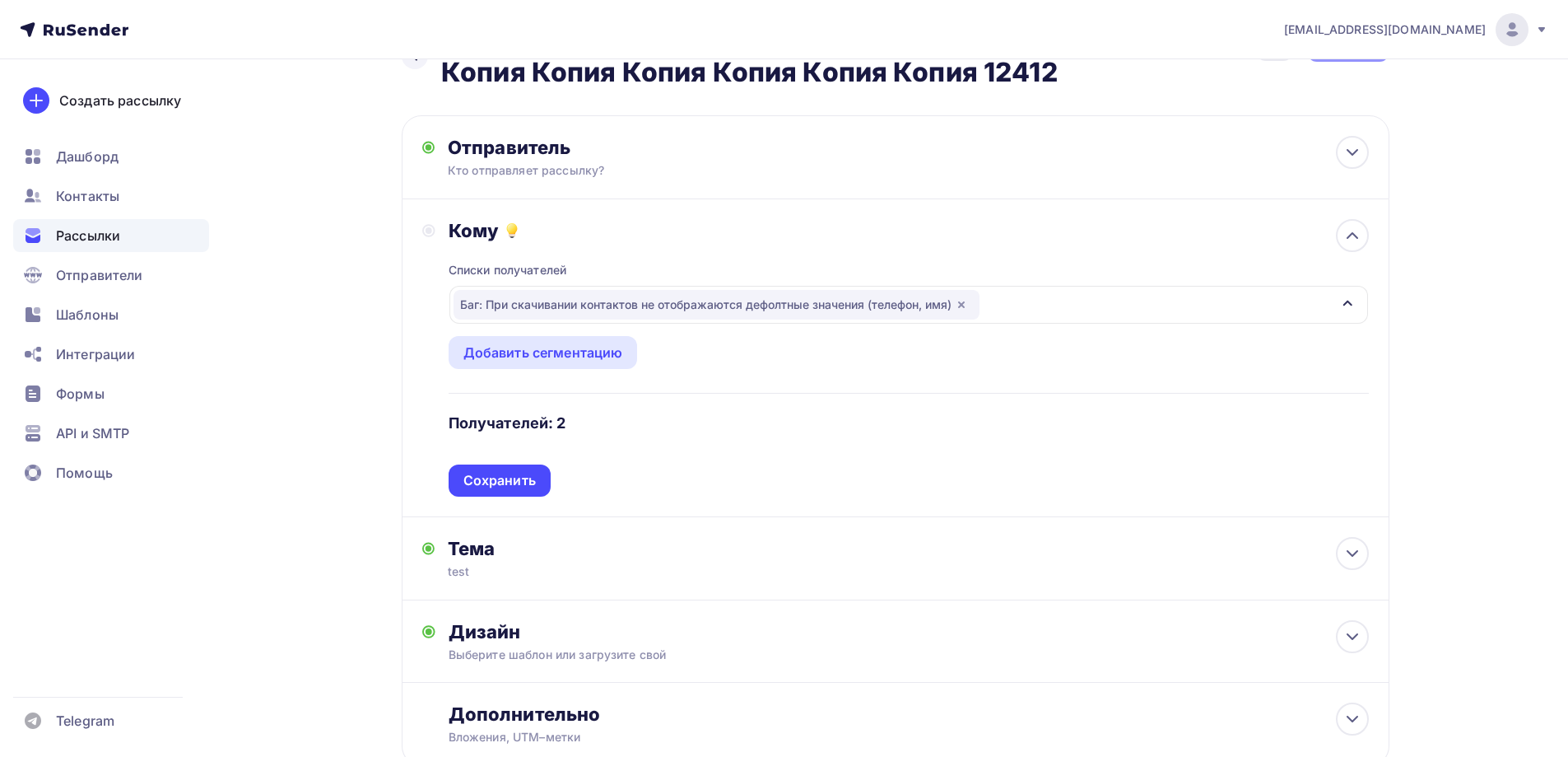
click at [503, 472] on div "Списки получателей Баг: При скачивании контактов не отображаются дефолтные знач…" at bounding box center [908, 369] width 920 height 255
click at [503, 472] on div "Сохранить" at bounding box center [499, 480] width 72 height 19
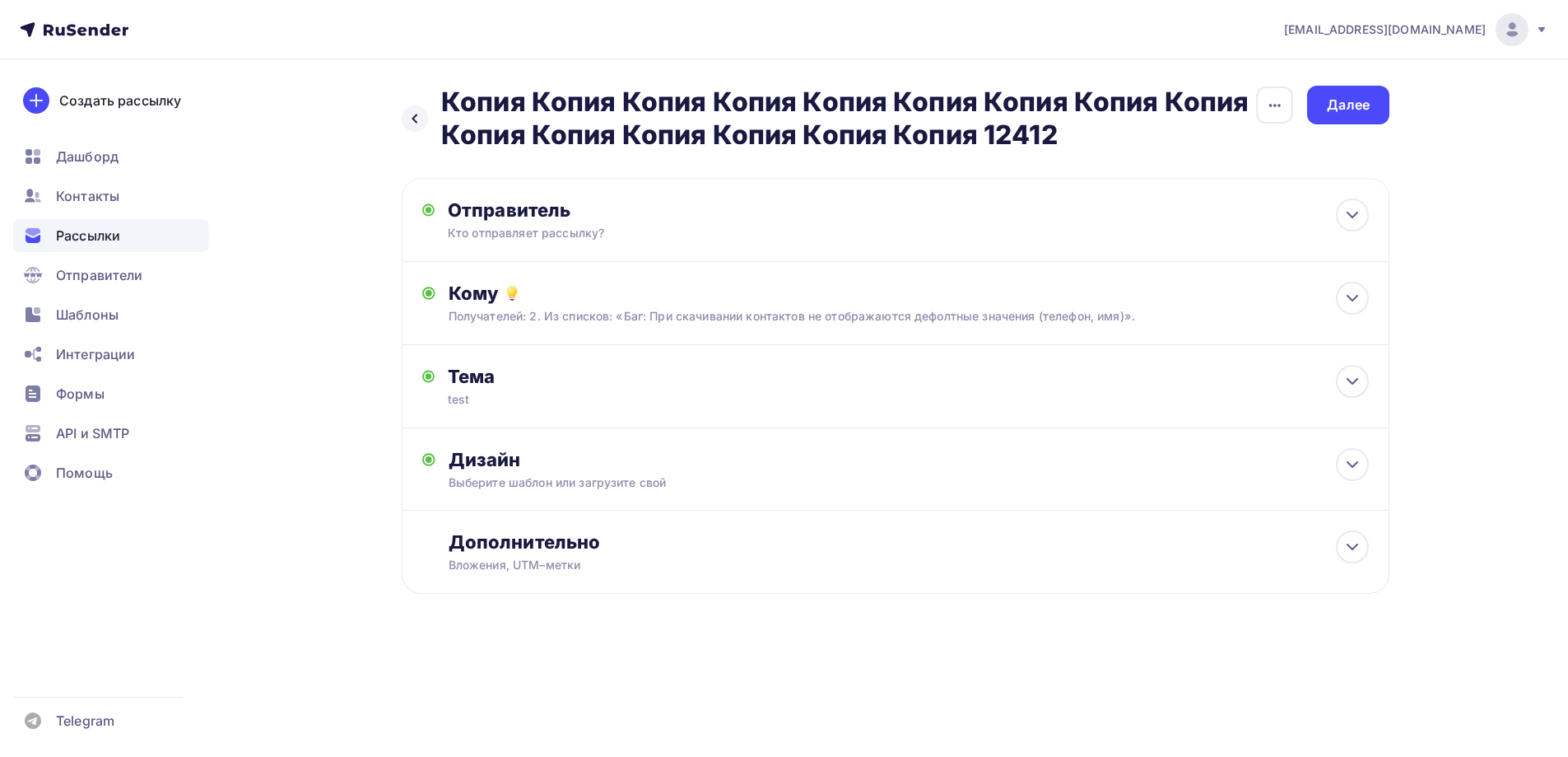
scroll to position [0, 0]
click at [1297, 119] on div "button" at bounding box center [1281, 105] width 37 height 37
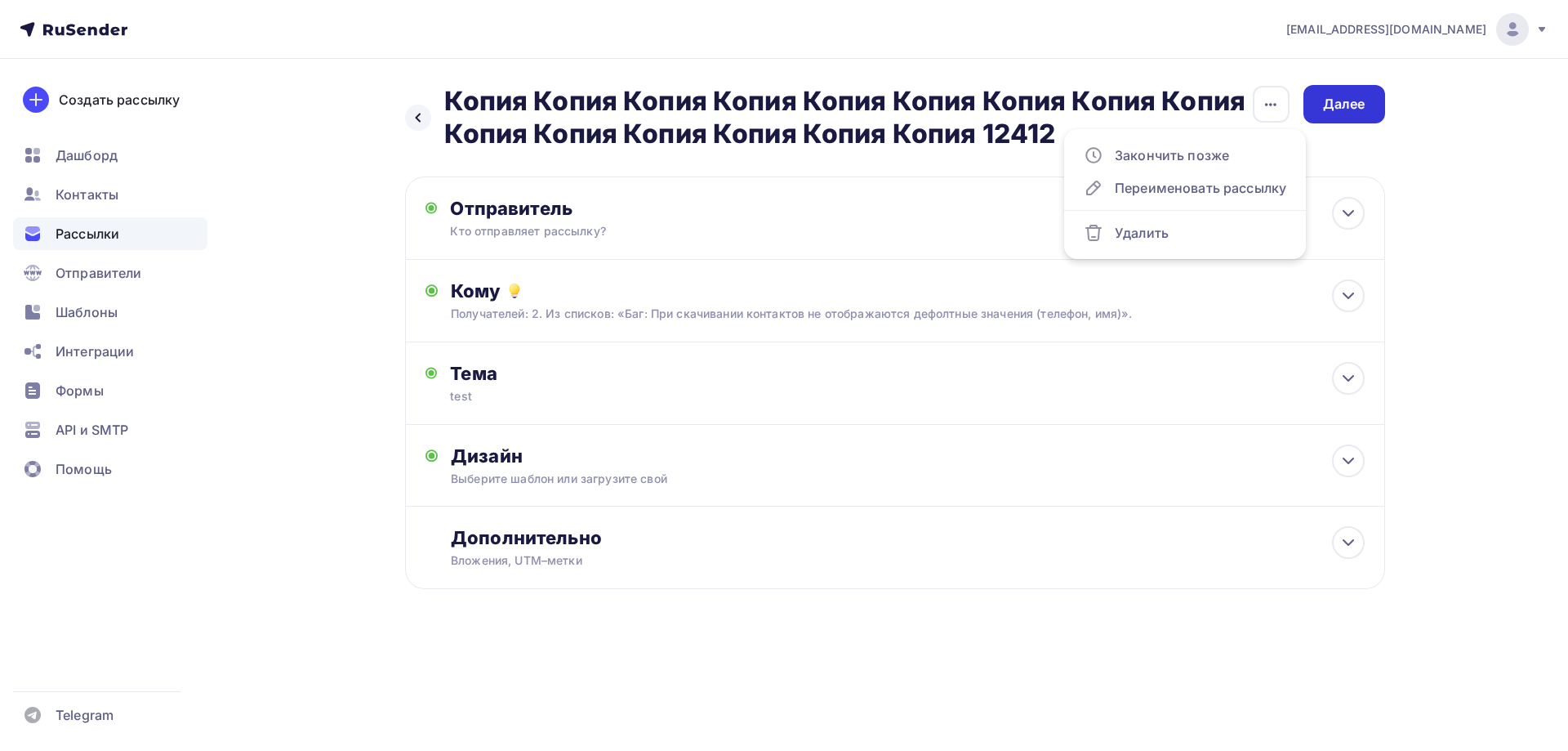
click at [1348, 111] on div "Далее" at bounding box center [1344, 104] width 43 height 18
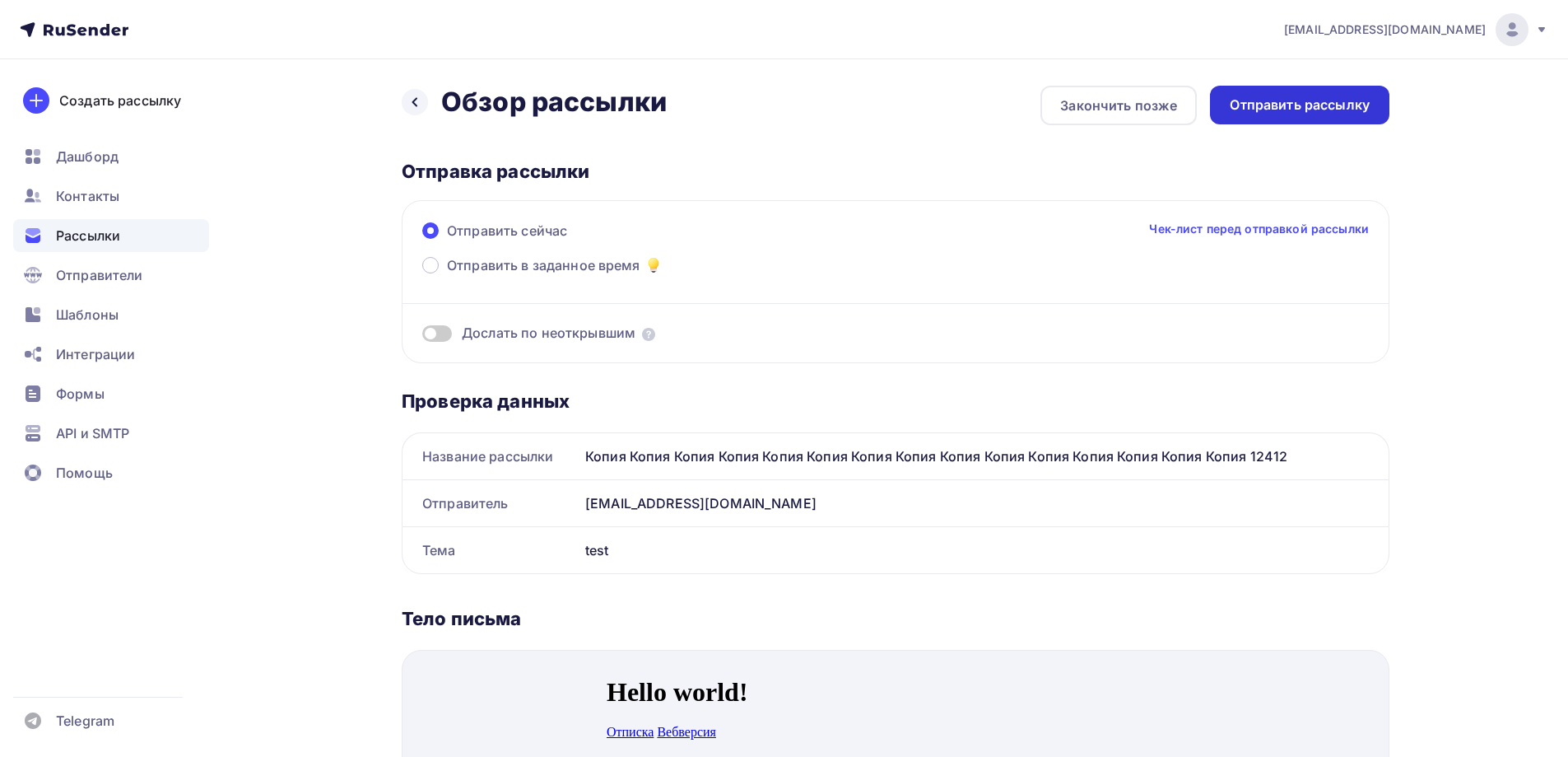
click at [1345, 114] on div "Отправить рассылку" at bounding box center [1299, 105] width 140 height 19
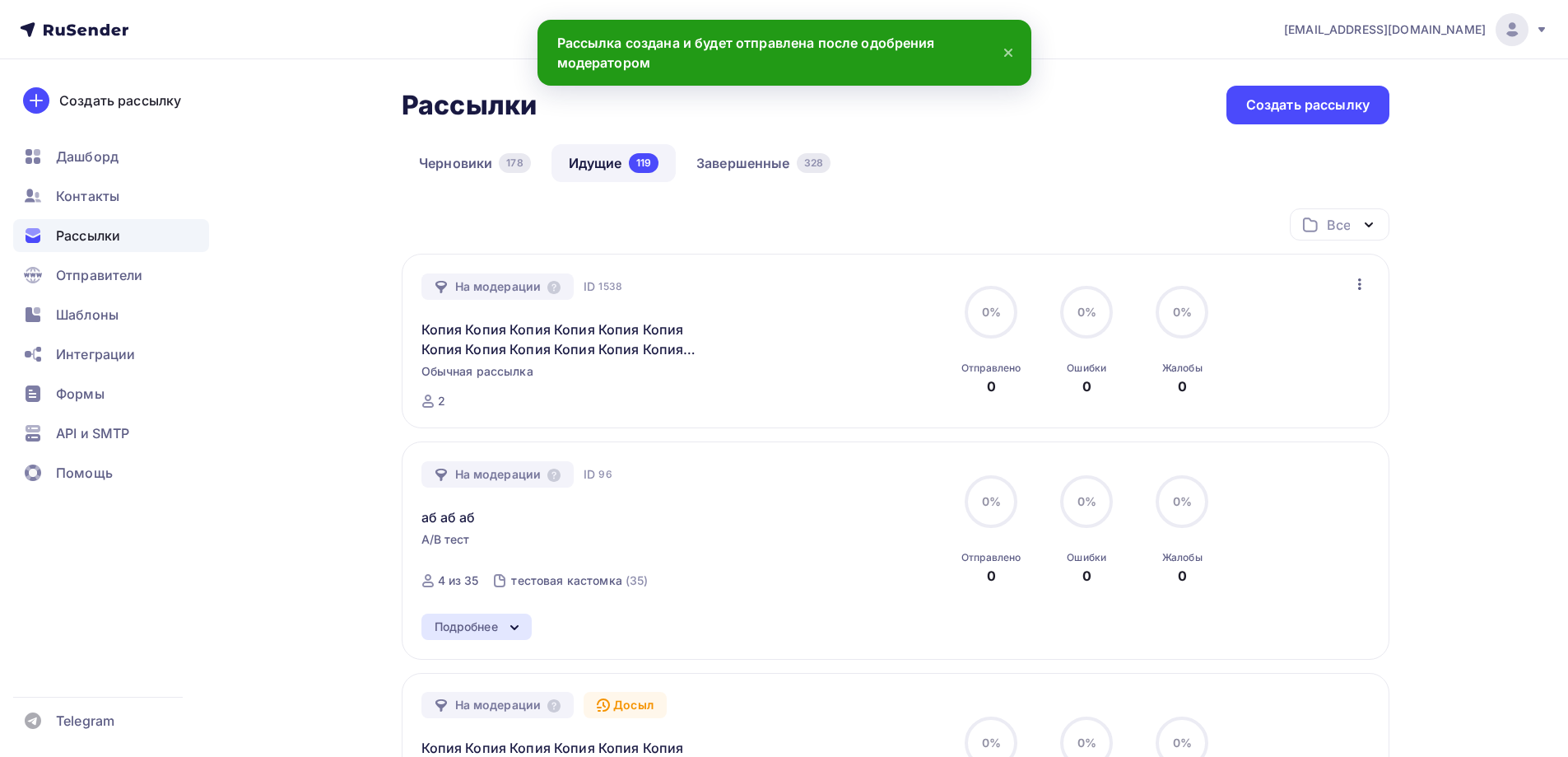
click at [1355, 282] on icon "button" at bounding box center [1360, 284] width 20 height 20
click at [941, 196] on div "Черновики 178 Идущие 119 Завершенные 328" at bounding box center [895, 176] width 988 height 65
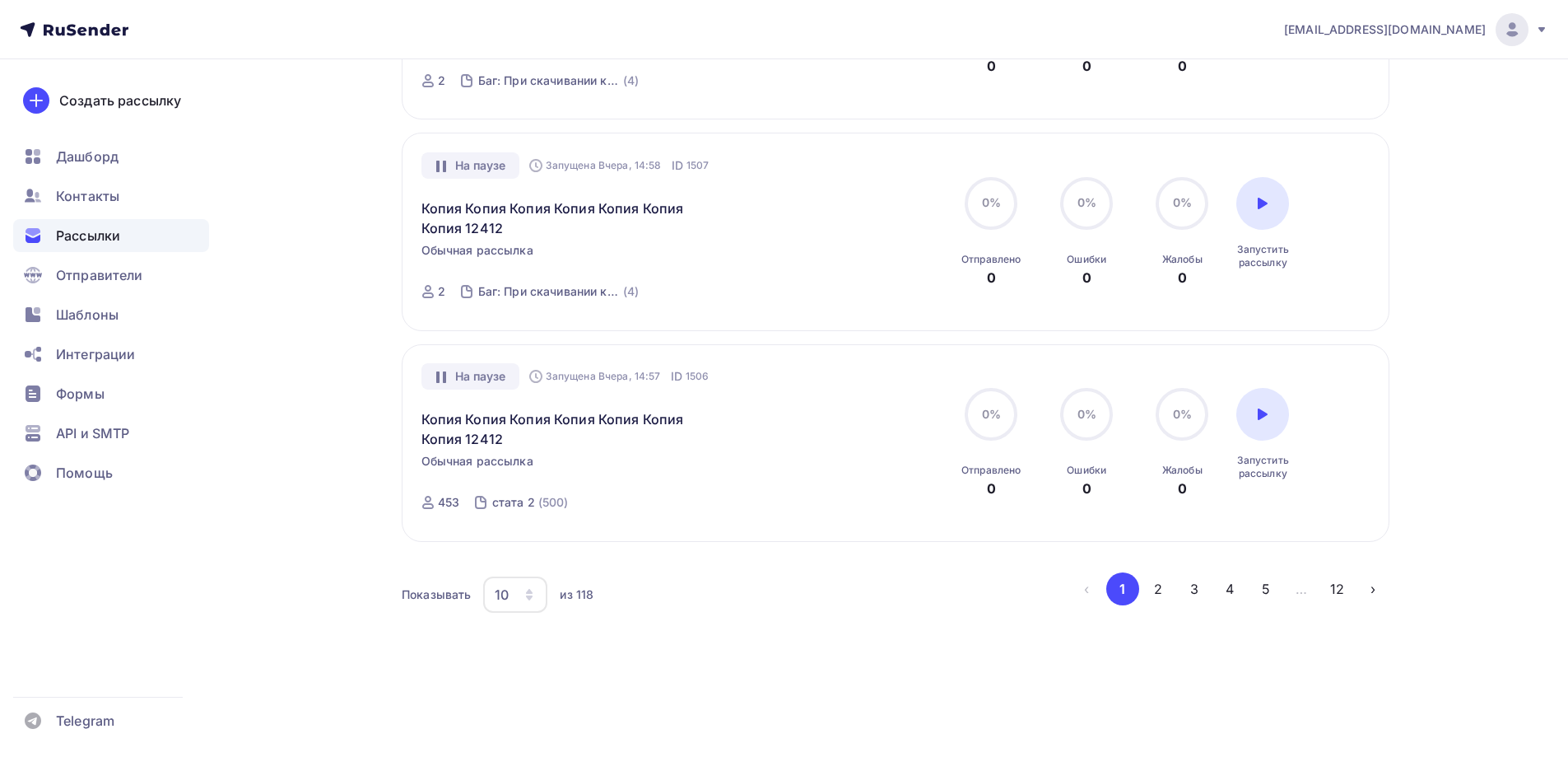
scroll to position [1909, 0]
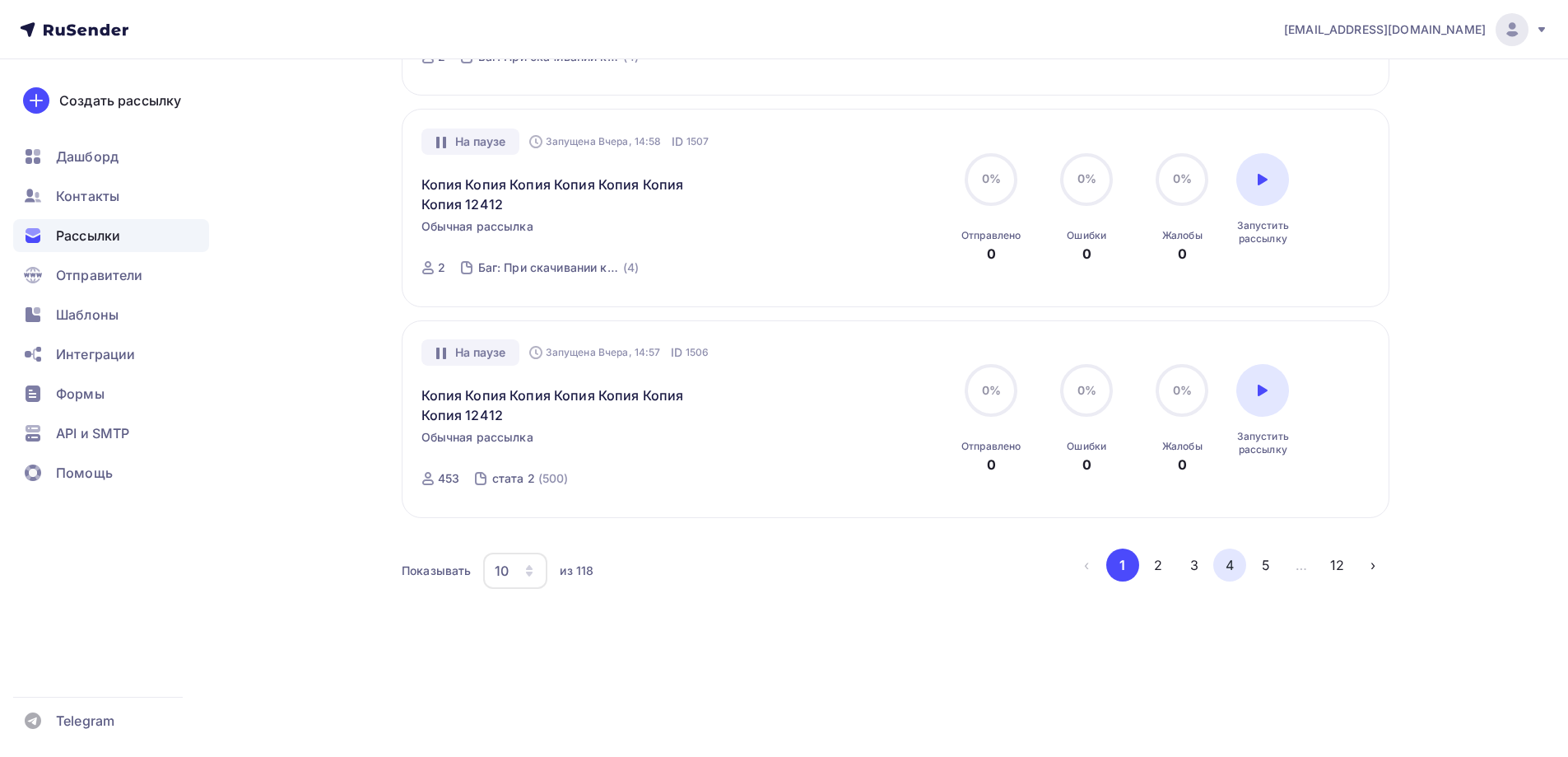
click at [1244, 567] on button "4" at bounding box center [1230, 565] width 33 height 33
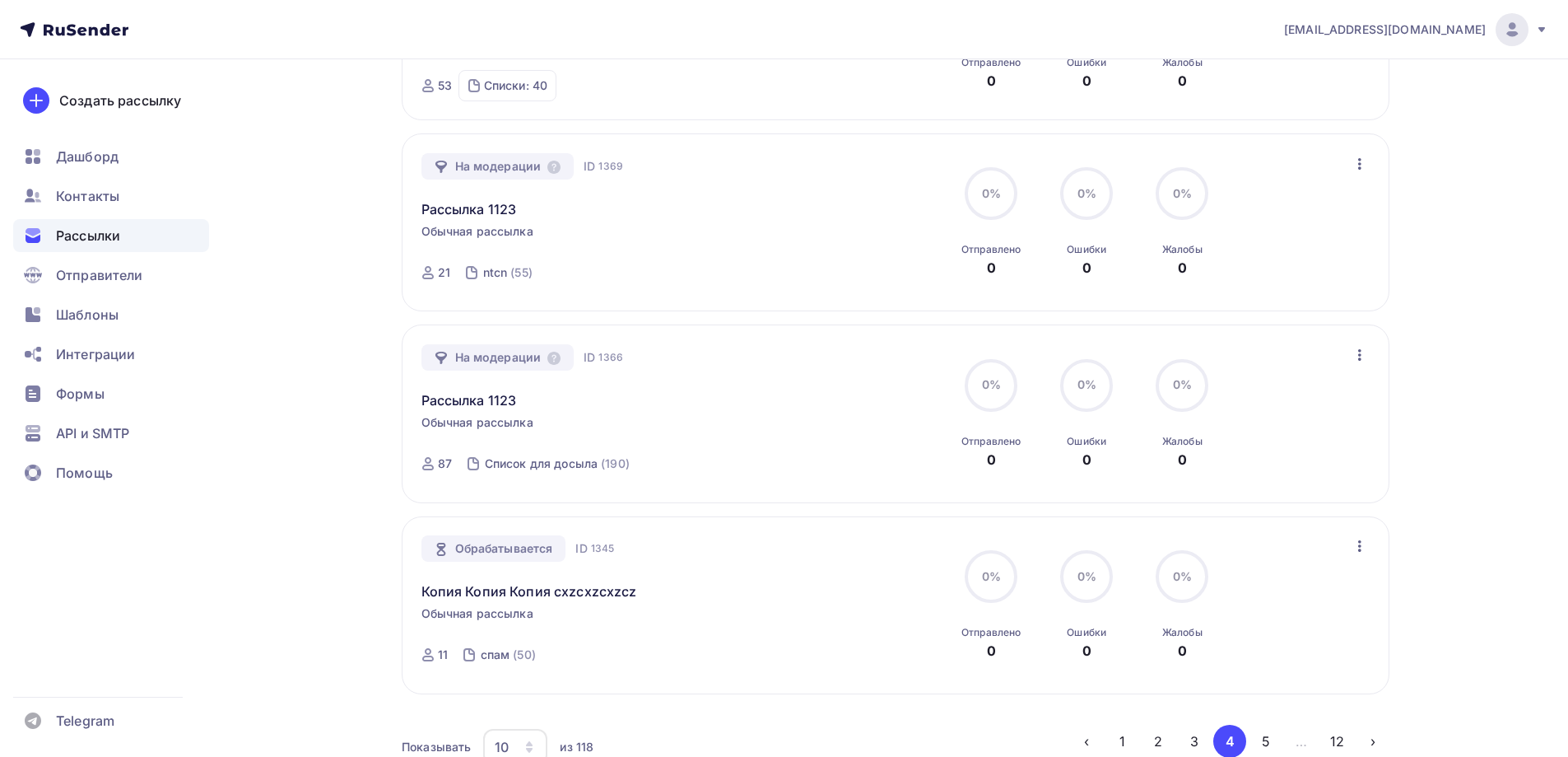
scroll to position [1565, 0]
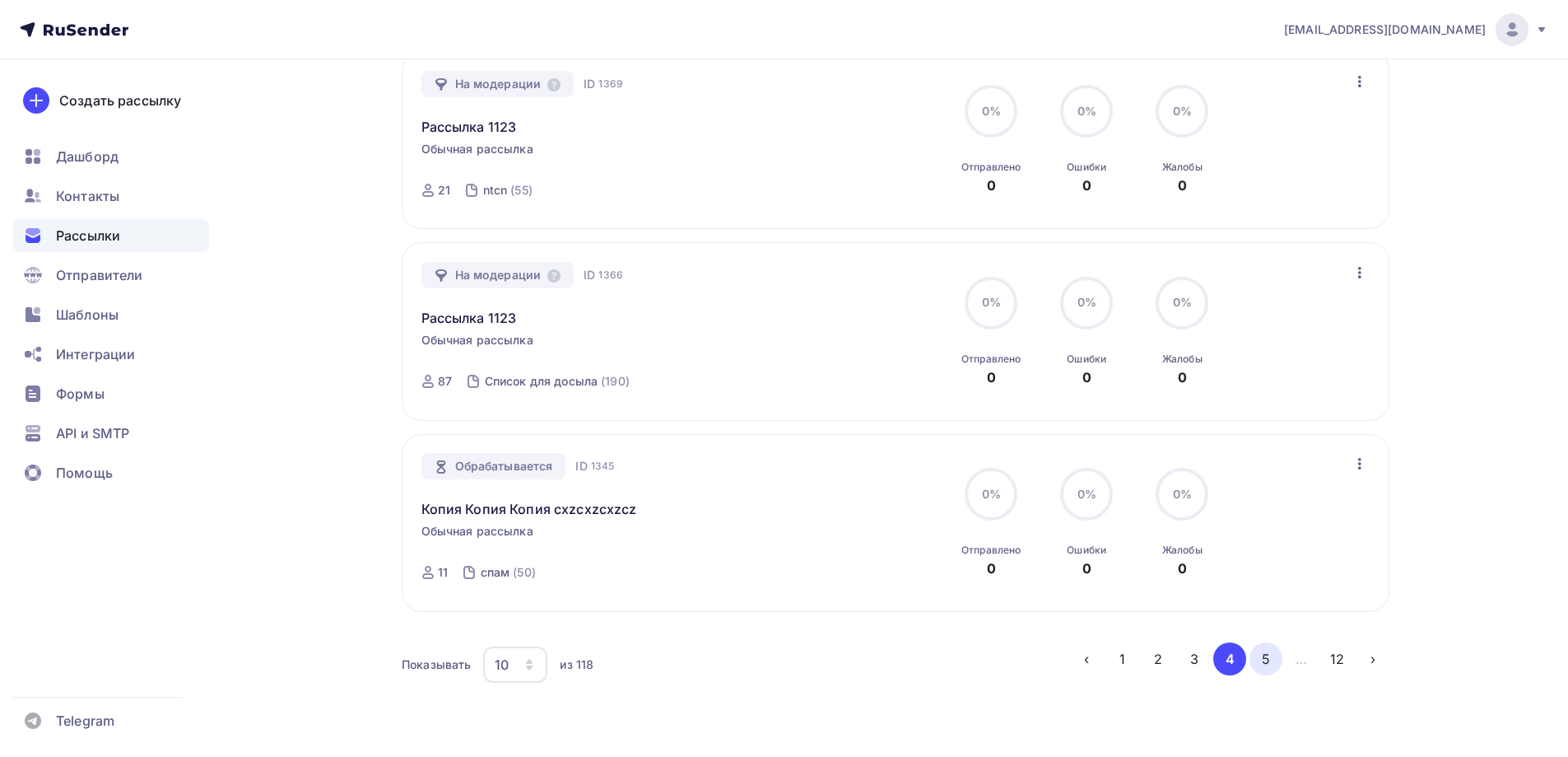
click at [1264, 663] on button "5" at bounding box center [1267, 659] width 33 height 33
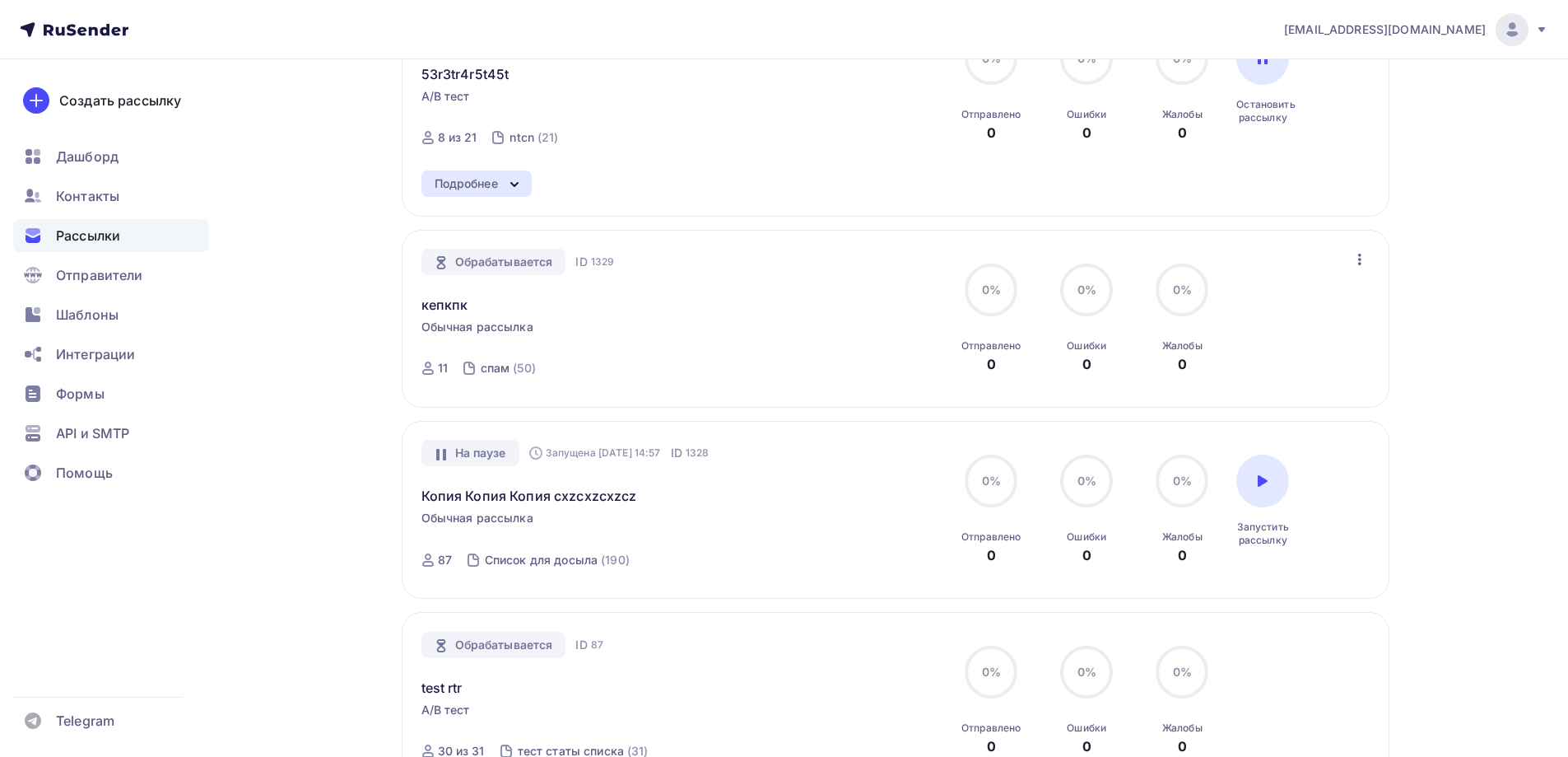
scroll to position [741, 0]
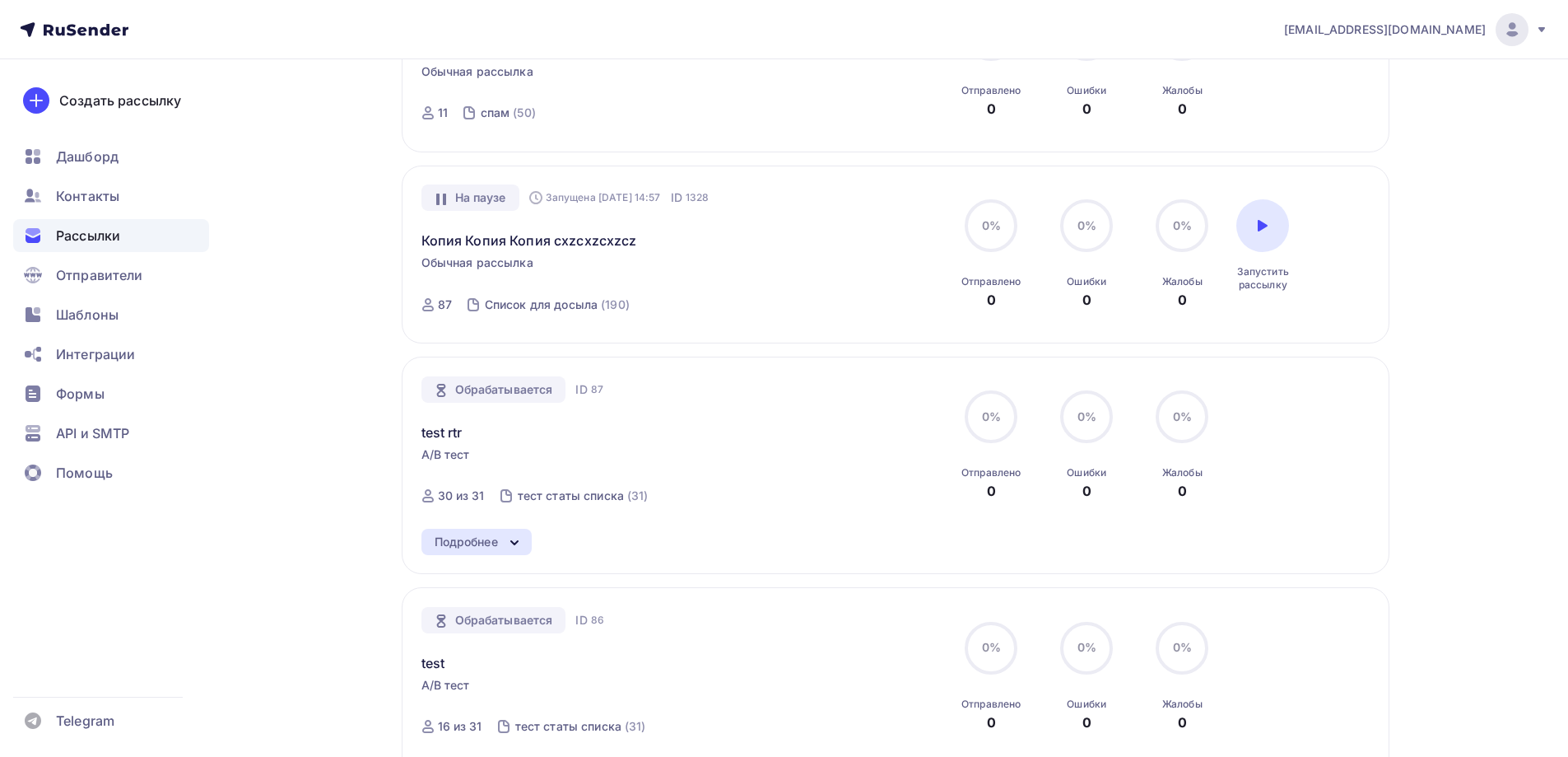
click at [504, 544] on div "Подробнее" at bounding box center [477, 542] width 111 height 26
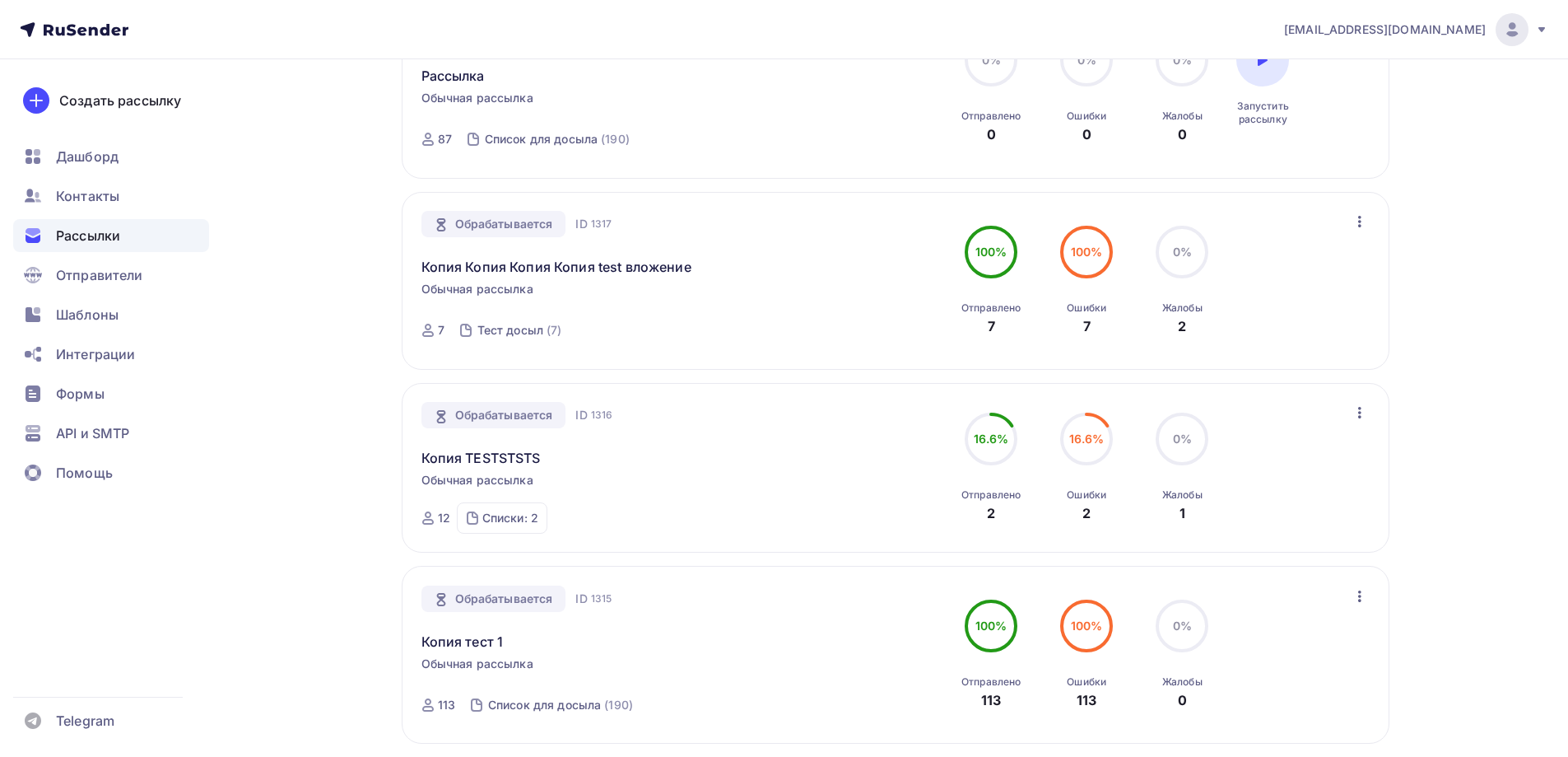
scroll to position [1976, 0]
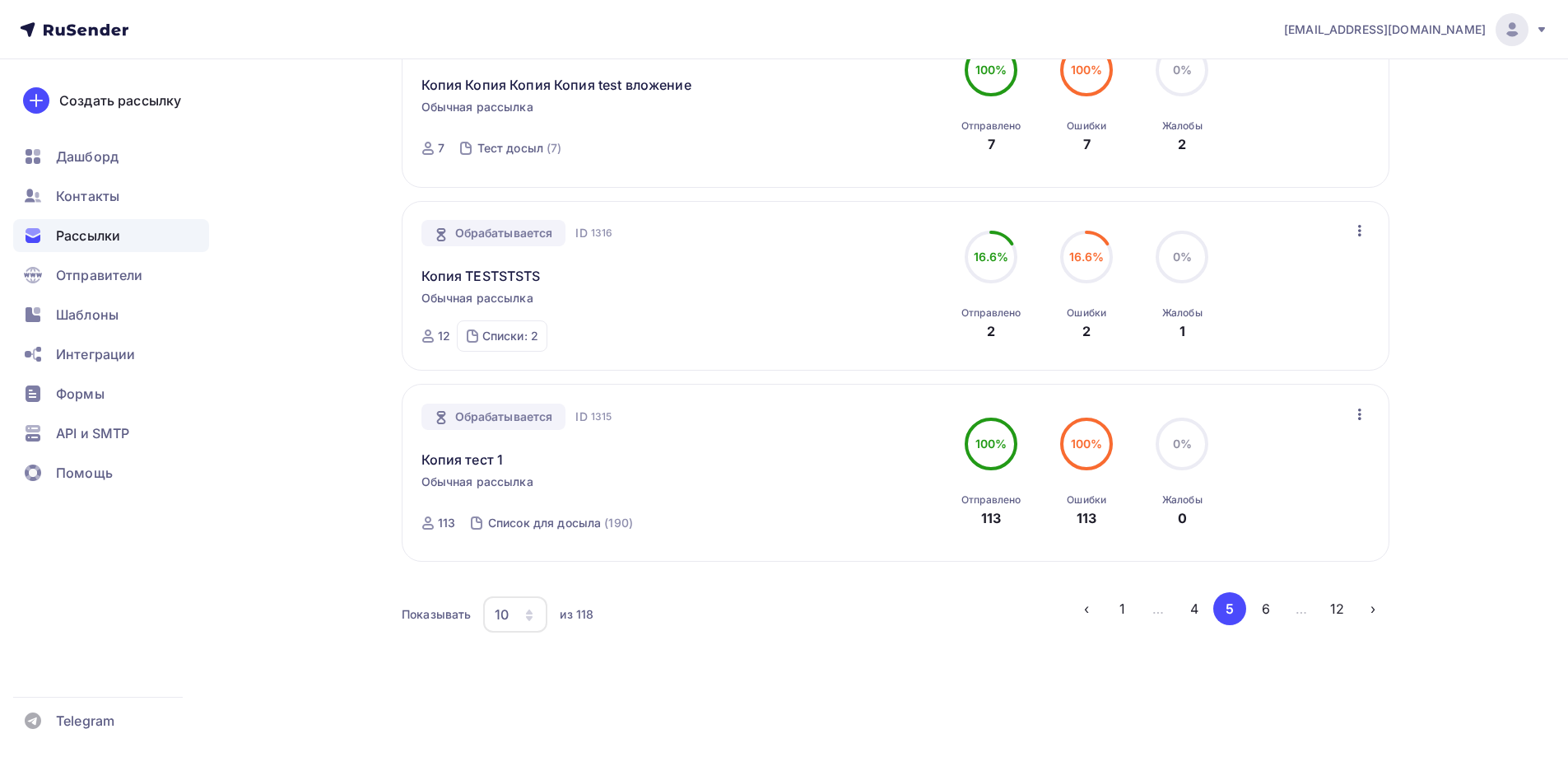
click at [1256, 613] on button "6" at bounding box center [1267, 609] width 33 height 33
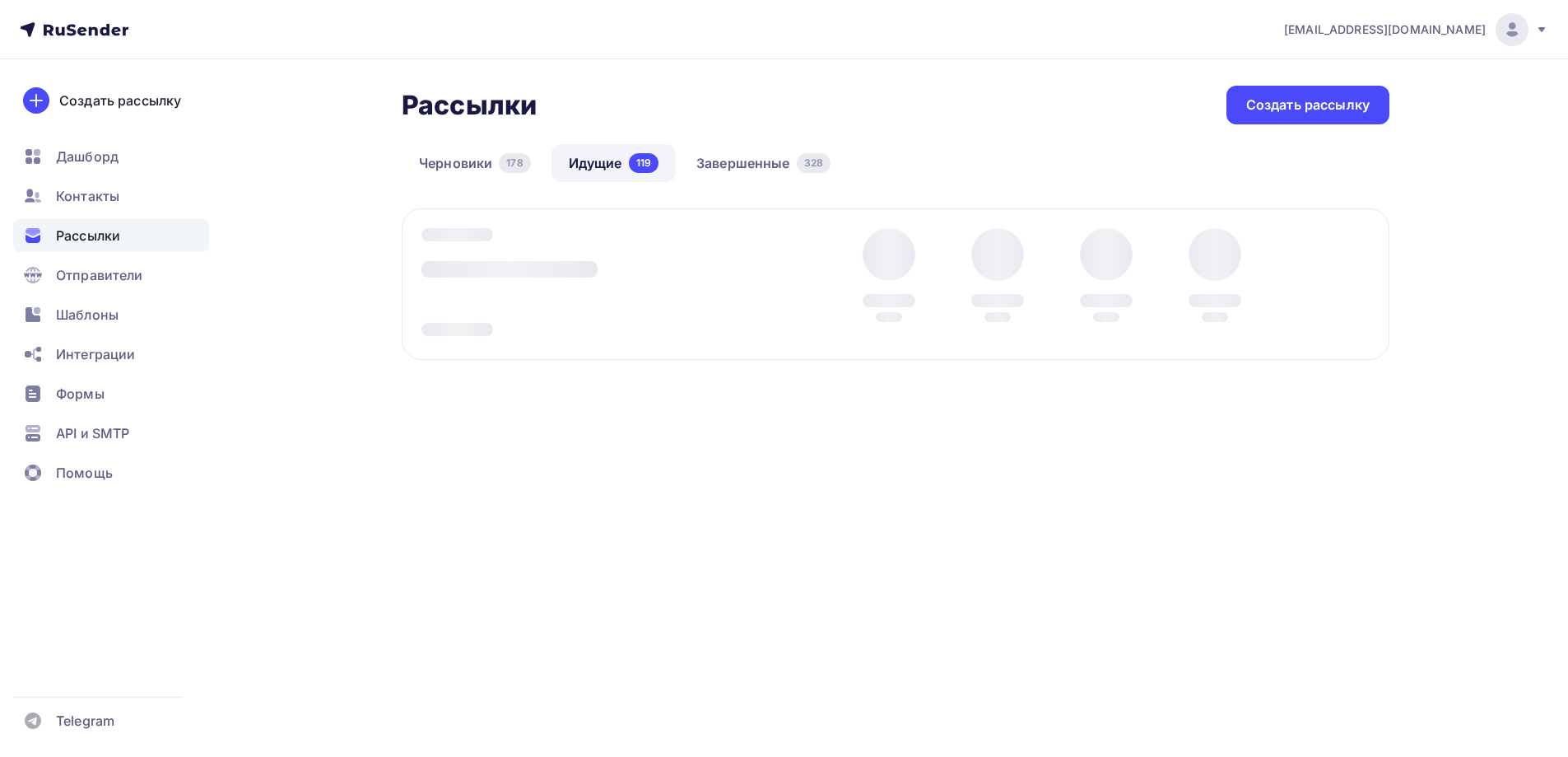
scroll to position [0, 0]
click at [1268, 607] on div "[EMAIL_ADDRESS][DOMAIN_NAME] Аккаунт Тарифы Выйти Создать рассылку [GEOGRAPHIC_…" at bounding box center [790, 378] width 1581 height 757
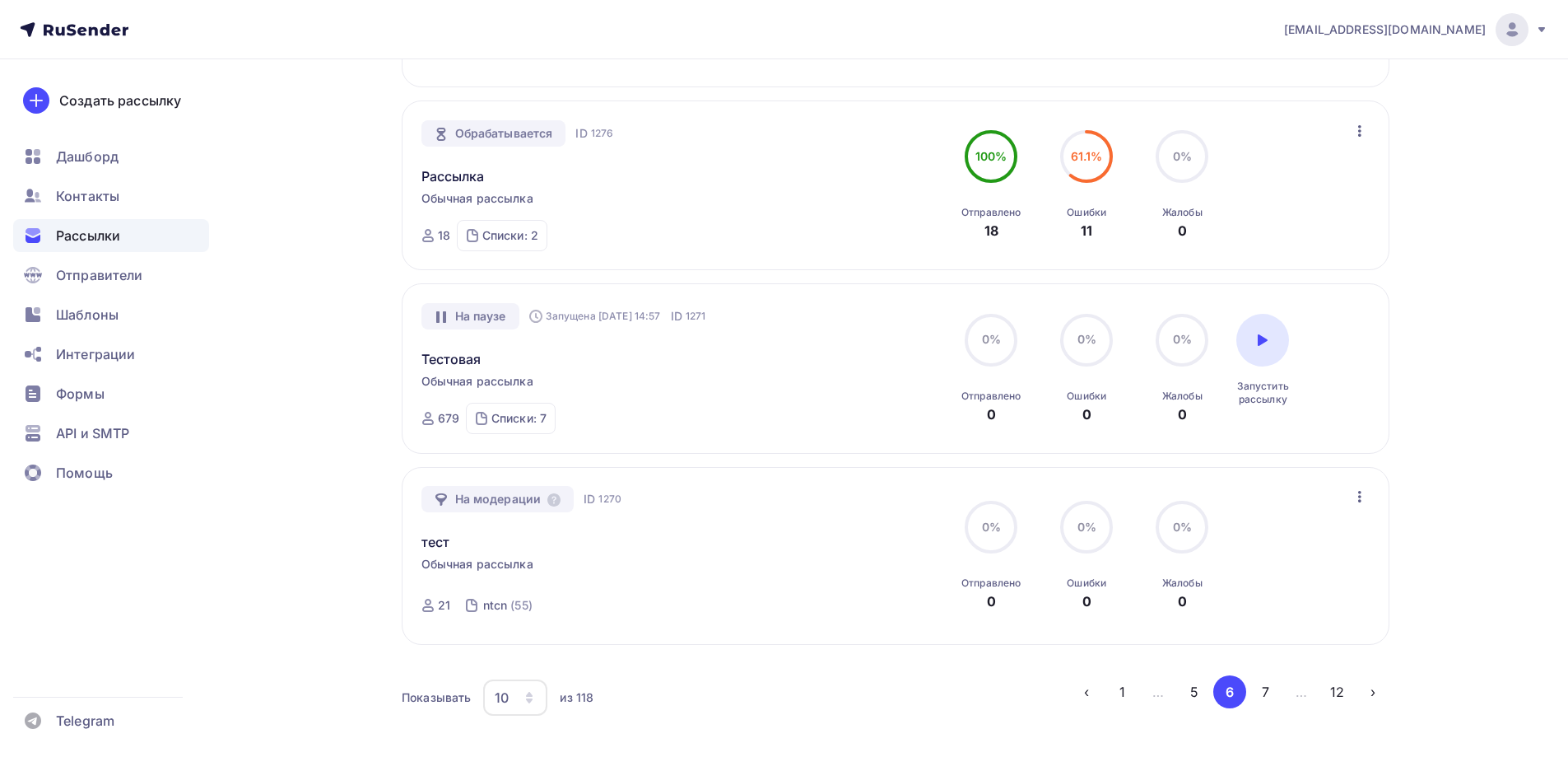
scroll to position [1659, 0]
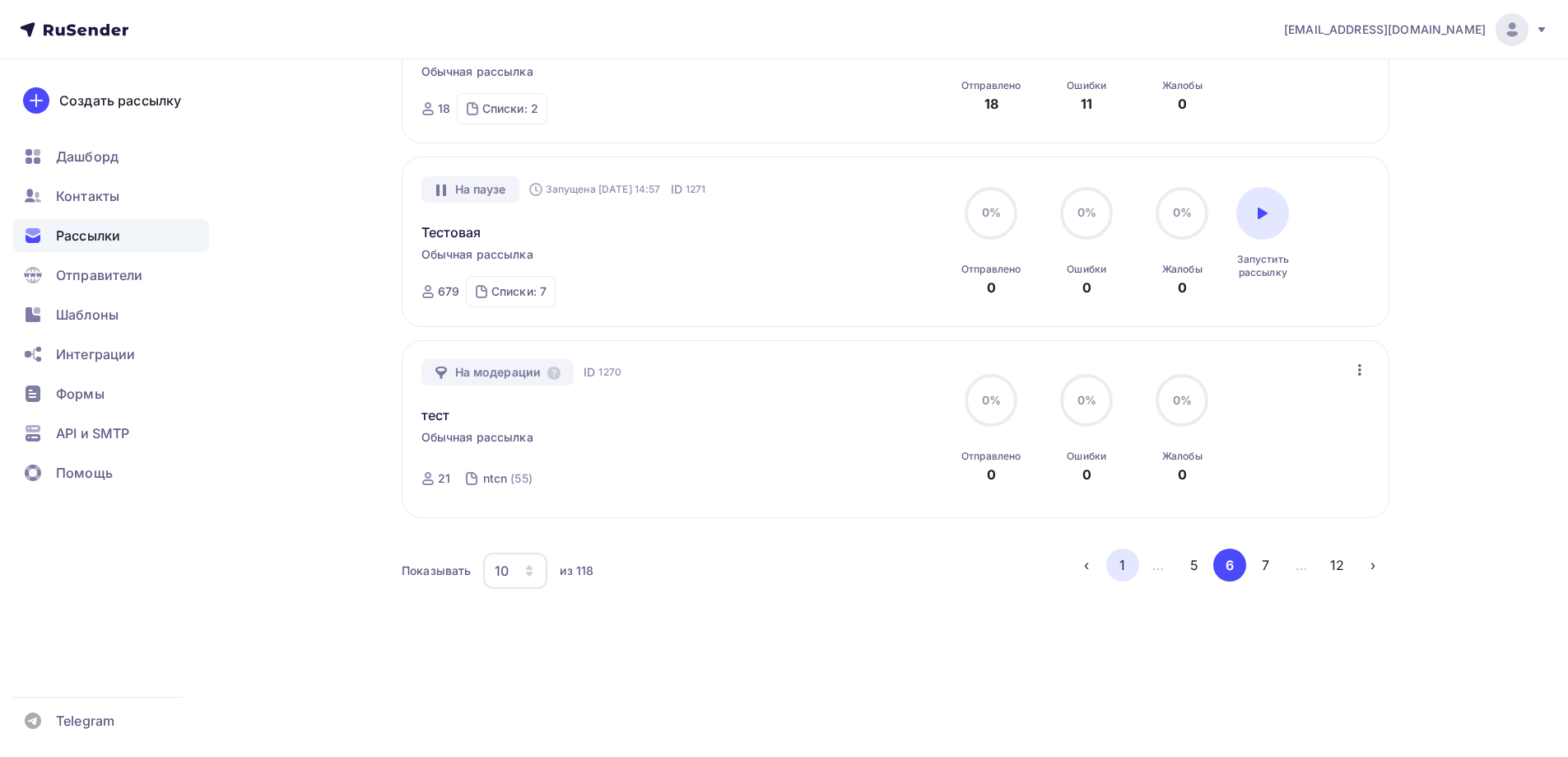
click at [1135, 564] on button "1" at bounding box center [1123, 565] width 33 height 33
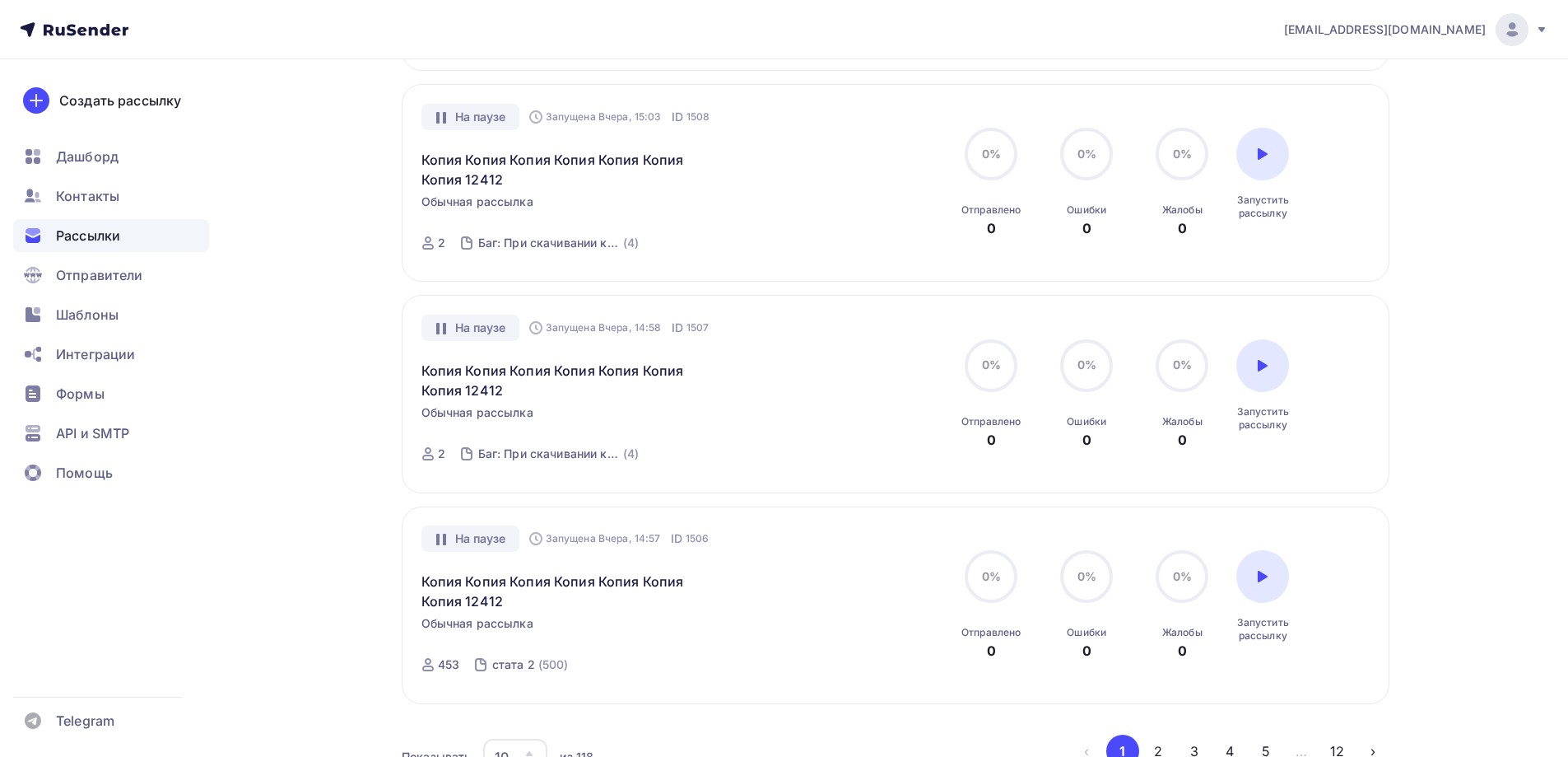
scroll to position [1812, 0]
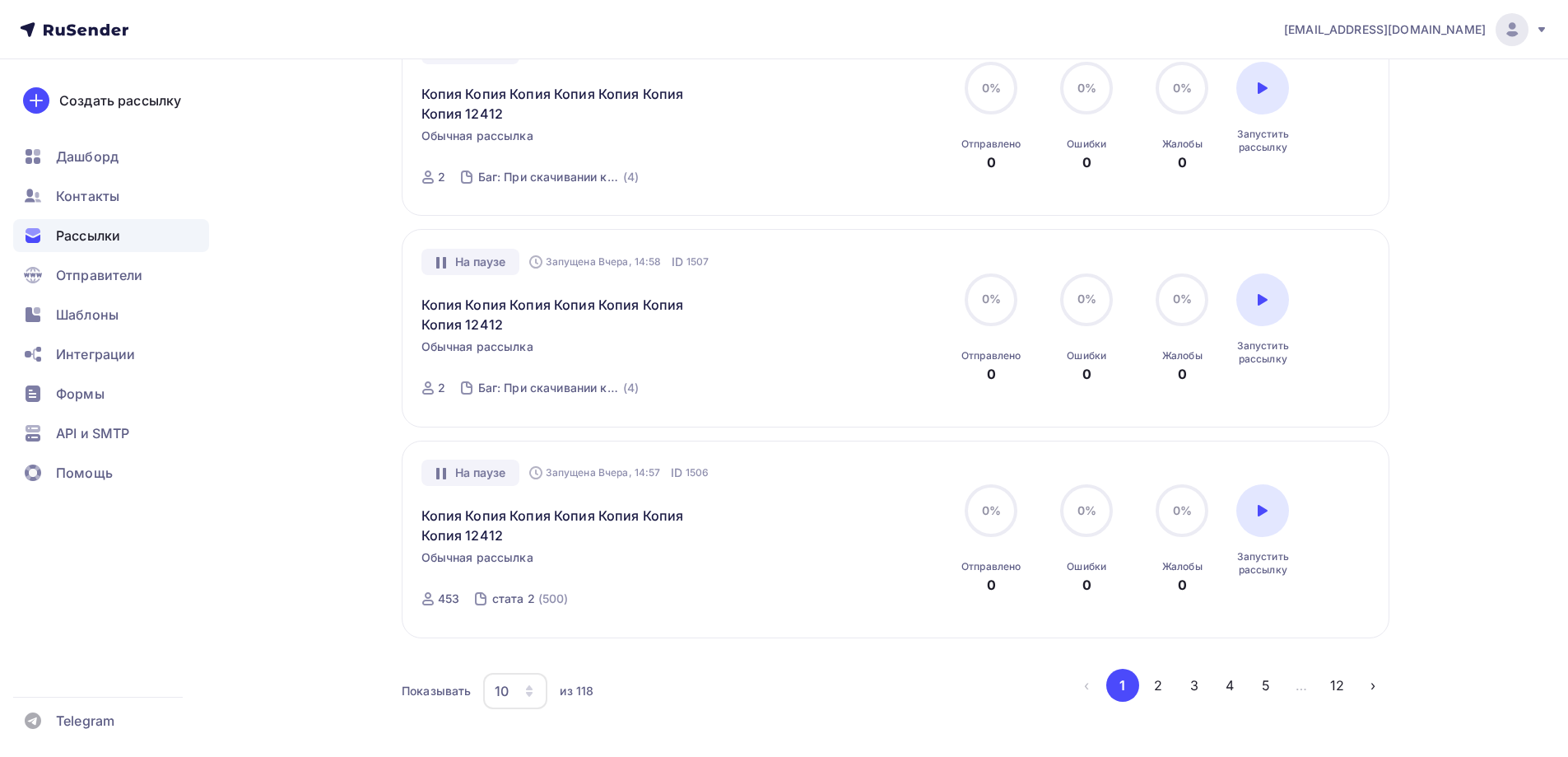
click at [1150, 679] on button "2" at bounding box center [1158, 686] width 33 height 33
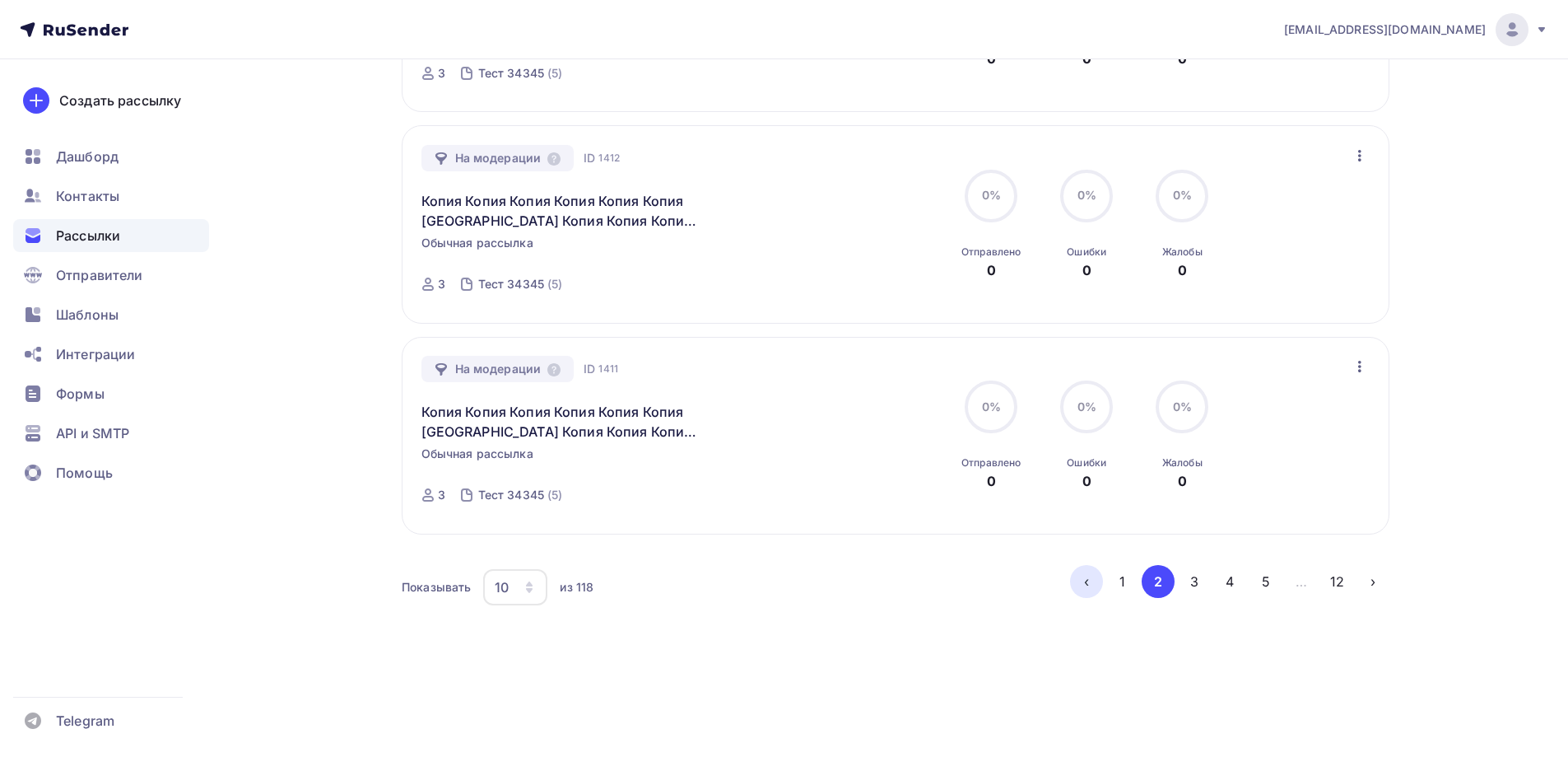
scroll to position [1774, 0]
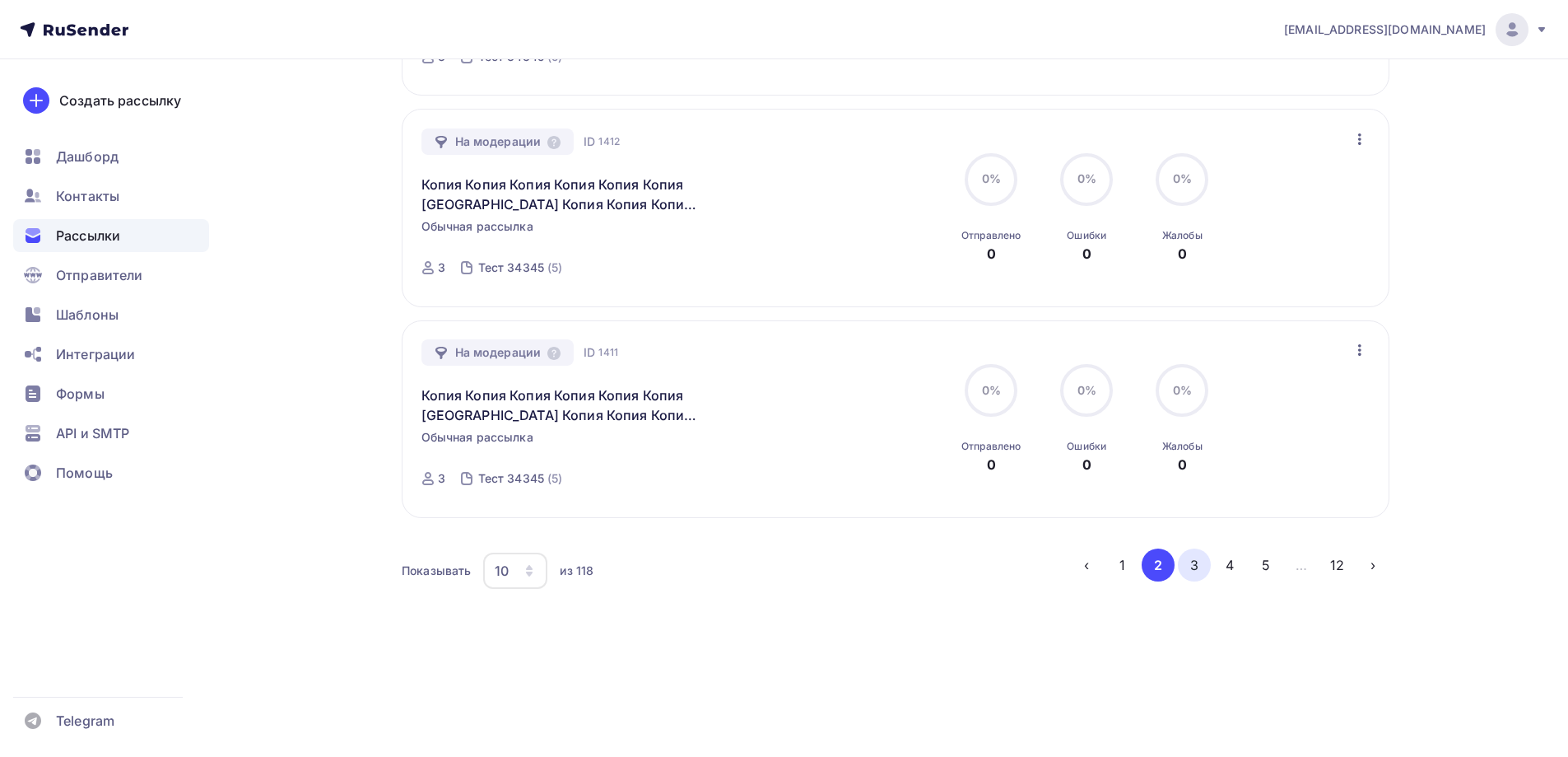
click at [1190, 569] on button "3" at bounding box center [1194, 565] width 33 height 33
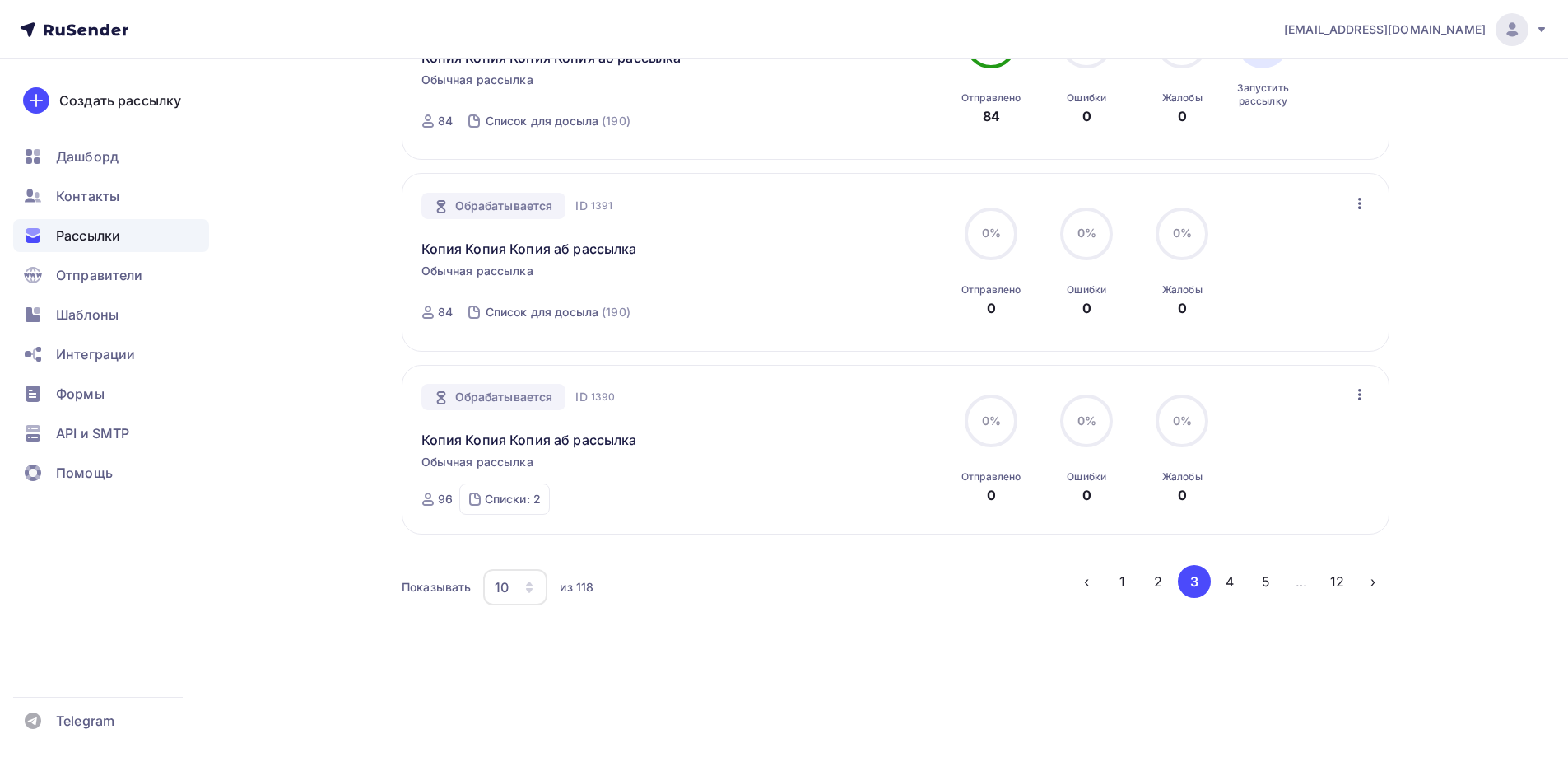
scroll to position [1729, 0]
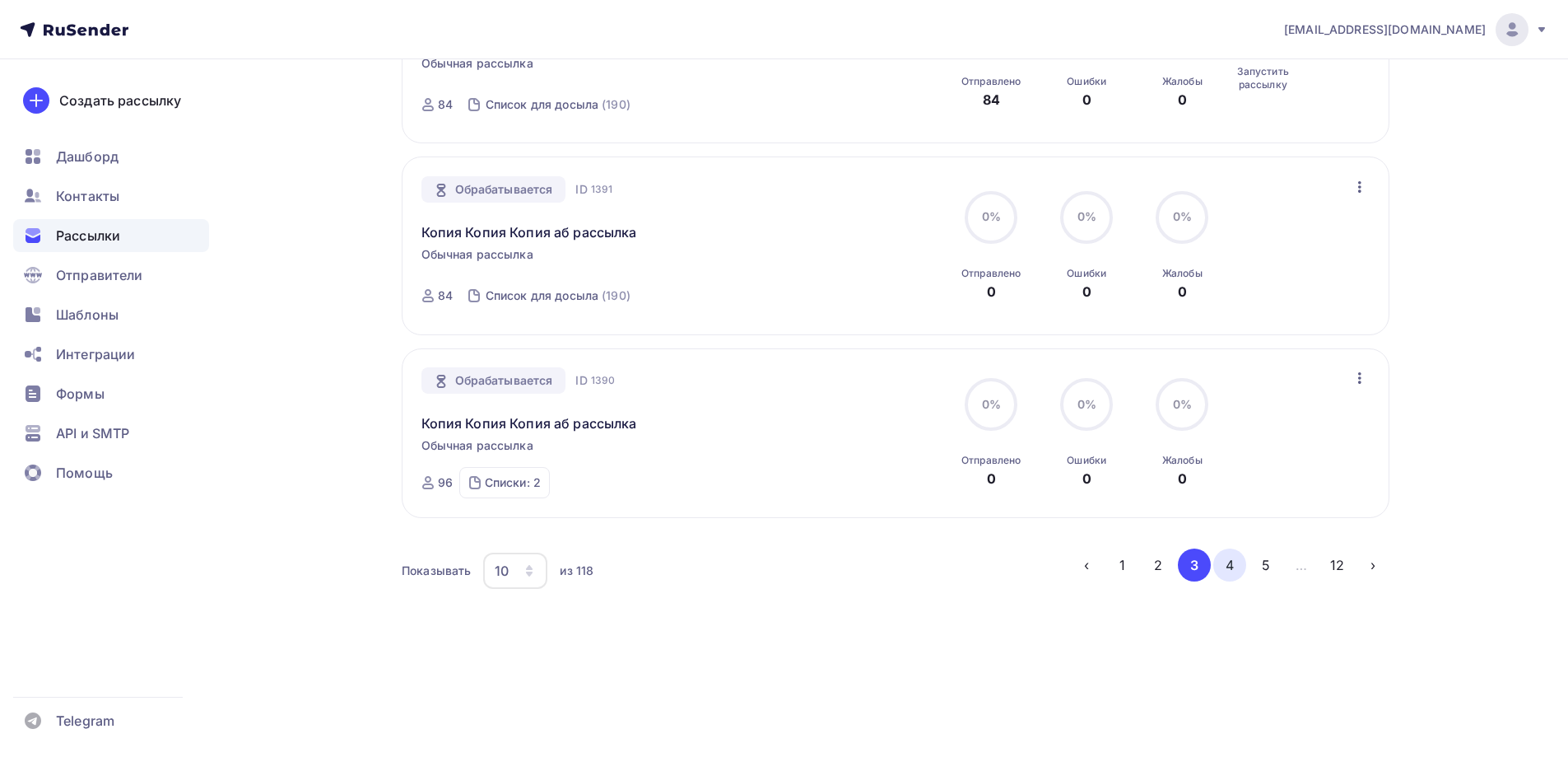
click at [1227, 562] on button "4" at bounding box center [1230, 565] width 33 height 33
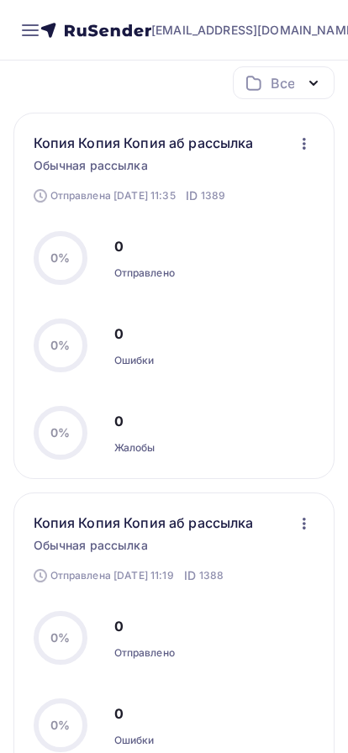
scroll to position [0, 0]
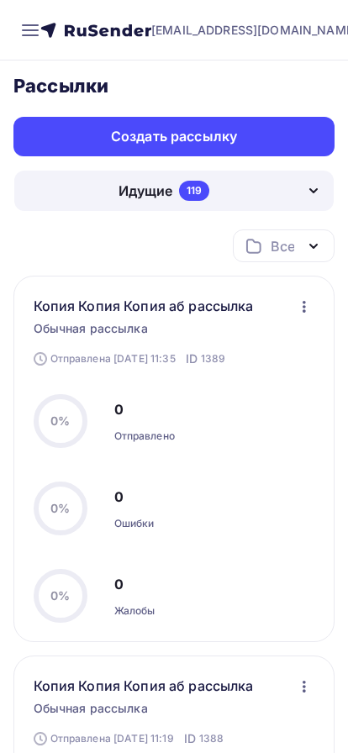
click at [203, 154] on div "Создать рассылку" at bounding box center [173, 137] width 321 height 40
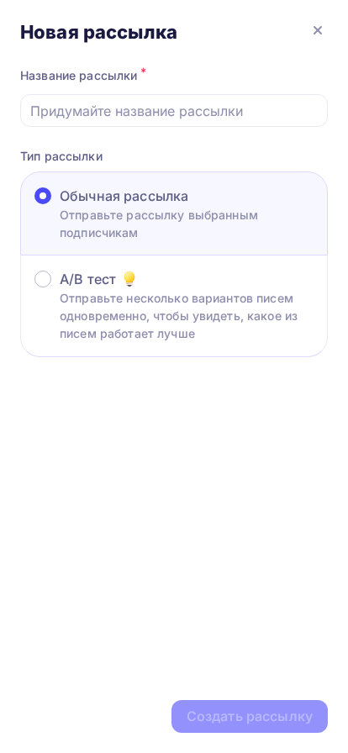
click at [135, 118] on input "text" at bounding box center [174, 111] width 288 height 20
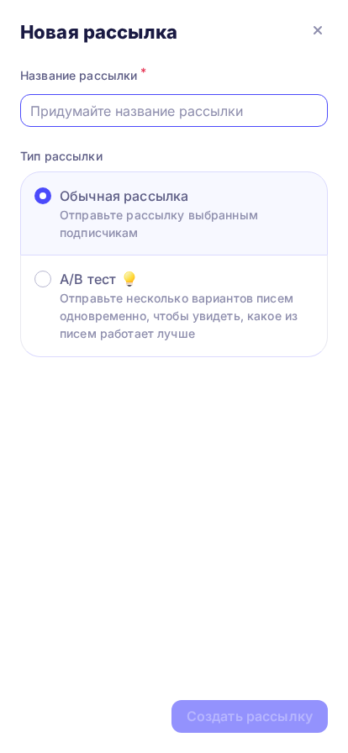
type input "Рассылка 1"
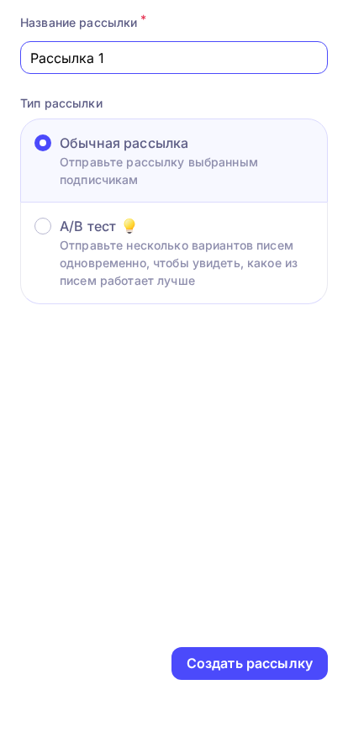
click at [285, 727] on div "Создать рассылку" at bounding box center [250, 716] width 126 height 19
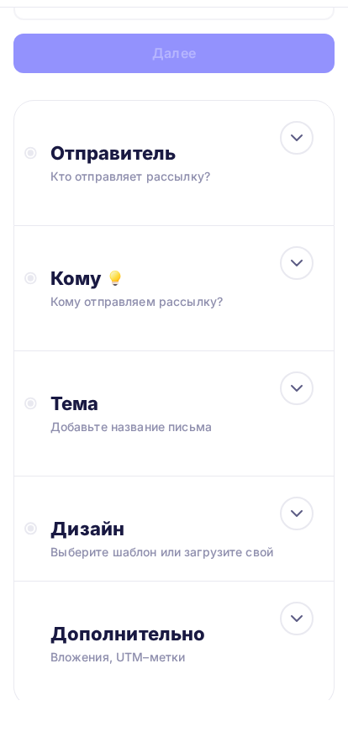
scroll to position [120, 0]
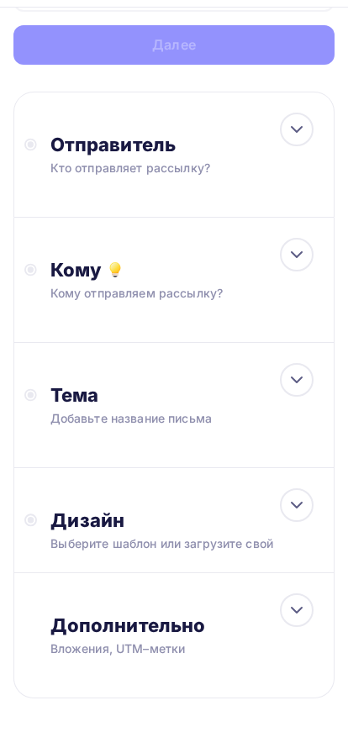
click at [151, 242] on div "Отправитель Кто отправляет рассылку? Email * moskaleva@ucoz-team.net maria@ukit…" at bounding box center [173, 208] width 321 height 126
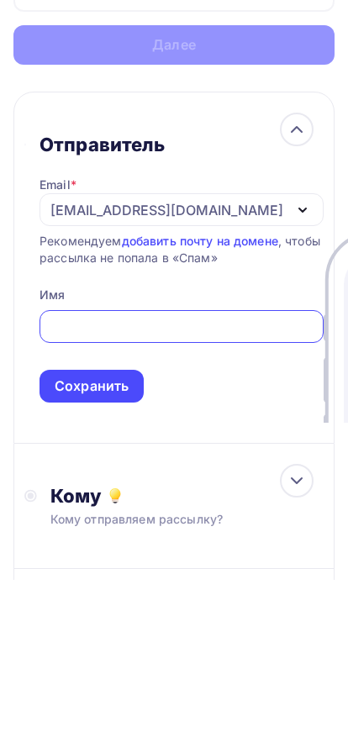
scroll to position [0, 0]
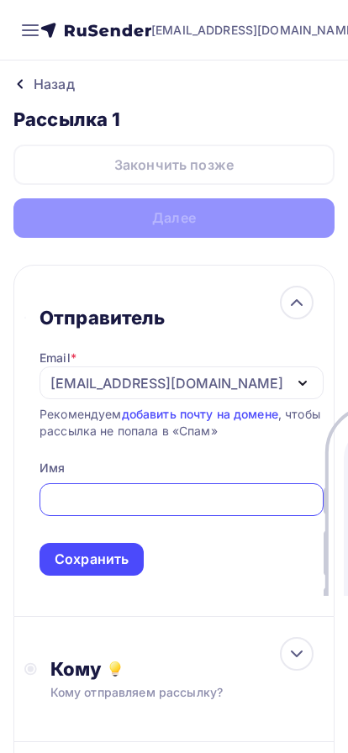
click at [30, 34] on rect at bounding box center [30, 35] width 17 height 2
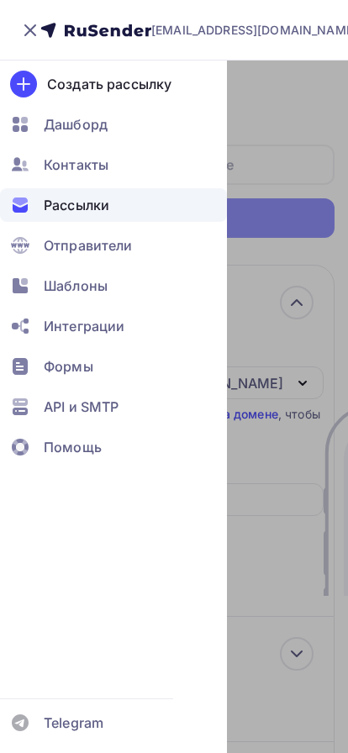
click at [77, 207] on span "Рассылки" at bounding box center [77, 205] width 66 height 20
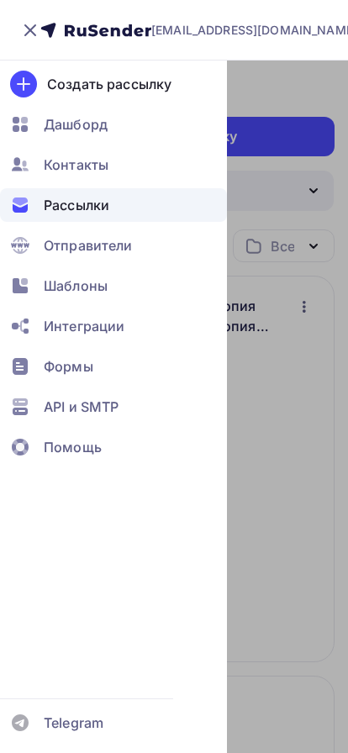
click at [266, 179] on div at bounding box center [174, 437] width 348 height 753
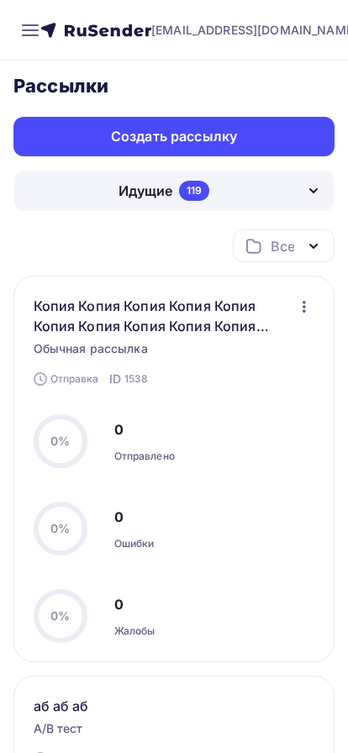
click at [196, 193] on div "119" at bounding box center [194, 191] width 30 height 20
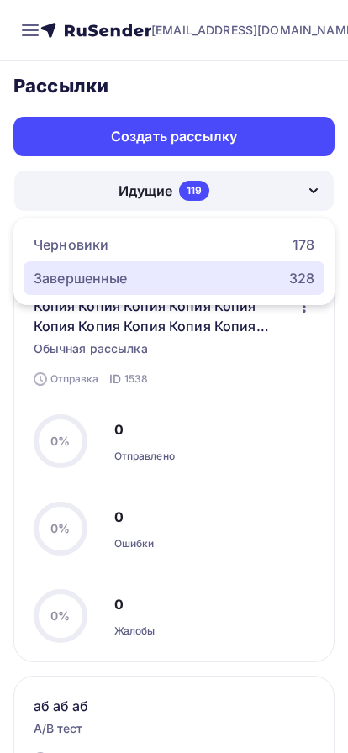
click at [140, 278] on div "Завершенные 328" at bounding box center [174, 278] width 281 height 20
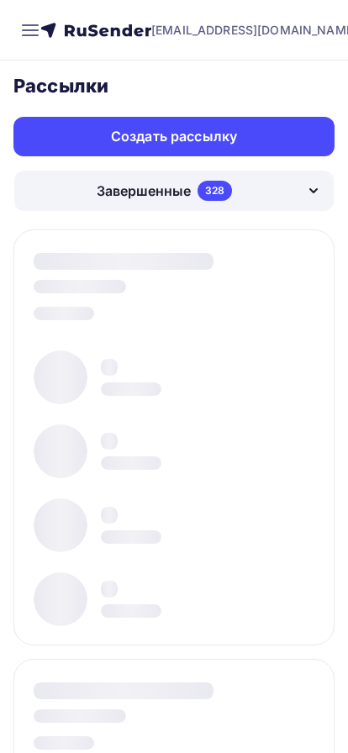
click at [283, 258] on div at bounding box center [173, 438] width 321 height 416
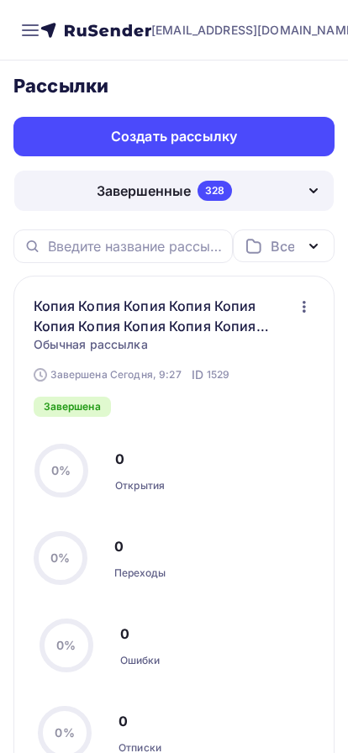
click at [303, 309] on icon "button" at bounding box center [304, 307] width 20 height 20
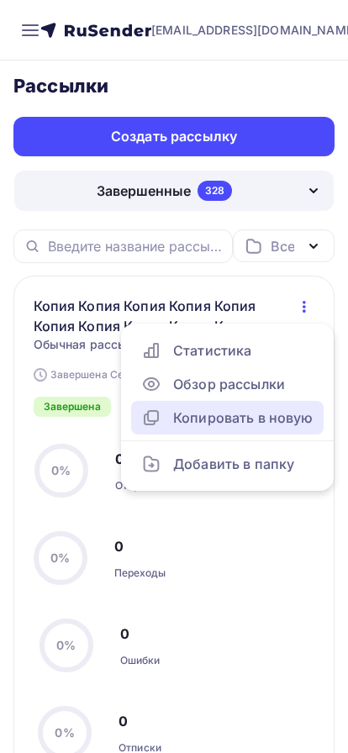
click at [254, 430] on link "Копировать в новую" at bounding box center [227, 418] width 193 height 34
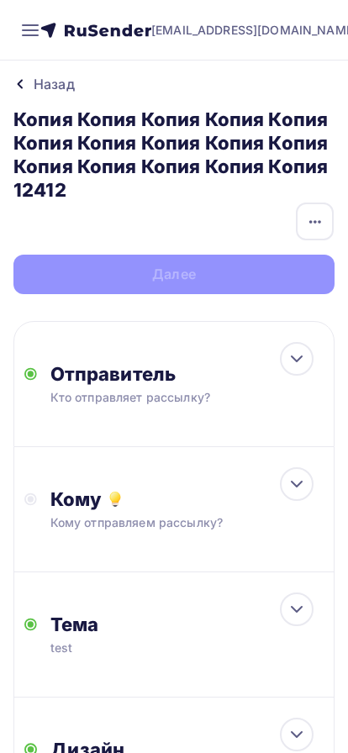
scroll to position [31, 0]
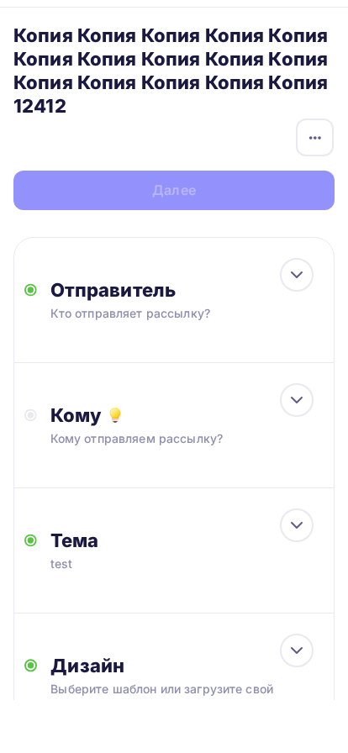
click at [112, 521] on div "Кому Кому отправляем рассылку? Списки получателей Выберите список Все списки id…" at bounding box center [173, 478] width 321 height 125
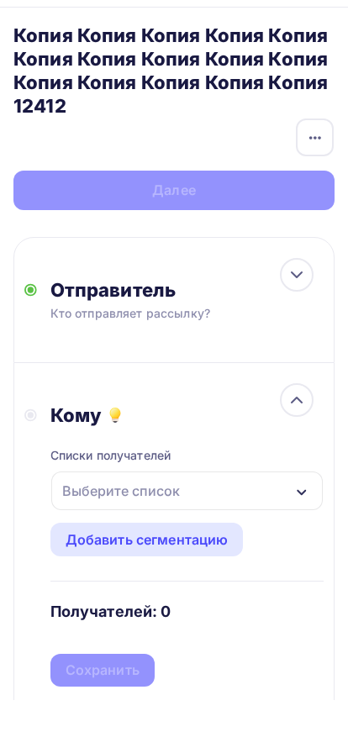
click at [103, 559] on div "Выберите список" at bounding box center [187, 544] width 272 height 39
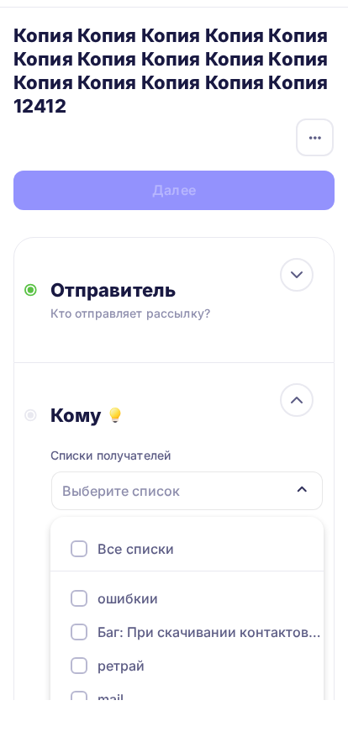
scroll to position [230, 0]
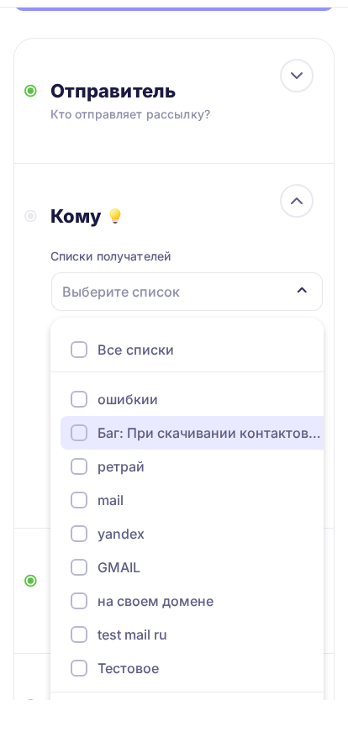
click at [134, 489] on div "Баг: При скачивании контактов не отображаются дефолтные значения (телефон, имя)" at bounding box center [211, 486] width 226 height 20
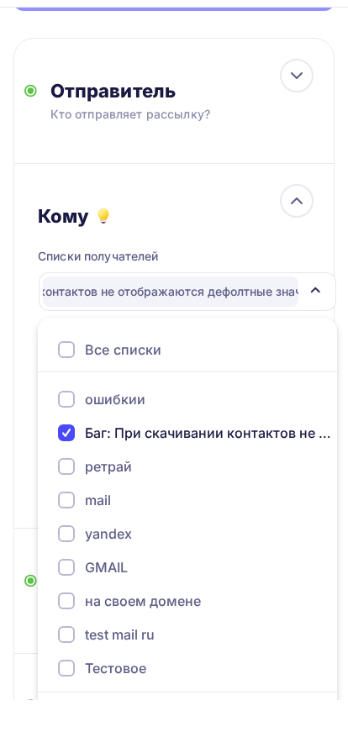
click at [42, 508] on li "ретрай (3) #628" at bounding box center [187, 520] width 299 height 34
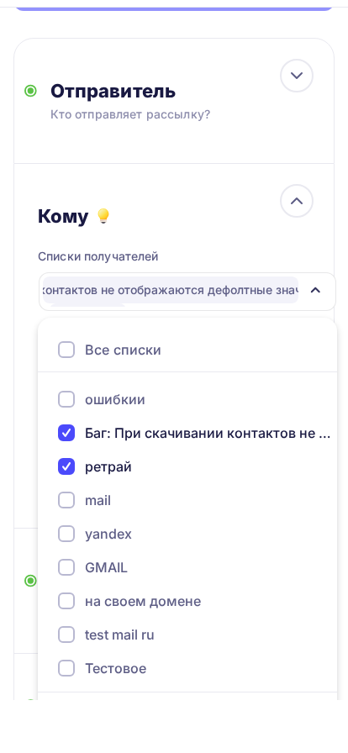
scroll to position [252, 0]
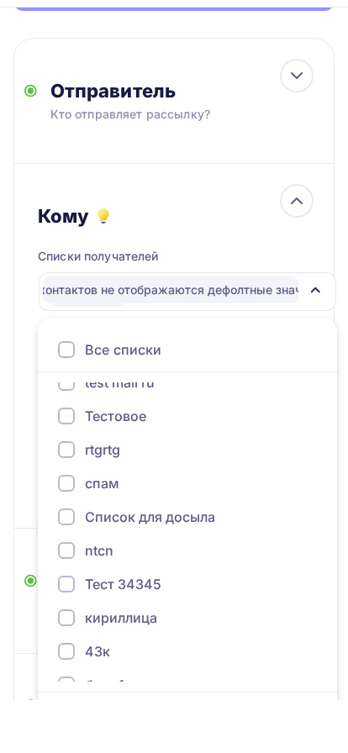
click at [14, 537] on div "Кому Списки получателей Баг: При скачивании контактов не отображаются дефолтные…" at bounding box center [173, 399] width 321 height 365
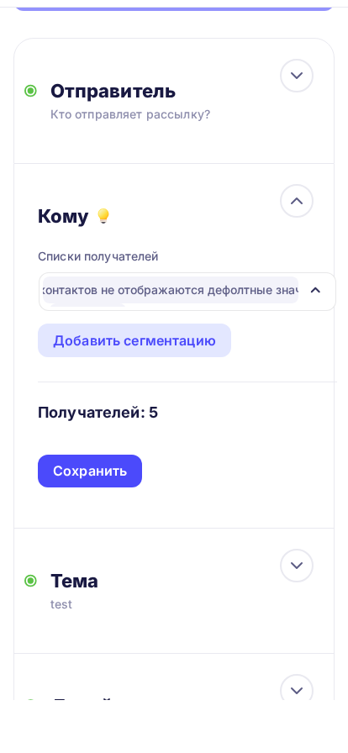
click at [99, 536] on div "Сохранить" at bounding box center [90, 524] width 104 height 33
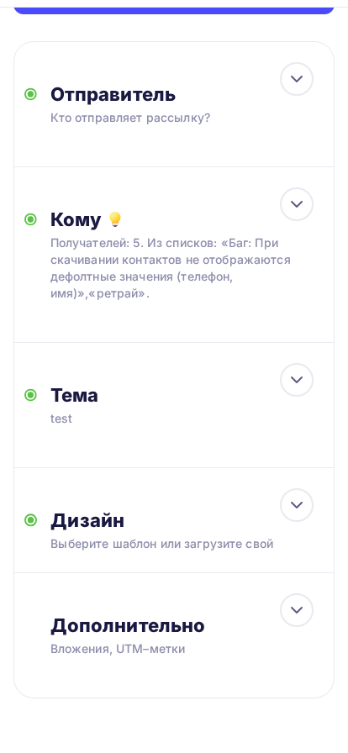
scroll to position [196, 0]
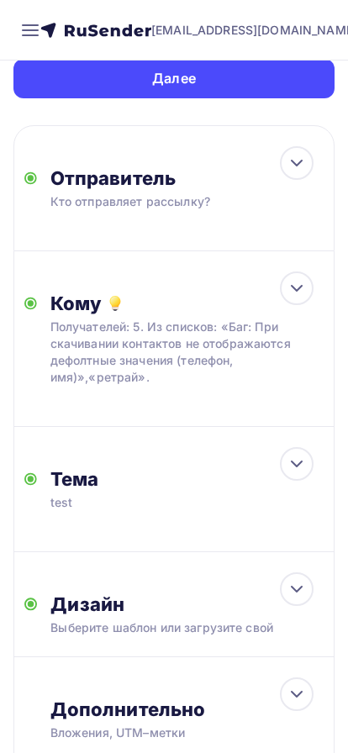
click at [208, 83] on div "Далее" at bounding box center [173, 79] width 321 height 40
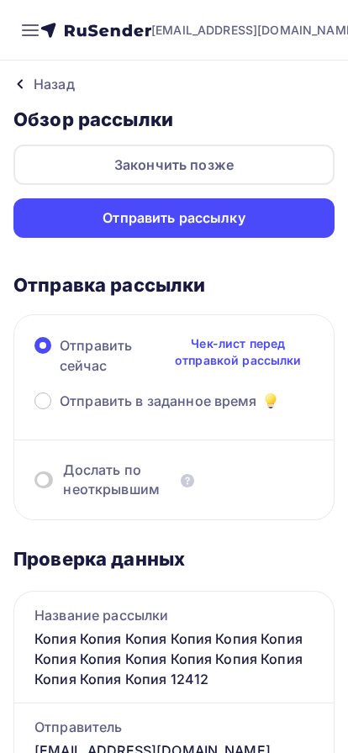
scroll to position [31, 0]
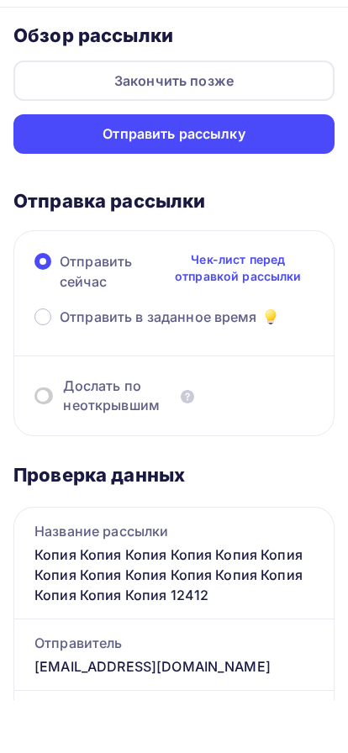
click at [44, 445] on span at bounding box center [43, 449] width 19 height 17
click at [34, 452] on input "checkbox" at bounding box center [34, 452] width 0 height 0
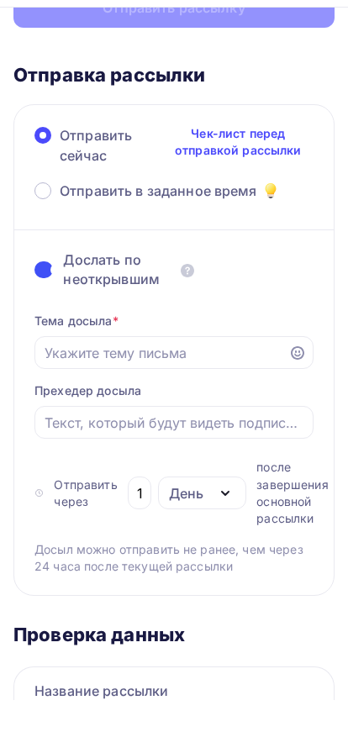
scroll to position [199, 0]
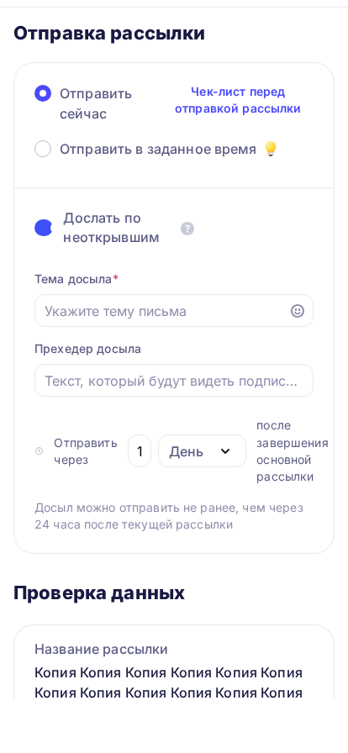
click at [114, 357] on input "Отправить в заданное время" at bounding box center [162, 364] width 235 height 20
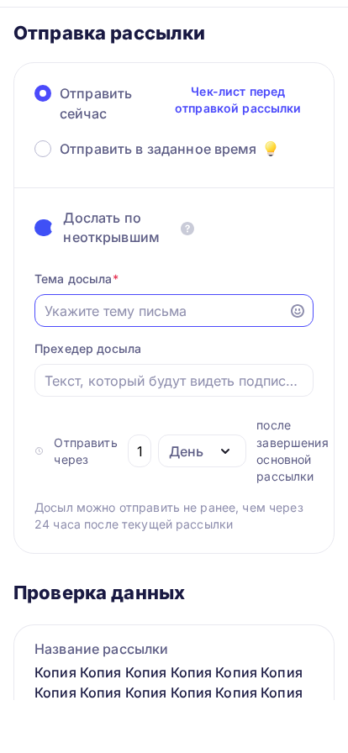
click at [103, 362] on input "Отправить в заданное время" at bounding box center [162, 364] width 235 height 20
type input "123123"
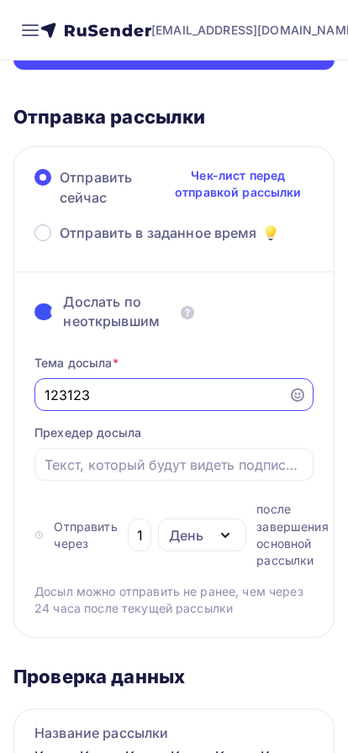
click at [166, 66] on div "Отправить рассылку" at bounding box center [173, 50] width 321 height 40
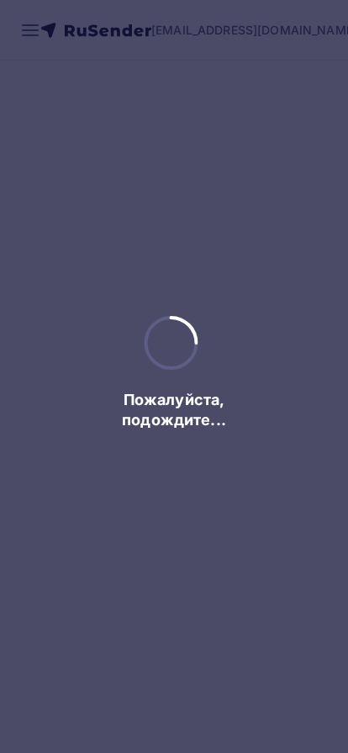
scroll to position [0, 0]
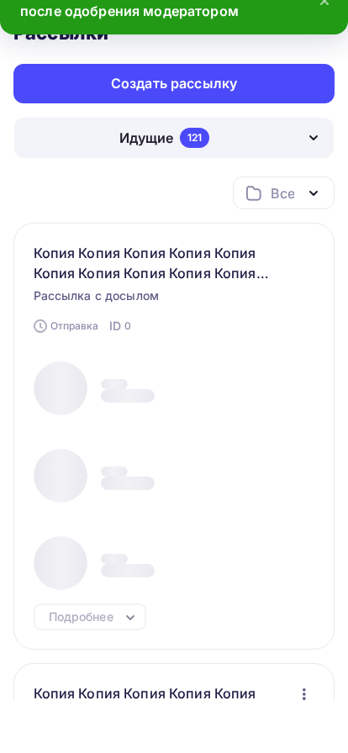
scroll to position [115, 0]
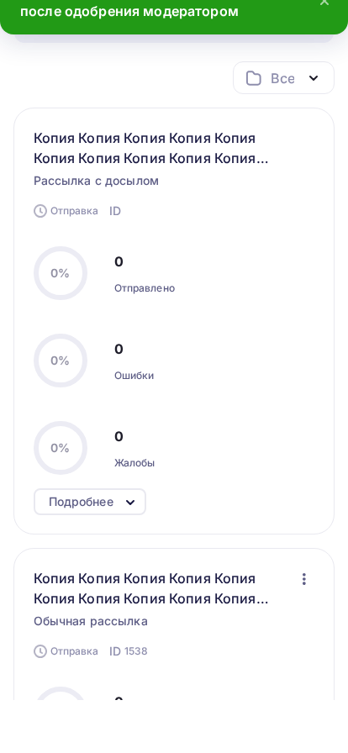
click at [105, 564] on div "Подробнее" at bounding box center [81, 555] width 65 height 20
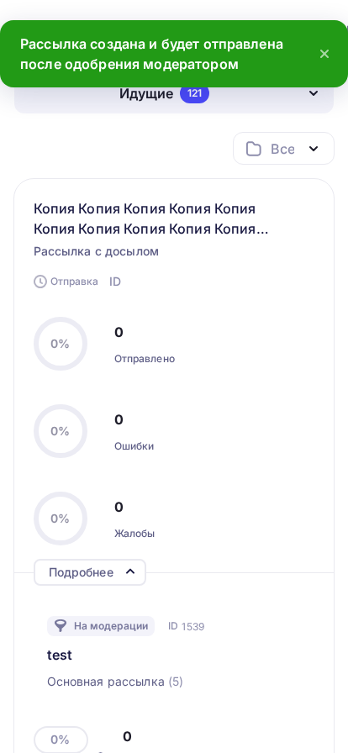
scroll to position [84, 0]
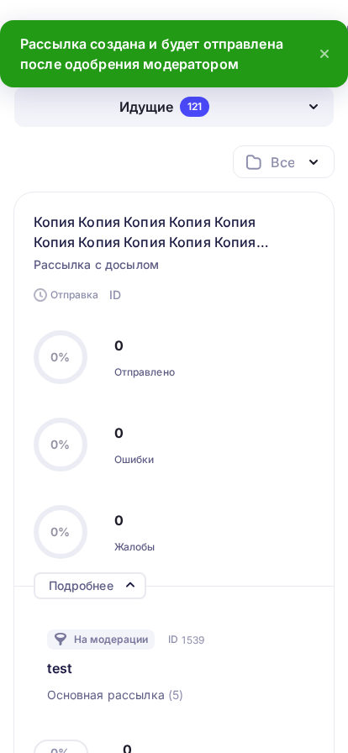
click at [103, 586] on div "Подробнее" at bounding box center [81, 586] width 65 height 20
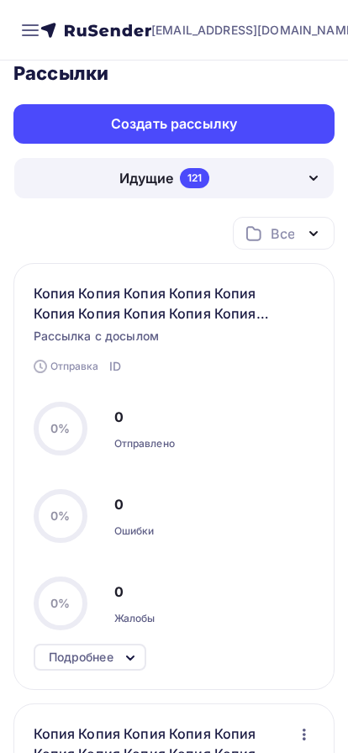
scroll to position [0, 0]
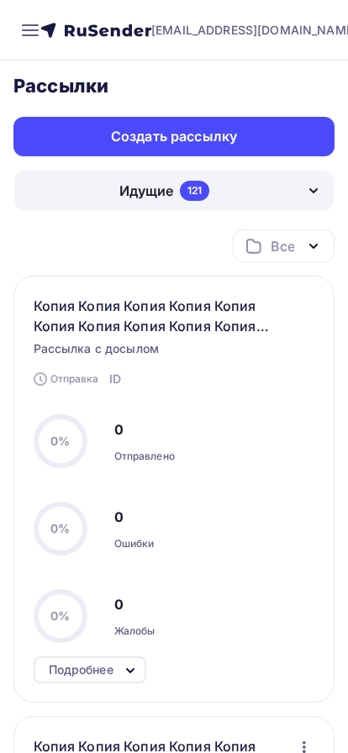
click at [94, 677] on div "Подробнее" at bounding box center [81, 670] width 65 height 20
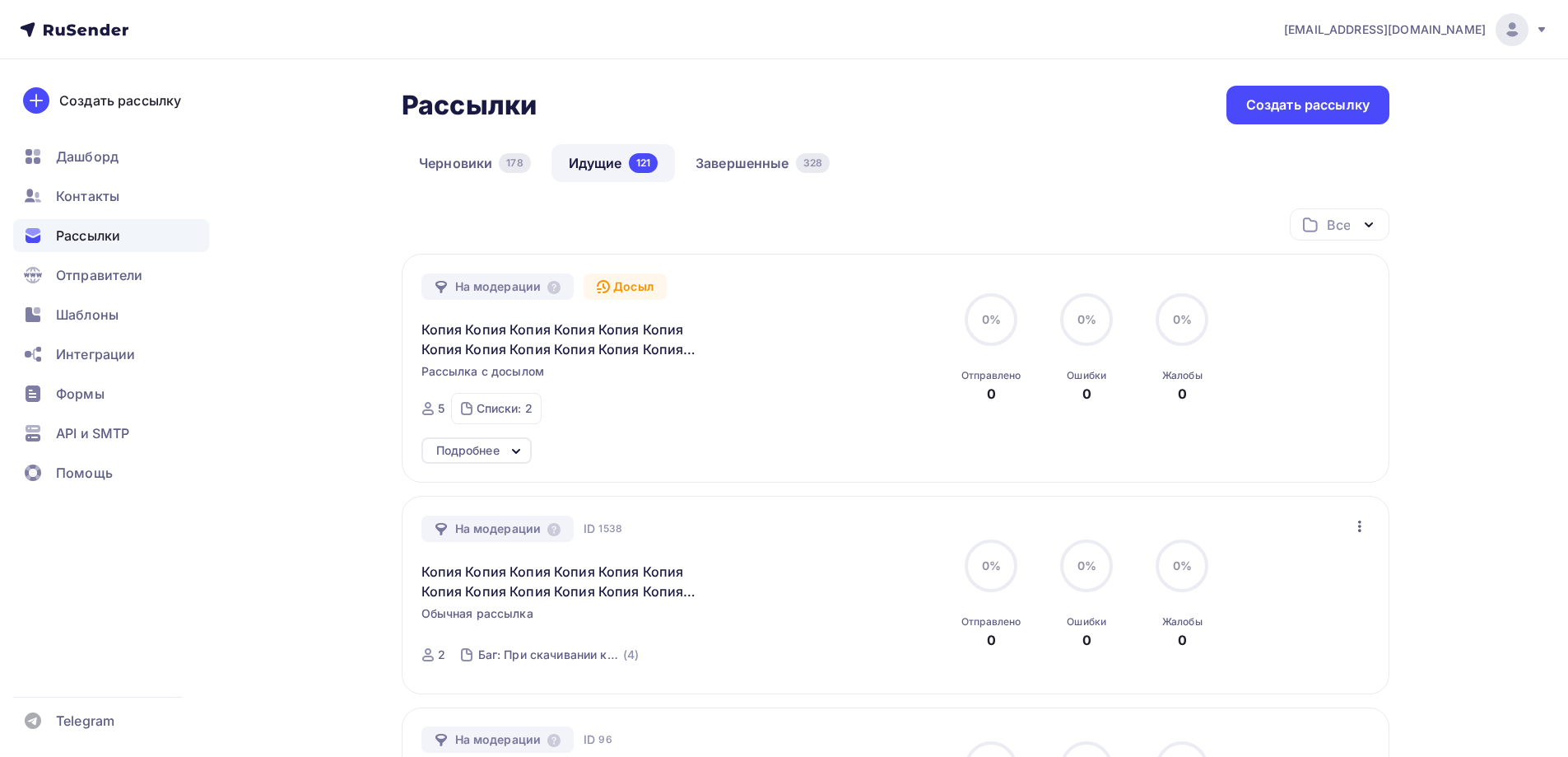
click at [484, 456] on div "Подробнее" at bounding box center [468, 450] width 64 height 20
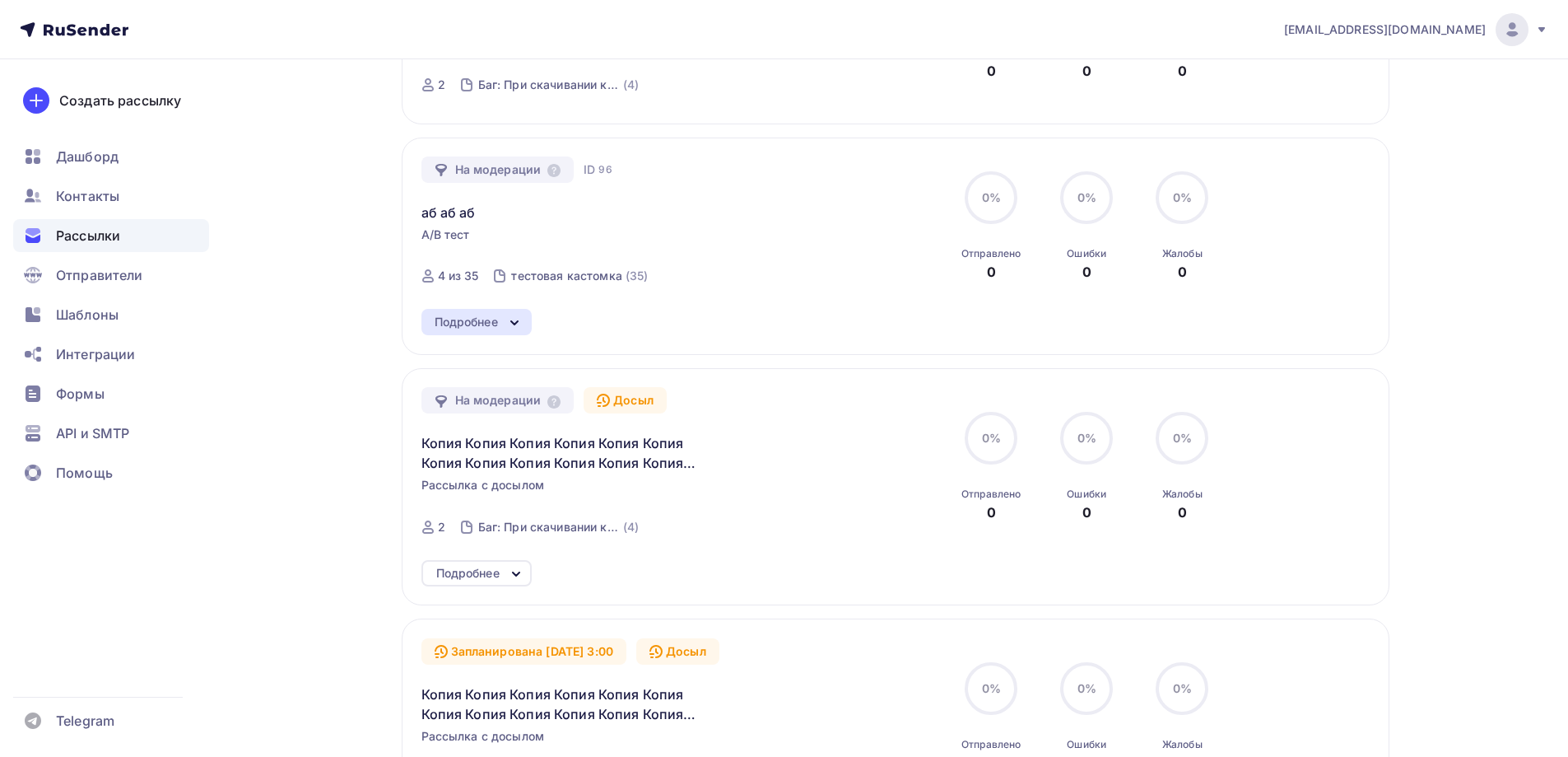
scroll to position [906, 0]
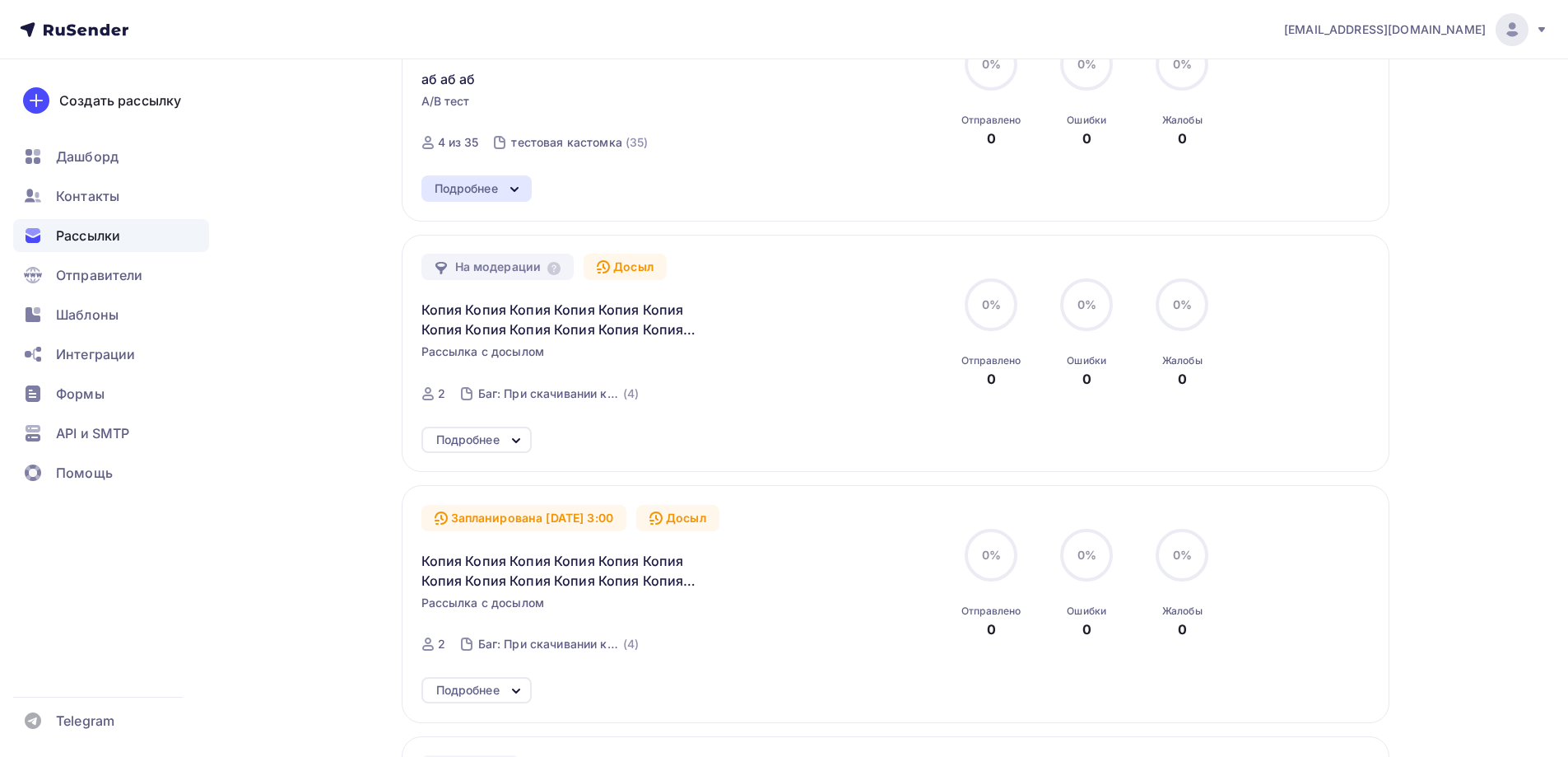
click at [503, 436] on div "Подробнее" at bounding box center [477, 440] width 111 height 26
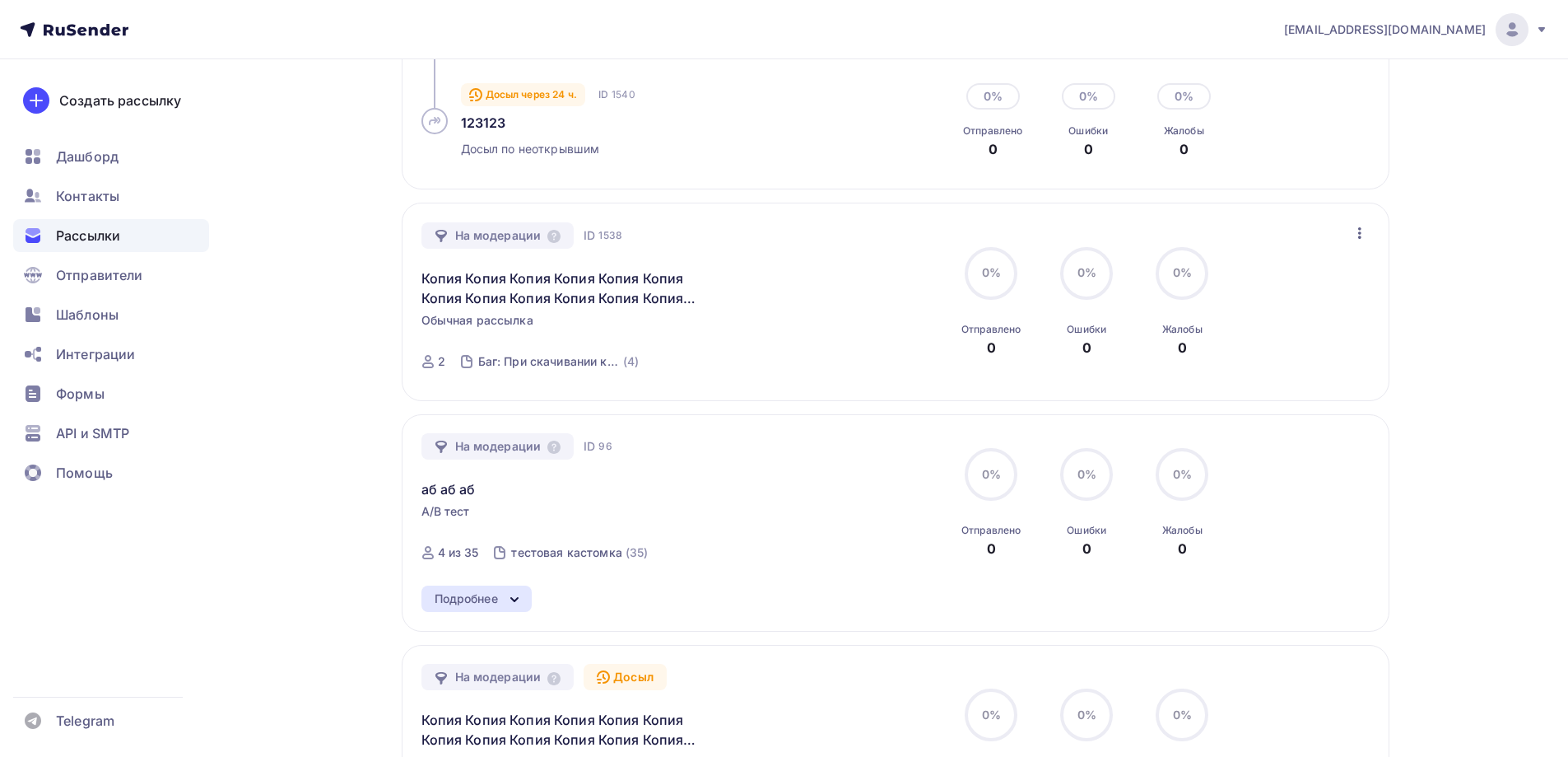
scroll to position [495, 0]
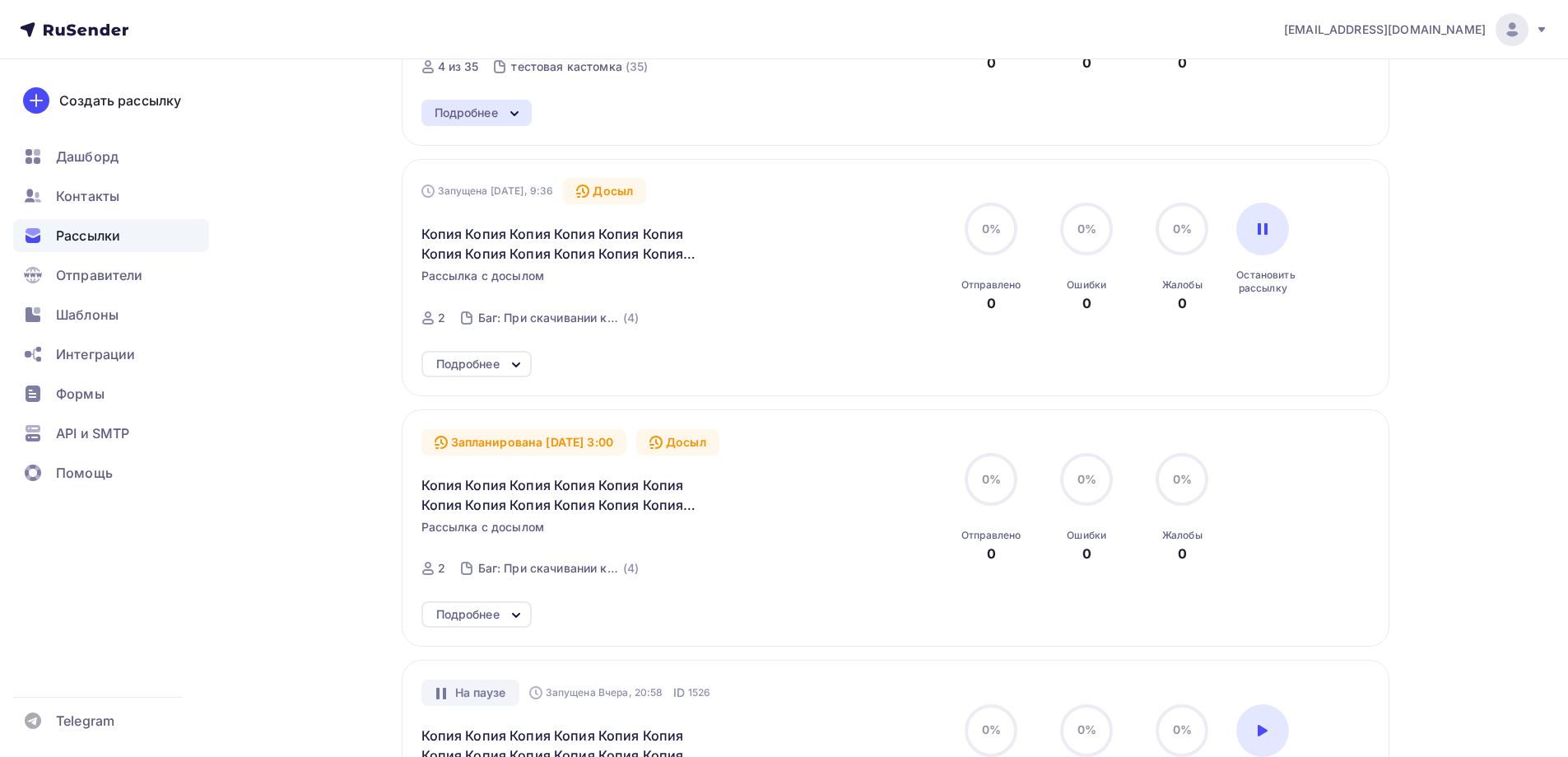
scroll to position [824, 0]
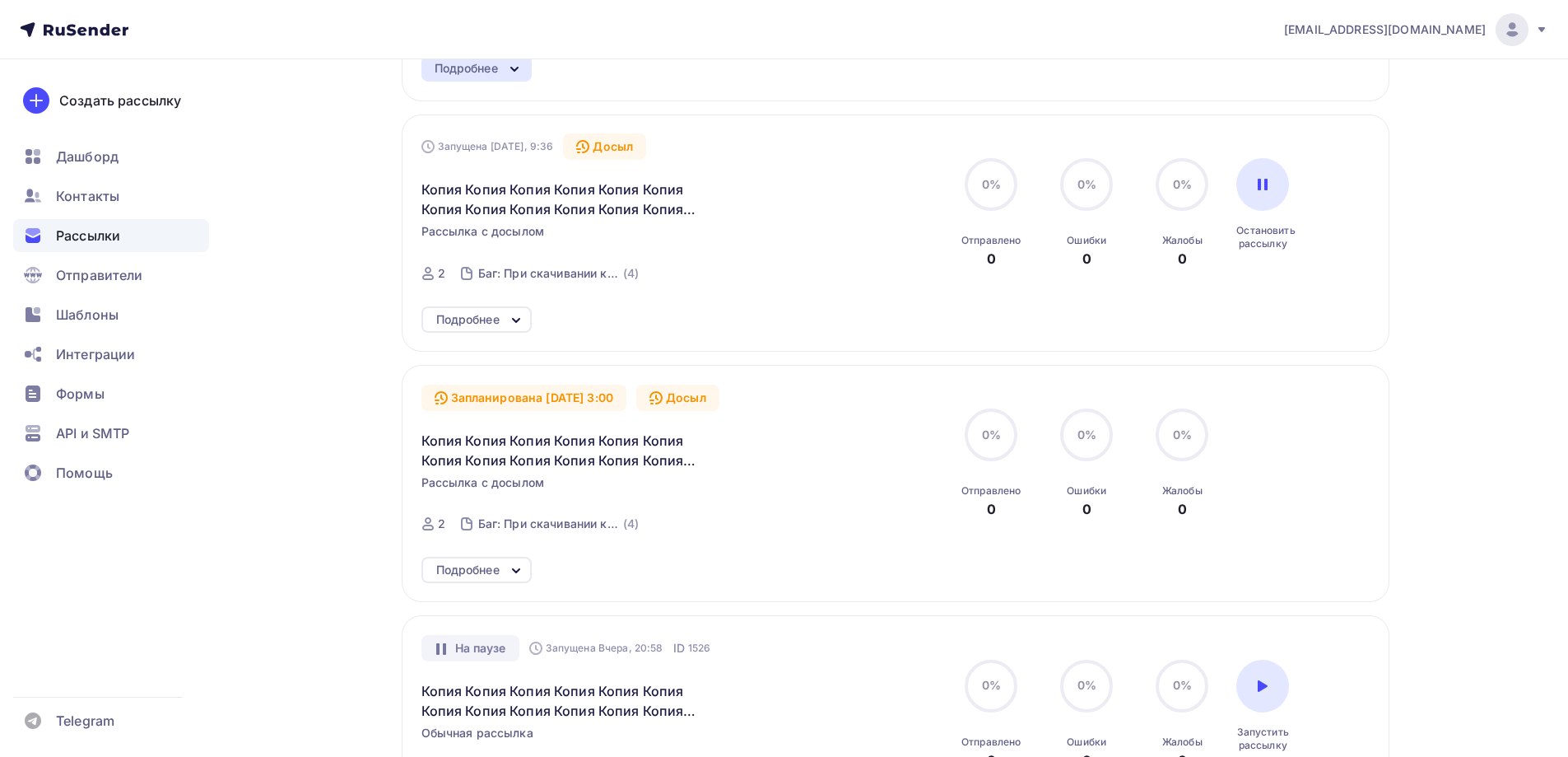
click at [486, 318] on div "Подробнее" at bounding box center [468, 319] width 64 height 20
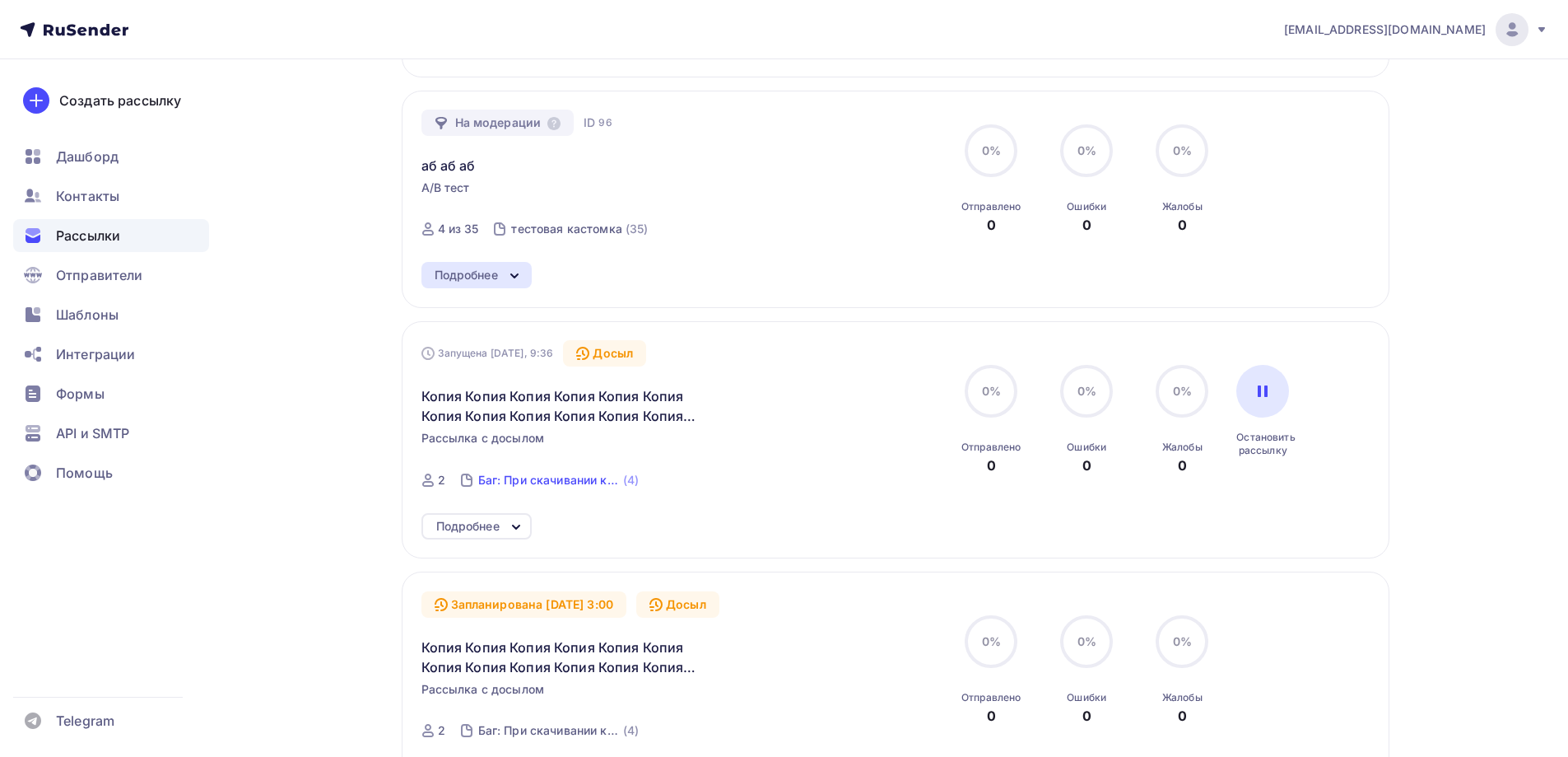
scroll to position [659, 0]
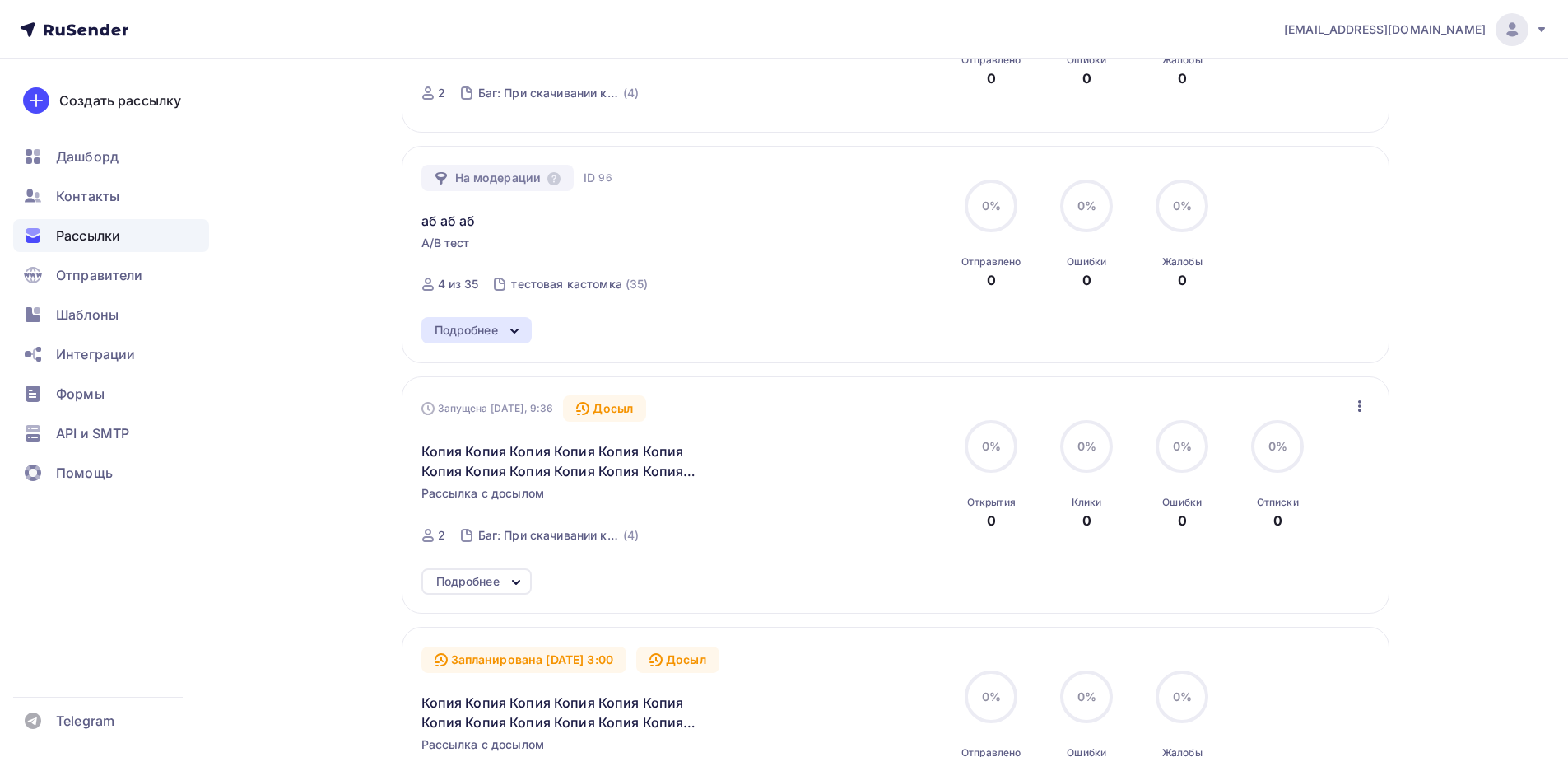
scroll to position [659, 0]
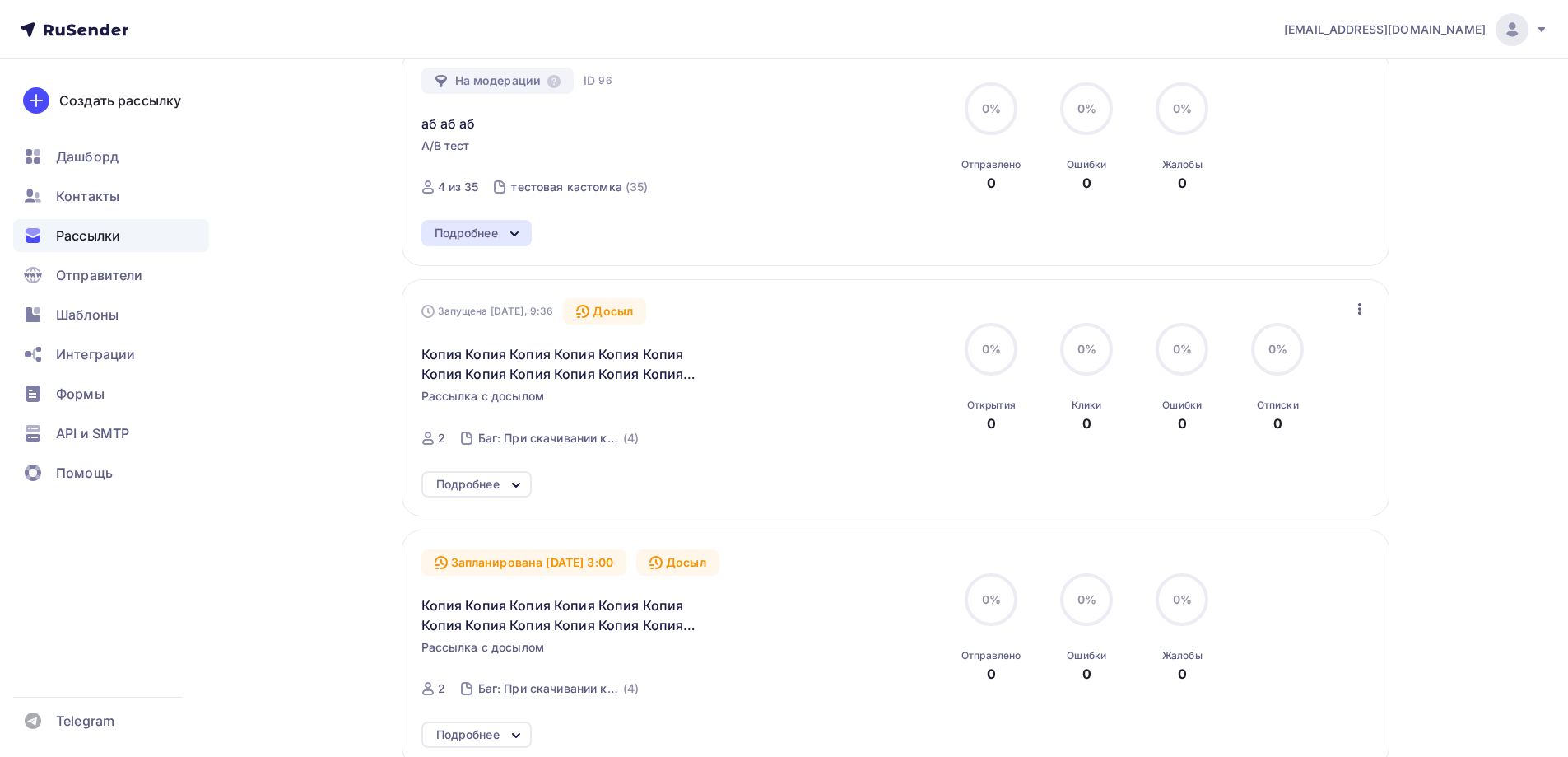
click at [433, 484] on div "Подробнее" at bounding box center [477, 484] width 111 height 26
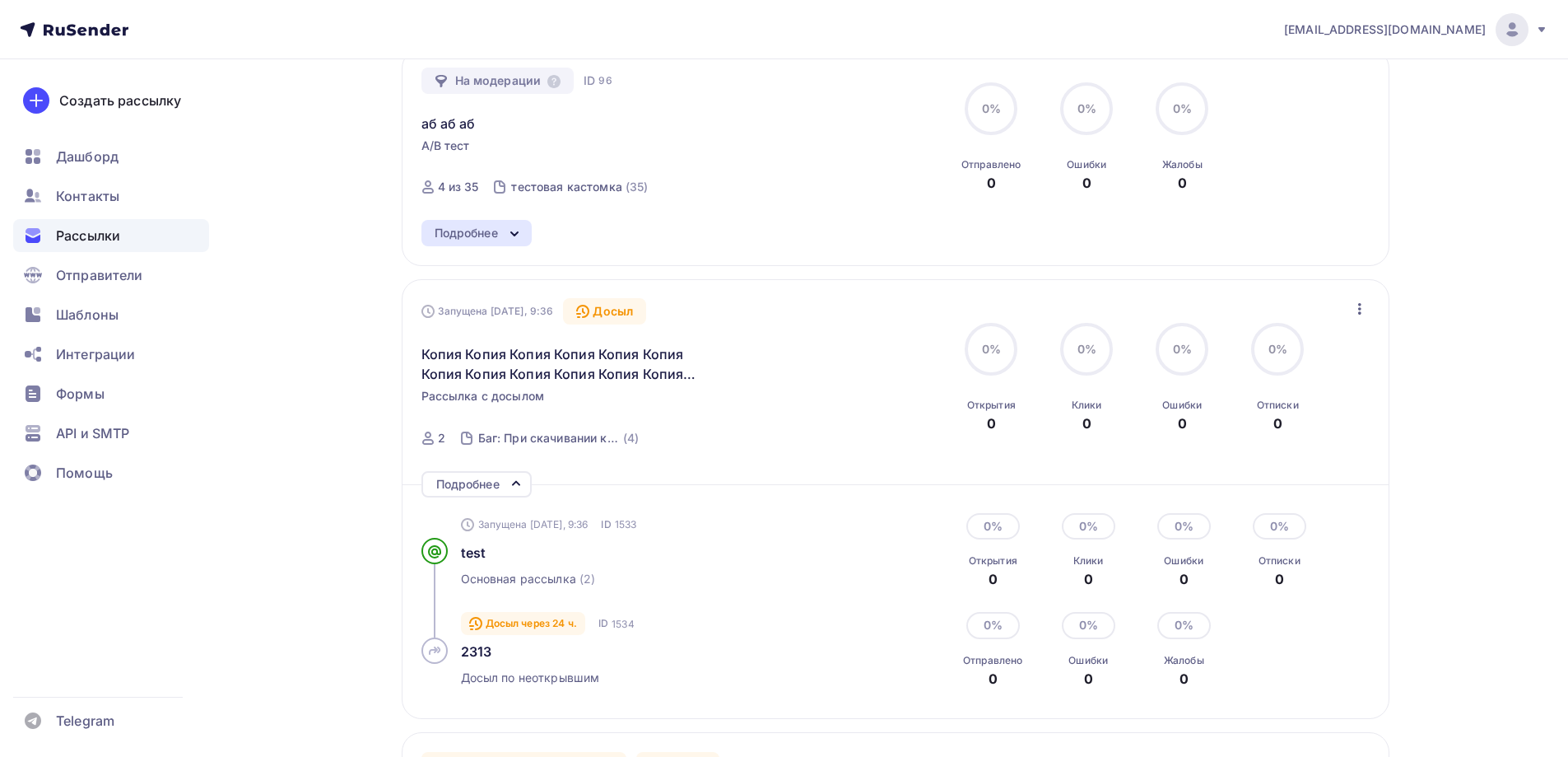
scroll to position [741, 0]
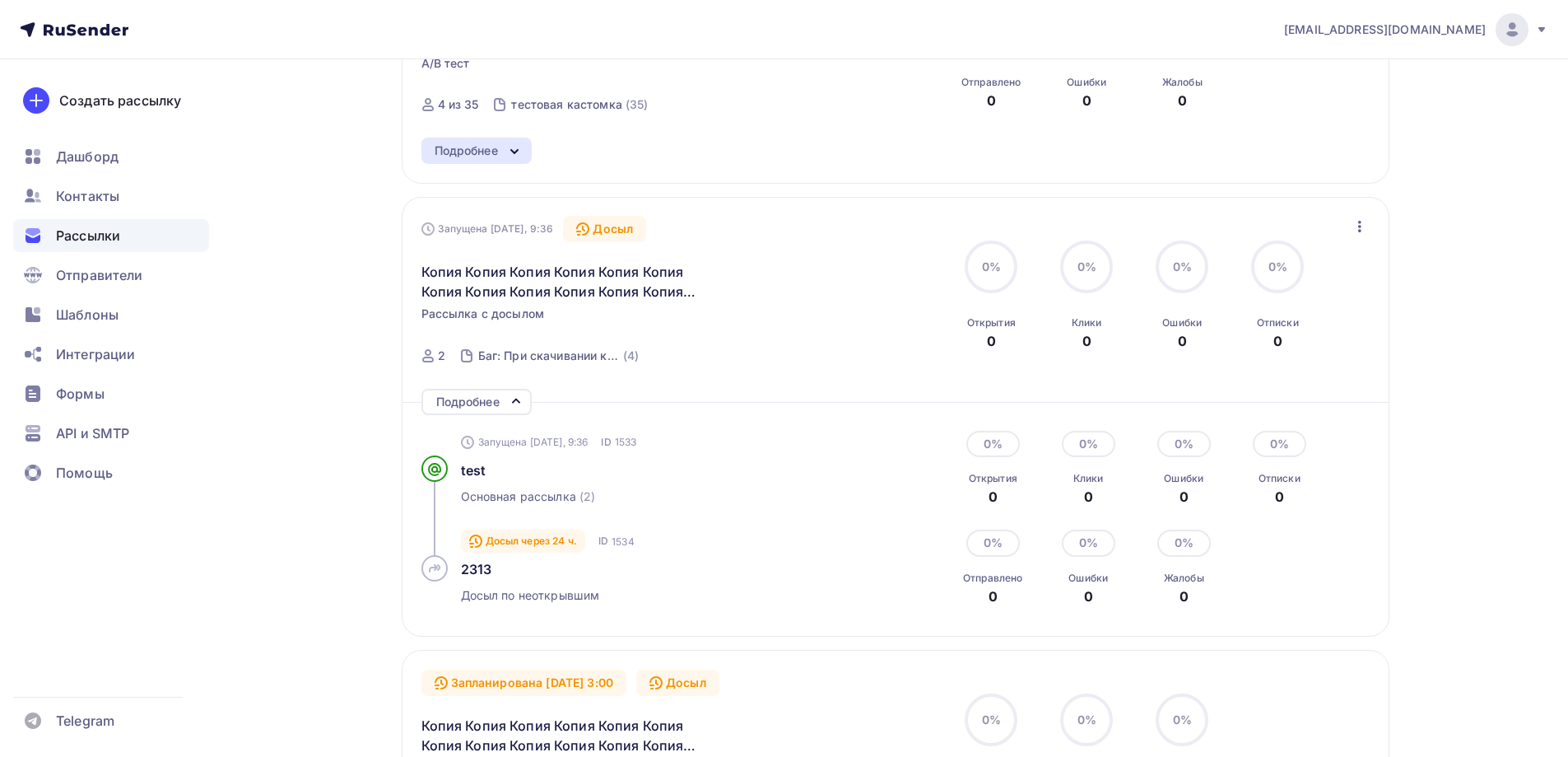
click at [1363, 236] on icon "button" at bounding box center [1360, 226] width 20 height 20
click at [759, 308] on div "Запущена [DATE], 9:36 Досыл Копия Копия Копия Копия Копия Копия Копия Копия Коп…" at bounding box center [609, 295] width 375 height 159
click at [1348, 226] on div "Запущена [DATE], 9:36 Досыл Копия Копия Копия Копия Копия Копия Копия Копия Коп…" at bounding box center [897, 295] width 949 height 159
click at [1350, 225] on icon "button" at bounding box center [1360, 226] width 20 height 20
click at [1275, 276] on div "Отменить досыл" at bounding box center [1287, 269] width 158 height 20
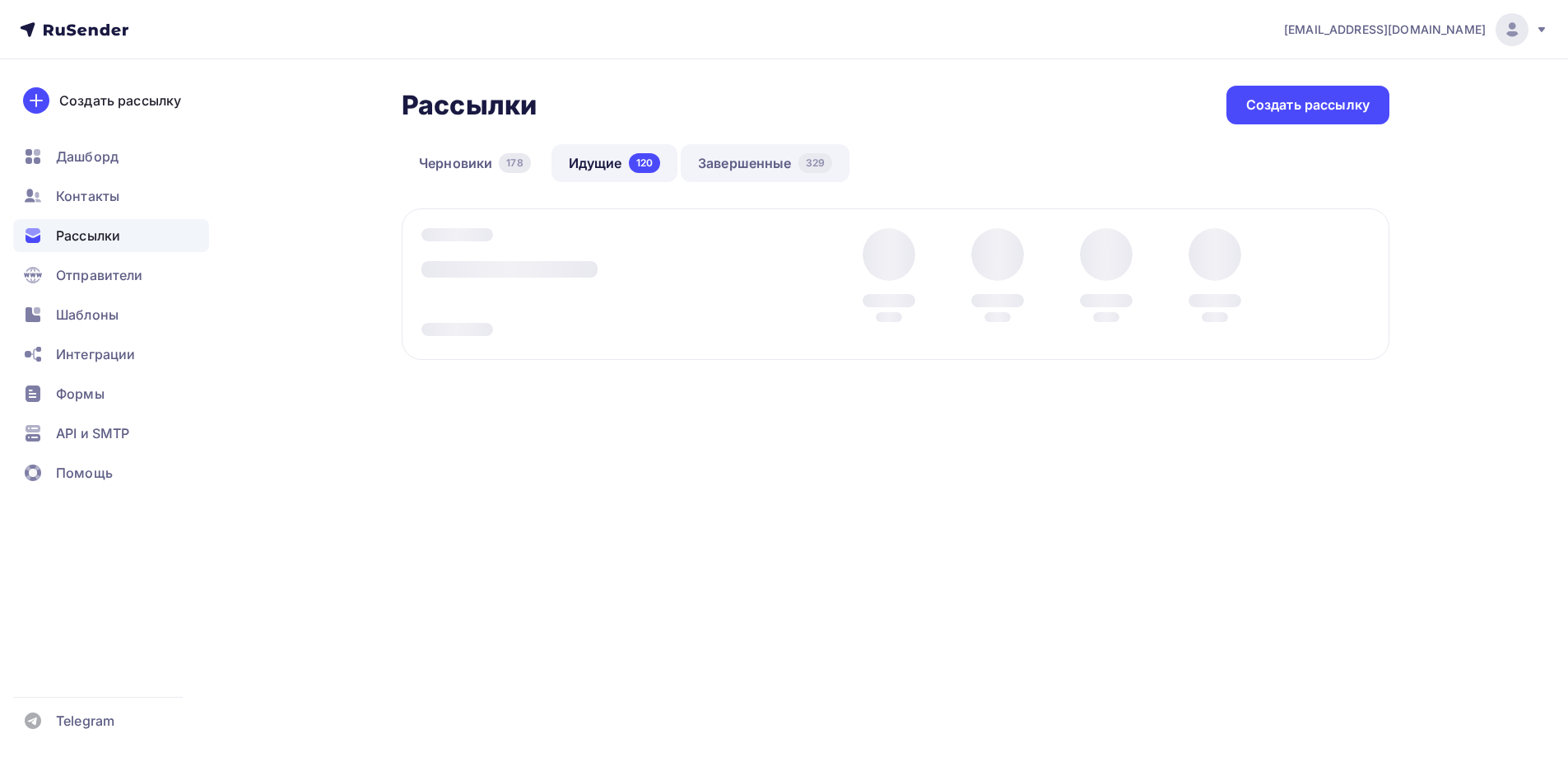
scroll to position [0, 0]
